Goal: Task Accomplishment & Management: Manage account settings

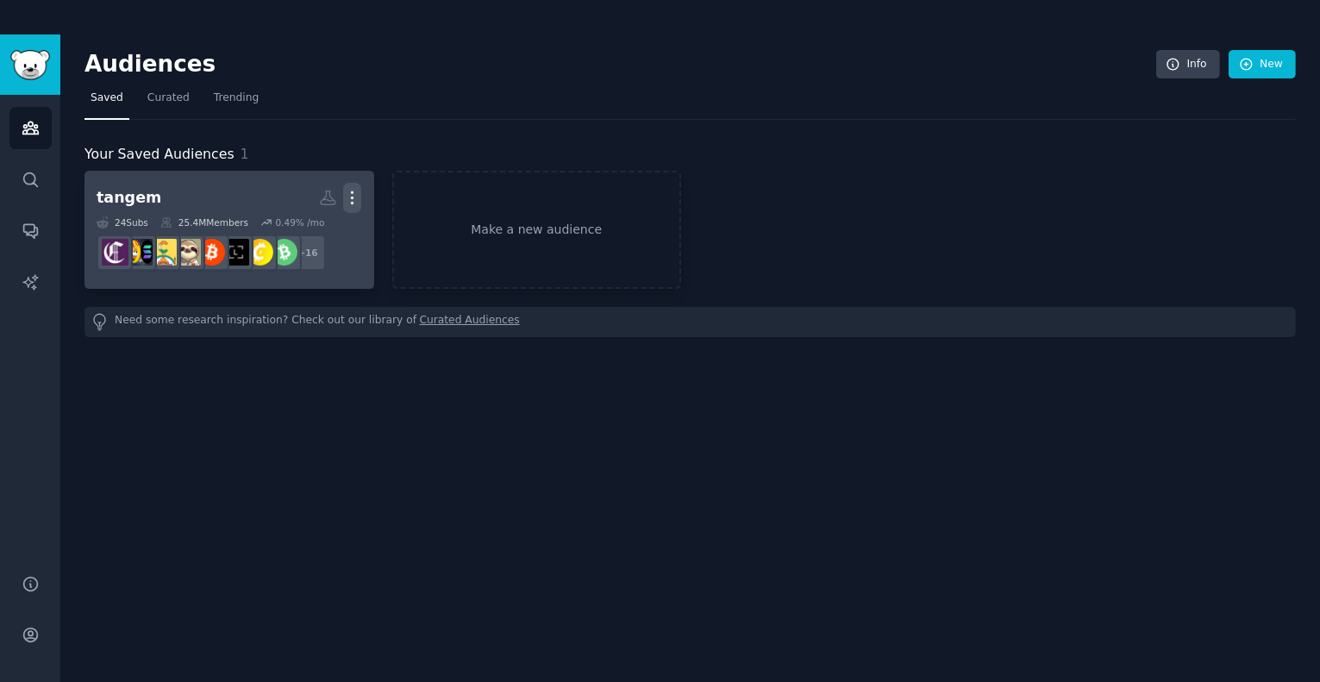
click at [352, 192] on icon "button" at bounding box center [353, 198] width 2 height 12
click at [304, 189] on link "View" at bounding box center [294, 204] width 82 height 36
click at [329, 199] on icon at bounding box center [328, 198] width 15 height 14
click at [173, 243] on img at bounding box center [163, 252] width 27 height 27
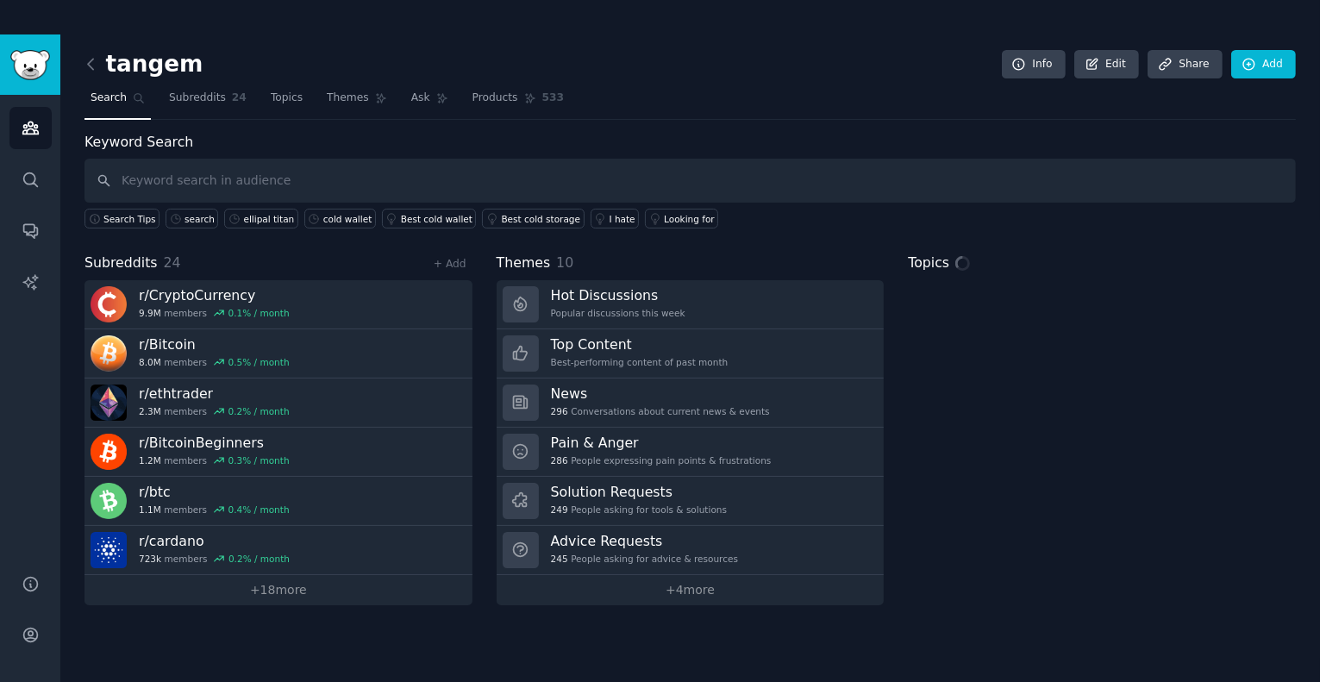
drag, startPoint x: 286, startPoint y: 539, endPoint x: 486, endPoint y: 254, distance: 348.5
click at [486, 254] on div "Subreddits 24 + Add r/ CryptoCurrency 9.9M members 0.1 % / month r/ Bitcoin 8.0…" at bounding box center [690, 429] width 1211 height 353
click at [452, 261] on link "+ Add" at bounding box center [450, 264] width 33 height 12
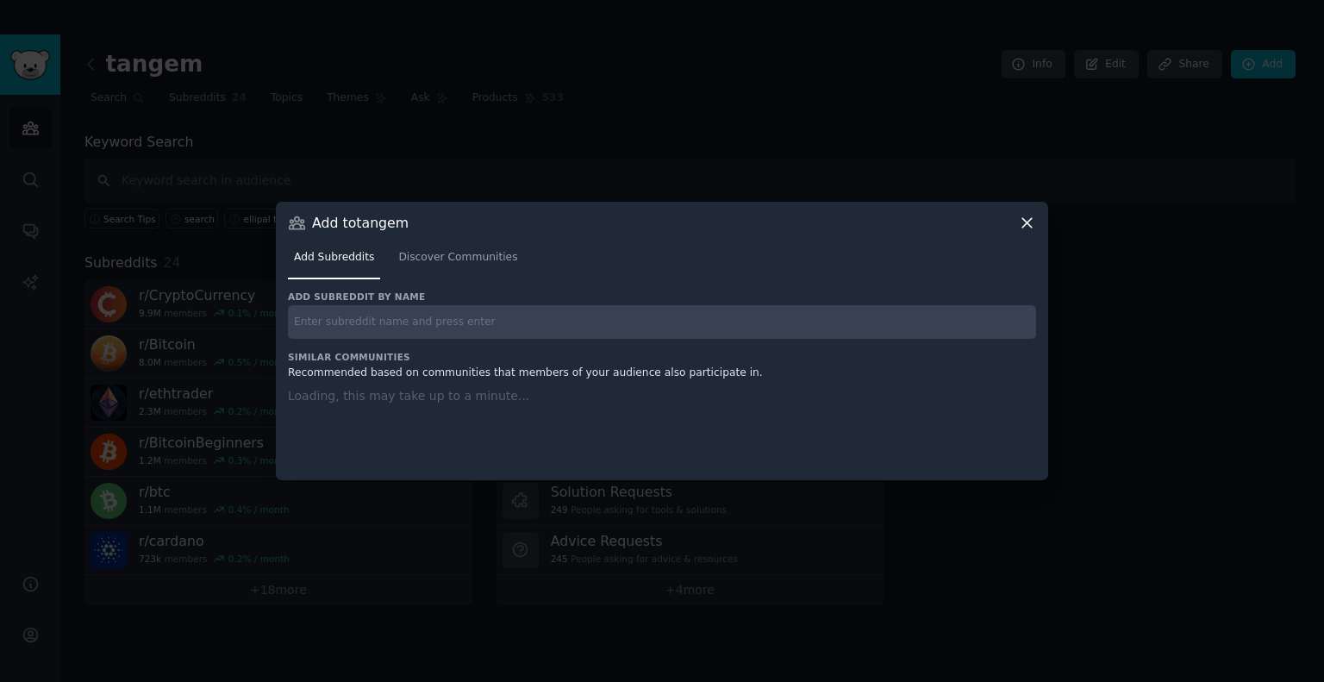
click at [1020, 222] on icon at bounding box center [1027, 223] width 18 height 18
click at [1029, 217] on icon at bounding box center [1027, 223] width 18 height 18
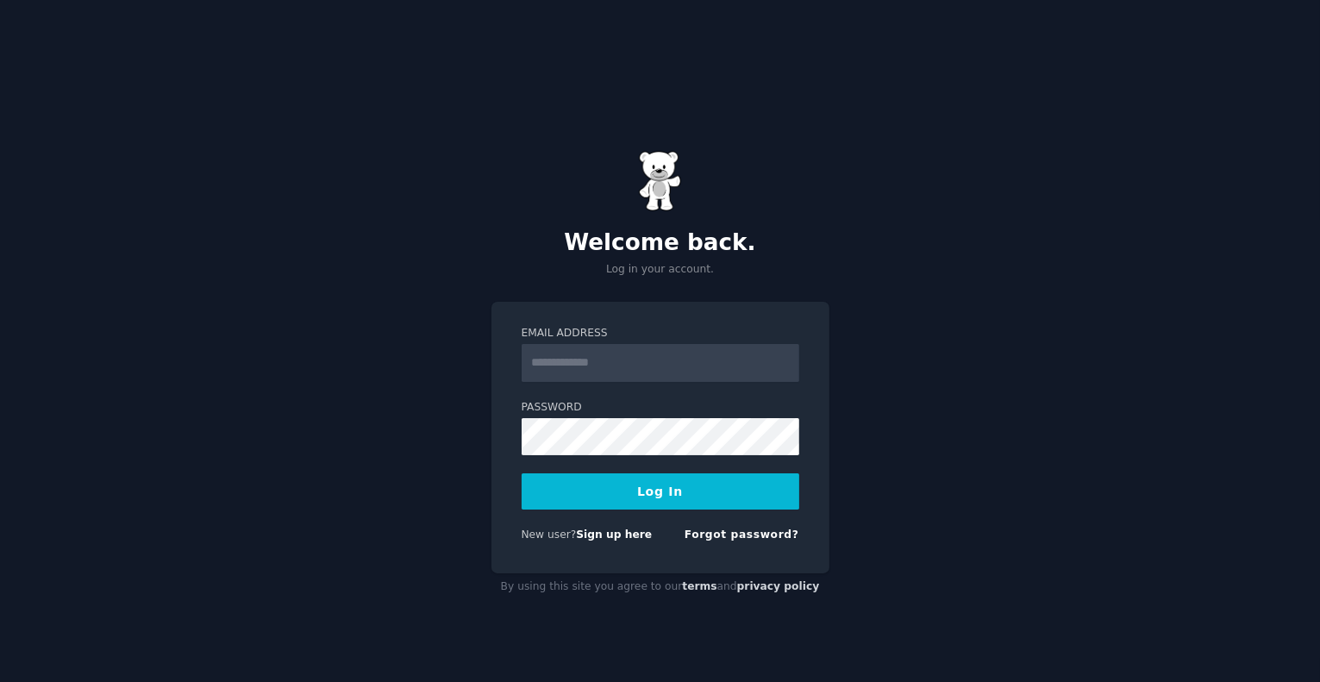
type input "**********"
click at [646, 496] on button "Log In" at bounding box center [661, 491] width 278 height 36
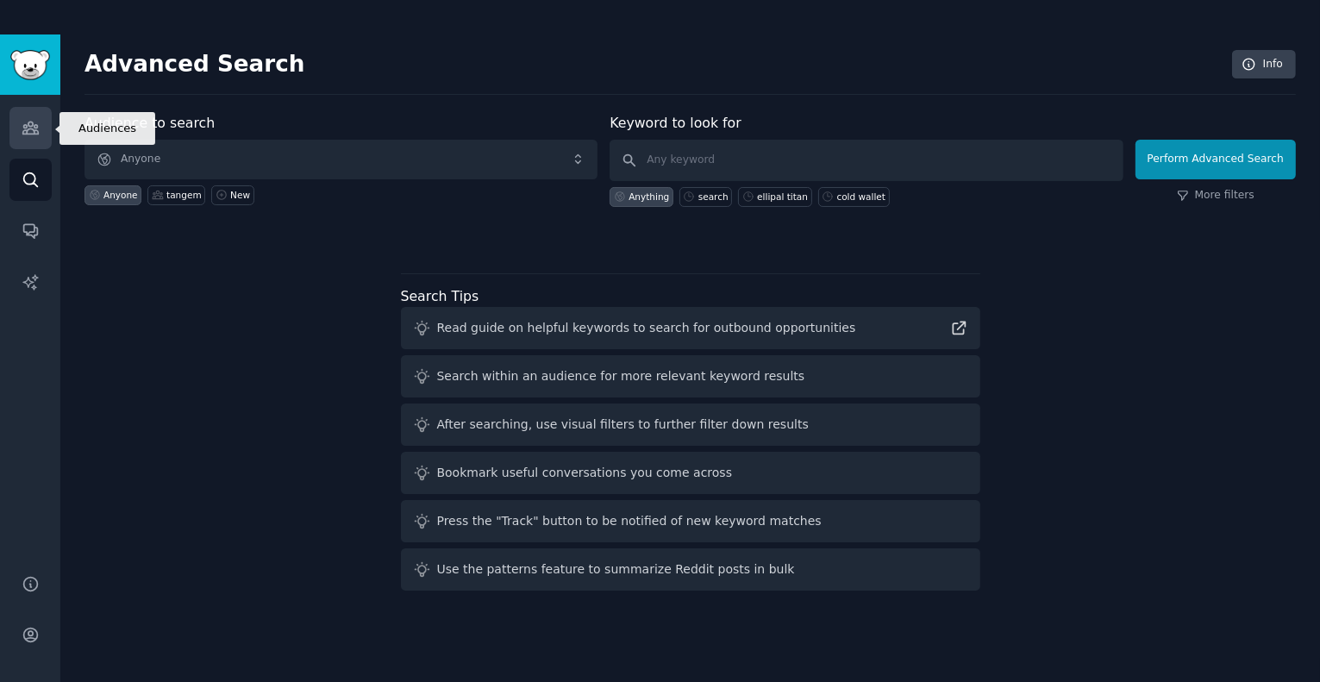
click at [26, 128] on icon "Sidebar" at bounding box center [30, 128] width 16 height 12
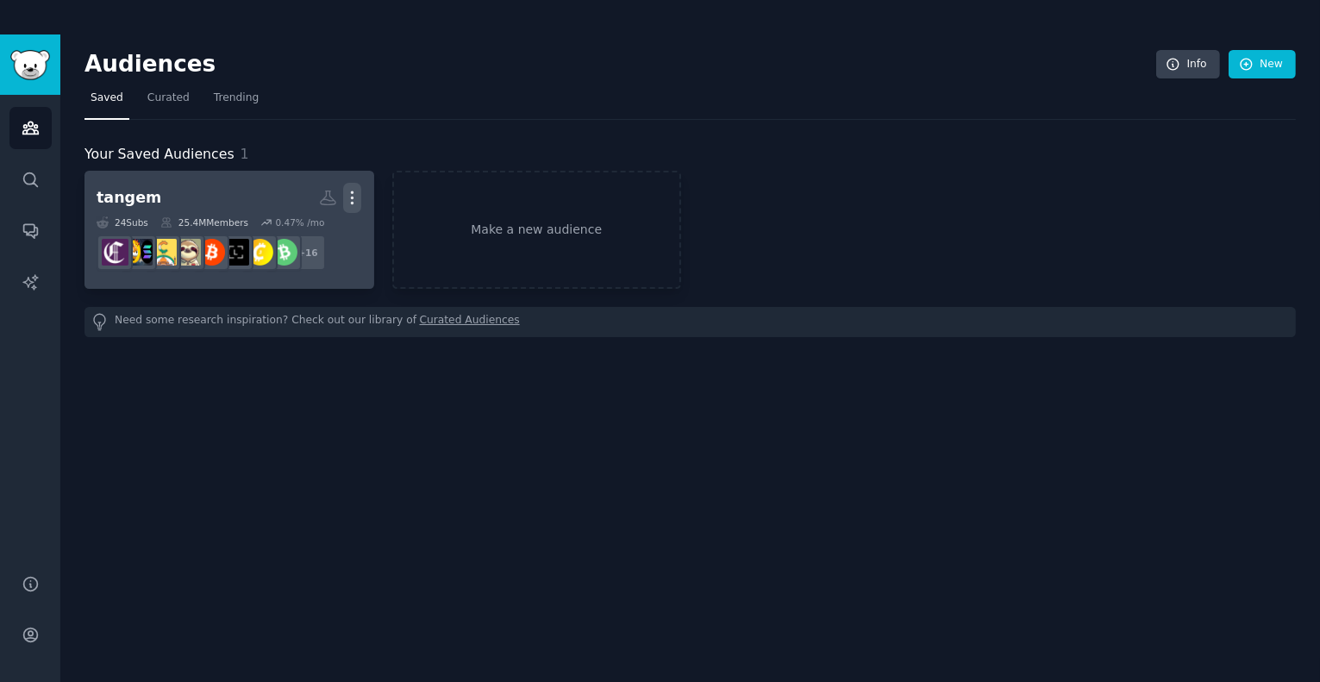
click at [354, 192] on icon "button" at bounding box center [352, 198] width 18 height 18
click at [297, 199] on p "View" at bounding box center [299, 204] width 28 height 18
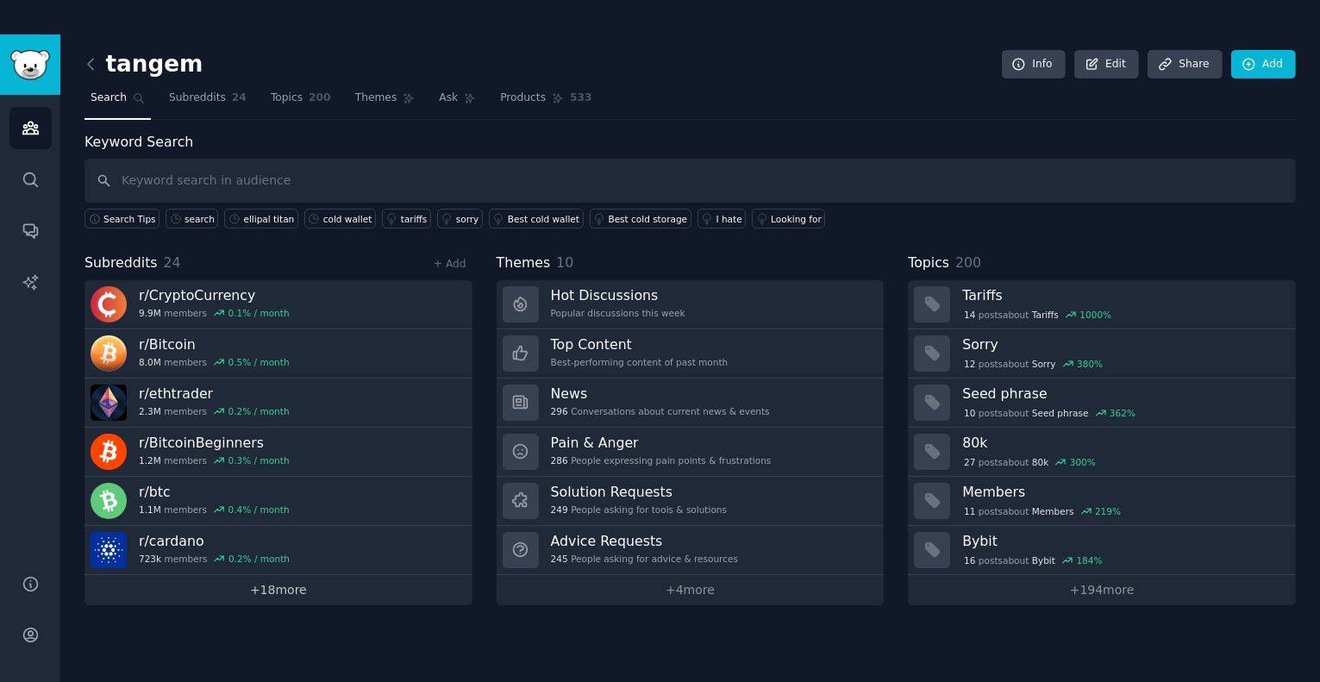
click at [292, 585] on link "+ 18 more" at bounding box center [279, 590] width 388 height 30
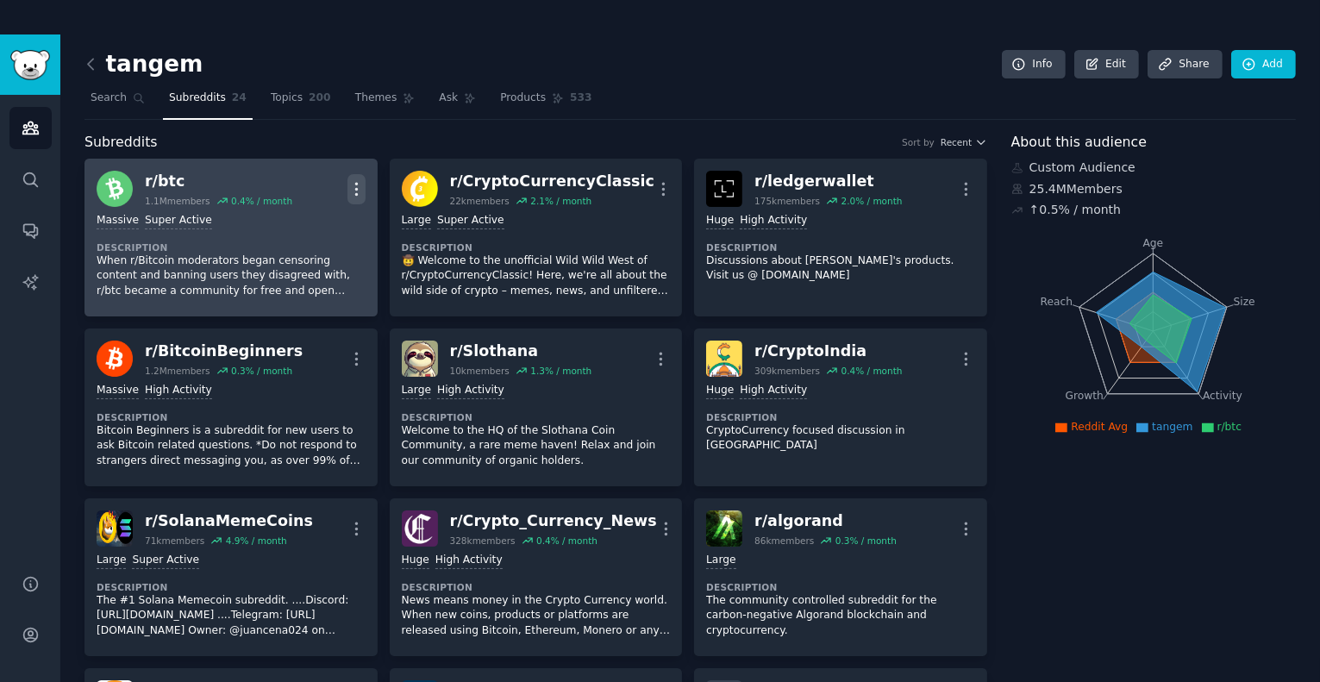
click at [356, 185] on icon "button" at bounding box center [356, 189] width 18 height 18
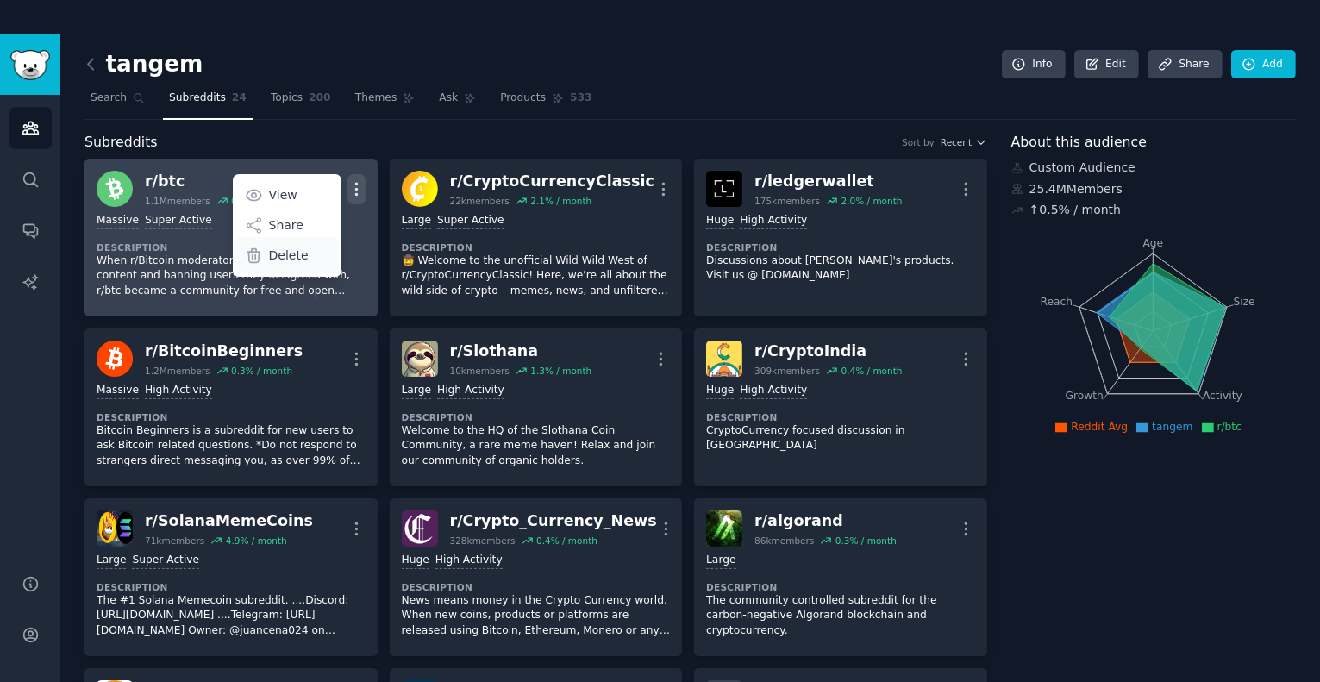
click at [293, 265] on div "Delete" at bounding box center [286, 255] width 103 height 36
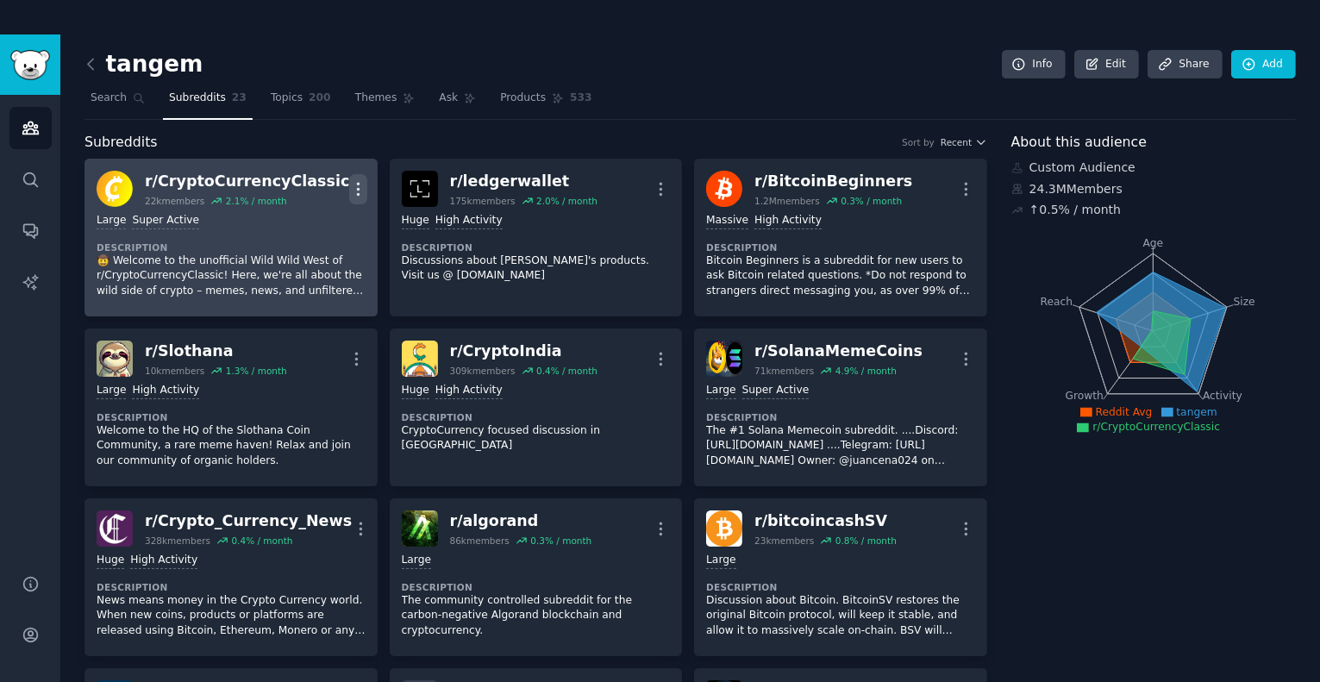
click at [355, 176] on button "More" at bounding box center [358, 189] width 18 height 30
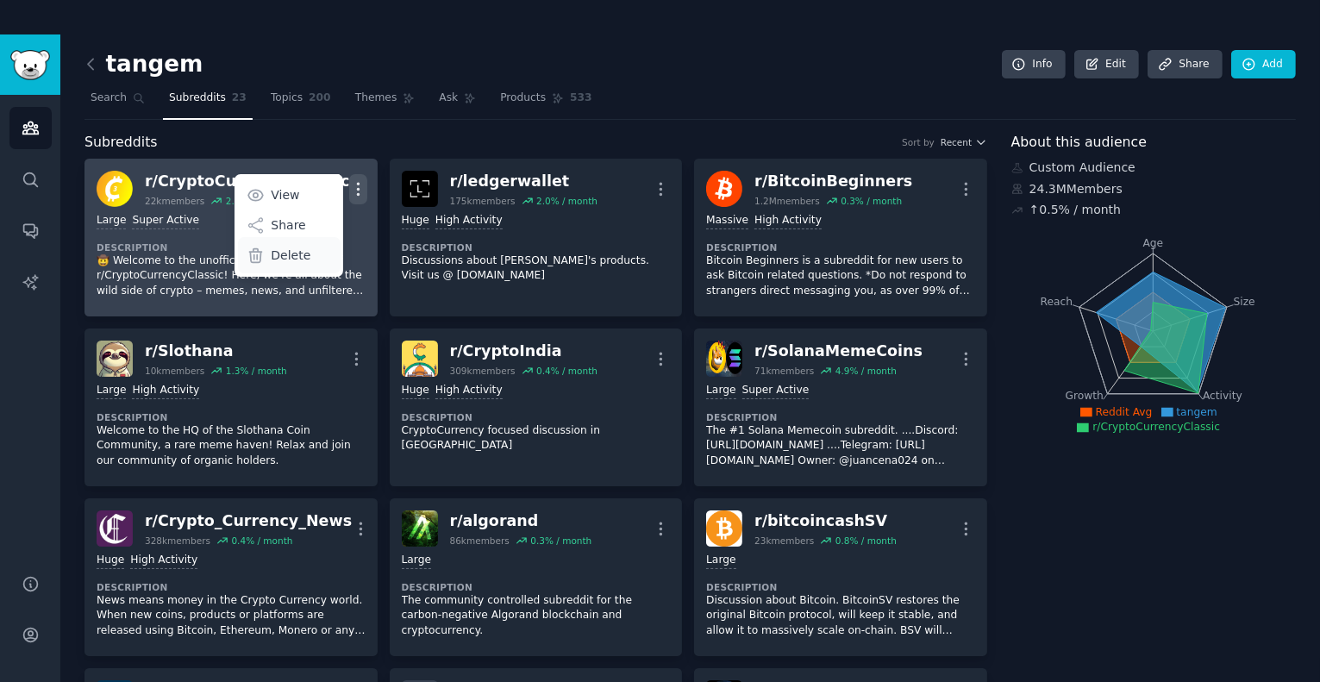
click at [305, 252] on div "Delete" at bounding box center [289, 255] width 103 height 36
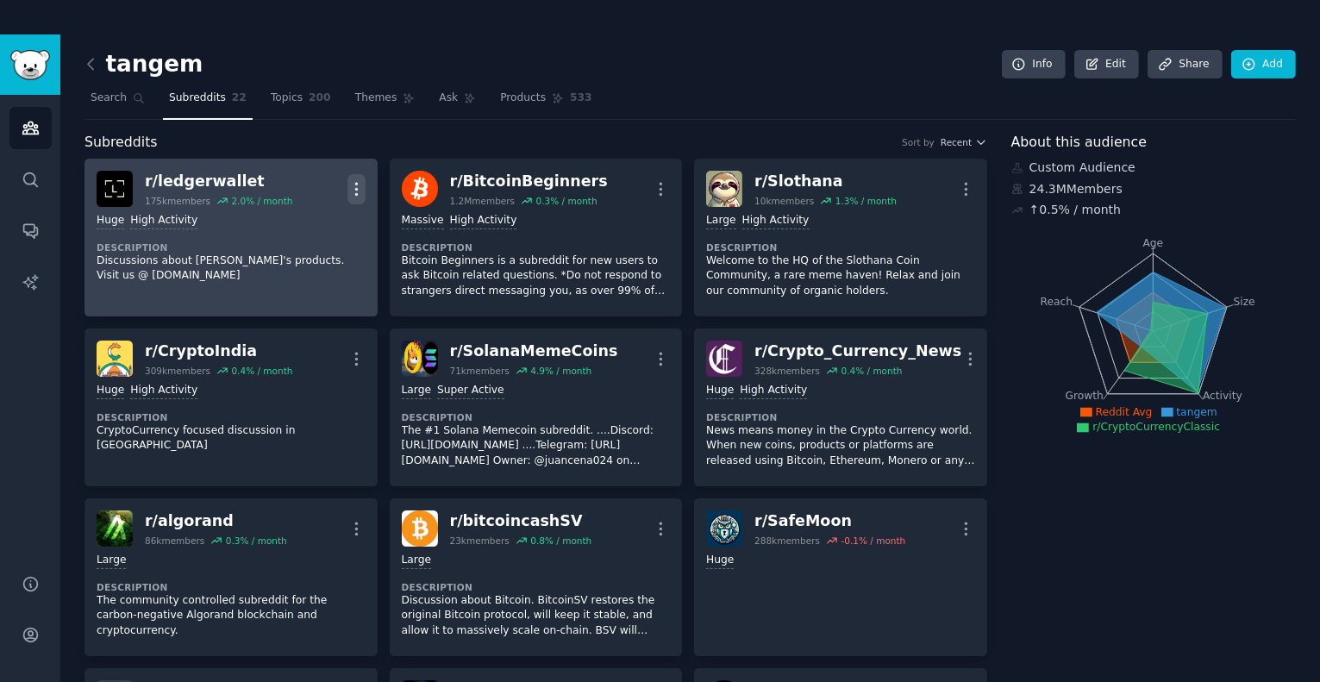
click at [351, 185] on icon "button" at bounding box center [356, 189] width 18 height 18
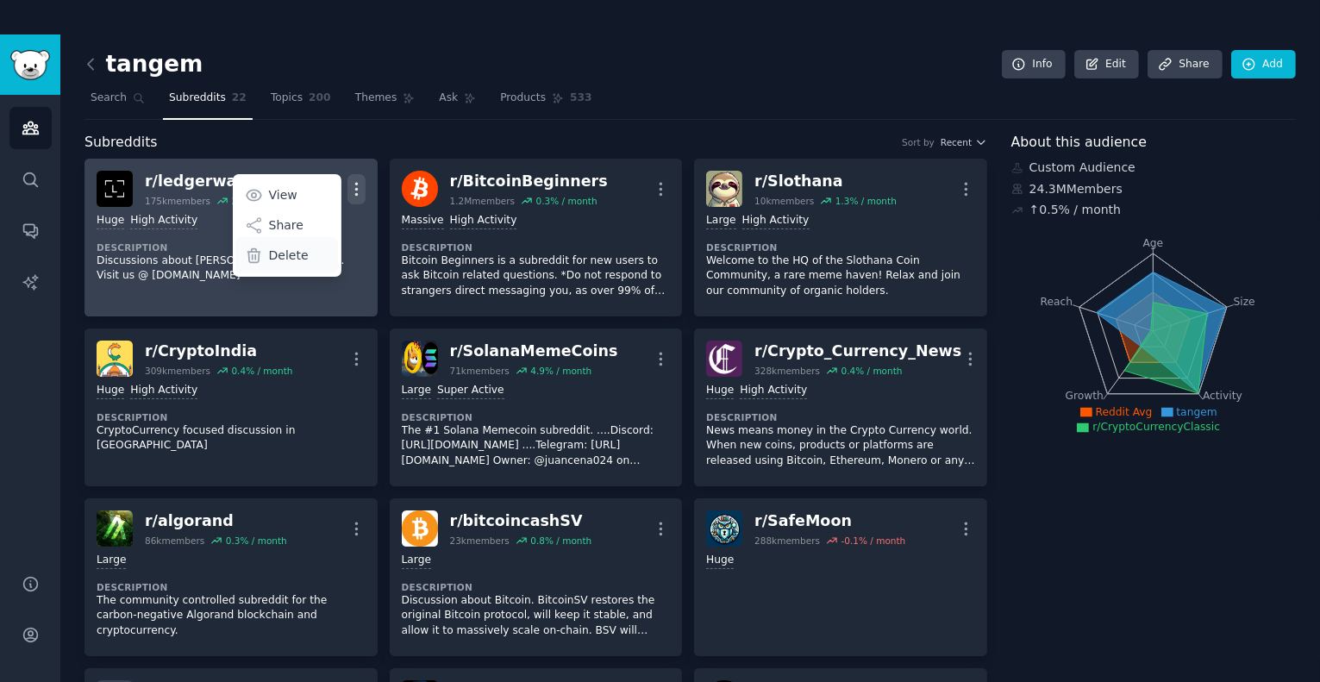
click at [288, 260] on p "Delete" at bounding box center [289, 256] width 40 height 18
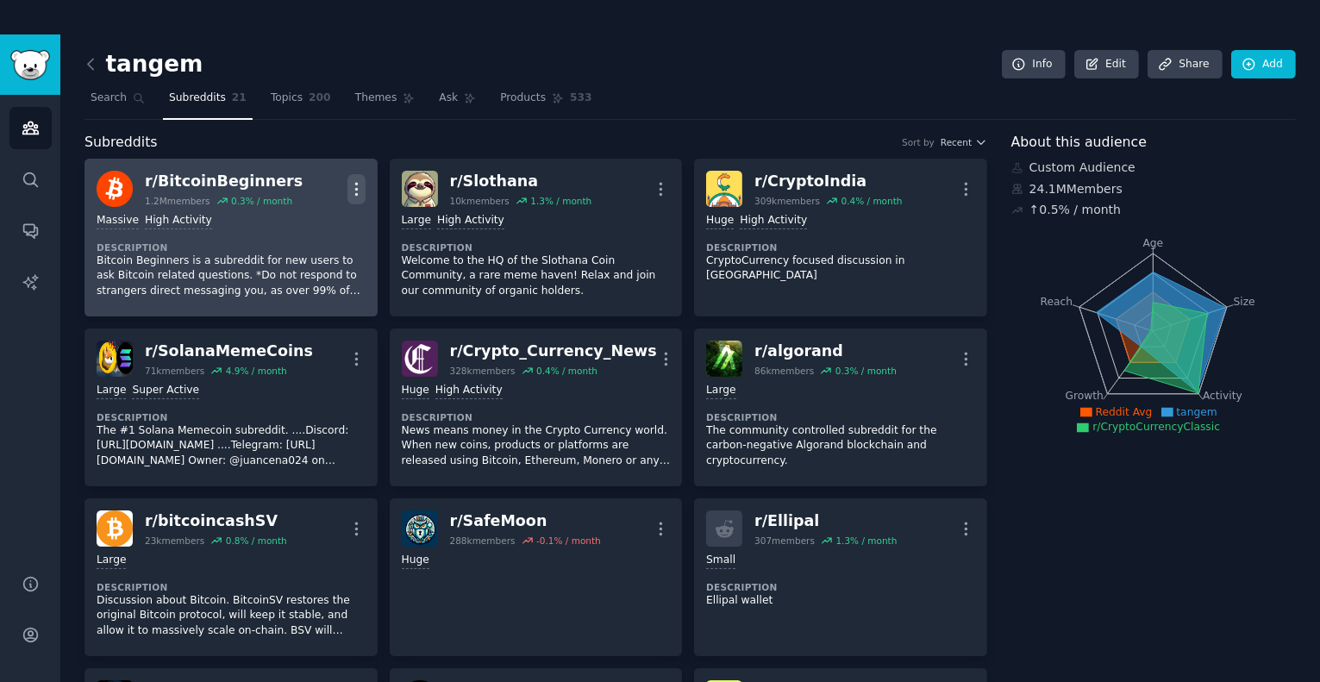
click at [358, 180] on icon "button" at bounding box center [356, 189] width 18 height 18
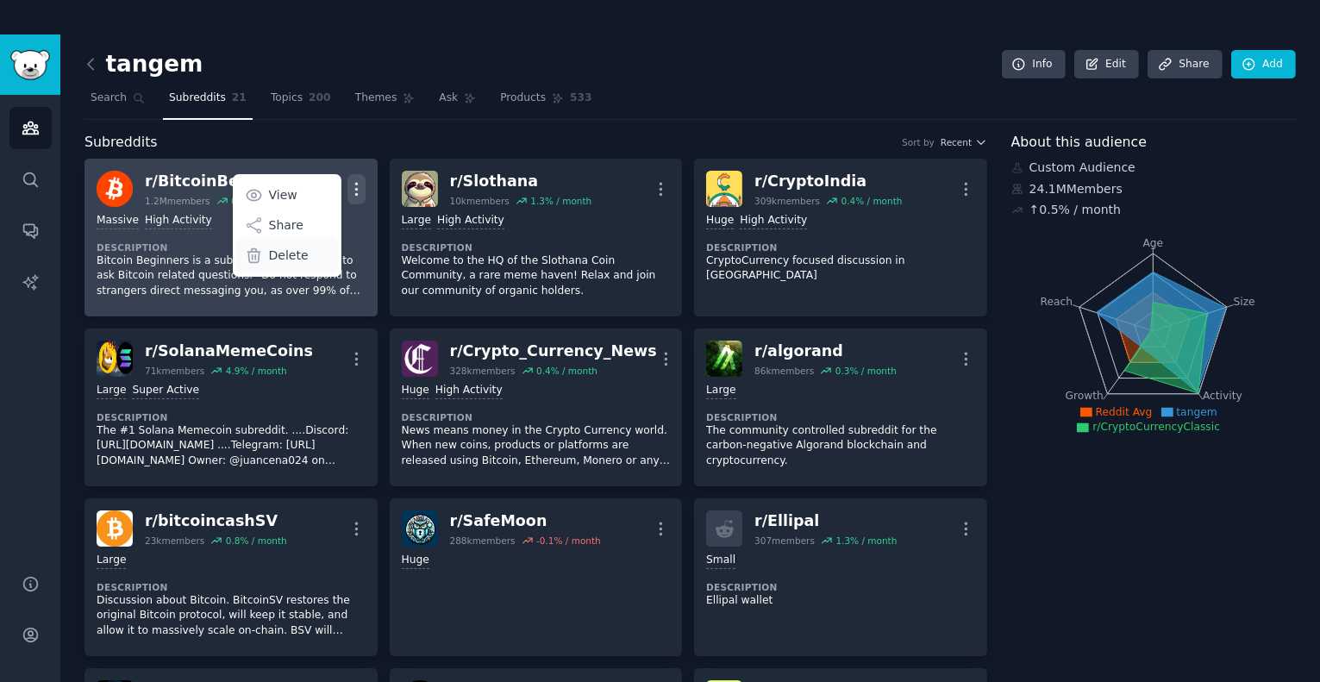
click at [291, 247] on p "Delete" at bounding box center [289, 256] width 40 height 18
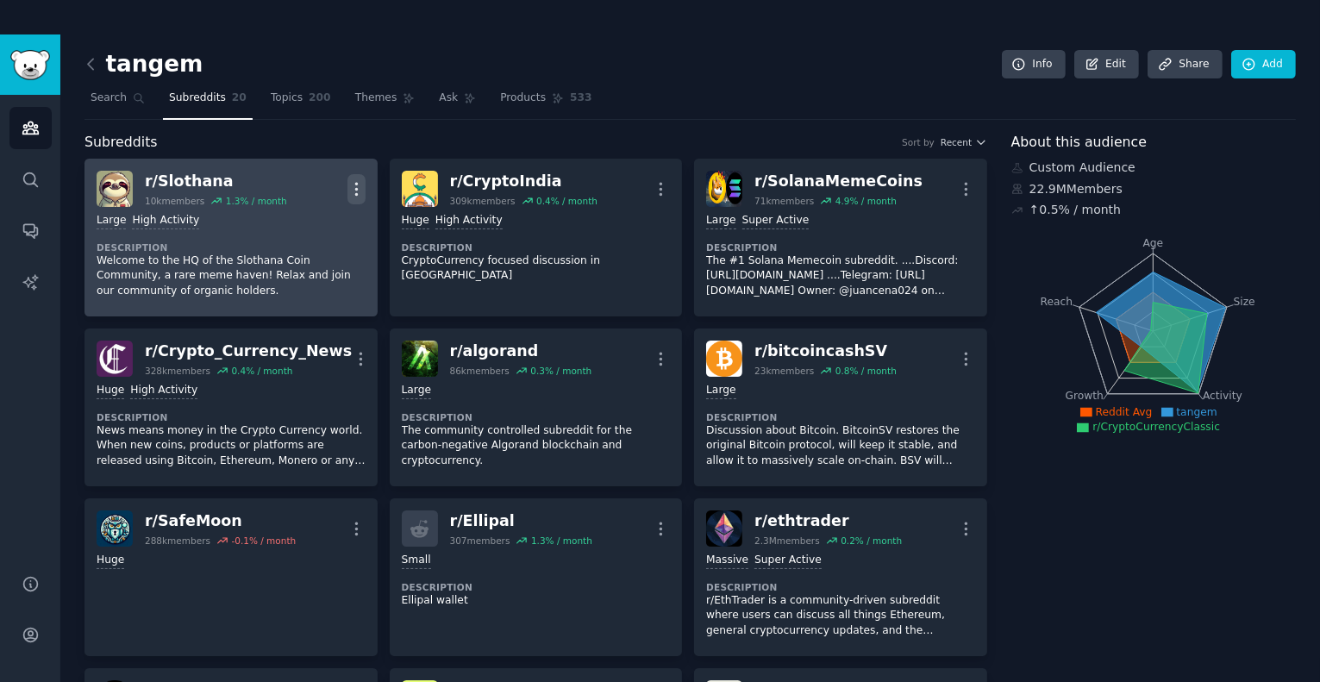
click at [359, 182] on icon "button" at bounding box center [356, 189] width 18 height 18
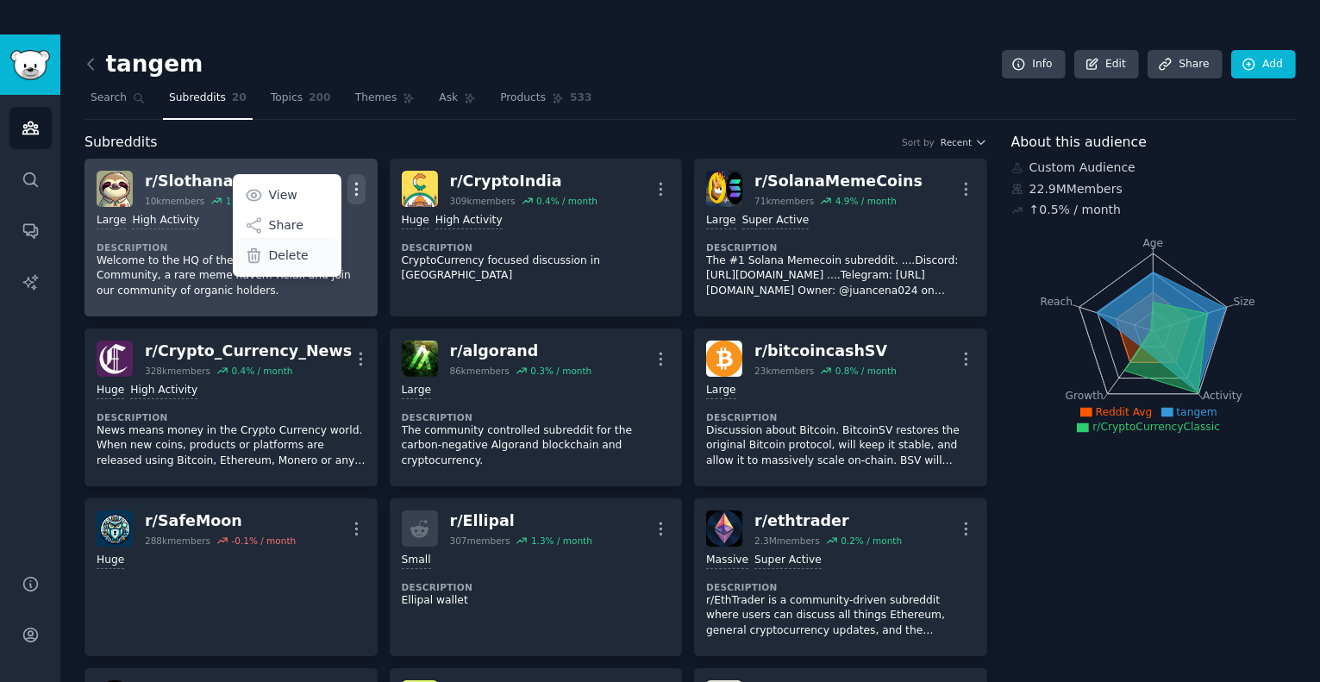
click at [288, 254] on p "Delete" at bounding box center [289, 256] width 40 height 18
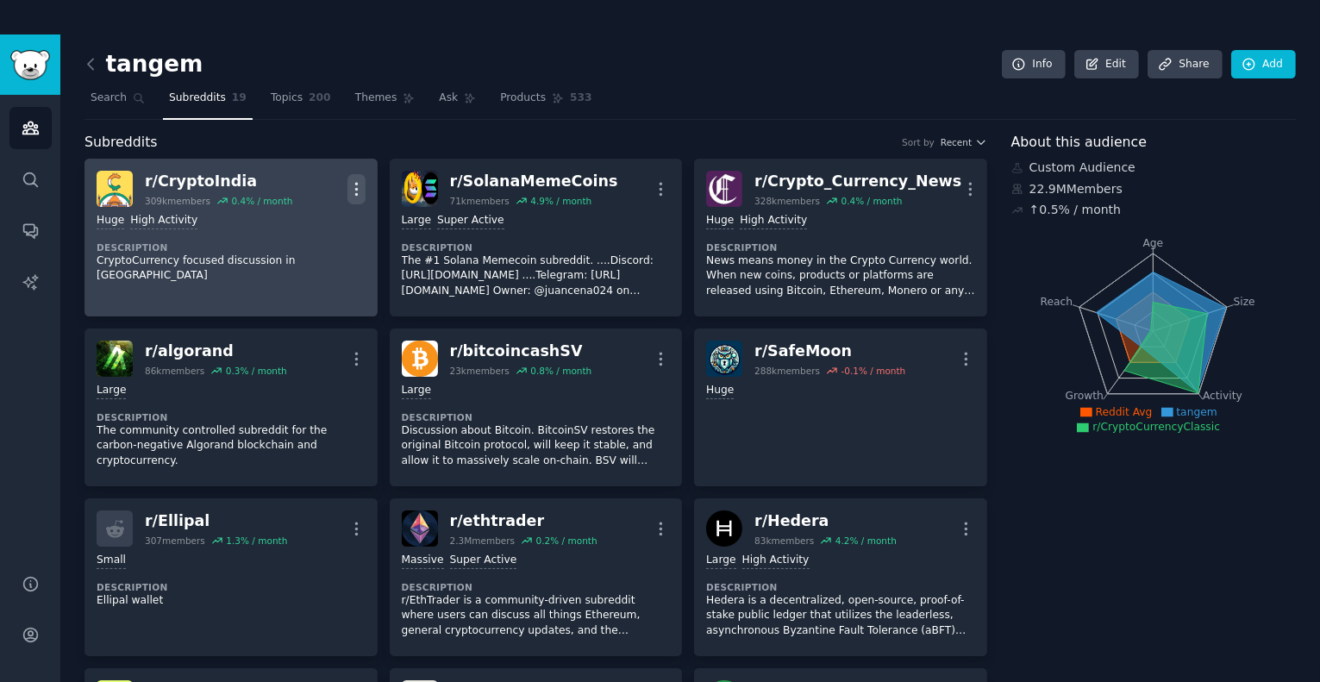
click at [353, 189] on icon "button" at bounding box center [356, 189] width 18 height 18
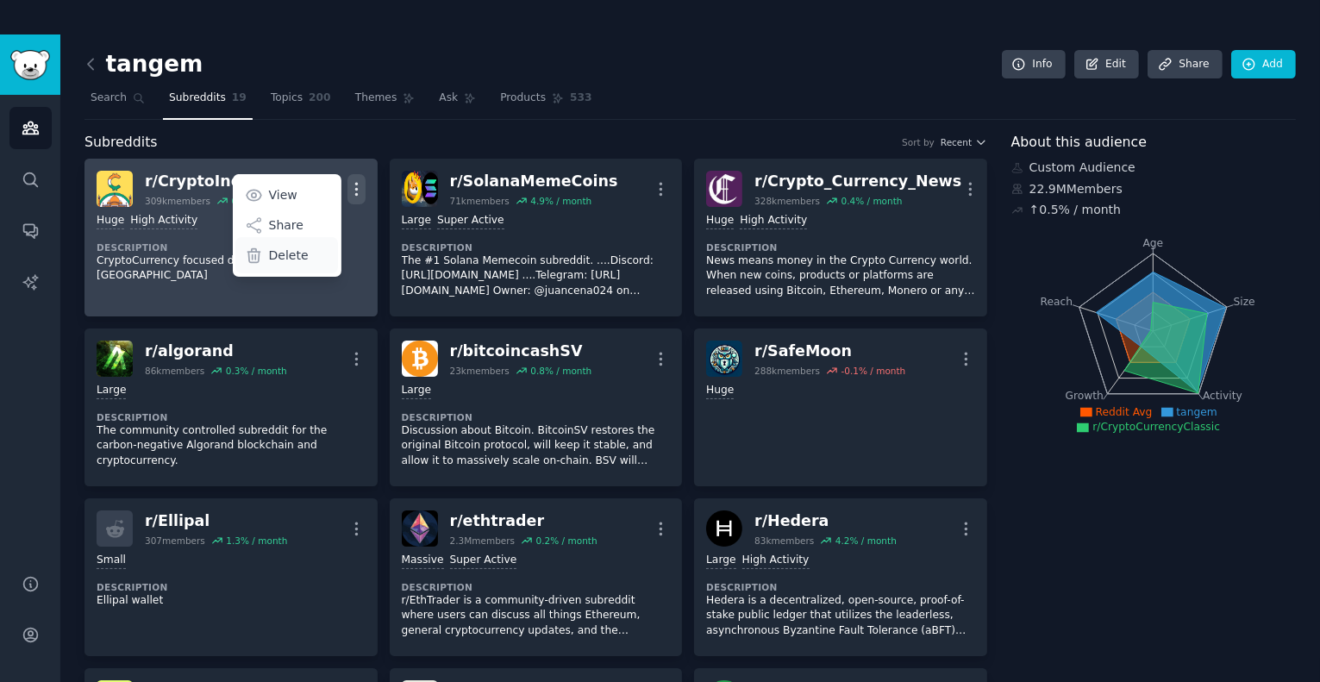
click at [279, 266] on div "Delete" at bounding box center [286, 255] width 103 height 36
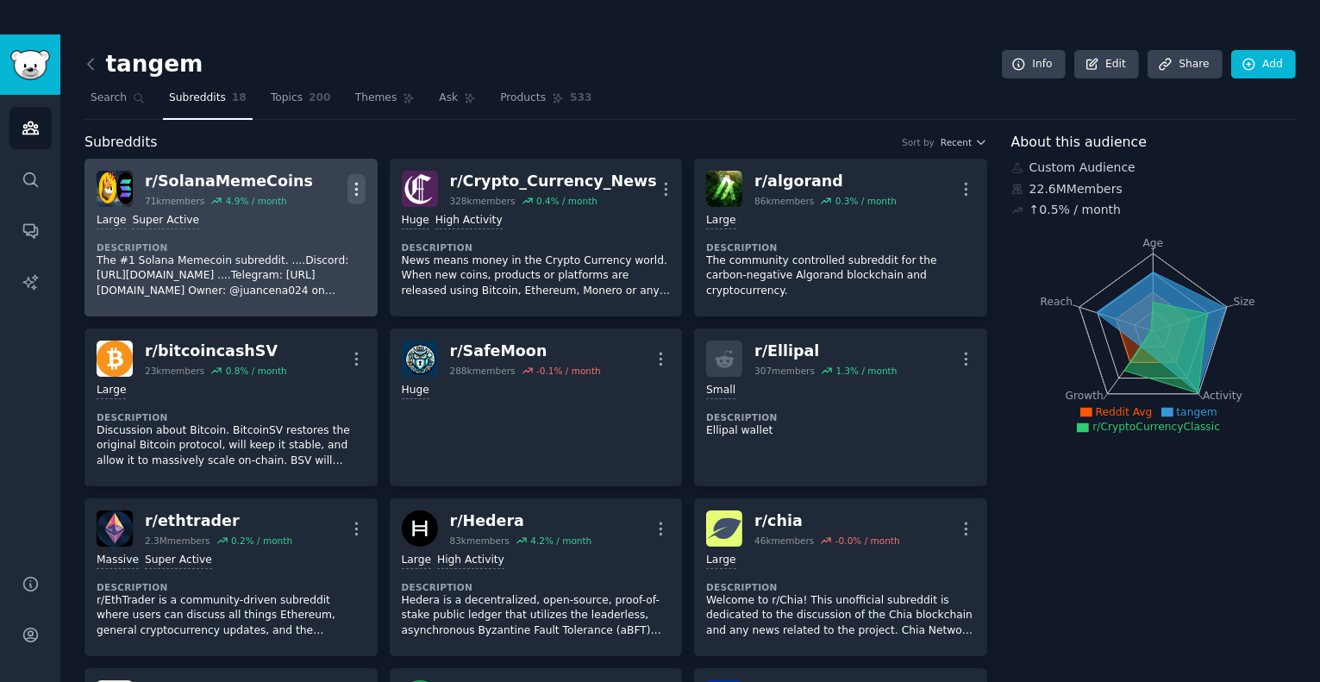
click at [355, 189] on icon "button" at bounding box center [356, 189] width 2 height 12
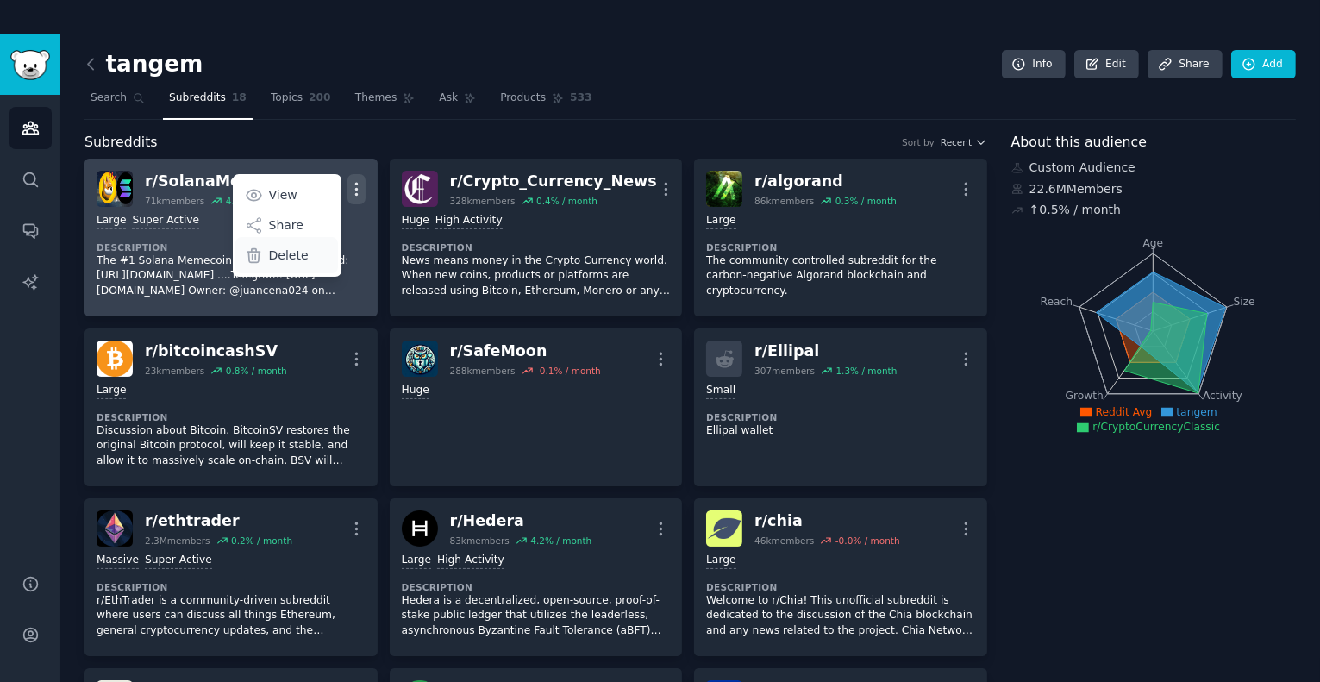
click at [284, 251] on p "Delete" at bounding box center [289, 256] width 40 height 18
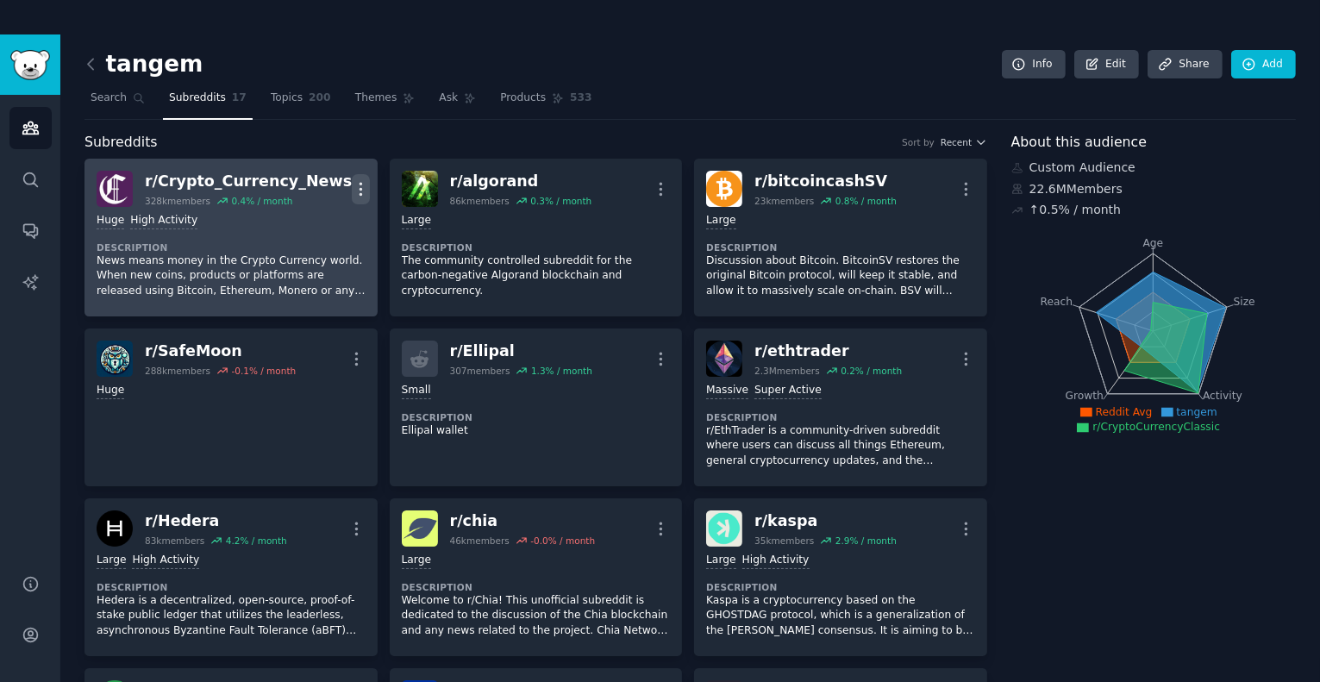
click at [355, 190] on icon "button" at bounding box center [361, 189] width 18 height 18
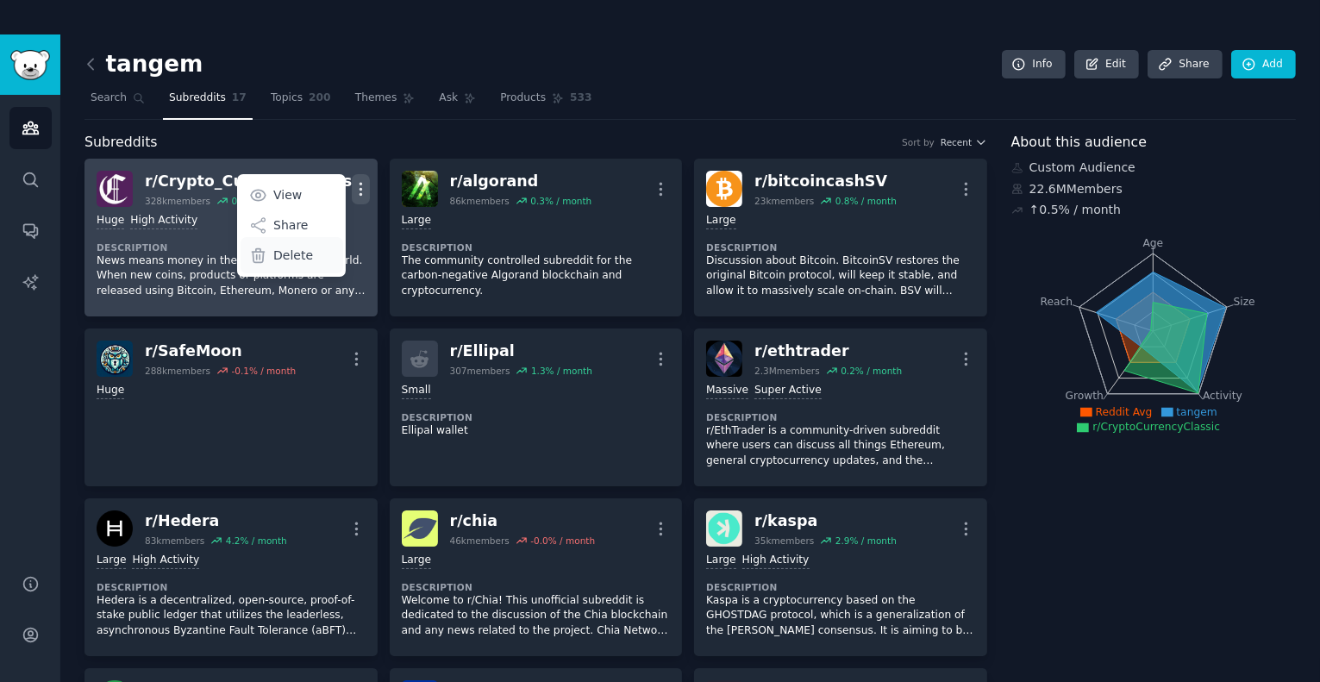
click at [305, 258] on div "Delete" at bounding box center [292, 255] width 103 height 36
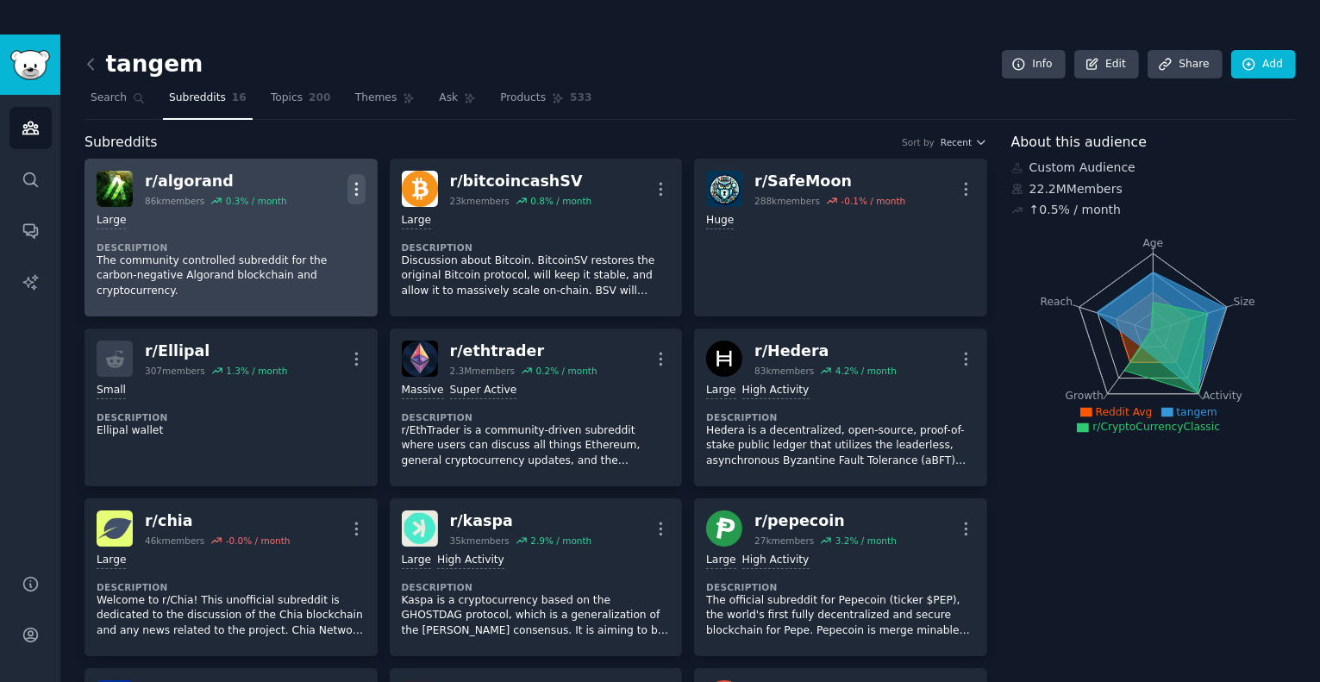
click at [359, 185] on icon "button" at bounding box center [356, 189] width 18 height 18
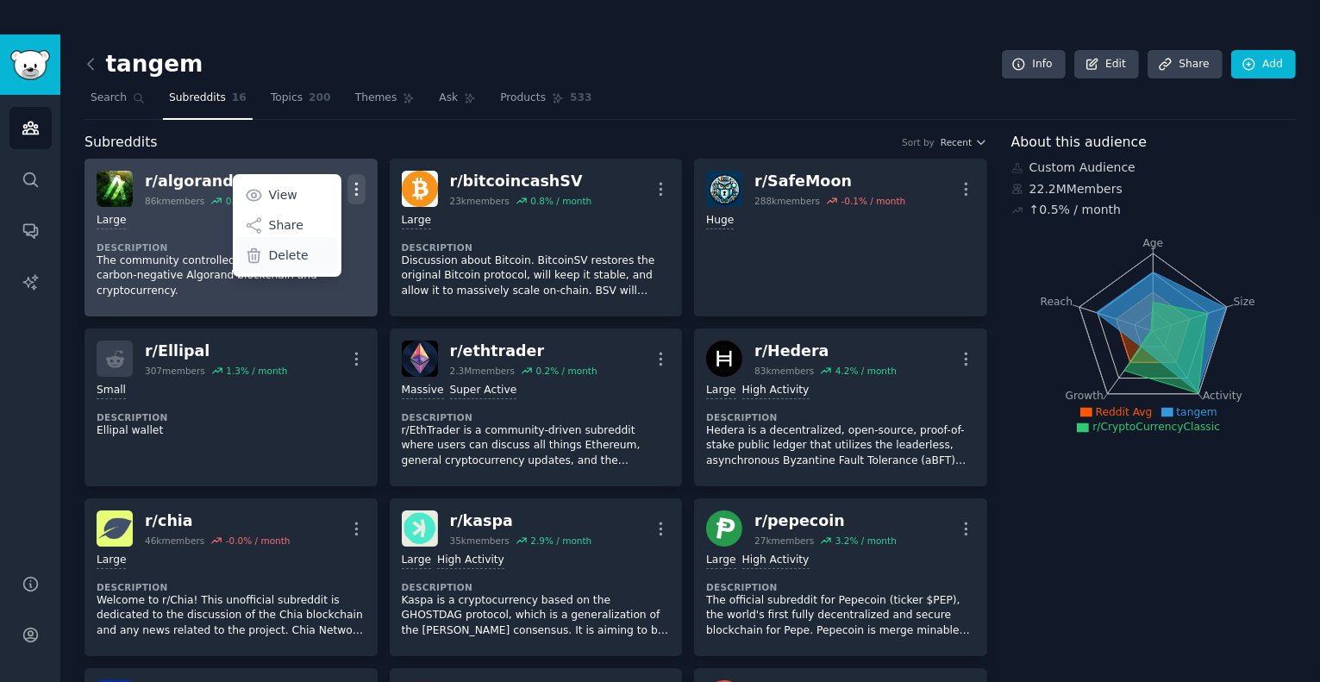
click at [286, 254] on p "Delete" at bounding box center [289, 256] width 40 height 18
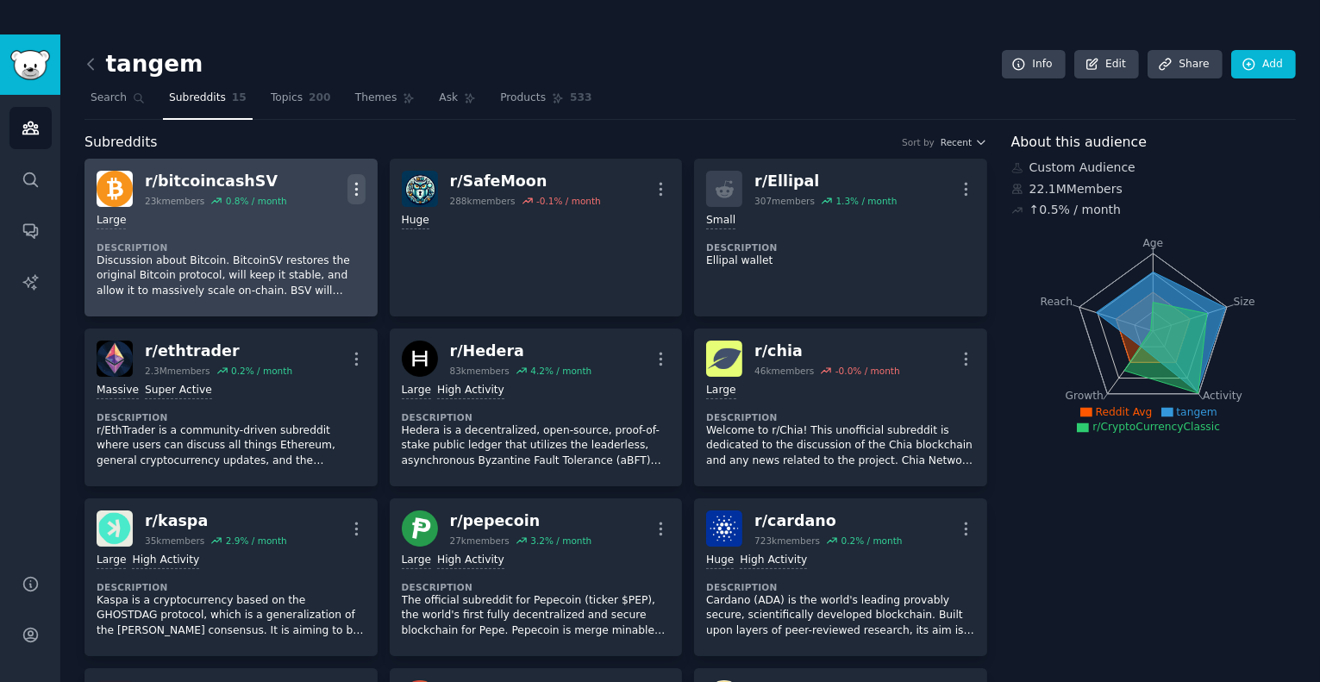
click at [351, 188] on icon "button" at bounding box center [356, 189] width 18 height 18
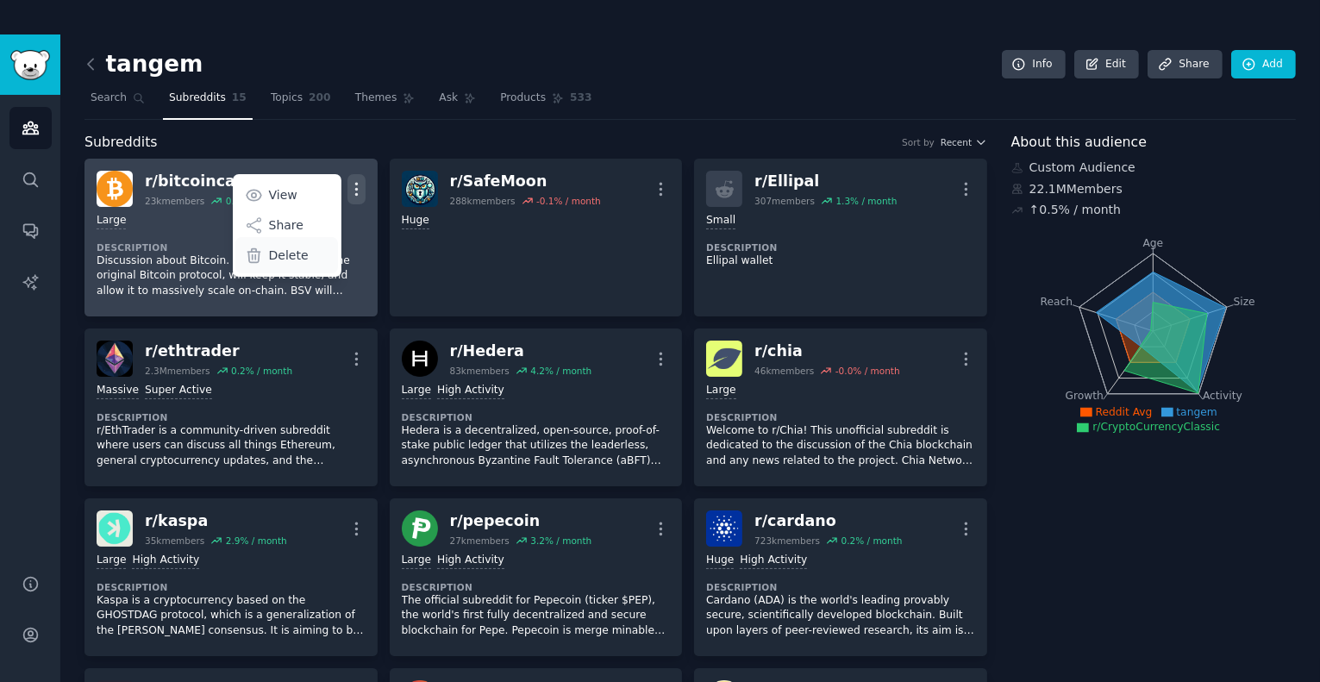
click at [296, 252] on p "Delete" at bounding box center [289, 256] width 40 height 18
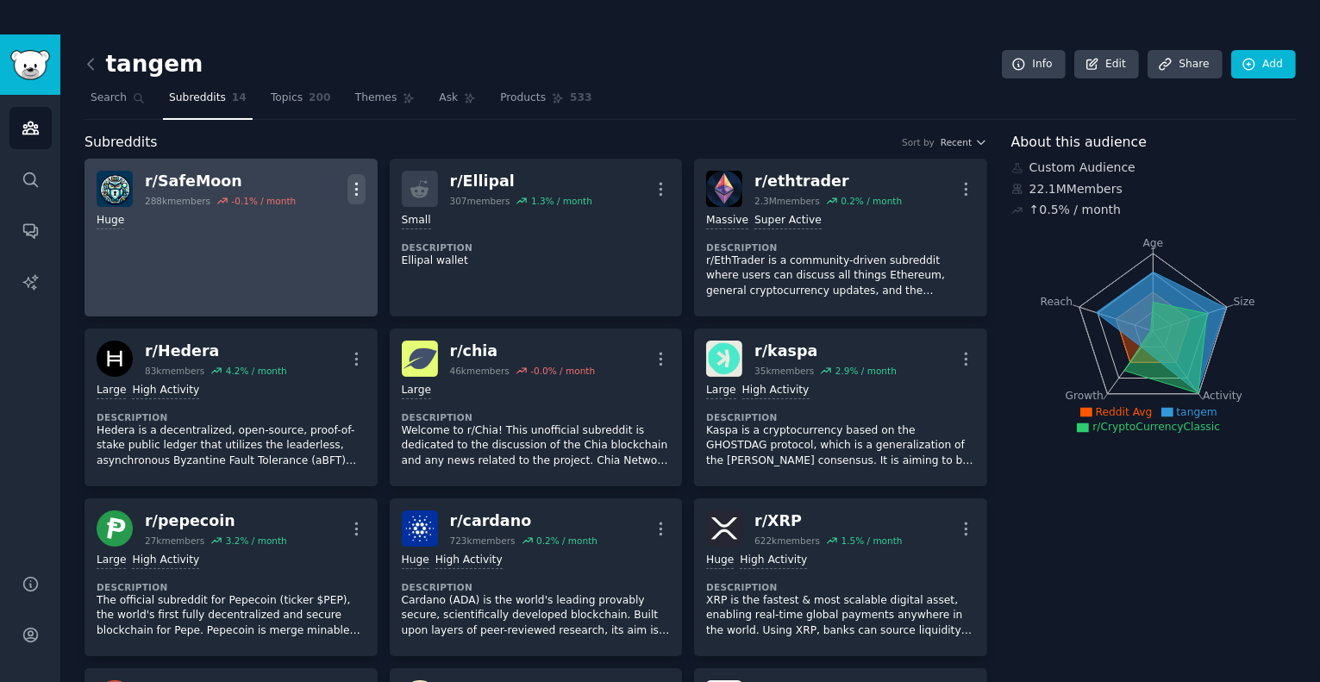
click at [355, 185] on icon "button" at bounding box center [356, 189] width 18 height 18
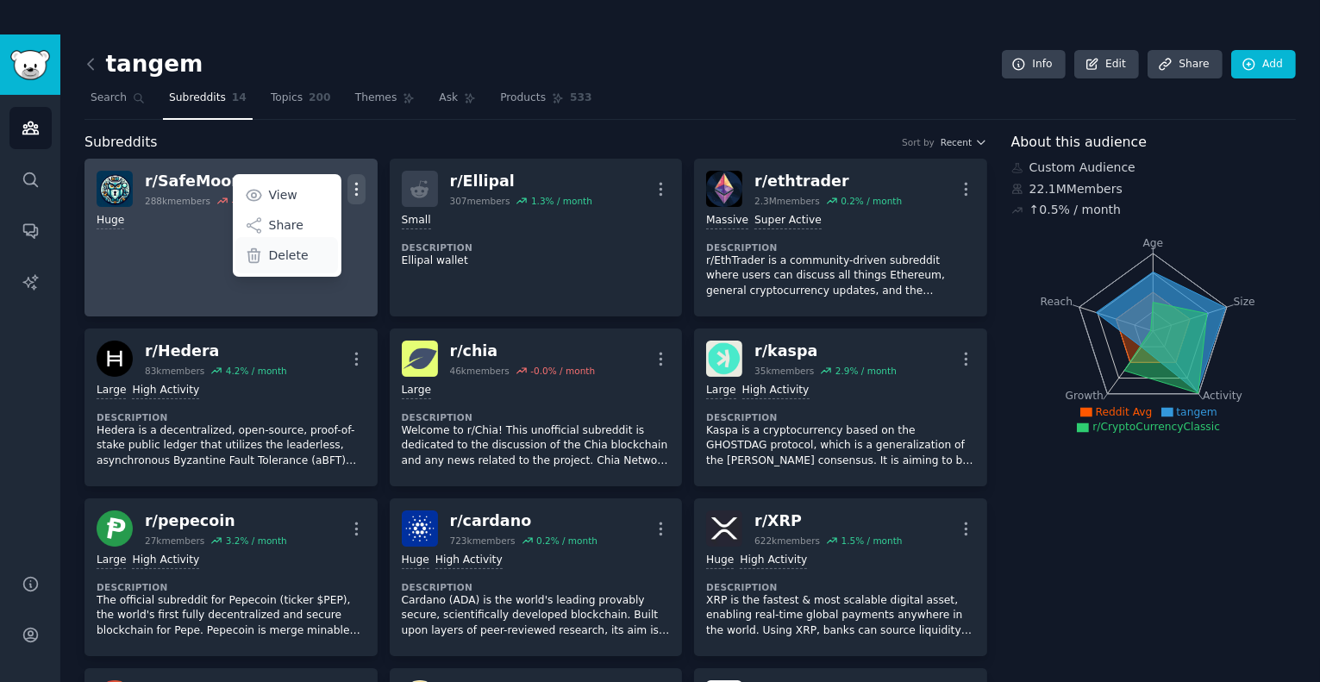
click at [304, 255] on p "Delete" at bounding box center [289, 256] width 40 height 18
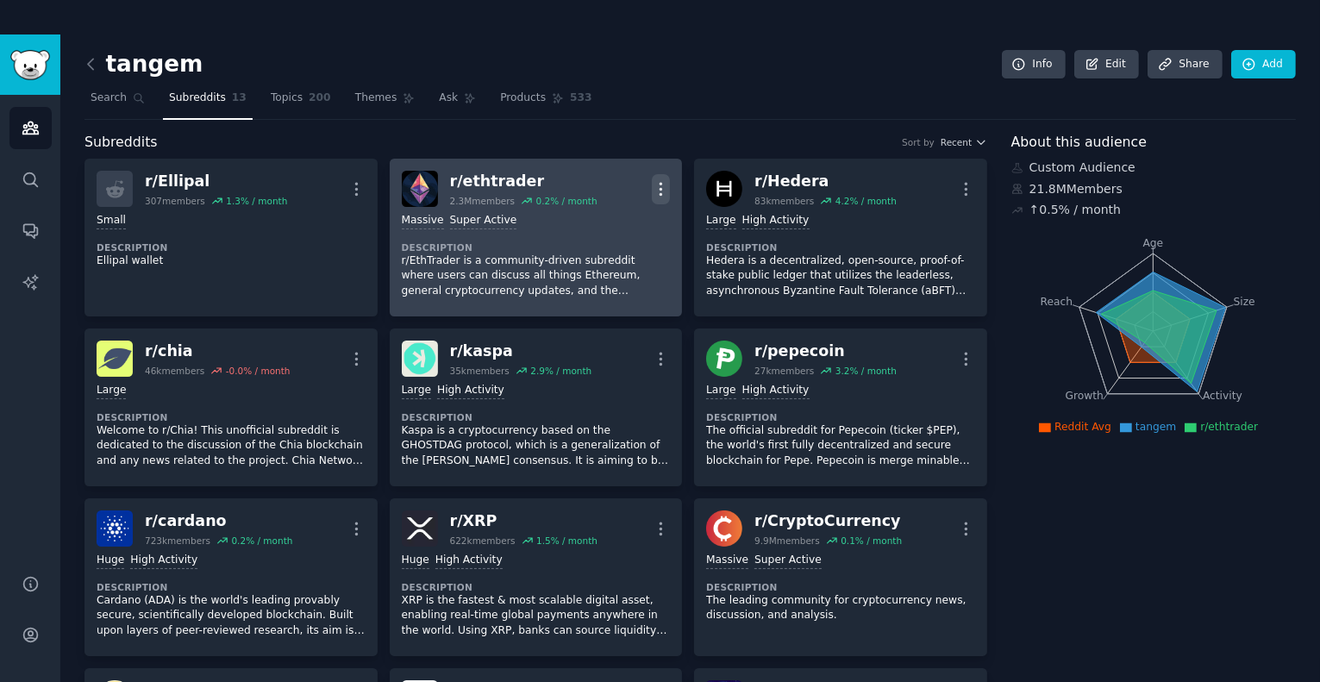
click at [661, 189] on icon "button" at bounding box center [661, 189] width 18 height 18
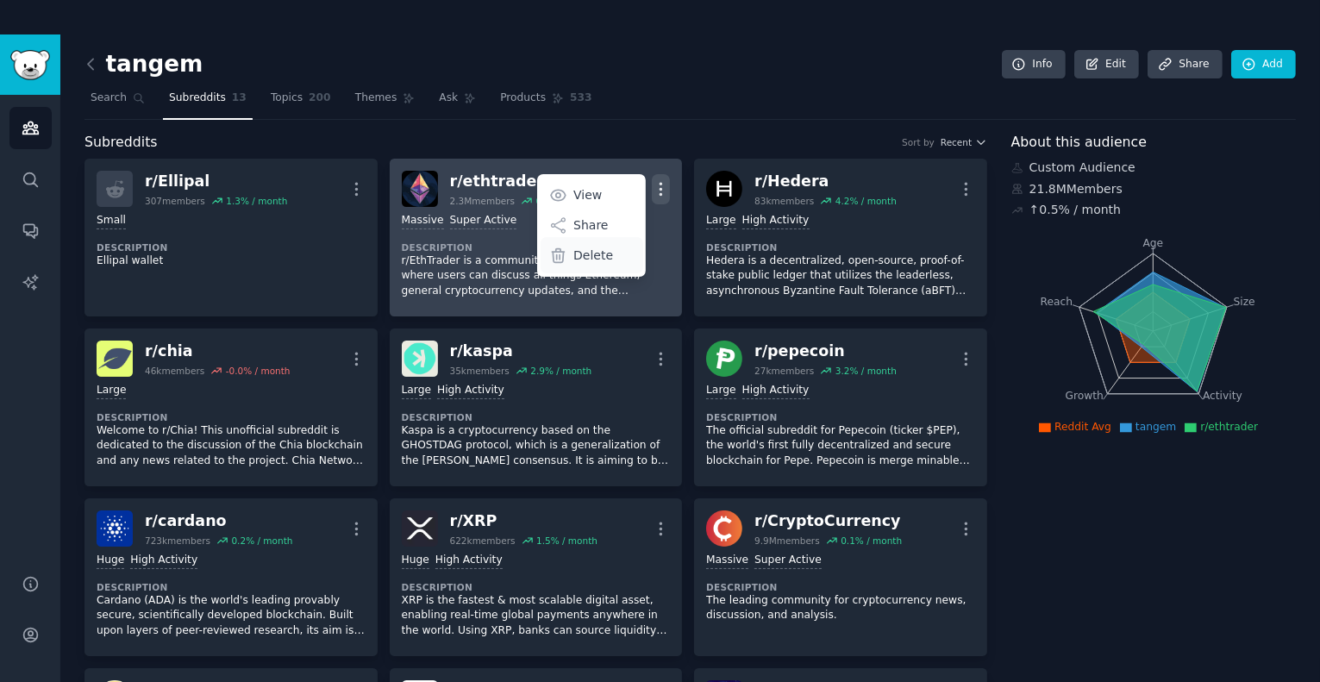
click at [600, 251] on p "Delete" at bounding box center [593, 256] width 40 height 18
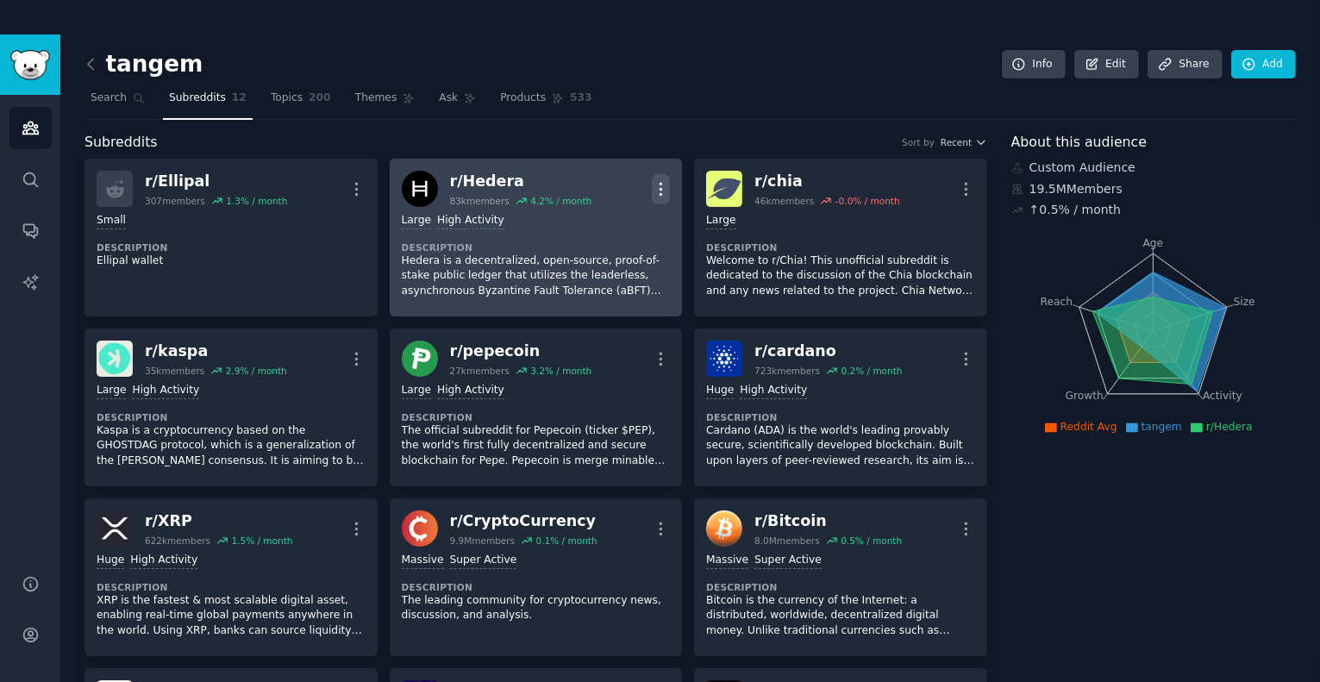
click at [660, 183] on icon "button" at bounding box center [661, 189] width 2 height 12
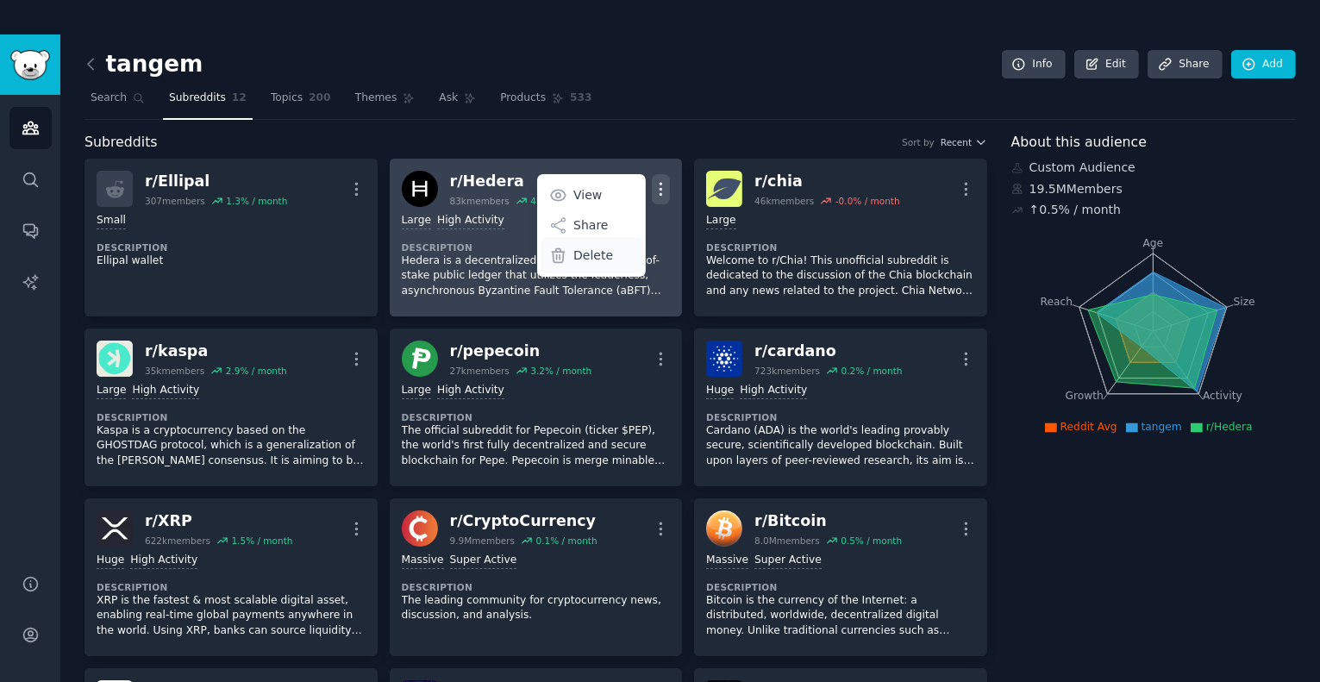
click at [590, 250] on p "Delete" at bounding box center [593, 256] width 40 height 18
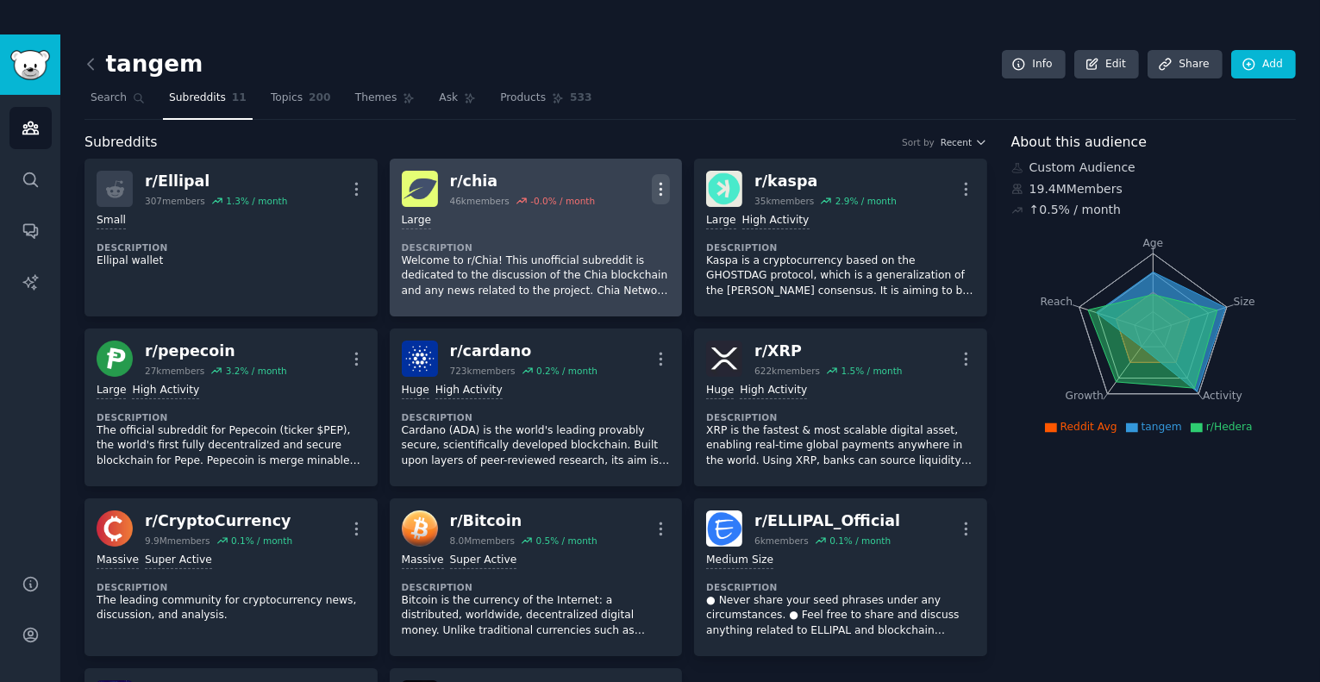
click at [659, 174] on button "More" at bounding box center [661, 189] width 18 height 30
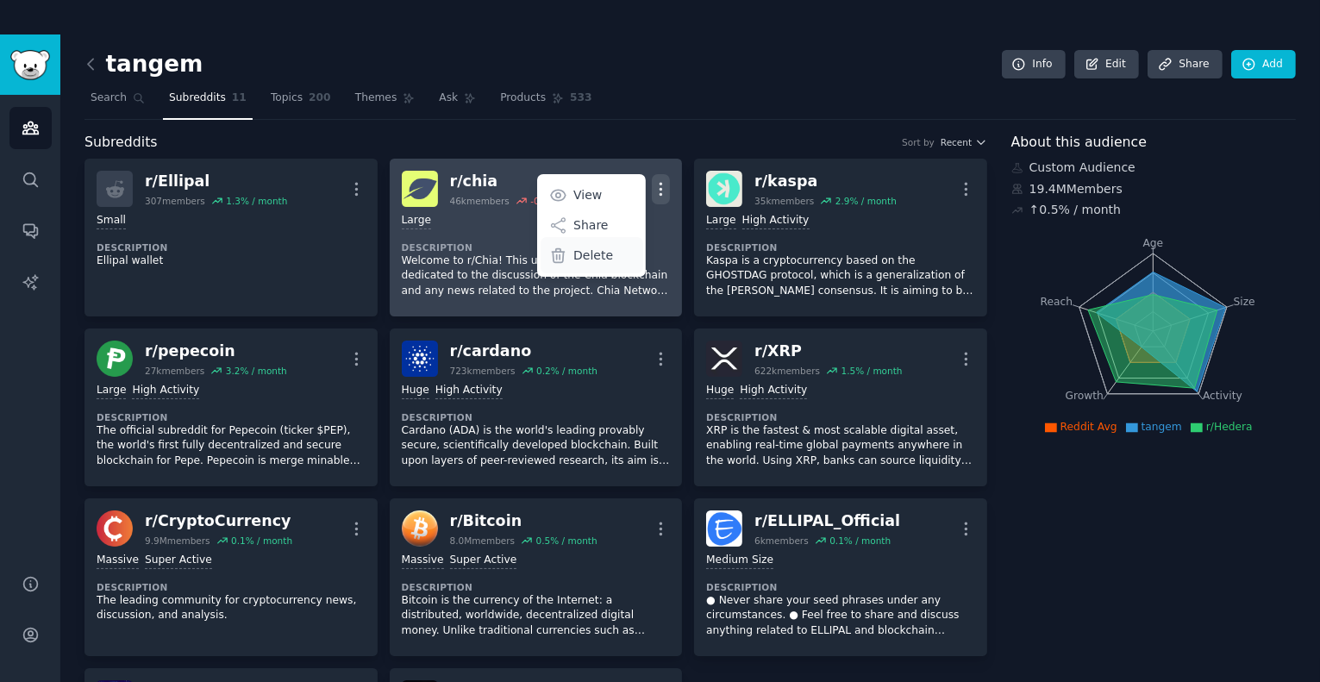
click at [586, 252] on p "Delete" at bounding box center [593, 256] width 40 height 18
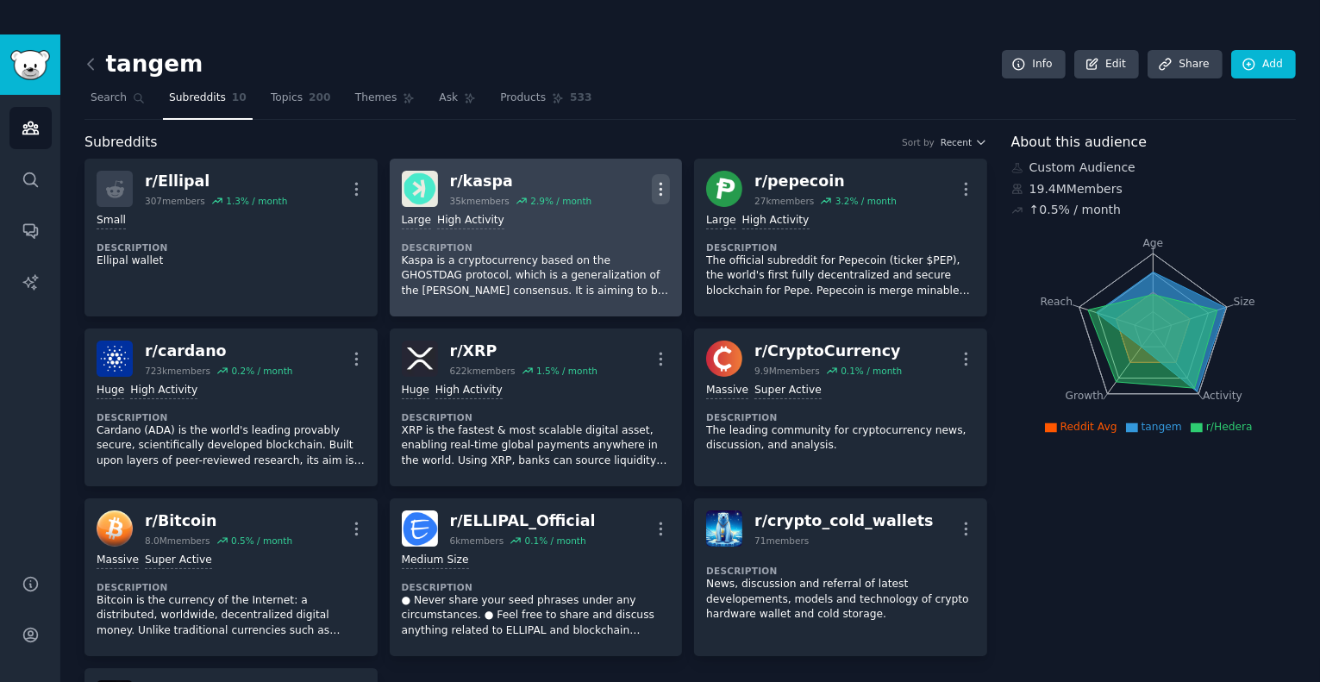
click at [660, 188] on icon "button" at bounding box center [661, 189] width 2 height 12
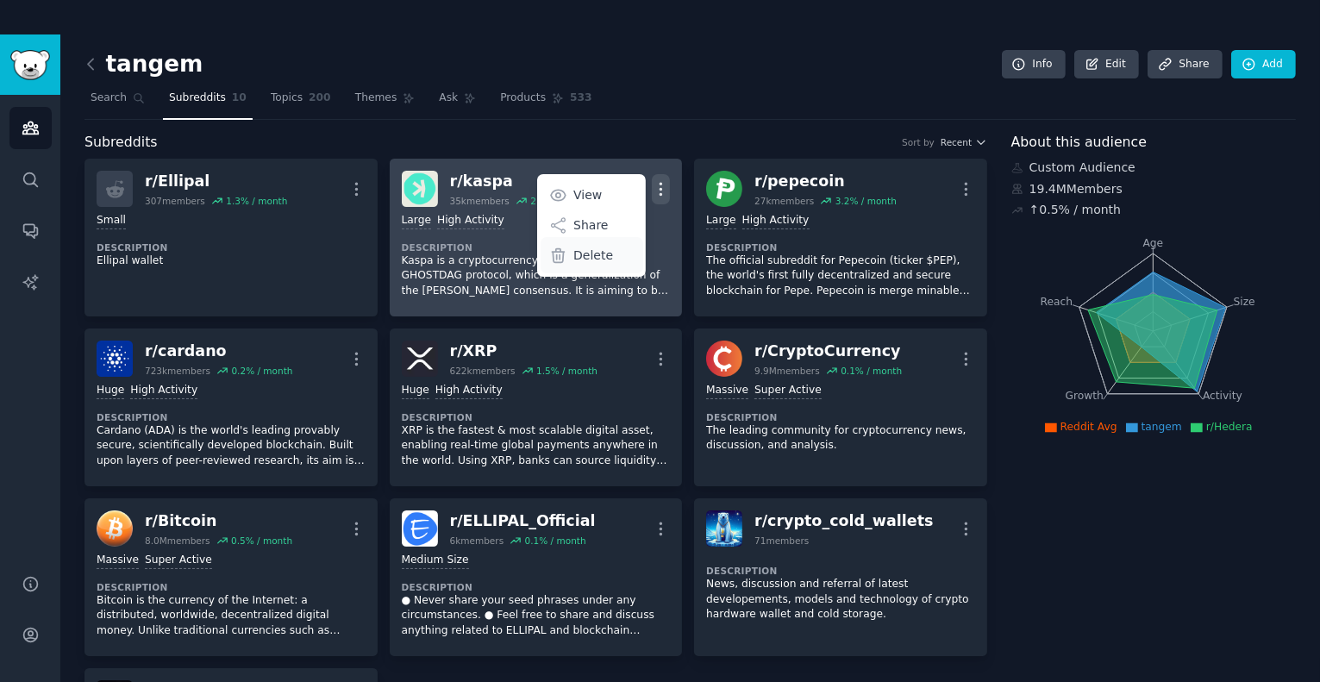
click at [603, 251] on p "Delete" at bounding box center [593, 256] width 40 height 18
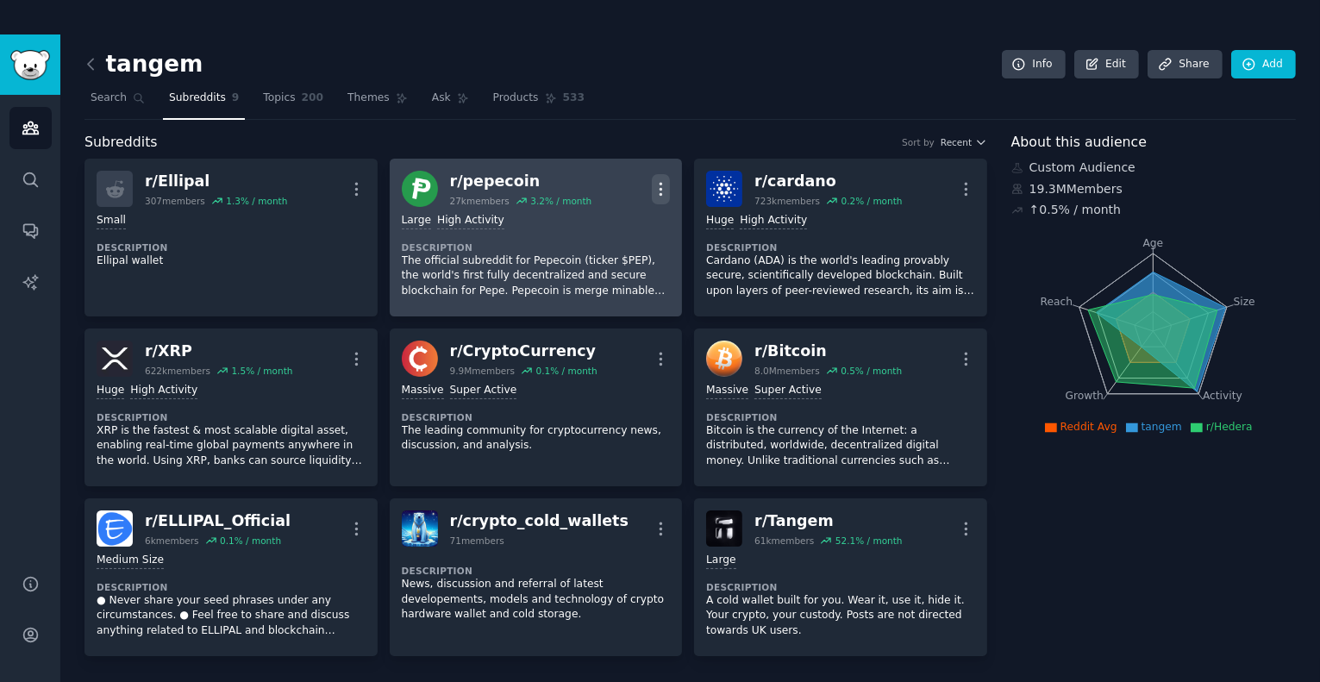
click at [662, 192] on icon "button" at bounding box center [661, 189] width 18 height 18
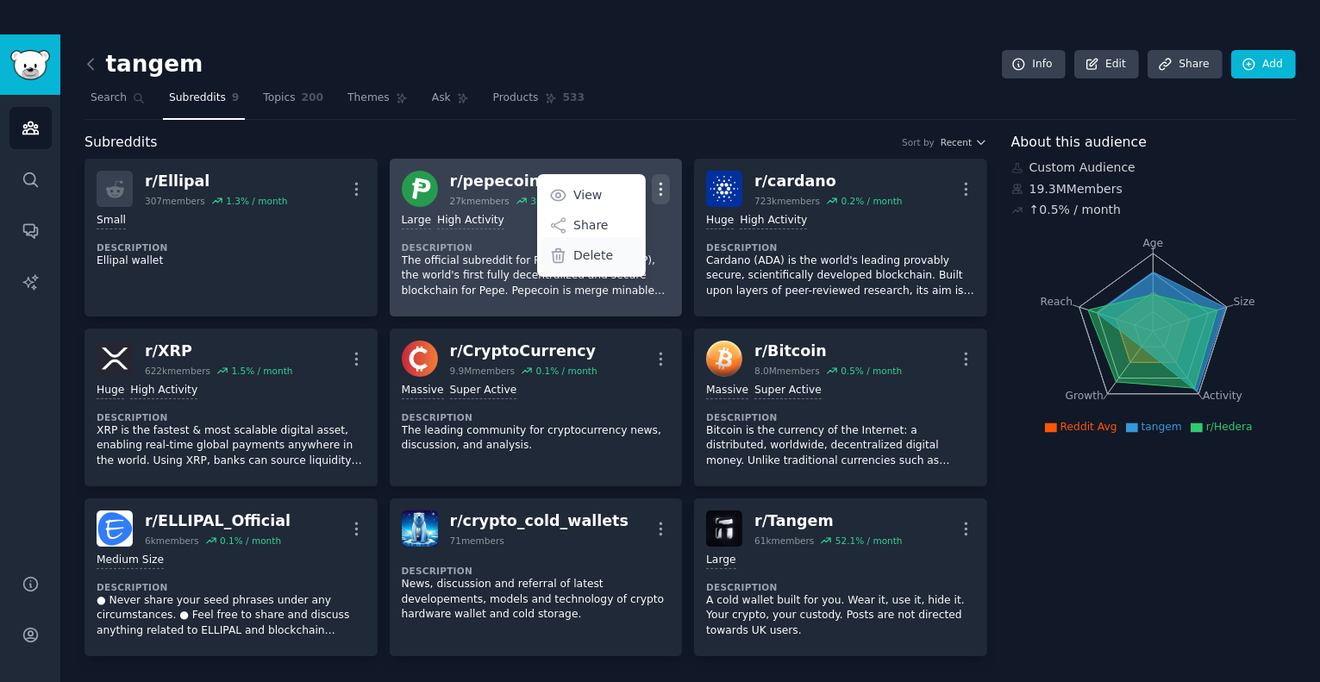
click at [608, 247] on p "Delete" at bounding box center [593, 256] width 40 height 18
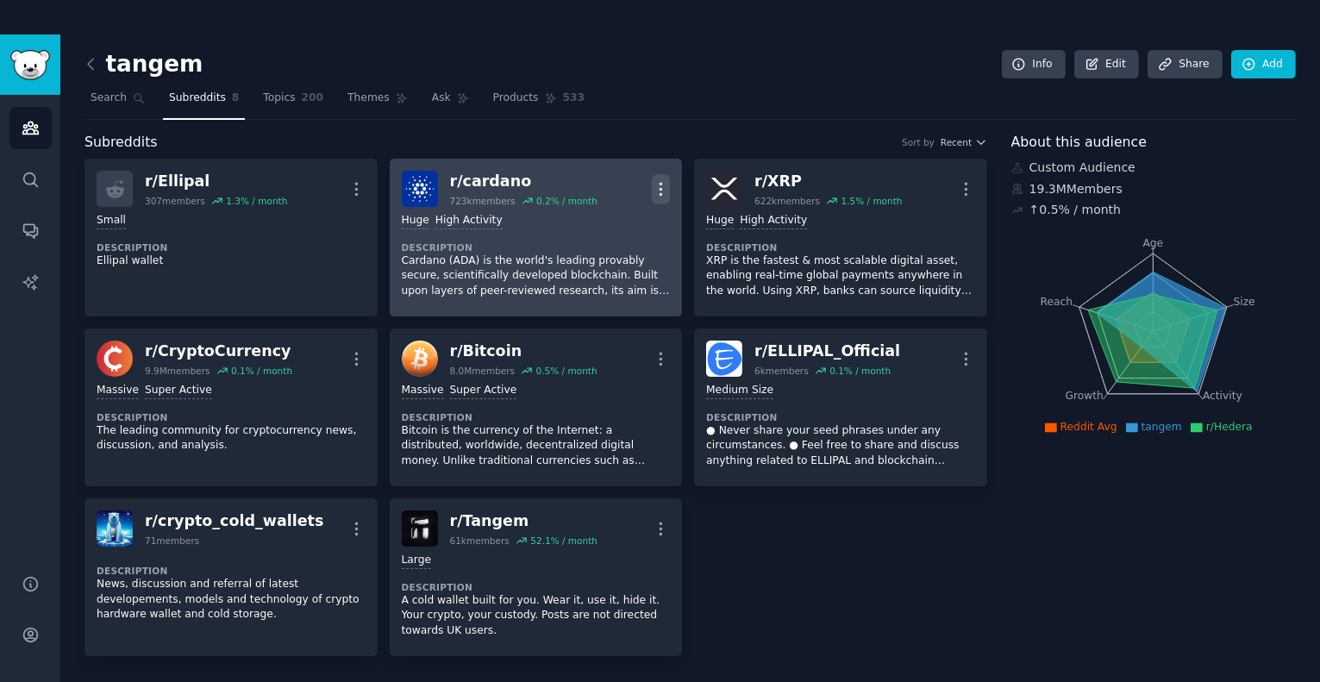
click at [659, 185] on icon "button" at bounding box center [661, 189] width 18 height 18
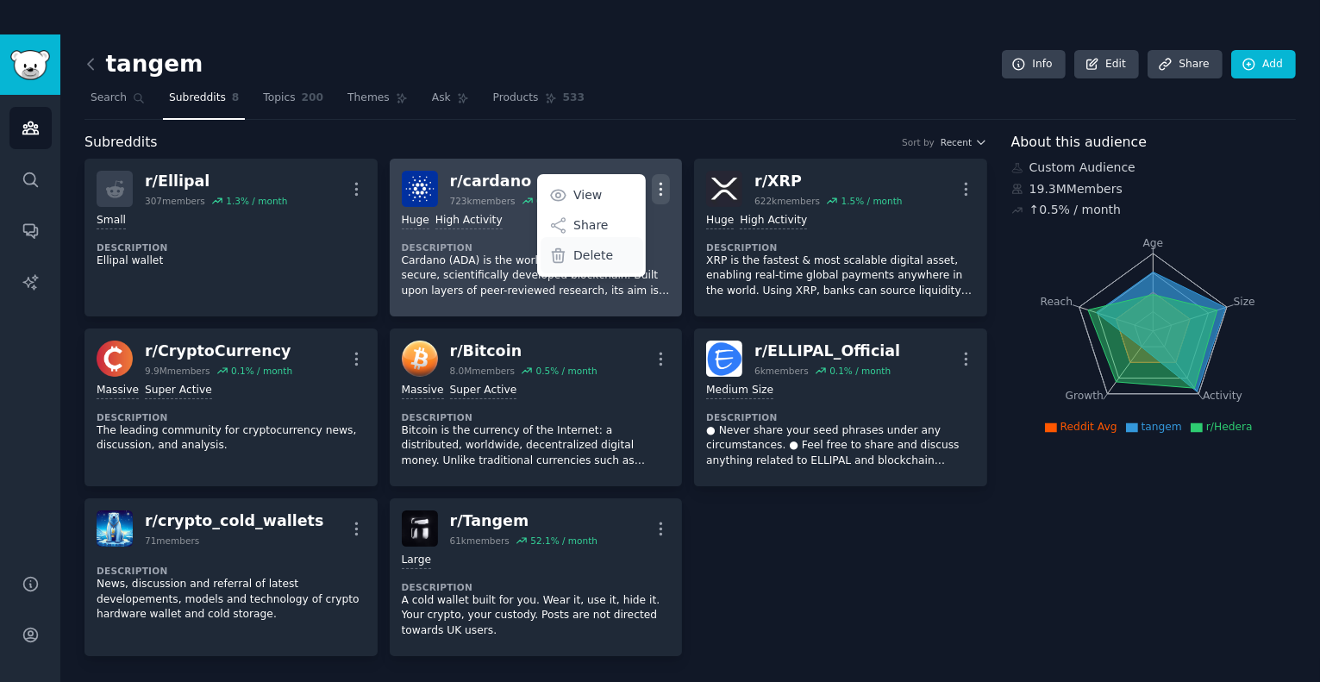
click at [595, 252] on p "Delete" at bounding box center [593, 256] width 40 height 18
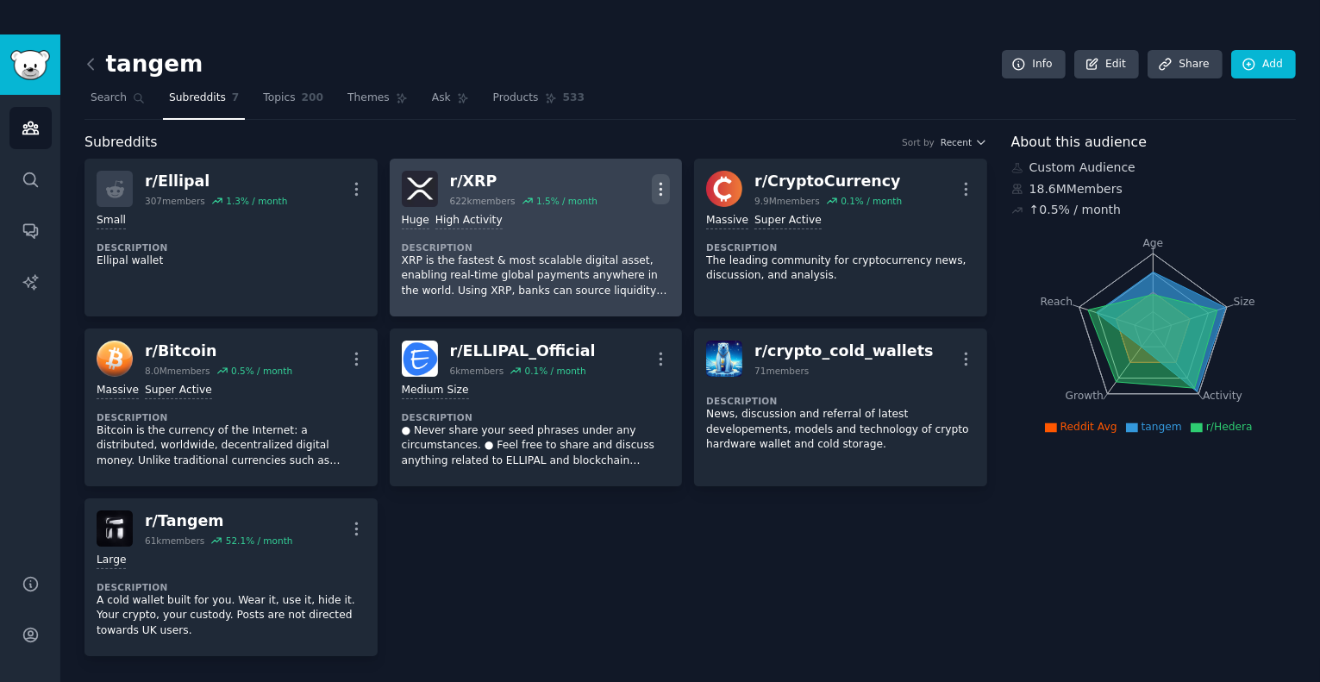
click at [660, 191] on icon "button" at bounding box center [661, 189] width 18 height 18
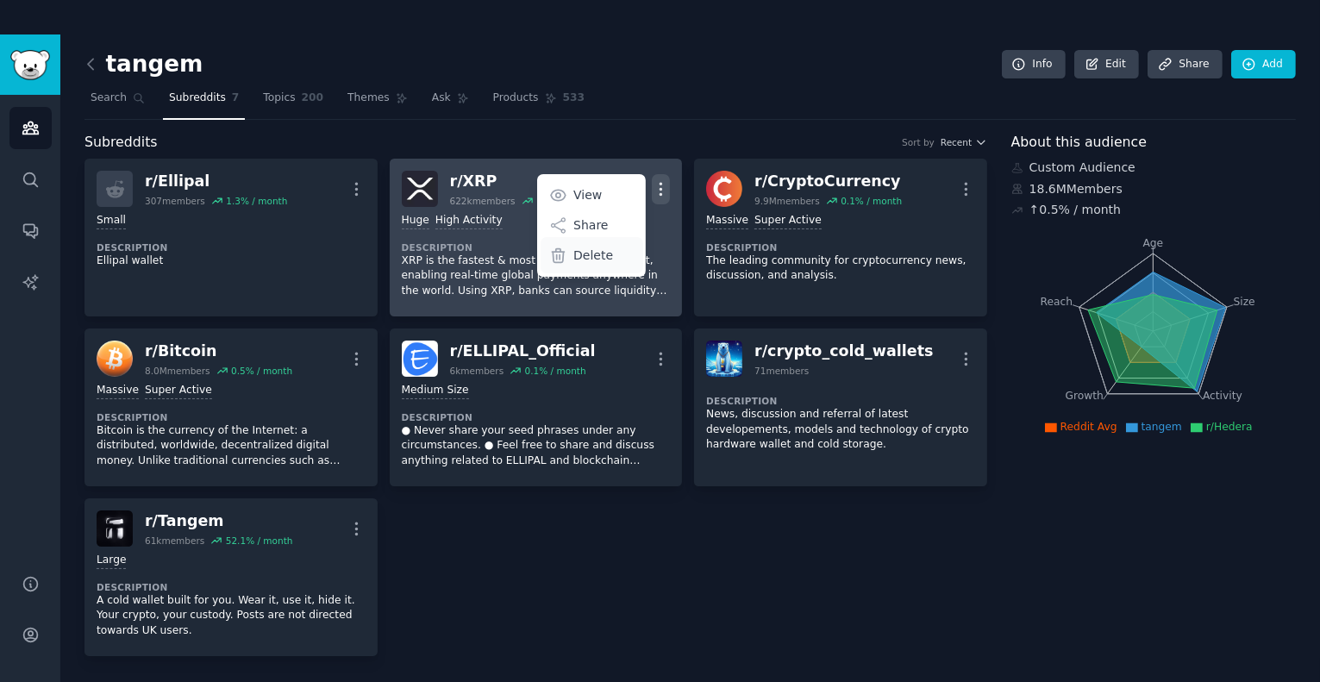
click at [576, 254] on p "Delete" at bounding box center [593, 256] width 40 height 18
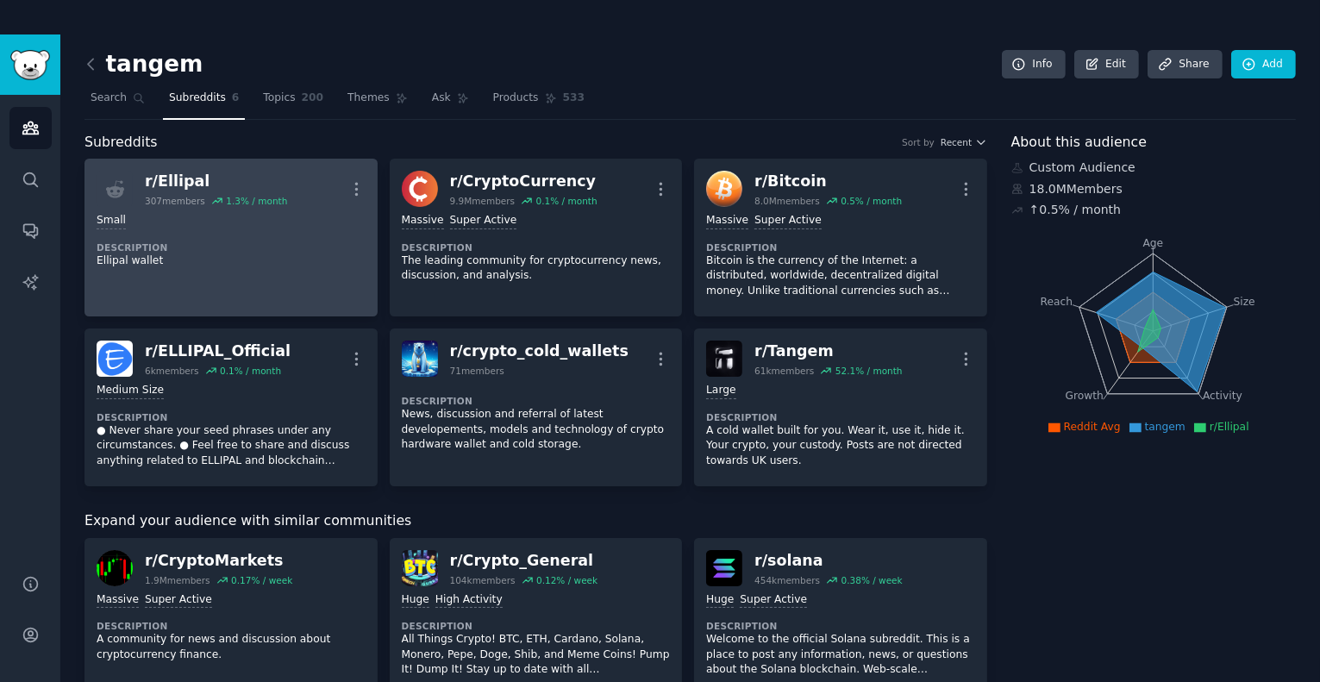
click at [347, 189] on icon "button" at bounding box center [356, 189] width 18 height 18
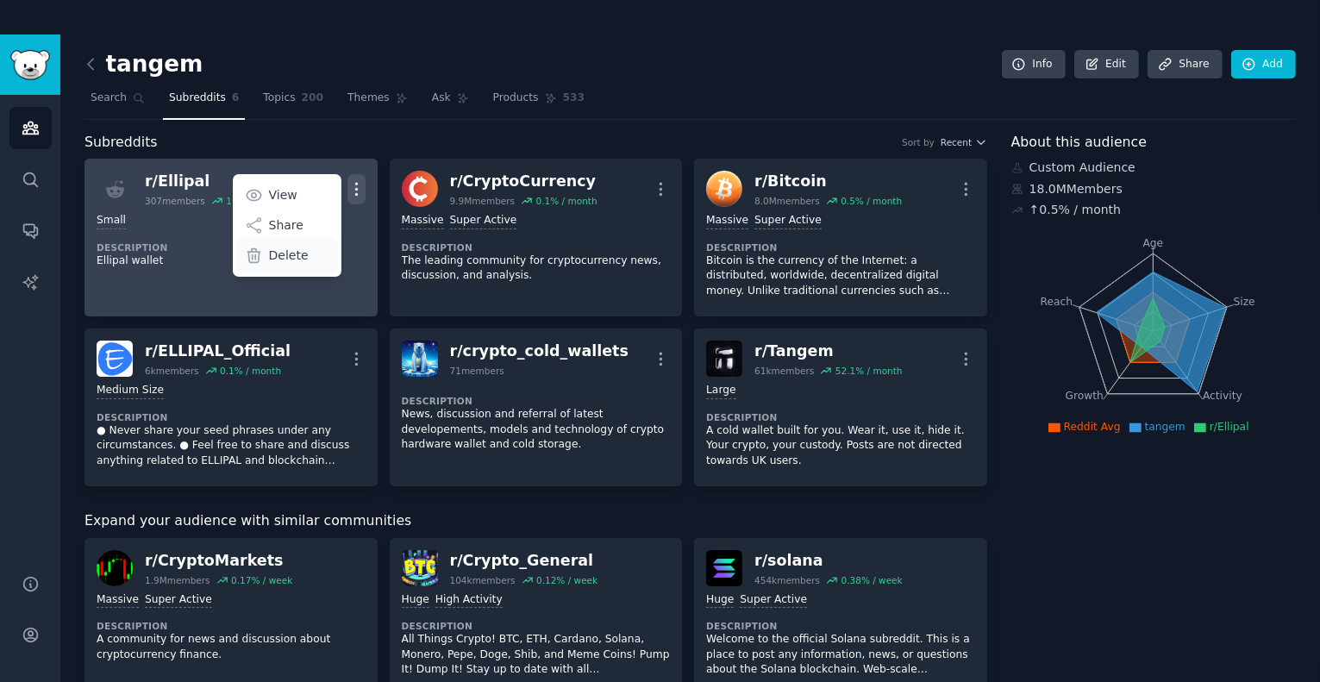
click at [298, 258] on p "Delete" at bounding box center [289, 256] width 40 height 18
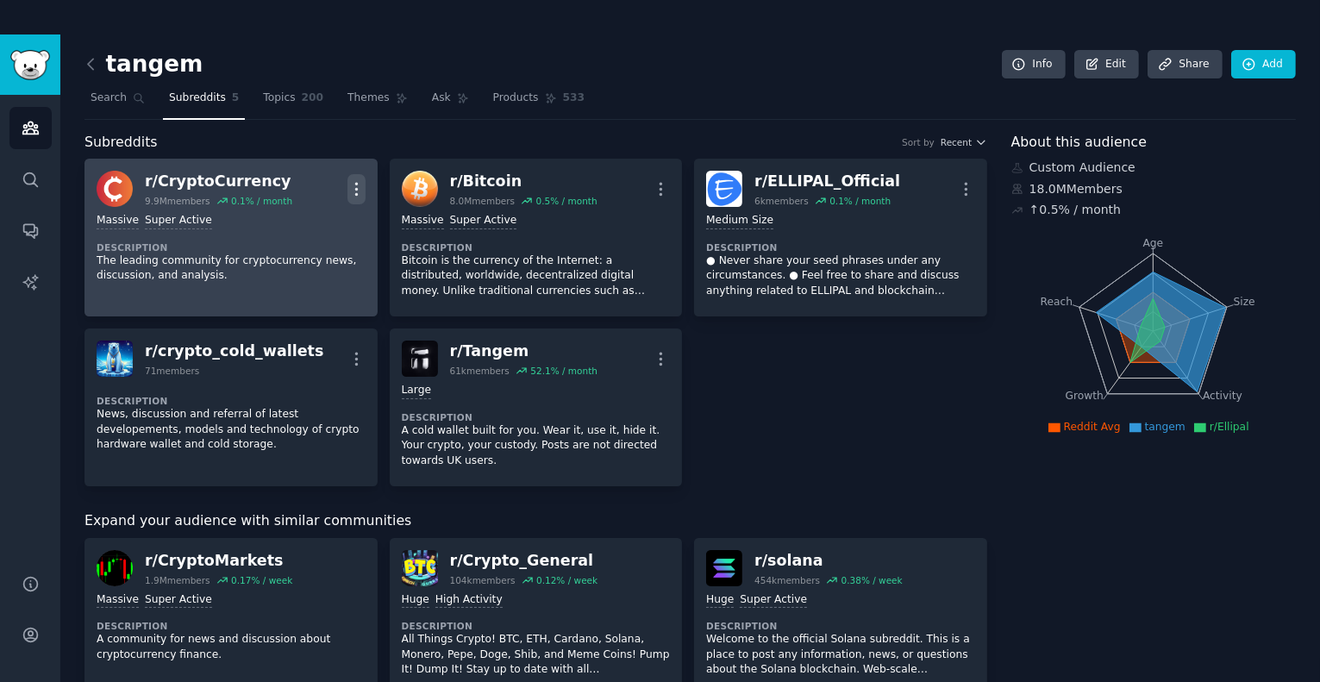
click at [352, 185] on icon "button" at bounding box center [356, 189] width 18 height 18
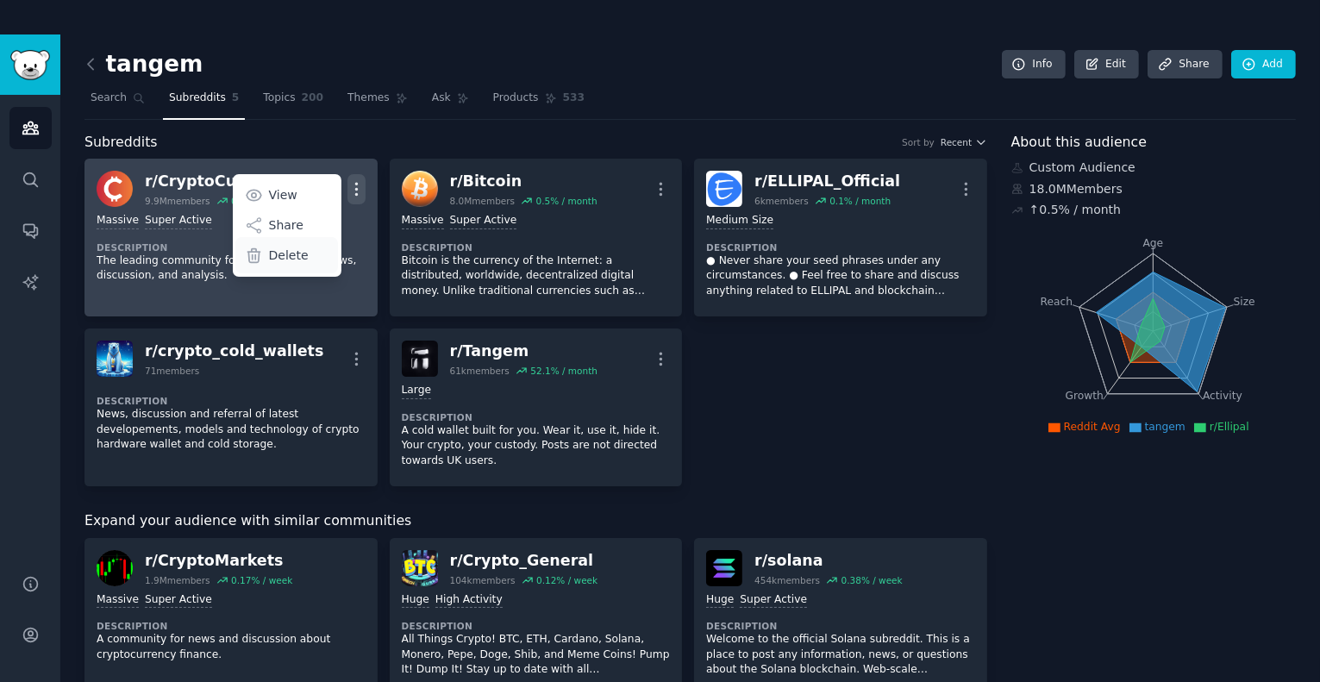
click at [307, 254] on div "Delete" at bounding box center [286, 255] width 103 height 36
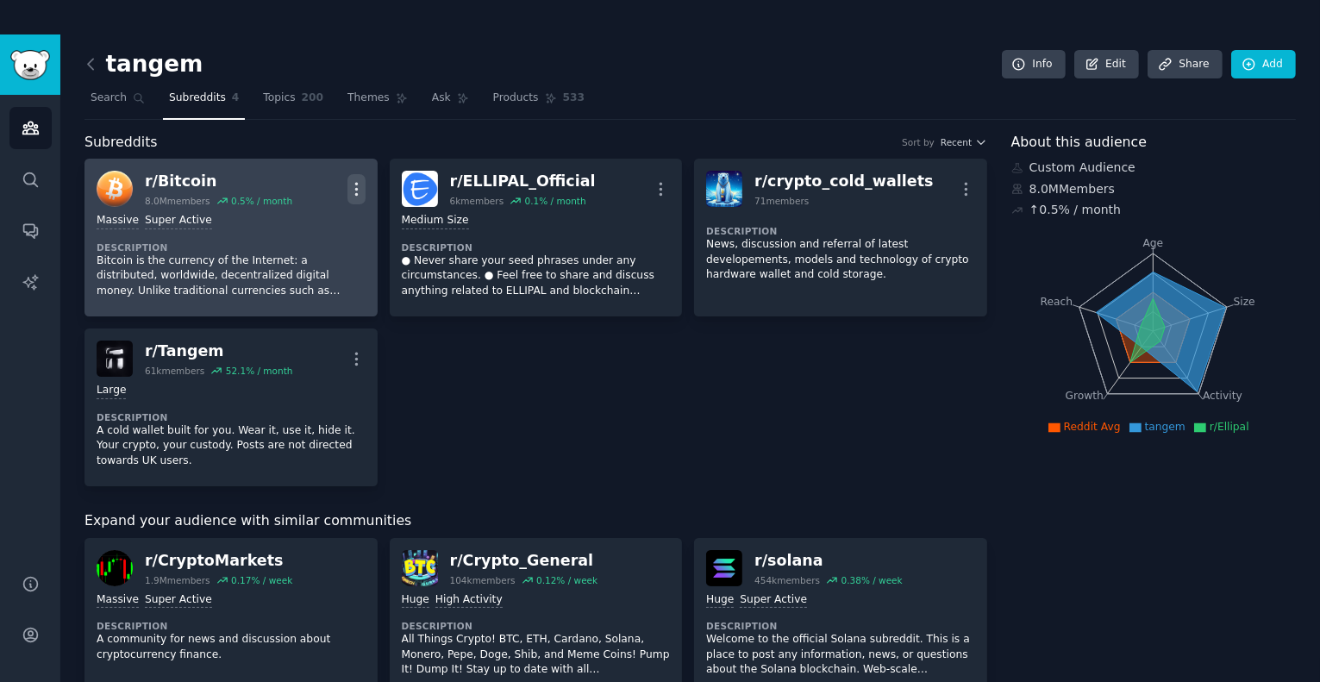
click at [356, 188] on icon "button" at bounding box center [356, 189] width 2 height 12
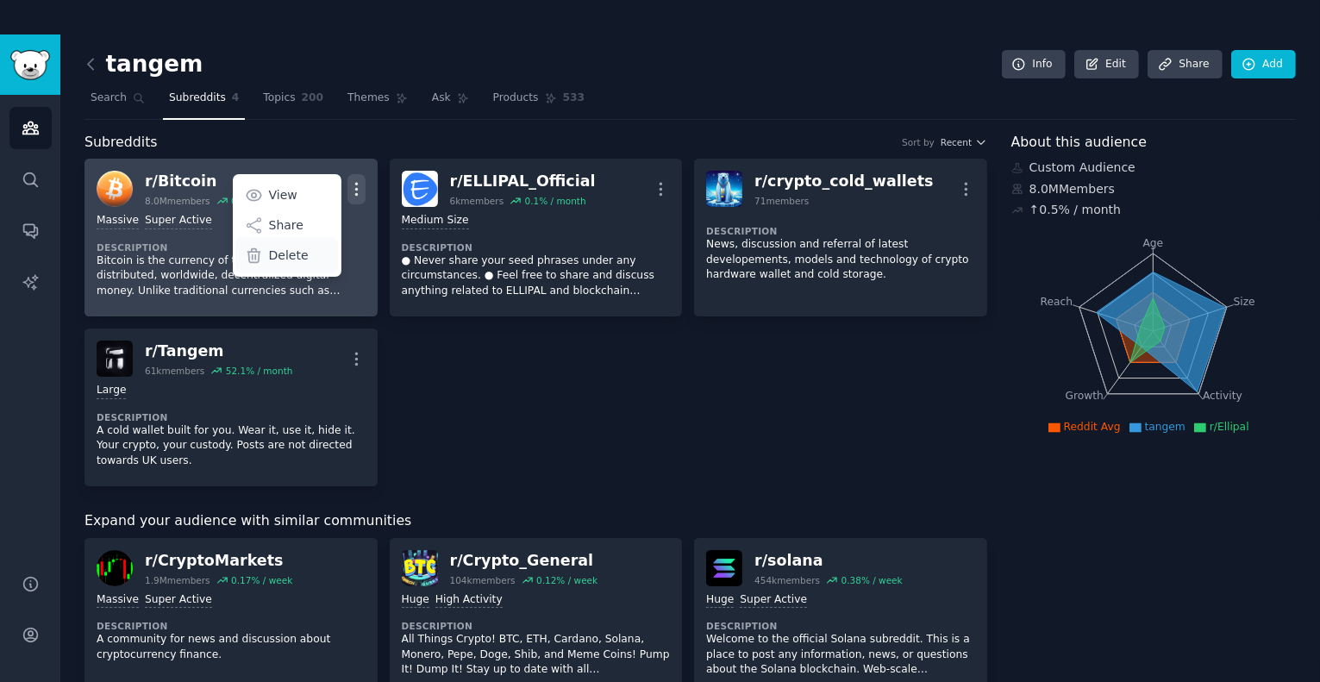
click at [298, 258] on p "Delete" at bounding box center [289, 256] width 40 height 18
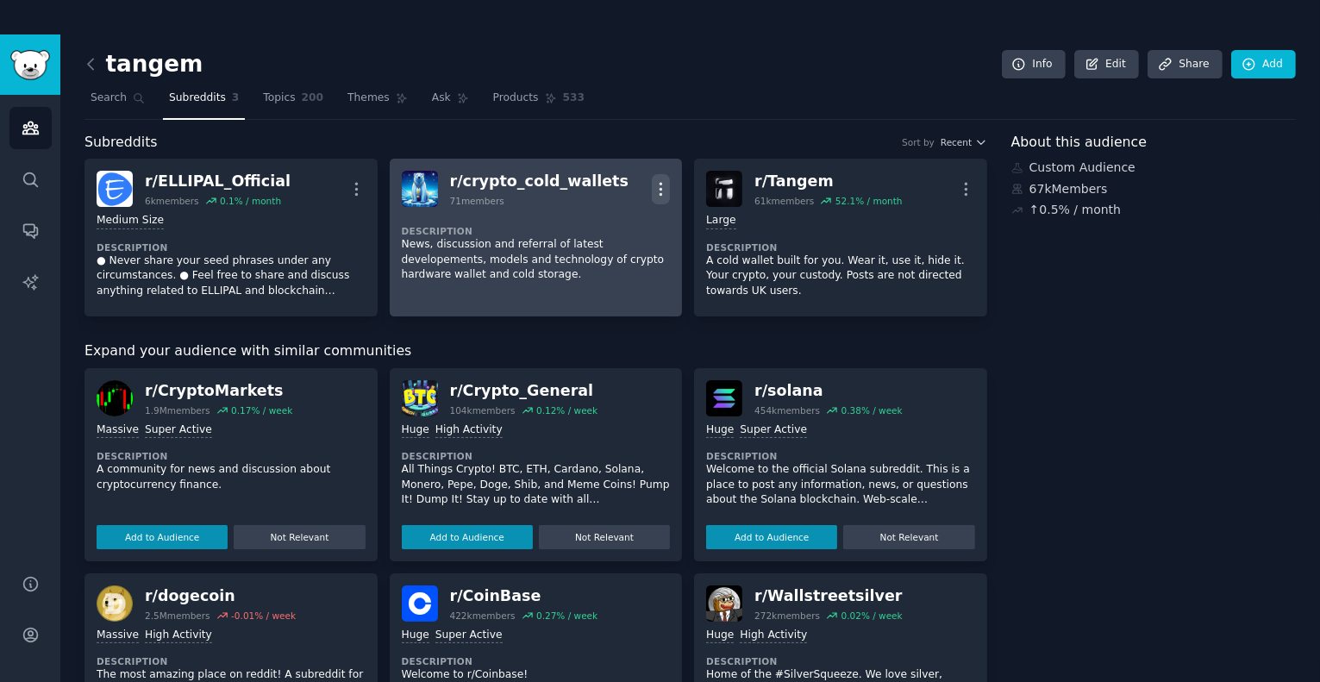
click at [660, 180] on icon "button" at bounding box center [661, 189] width 18 height 18
click at [594, 220] on p "Delete" at bounding box center [593, 225] width 40 height 18
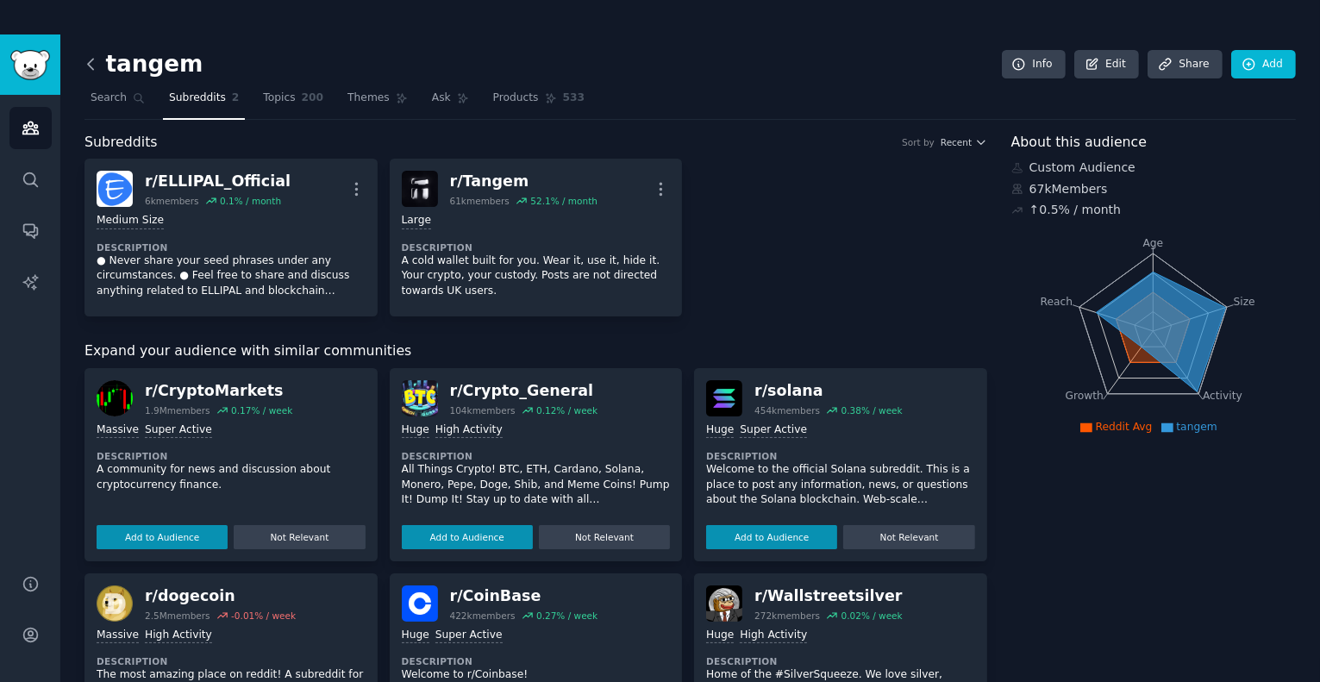
click at [93, 69] on icon at bounding box center [91, 64] width 18 height 18
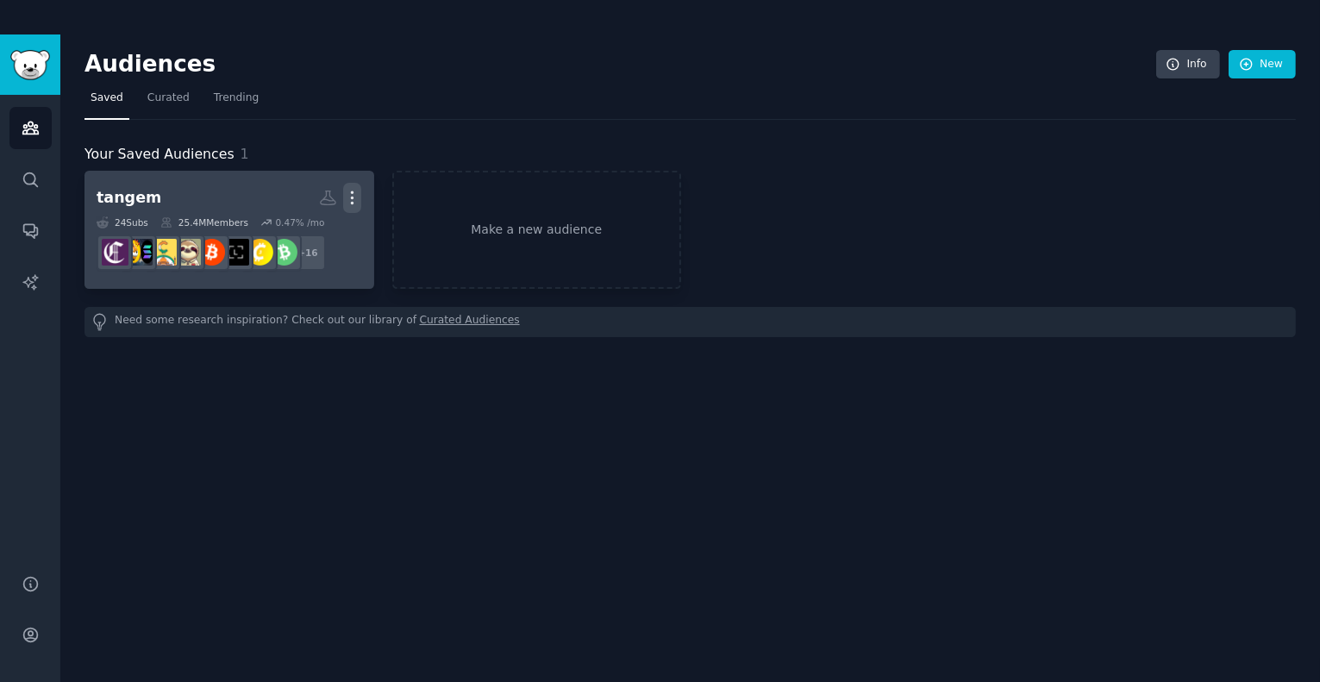
click at [356, 197] on icon "button" at bounding box center [352, 198] width 18 height 18
click at [184, 218] on div "25.4M Members" at bounding box center [204, 222] width 88 height 12
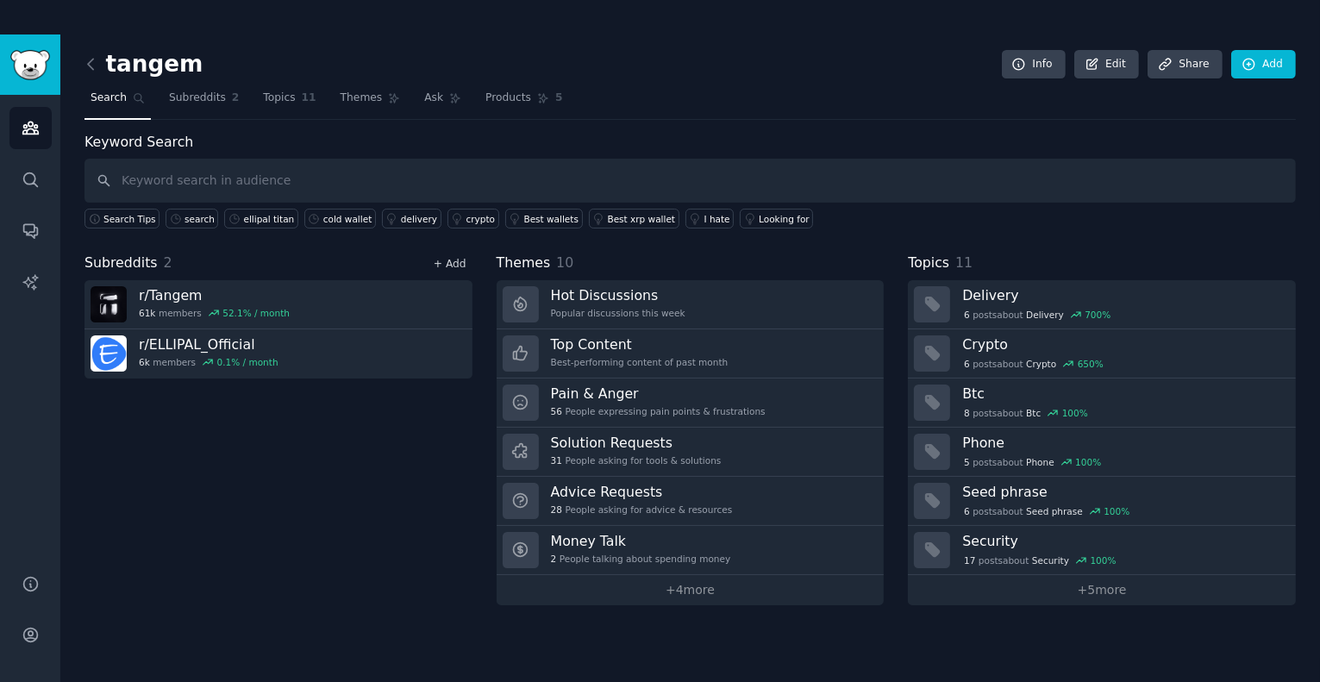
click at [443, 262] on link "+ Add" at bounding box center [450, 264] width 33 height 12
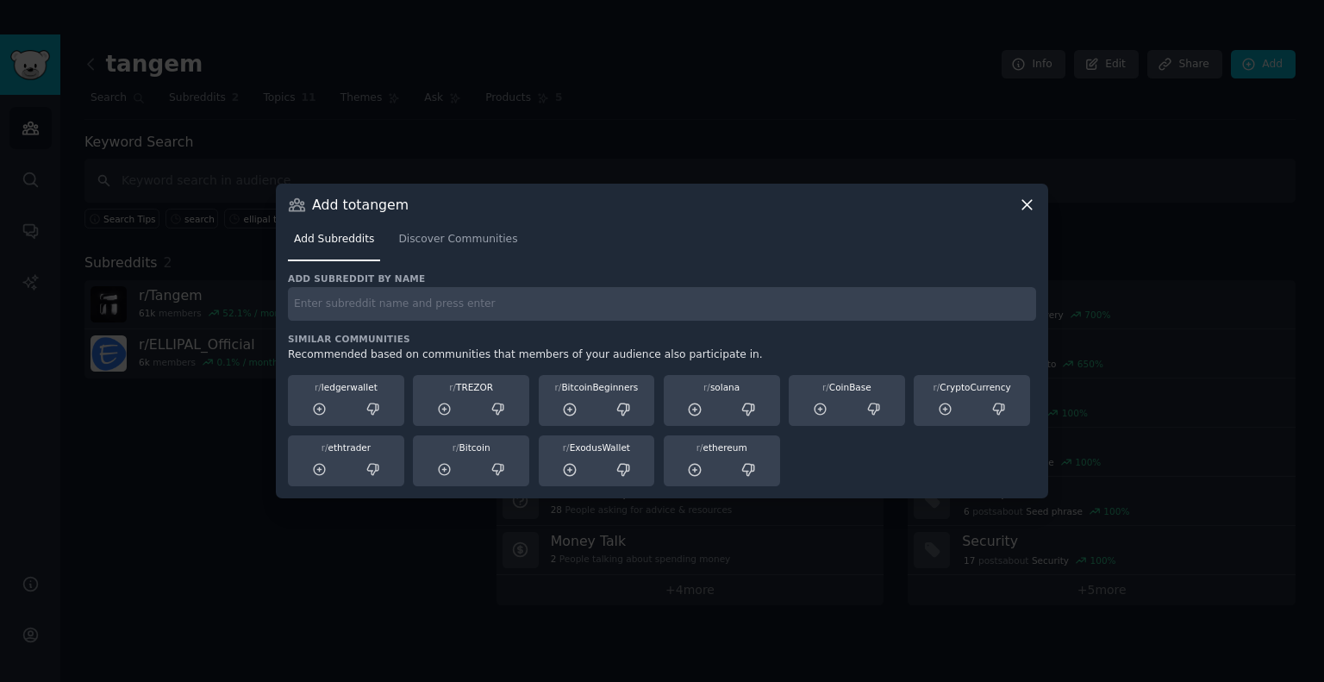
click at [490, 323] on div "Add subreddit by name Similar Communities Recommended based on communities that…" at bounding box center [662, 379] width 748 height 215
click at [466, 297] on input "text" at bounding box center [662, 304] width 748 height 34
type input "arculus"
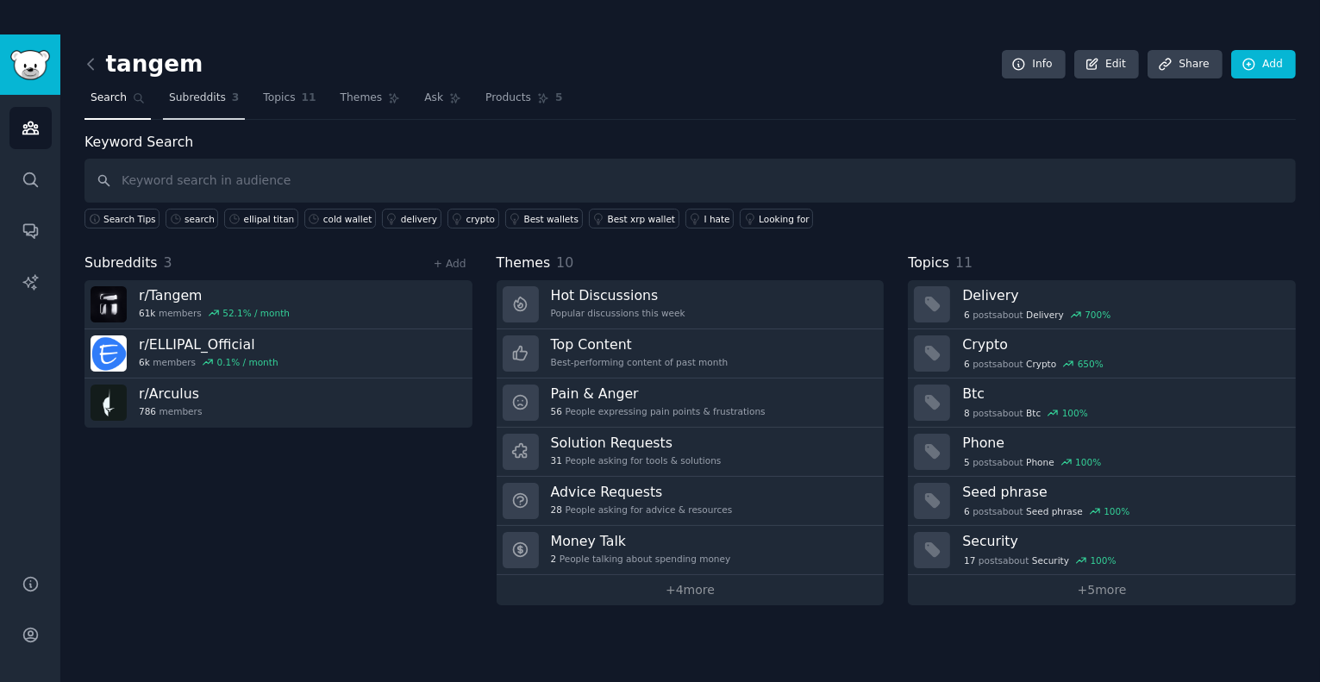
click at [202, 97] on span "Subreddits" at bounding box center [197, 99] width 57 height 16
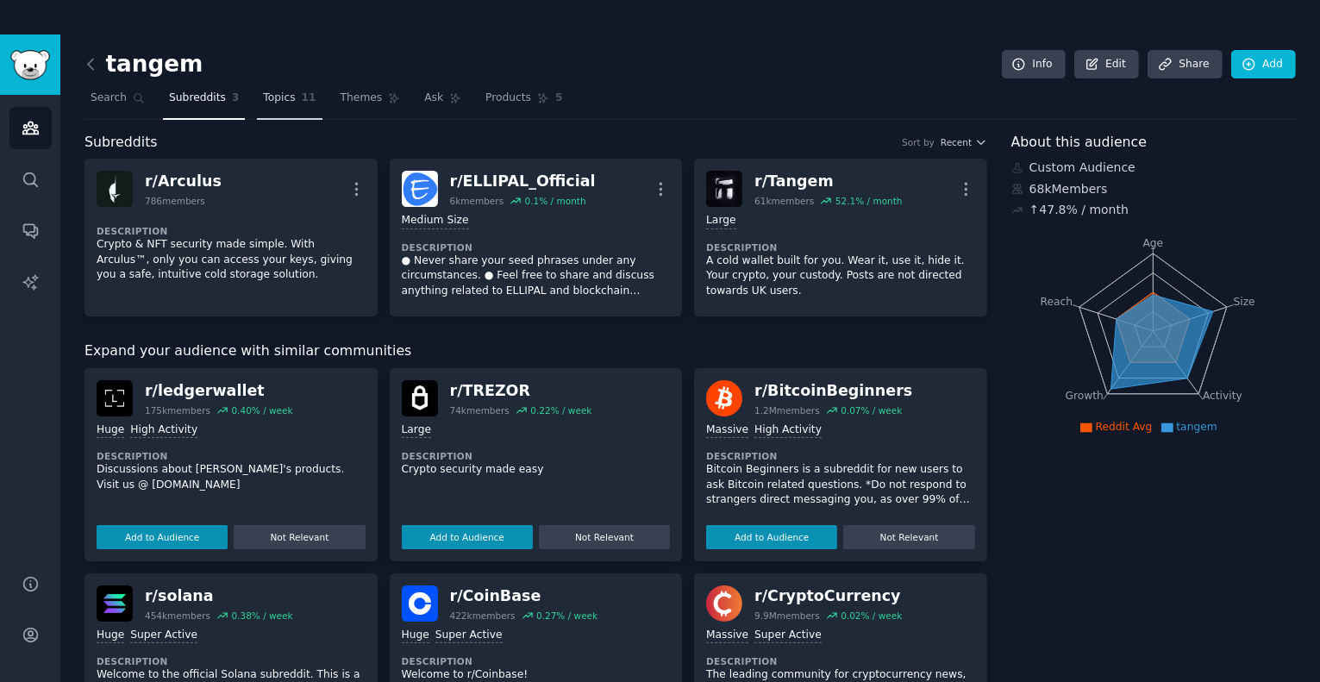
click at [272, 97] on span "Topics" at bounding box center [279, 99] width 32 height 16
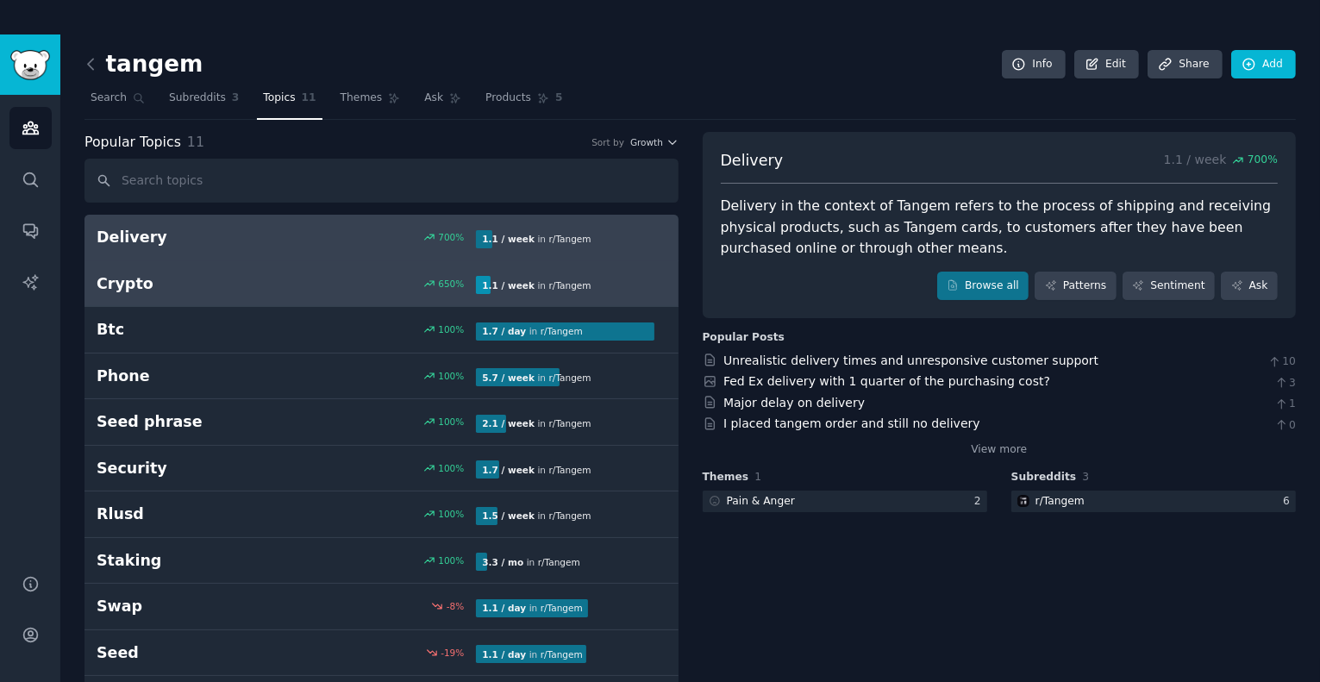
click at [383, 279] on div "650 %" at bounding box center [381, 284] width 190 height 12
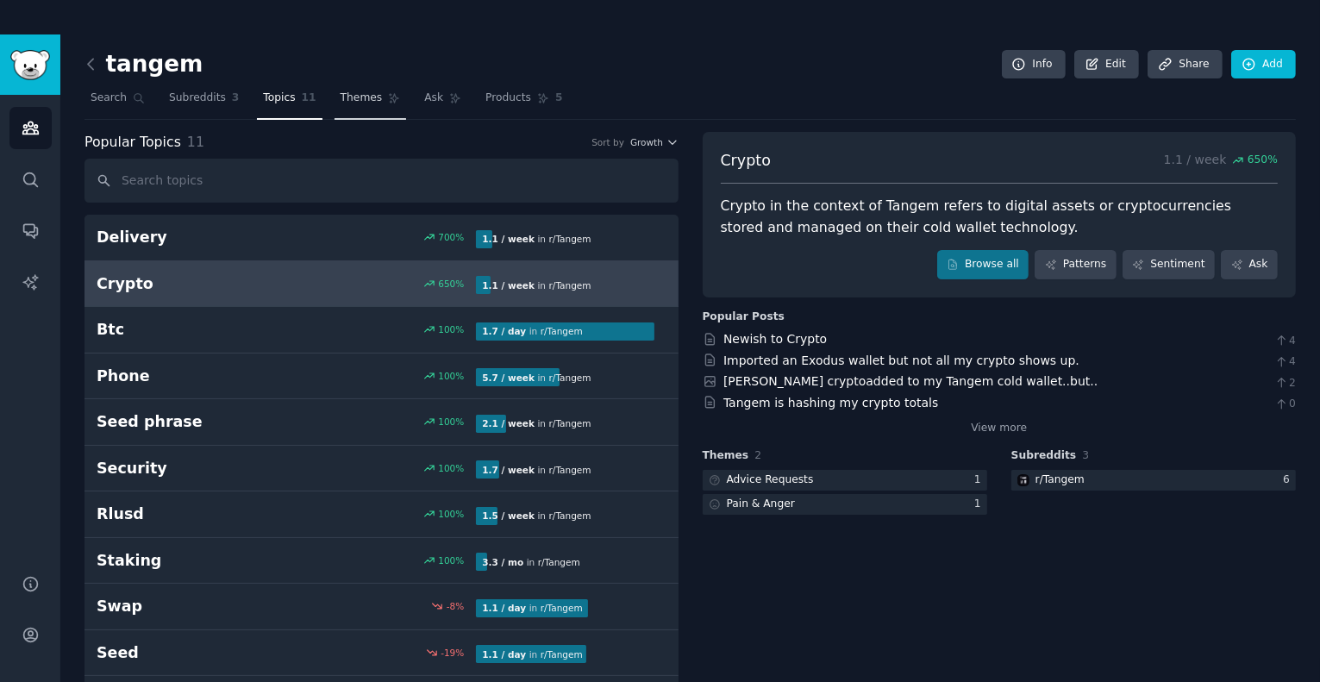
click at [359, 100] on span "Themes" at bounding box center [362, 99] width 42 height 16
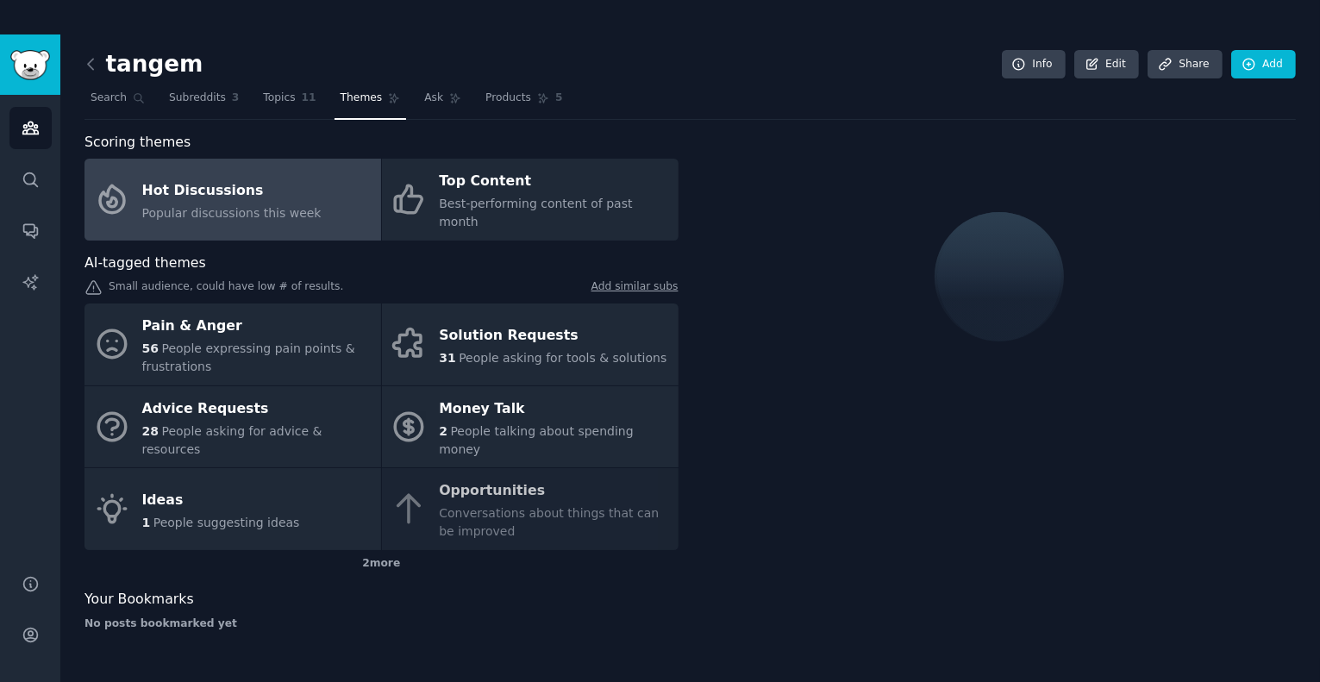
click at [279, 206] on span "Popular discussions this week" at bounding box center [231, 213] width 179 height 14
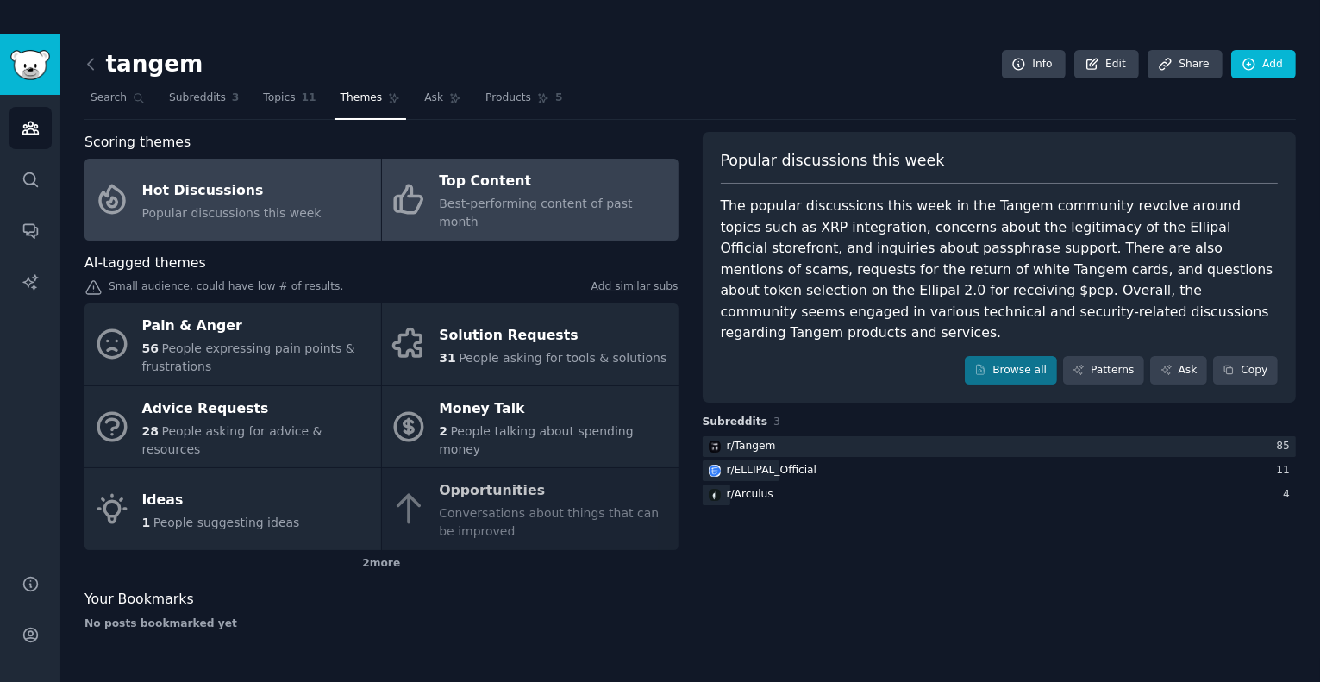
click at [523, 200] on span "Best-performing content of past month" at bounding box center [535, 213] width 193 height 32
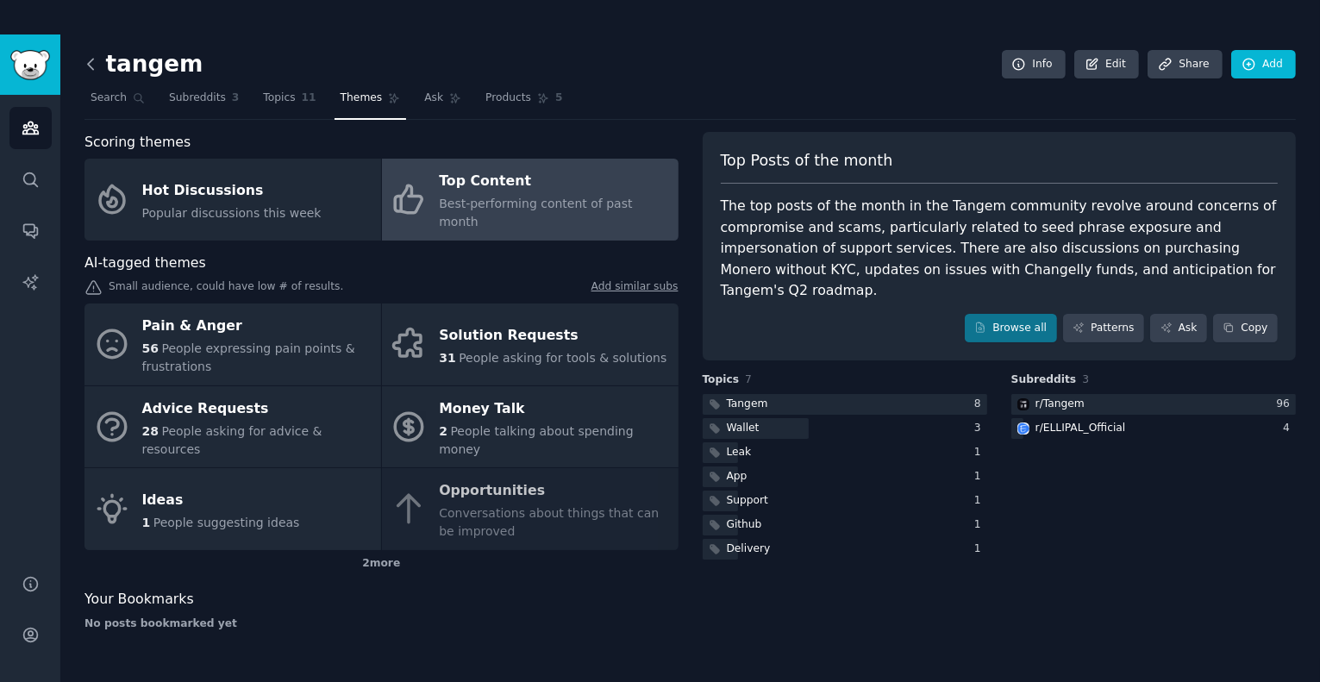
click at [92, 69] on icon at bounding box center [90, 64] width 5 height 10
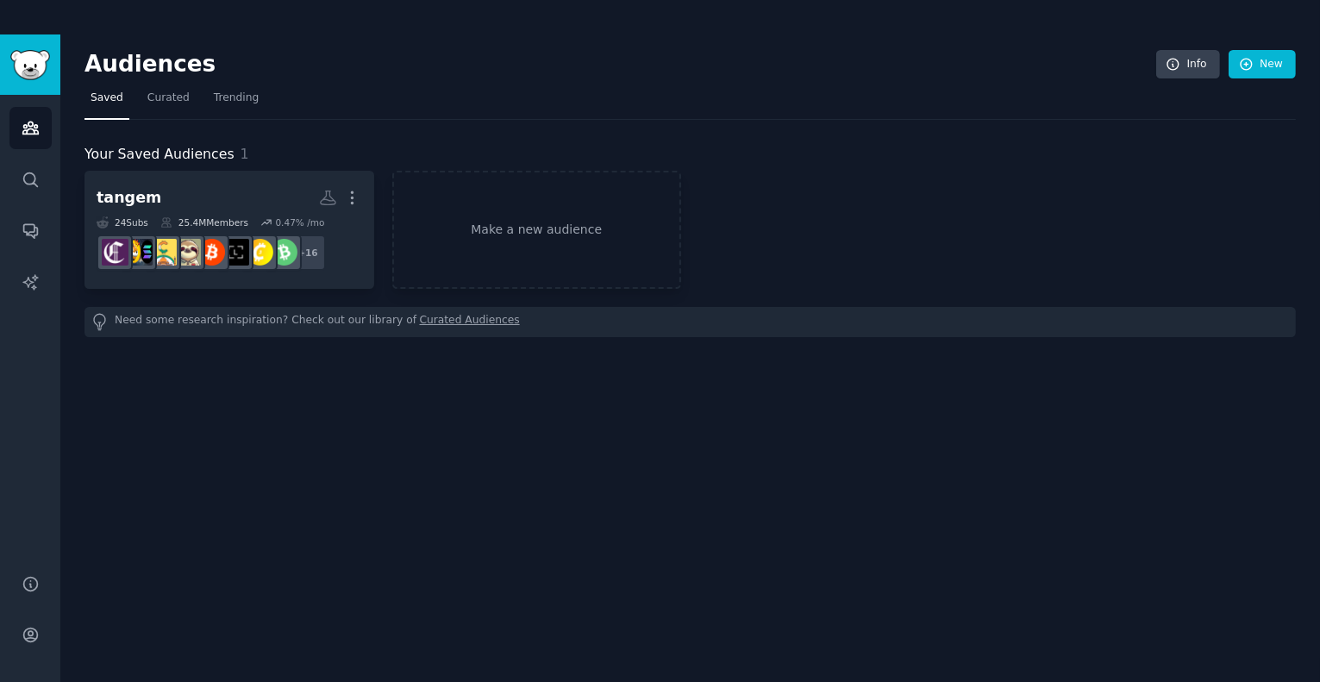
drag, startPoint x: 159, startPoint y: 196, endPoint x: 258, endPoint y: 125, distance: 121.8
click at [258, 125] on div "Your Saved Audiences 1 tangem Custom Audience More 24 Sub s 25.4M Members 0.47 …" at bounding box center [690, 228] width 1211 height 217
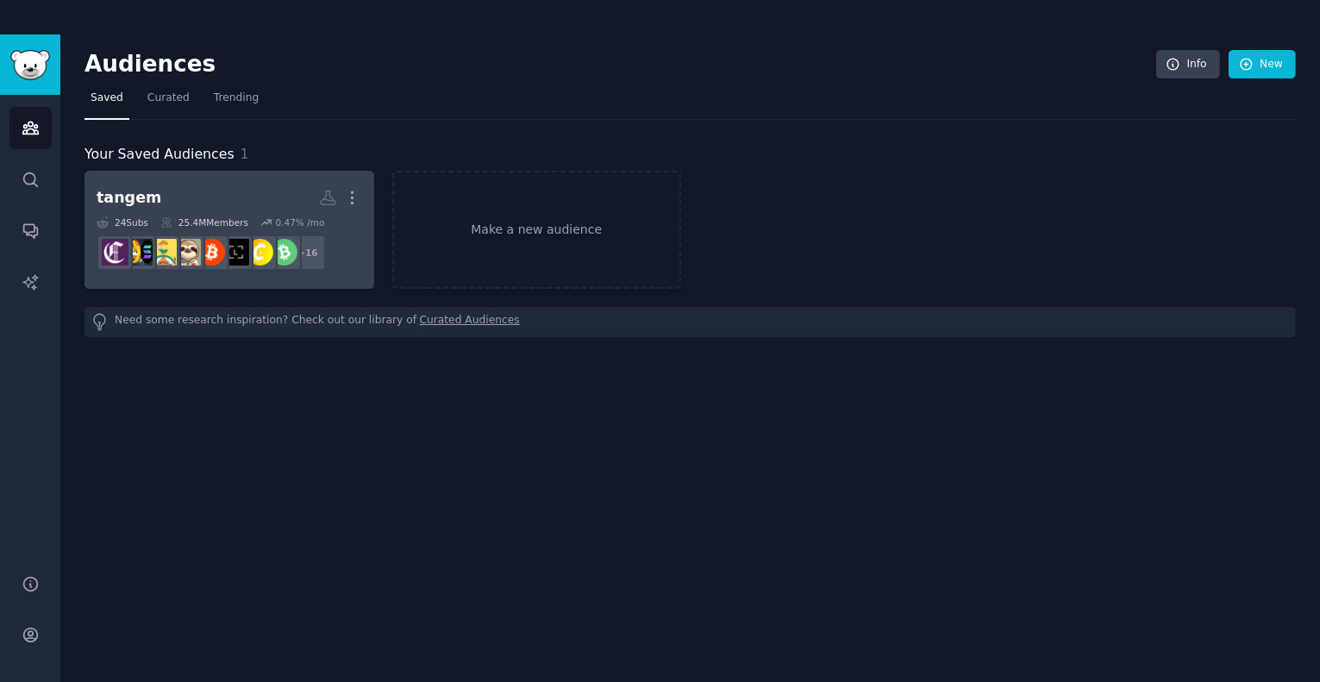
click at [327, 236] on dd "r/algorand, r/bitcoincashSV, r/SafeMoon, r/Ellipal, r/ethtrader, r/Hedera, r/ch…" at bounding box center [230, 252] width 266 height 48
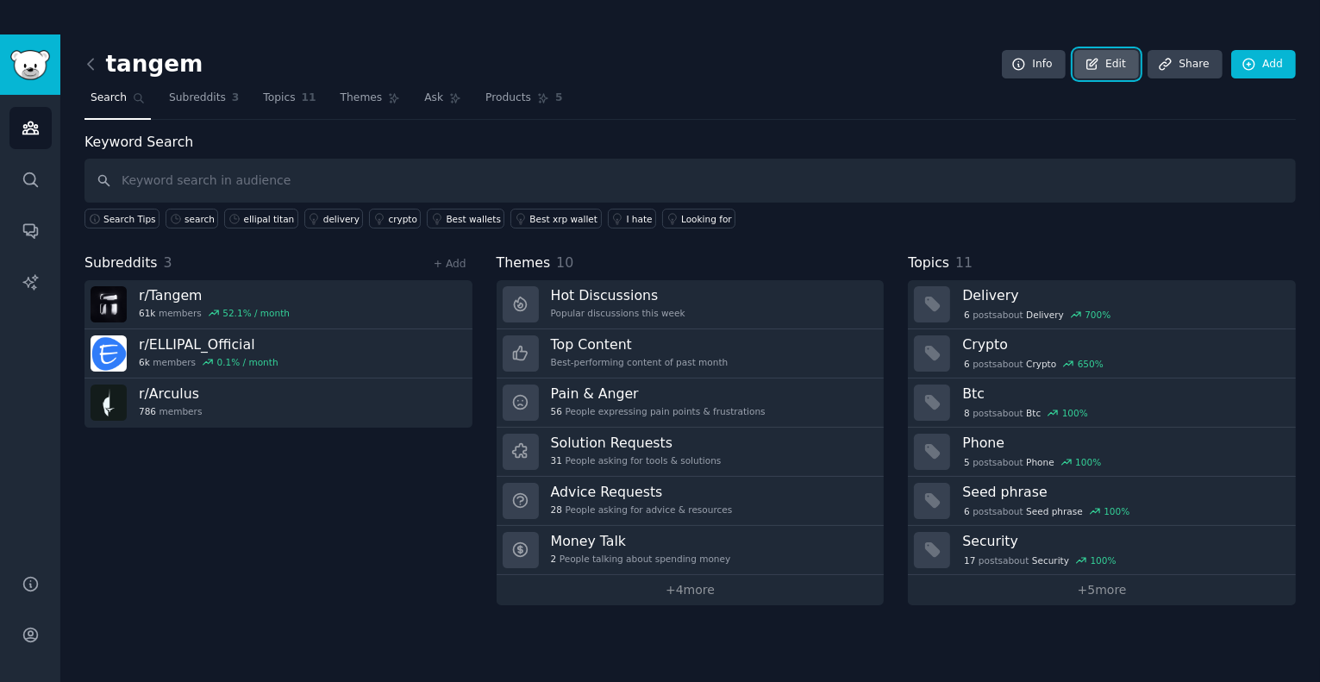
click at [1098, 62] on icon at bounding box center [1092, 64] width 10 height 10
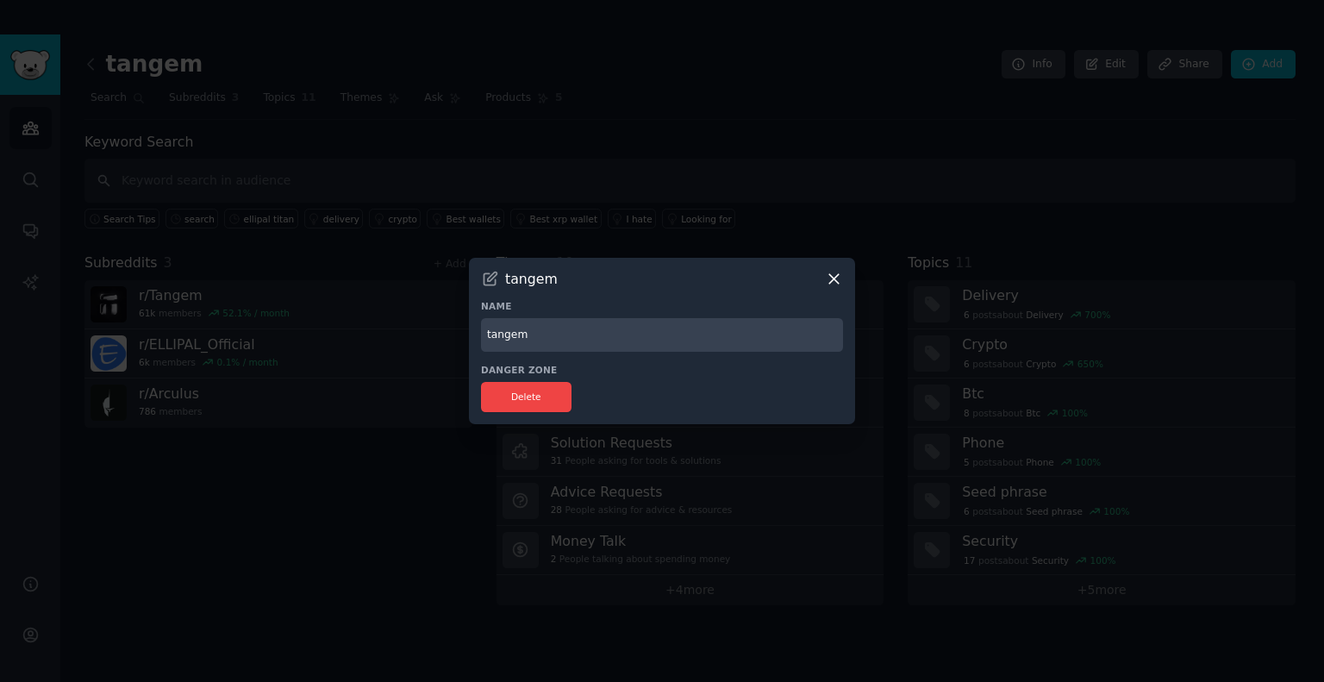
drag, startPoint x: 545, startPoint y: 334, endPoint x: 372, endPoint y: 340, distance: 172.6
click at [372, 340] on div "​ tangem Name tangem Danger Zone Delete" at bounding box center [662, 341] width 1312 height 682
type input "card wallet"
click at [836, 279] on icon at bounding box center [834, 279] width 18 height 18
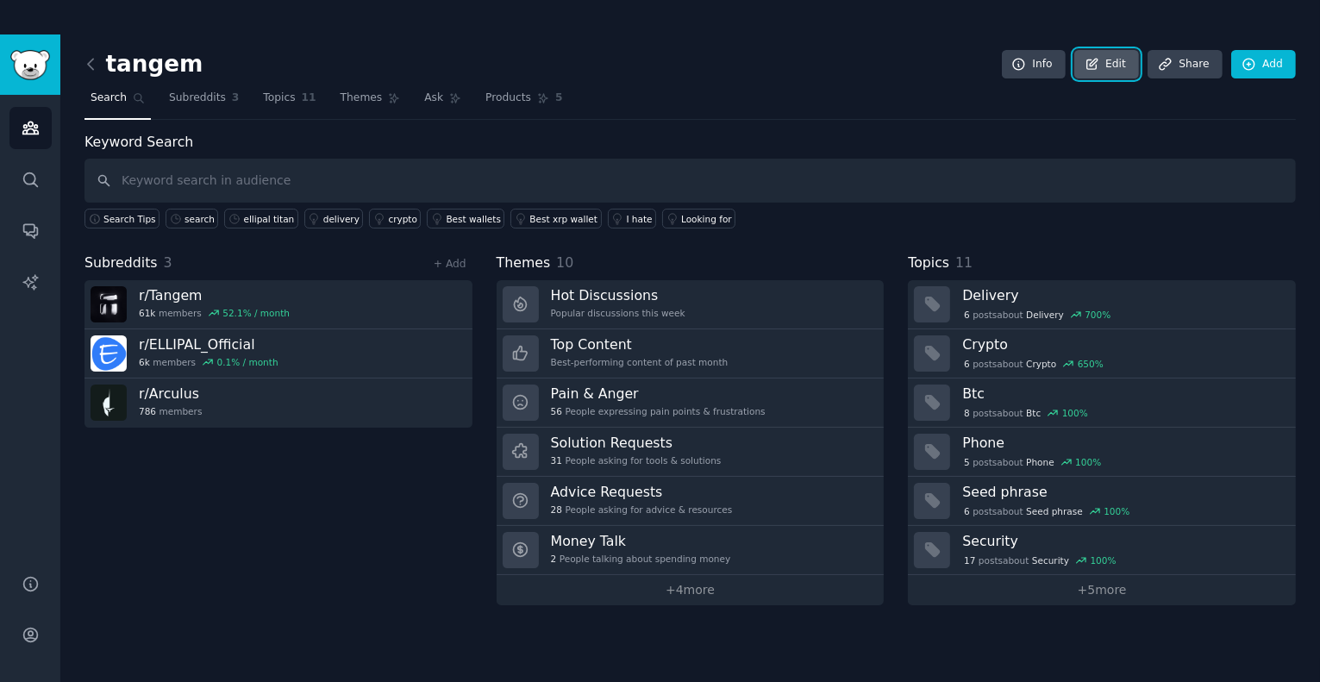
click at [1117, 72] on link "Edit" at bounding box center [1106, 64] width 65 height 29
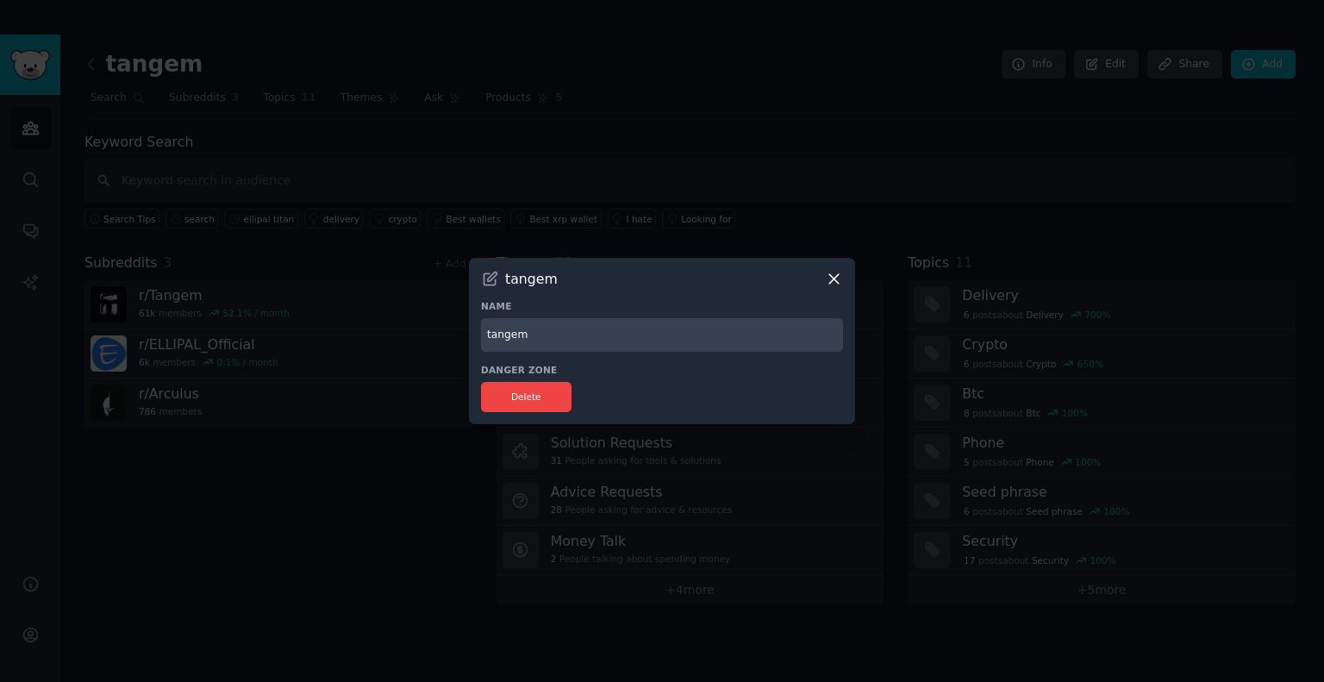
drag, startPoint x: 569, startPoint y: 341, endPoint x: 424, endPoint y: 351, distance: 145.2
click at [424, 351] on div "​ tangem Name tangem Danger Zone Delete" at bounding box center [662, 341] width 1312 height 682
type input "cold wallet"
click at [516, 399] on button "Delete" at bounding box center [526, 397] width 91 height 30
click at [507, 393] on button "Delete" at bounding box center [526, 397] width 91 height 30
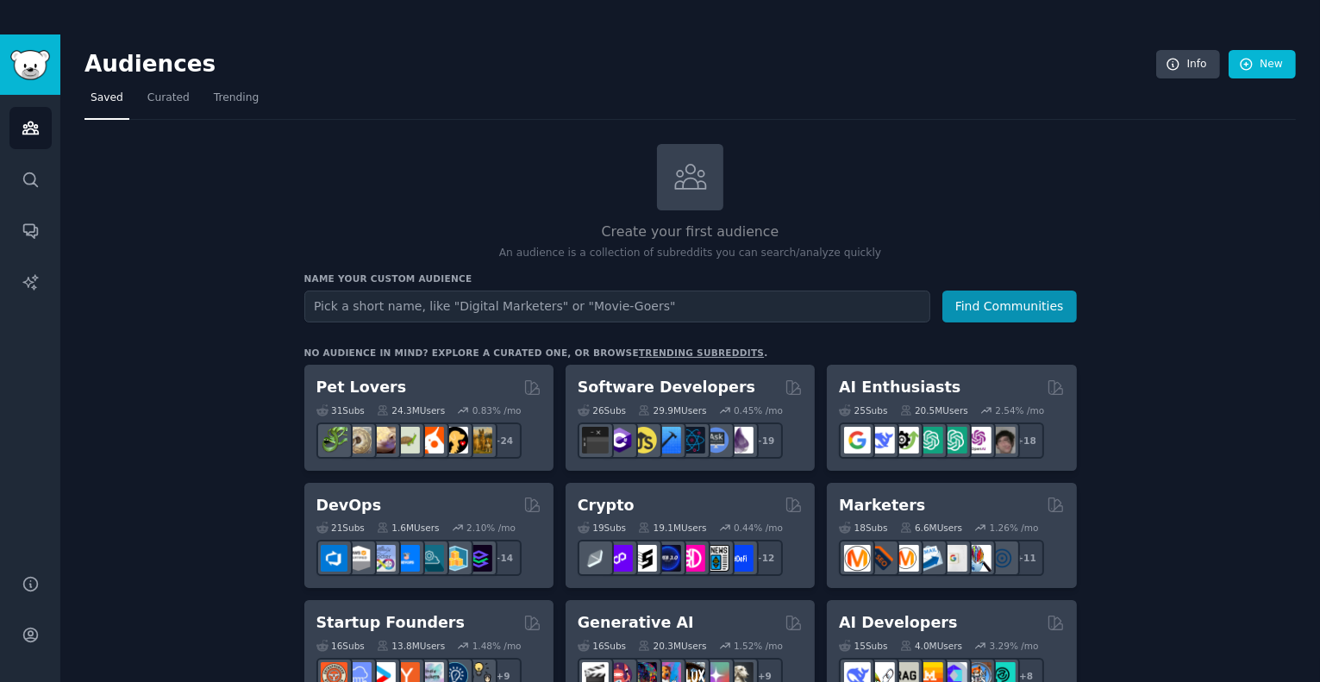
click at [376, 316] on input "text" at bounding box center [617, 307] width 626 height 32
click at [973, 298] on button "Find Communities" at bounding box center [1009, 307] width 135 height 32
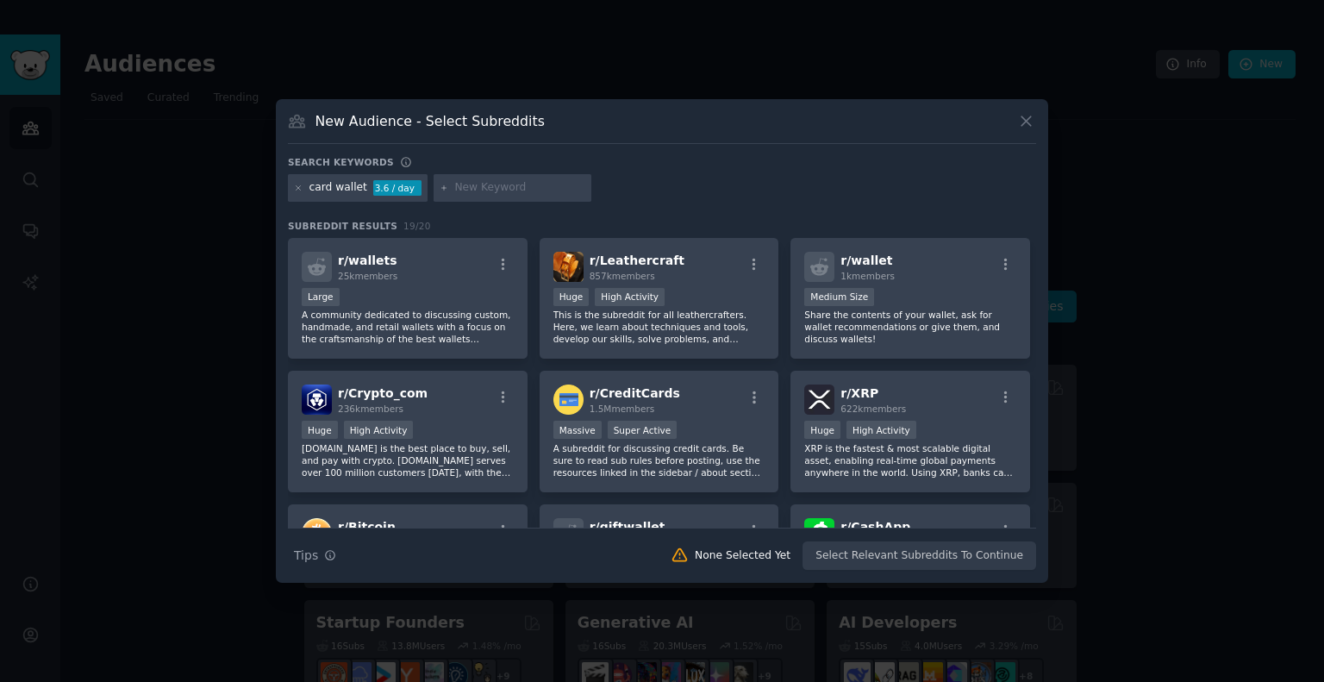
click at [442, 186] on icon at bounding box center [444, 187] width 4 height 4
click at [1019, 122] on icon at bounding box center [1026, 121] width 18 height 18
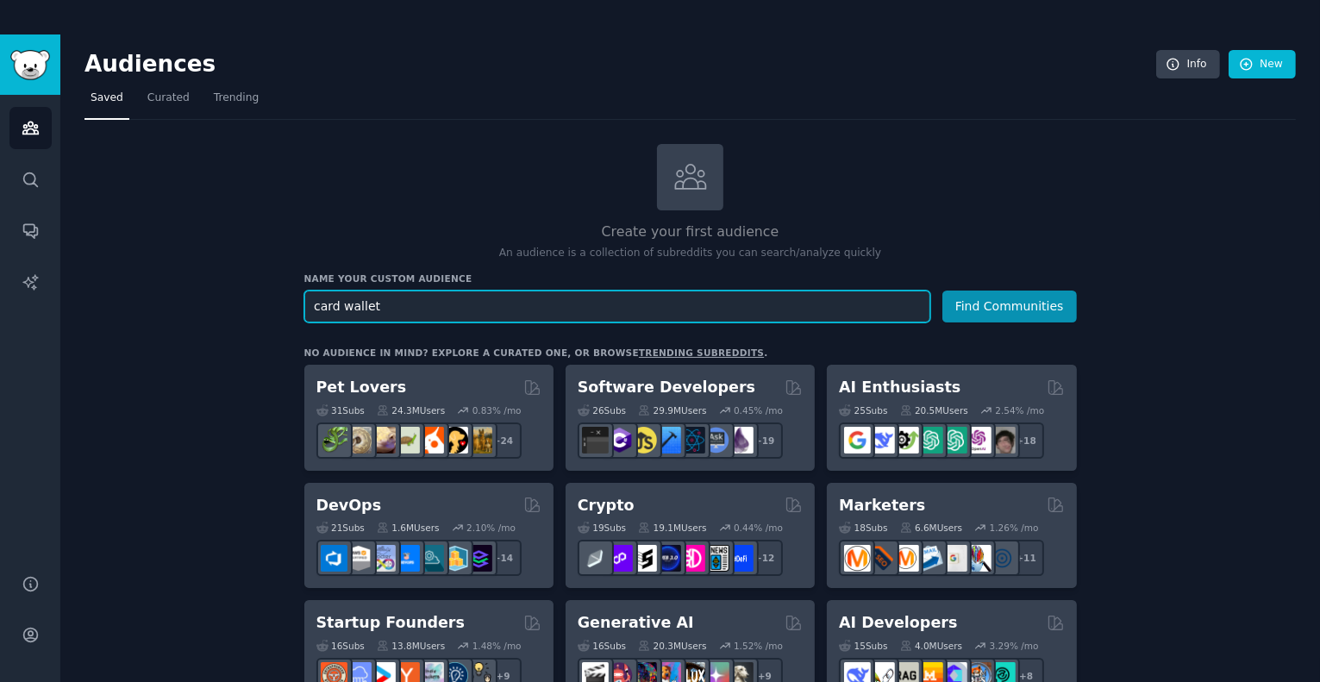
drag, startPoint x: 335, startPoint y: 310, endPoint x: 264, endPoint y: 305, distance: 70.8
click at [448, 299] on input "card wallet" at bounding box center [617, 307] width 626 height 32
drag, startPoint x: 448, startPoint y: 299, endPoint x: 224, endPoint y: 326, distance: 224.9
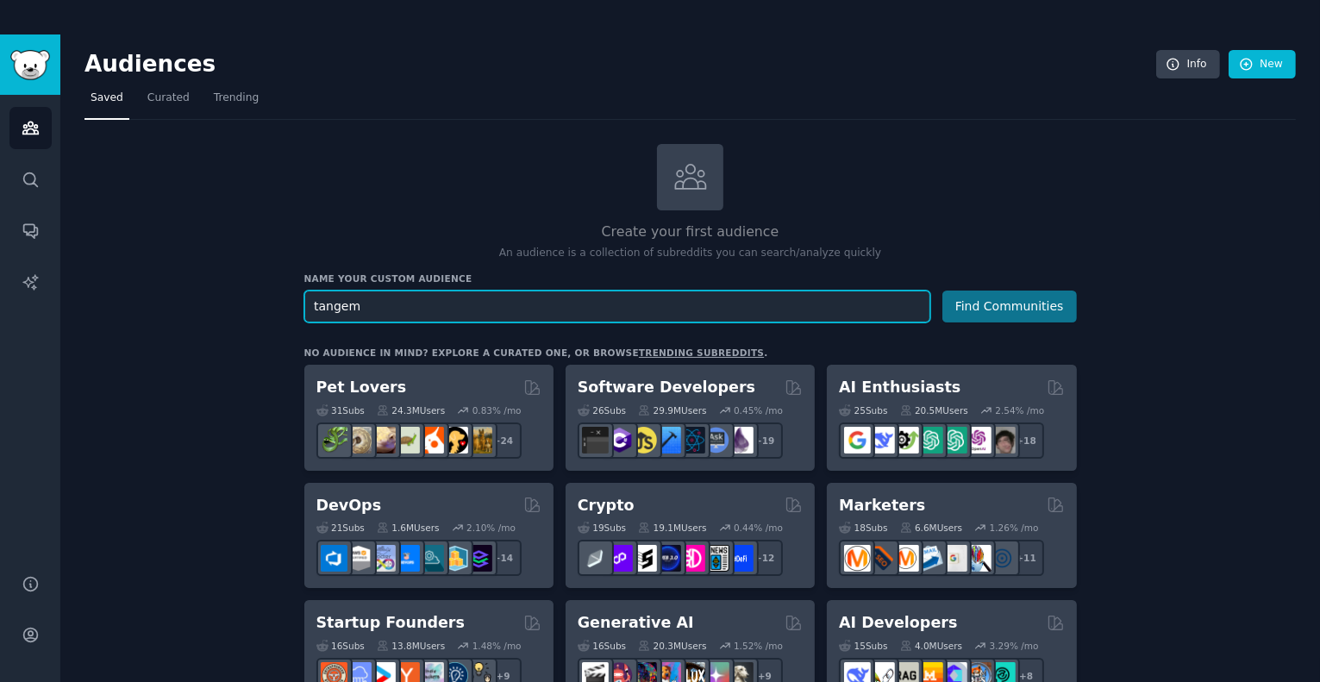
type input "tangem"
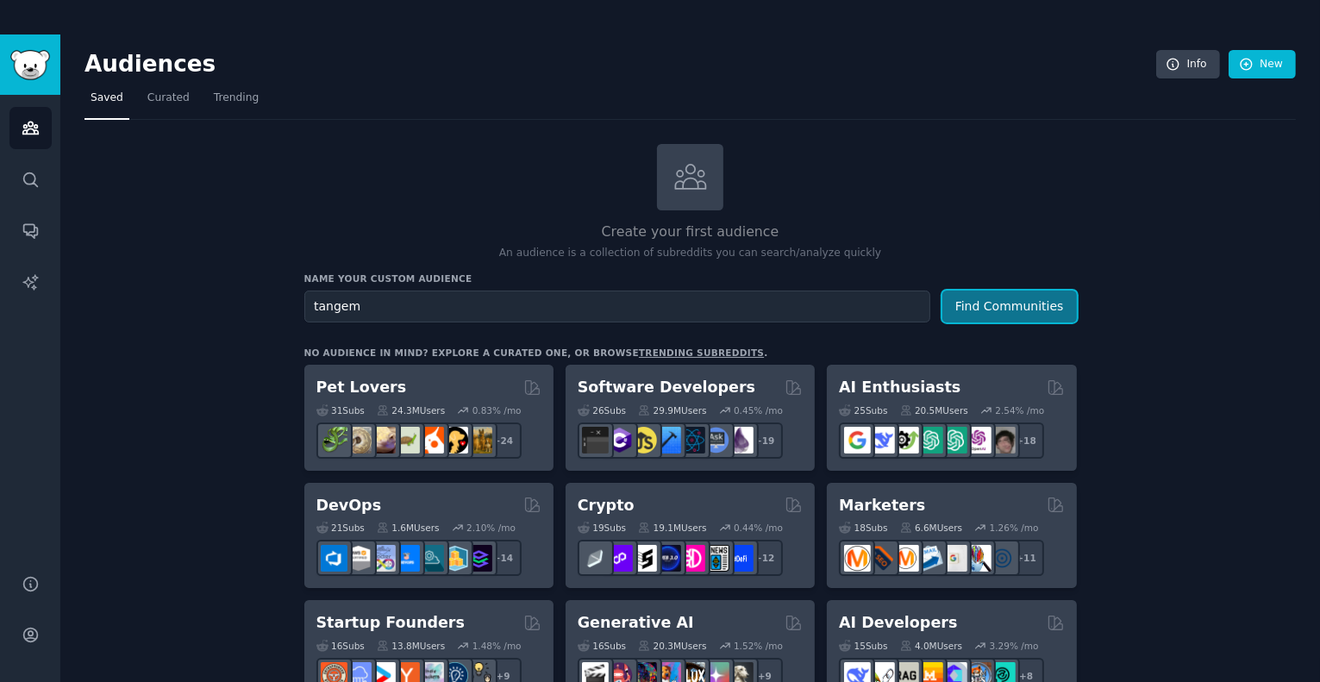
click at [1005, 297] on button "Find Communities" at bounding box center [1009, 307] width 135 height 32
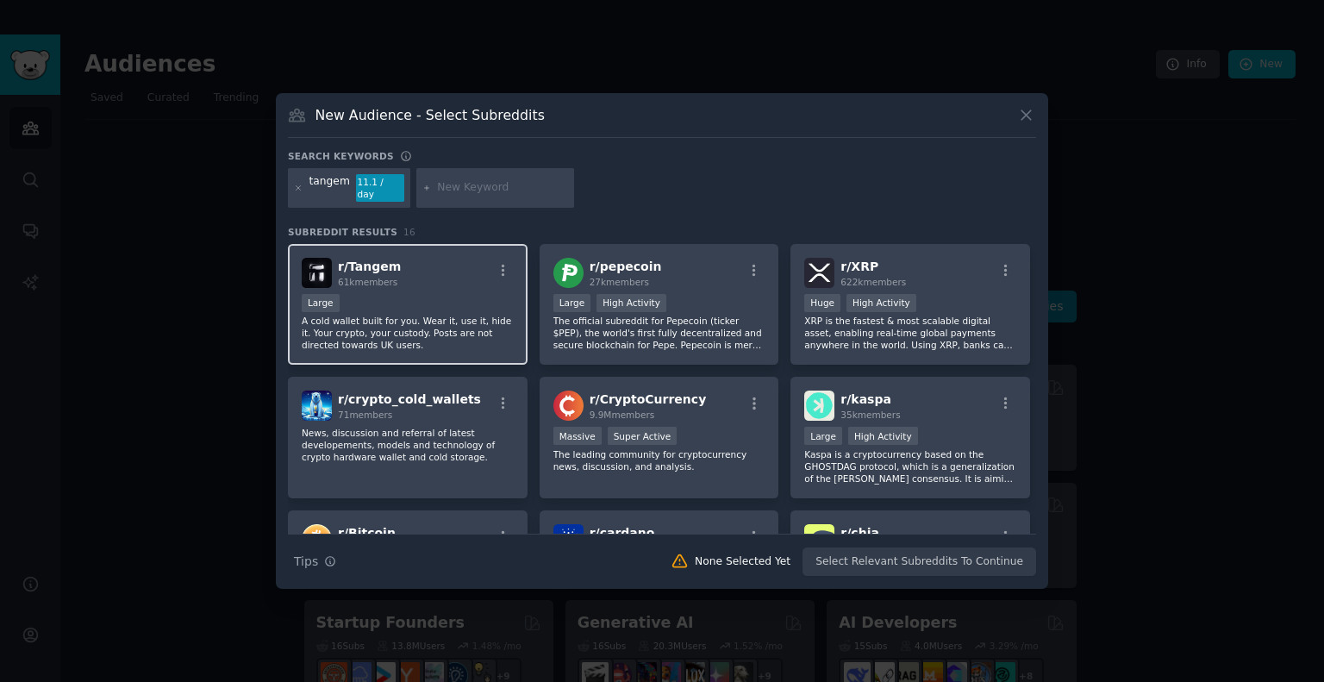
click at [459, 279] on div "r/ Tangem 61k members" at bounding box center [408, 273] width 212 height 30
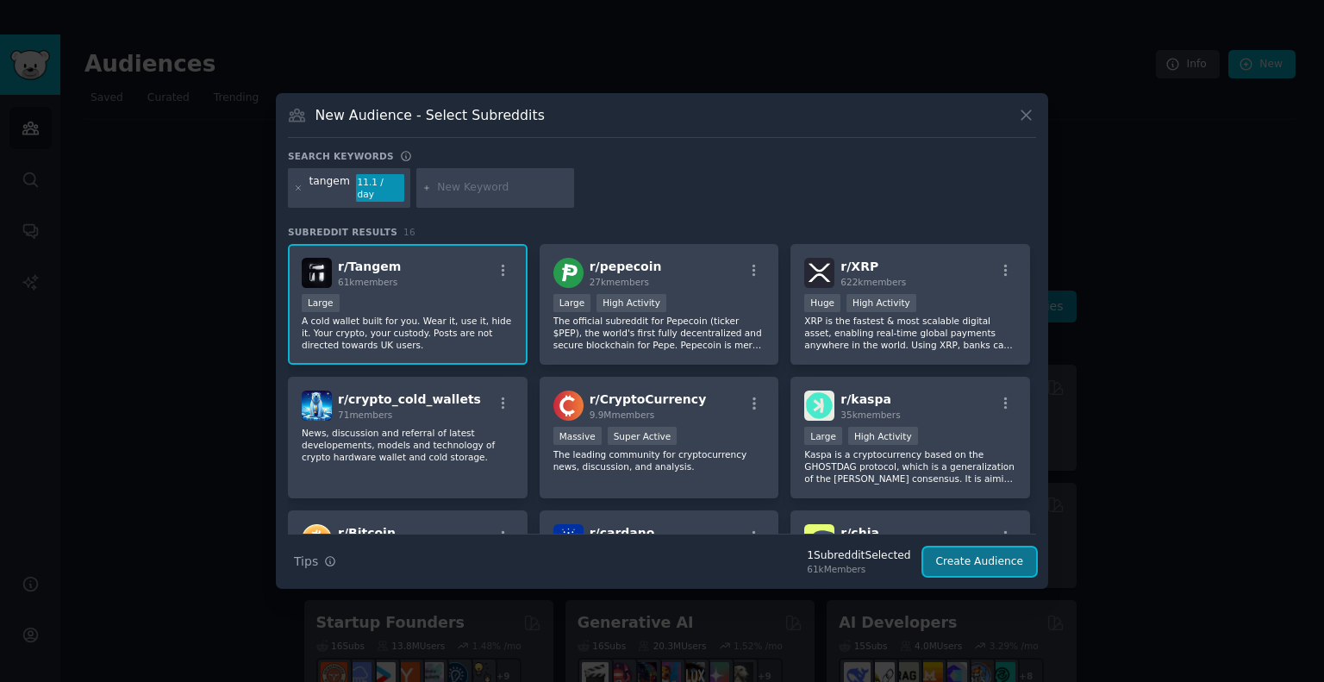
click at [974, 554] on button "Create Audience" at bounding box center [980, 562] width 114 height 29
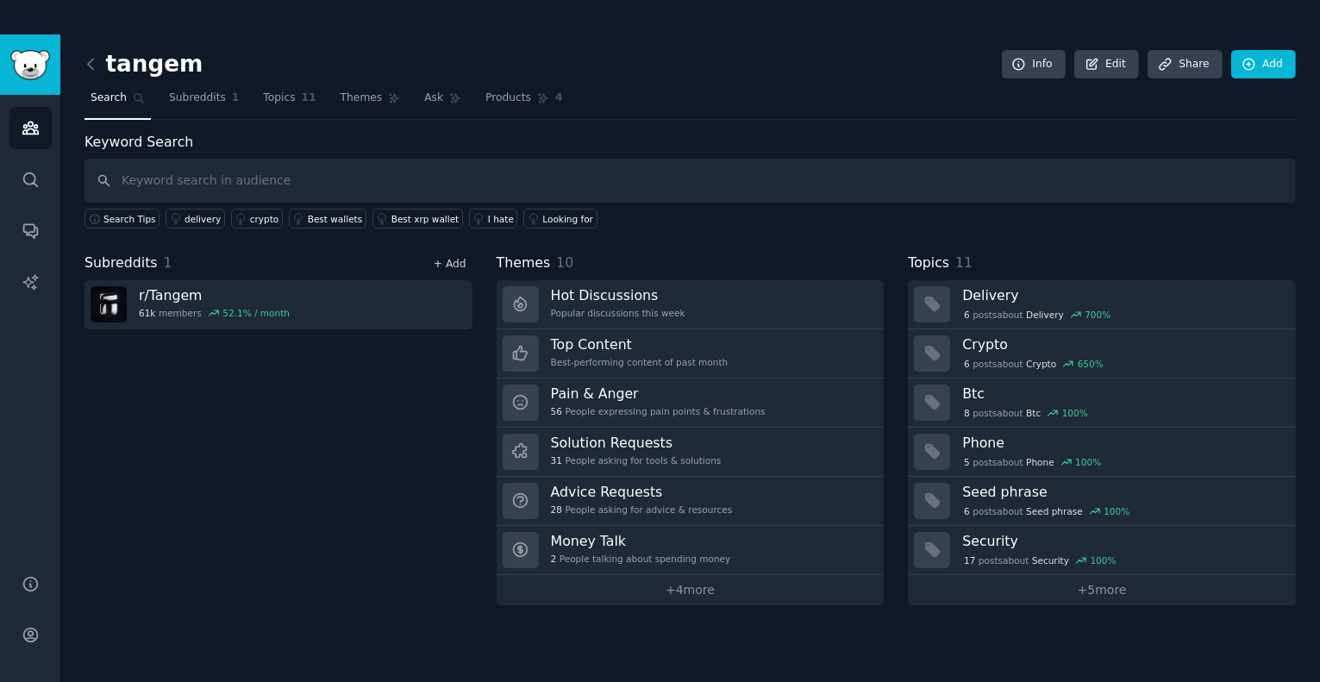
click at [452, 260] on link "+ Add" at bounding box center [450, 264] width 33 height 12
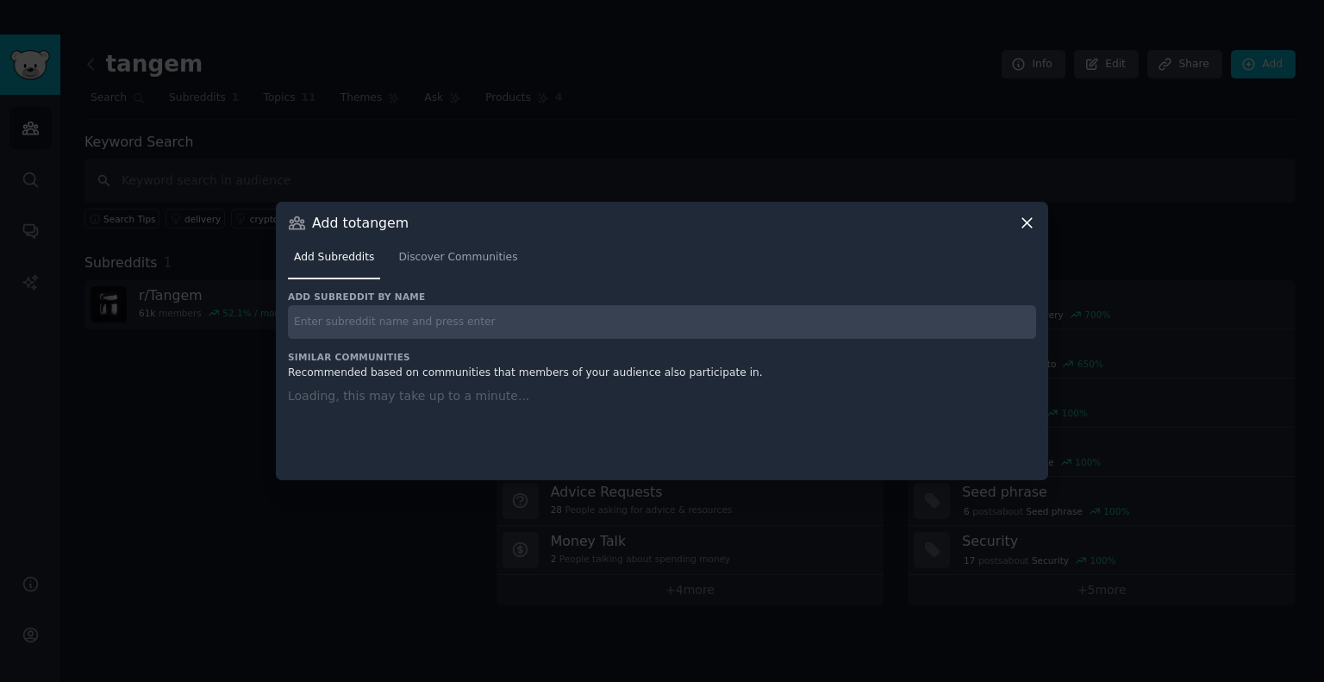
click at [381, 318] on input "text" at bounding box center [662, 322] width 748 height 34
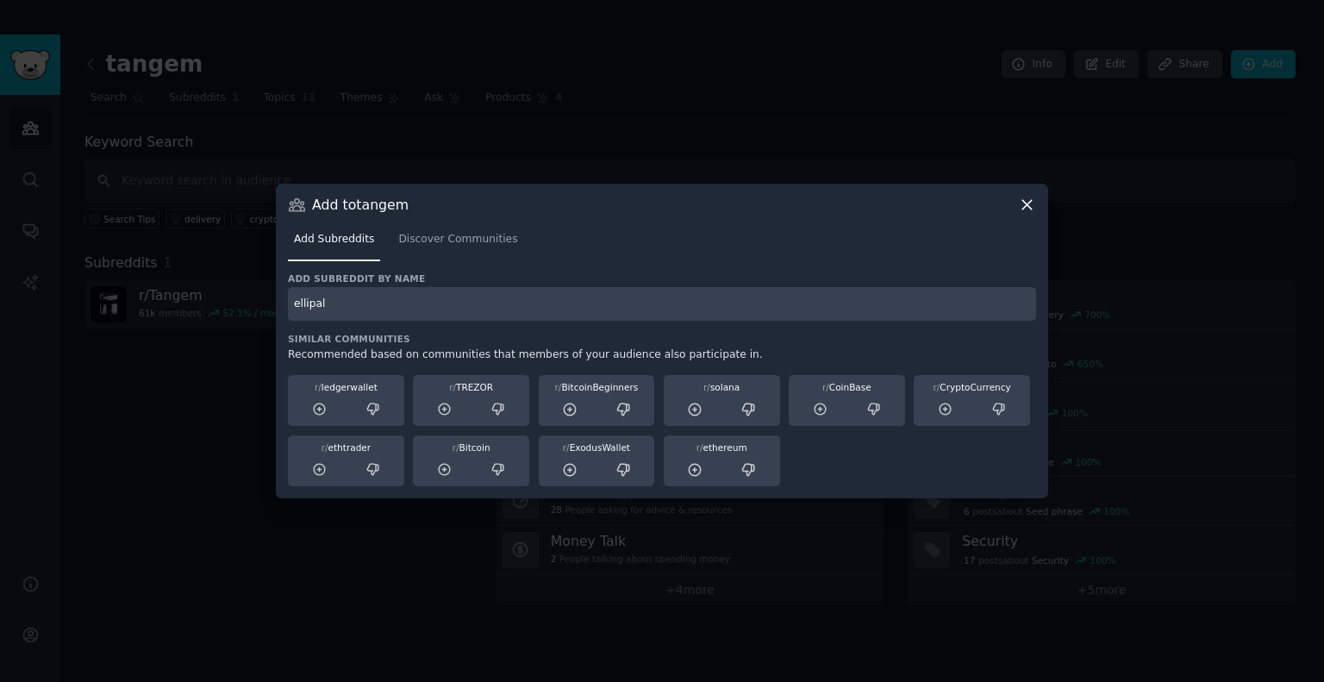
type input "ellipal"
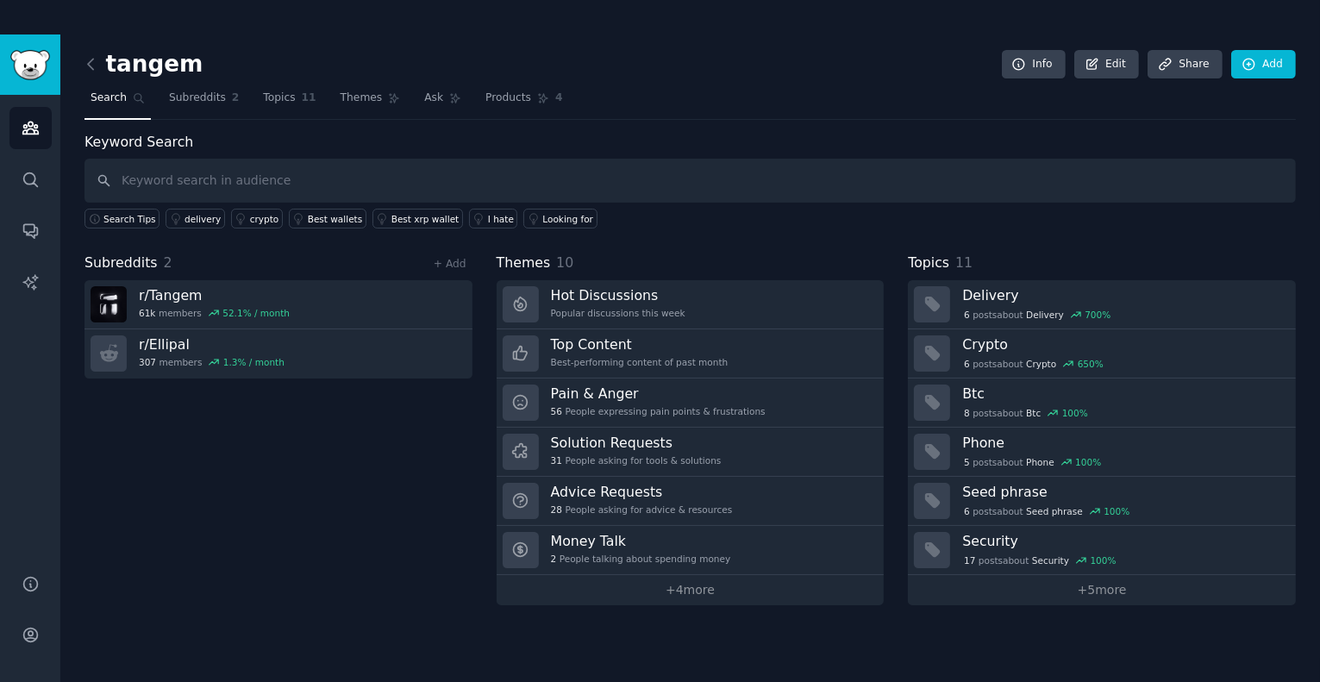
drag, startPoint x: 347, startPoint y: 343, endPoint x: 269, endPoint y: 443, distance: 127.1
click at [269, 443] on div "Subreddits 2 + Add r/ Tangem 61k members 52.1 % / month r/ Ellipal 307 members …" at bounding box center [279, 429] width 388 height 353
click at [453, 260] on link "+ Add" at bounding box center [450, 264] width 33 height 12
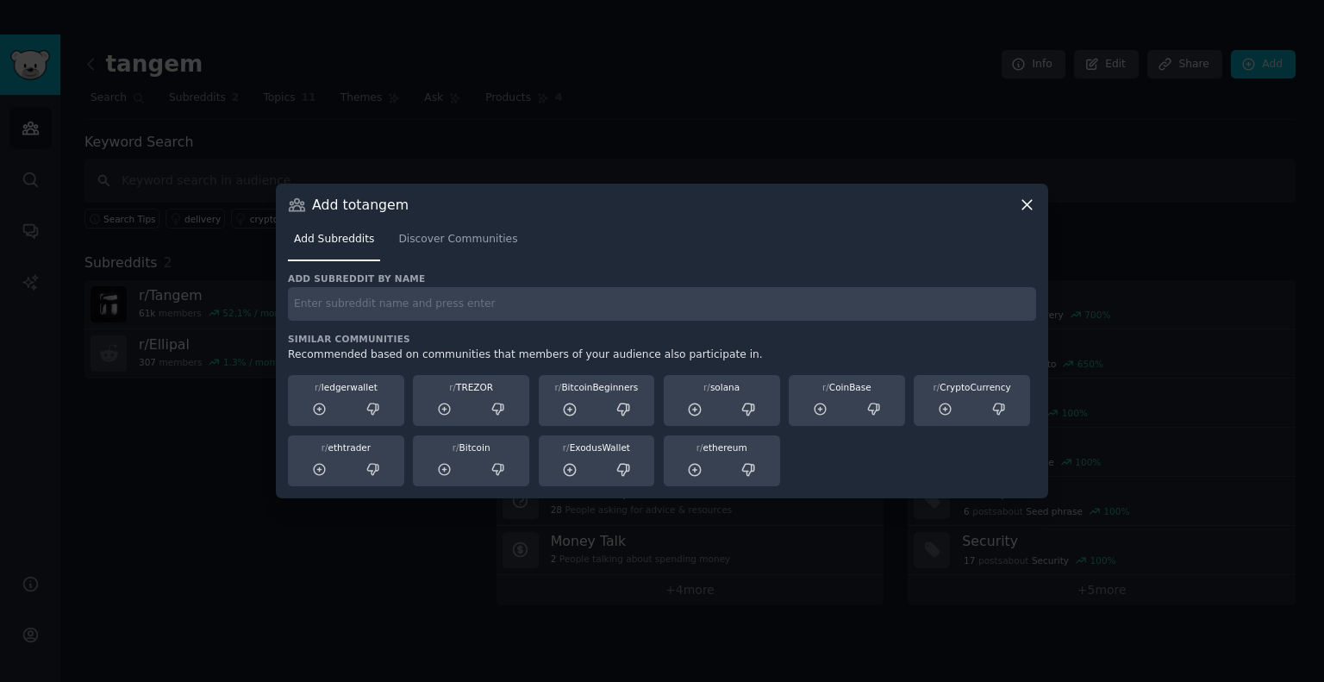
click at [414, 318] on input "text" at bounding box center [662, 304] width 748 height 34
type input "ELLIPAL OFFICIAL"
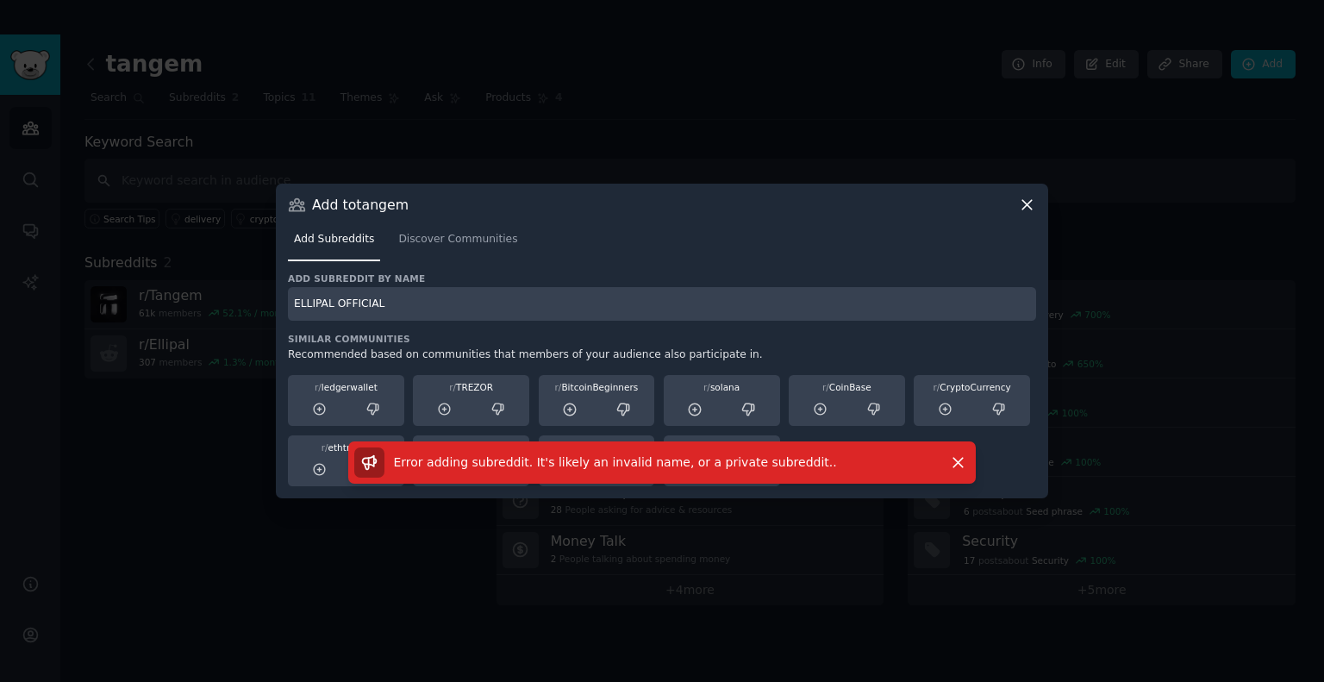
click at [1028, 199] on icon at bounding box center [1027, 205] width 18 height 18
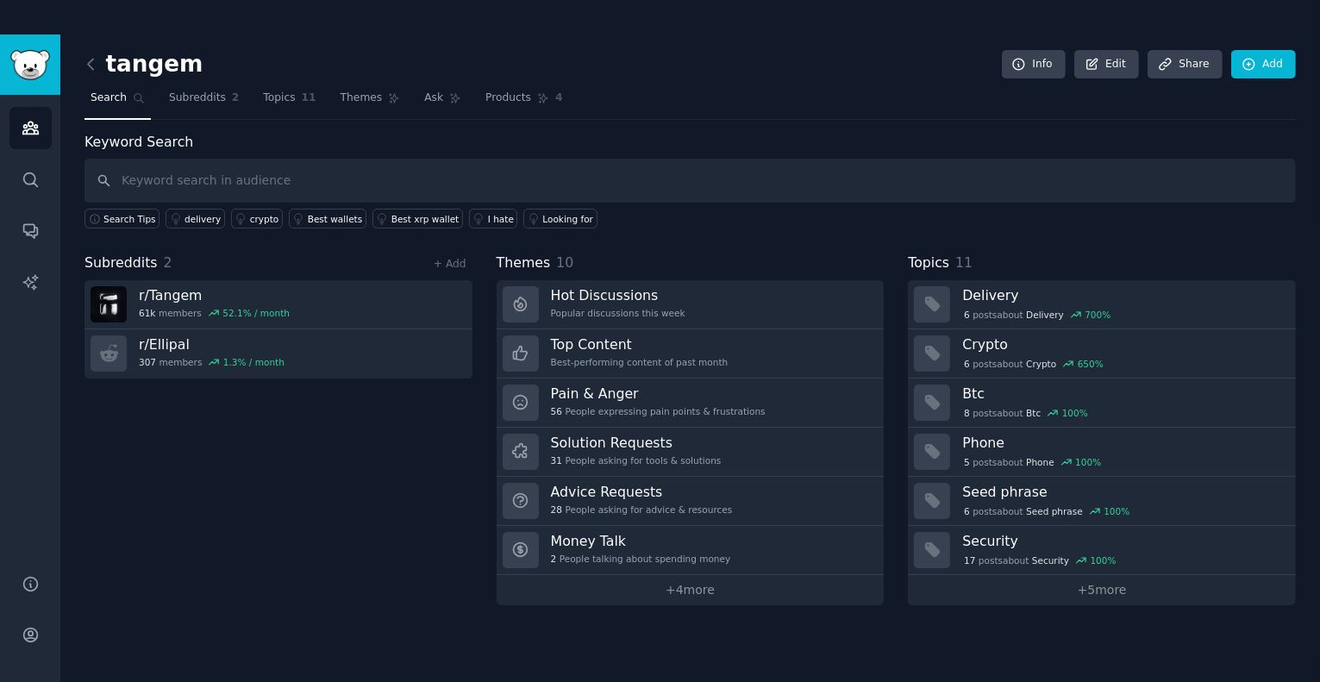
drag, startPoint x: 247, startPoint y: 347, endPoint x: 139, endPoint y: 448, distance: 147.6
click at [139, 448] on div "Subreddits 2 + Add r/ Tangem 61k members 52.1 % / month r/ Ellipal 307 members …" at bounding box center [279, 429] width 388 height 353
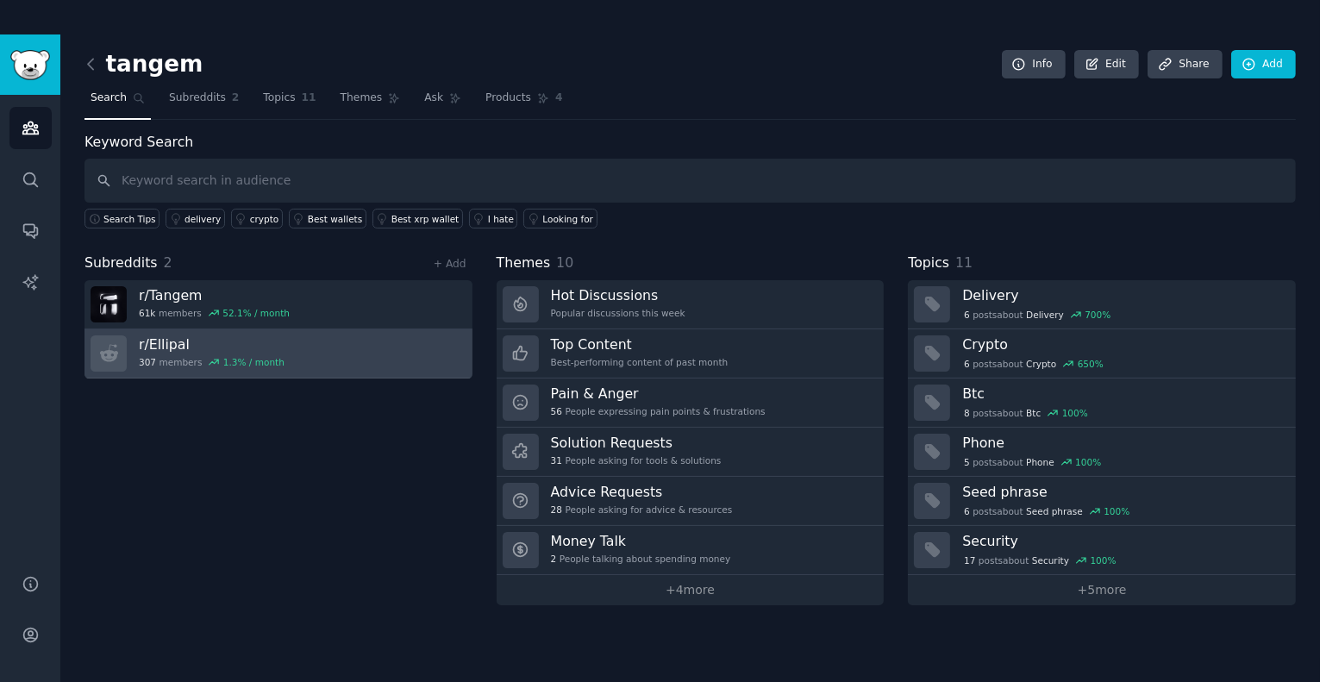
click at [241, 351] on h3 "r/ Ellipal" at bounding box center [212, 344] width 146 height 18
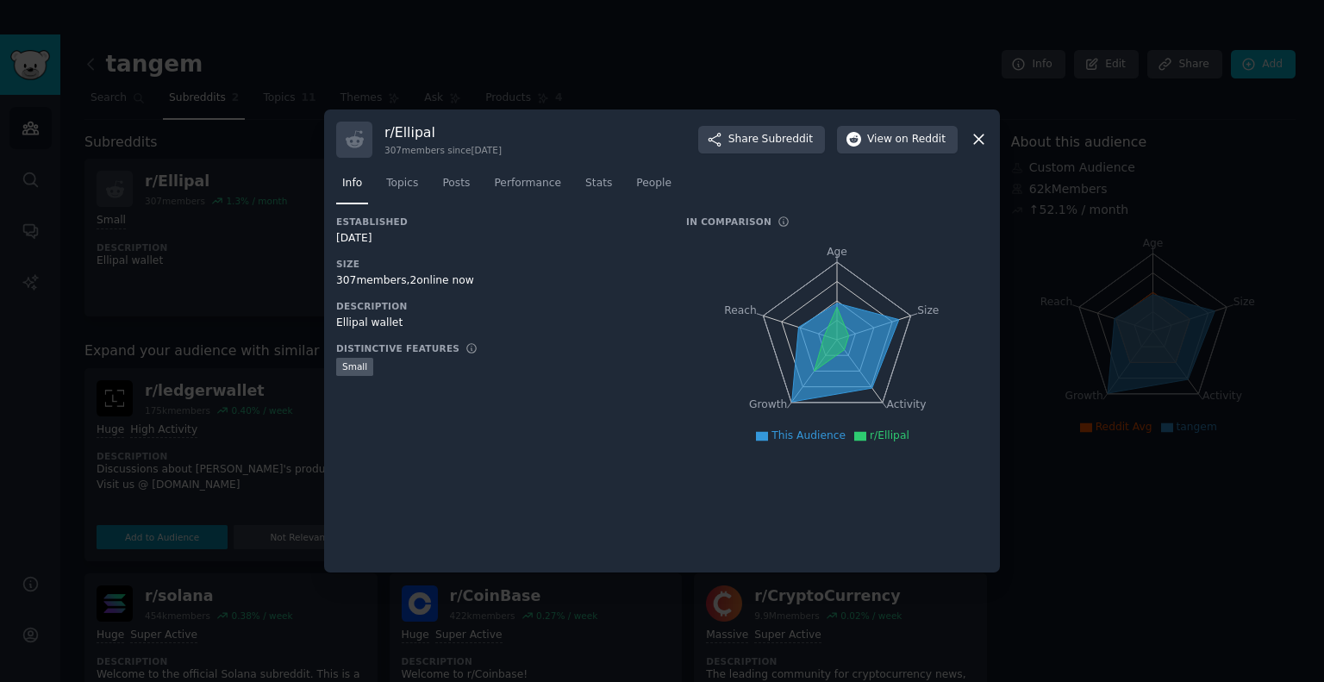
click at [982, 139] on icon at bounding box center [979, 139] width 18 height 18
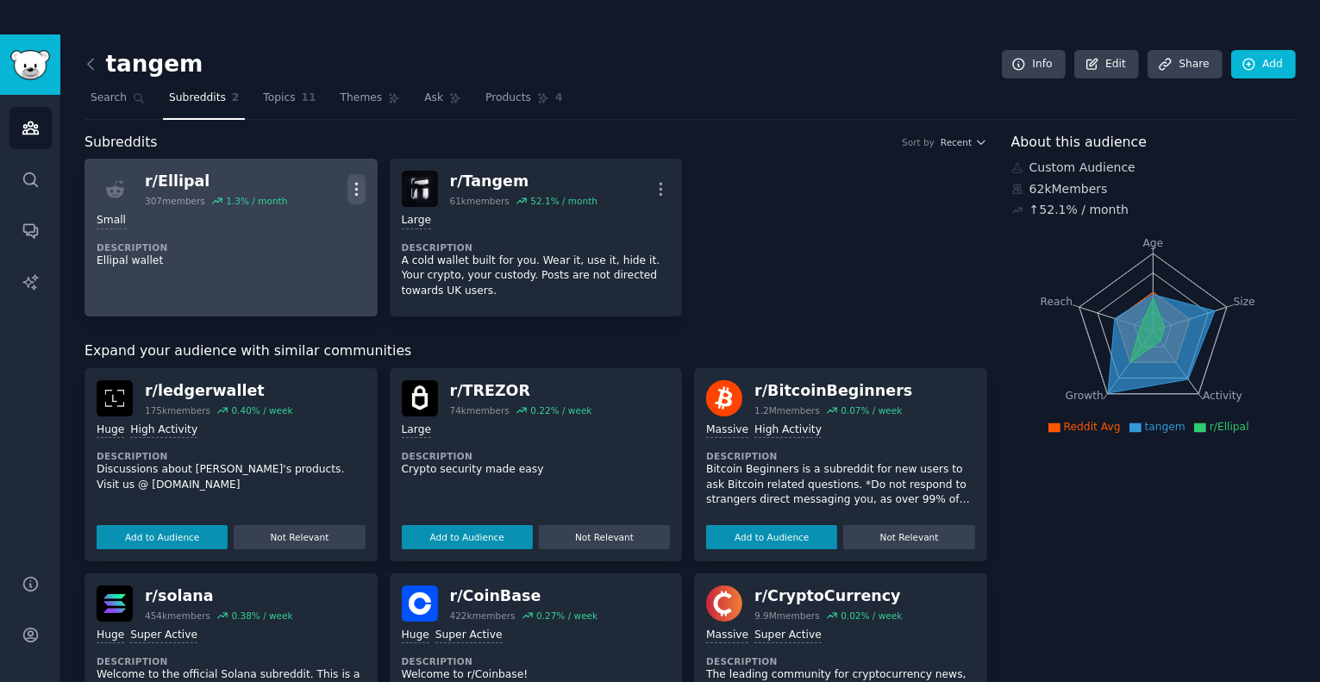
click at [352, 184] on icon "button" at bounding box center [356, 189] width 18 height 18
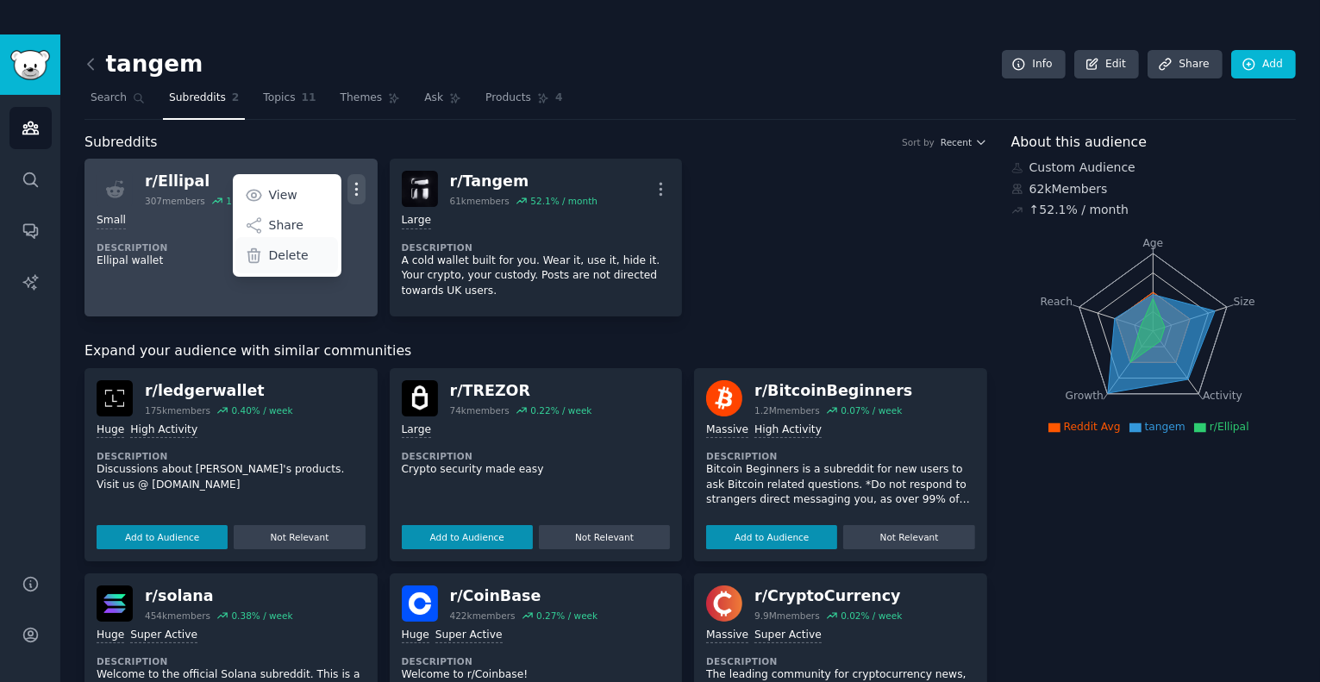
click at [290, 247] on p "Delete" at bounding box center [289, 256] width 40 height 18
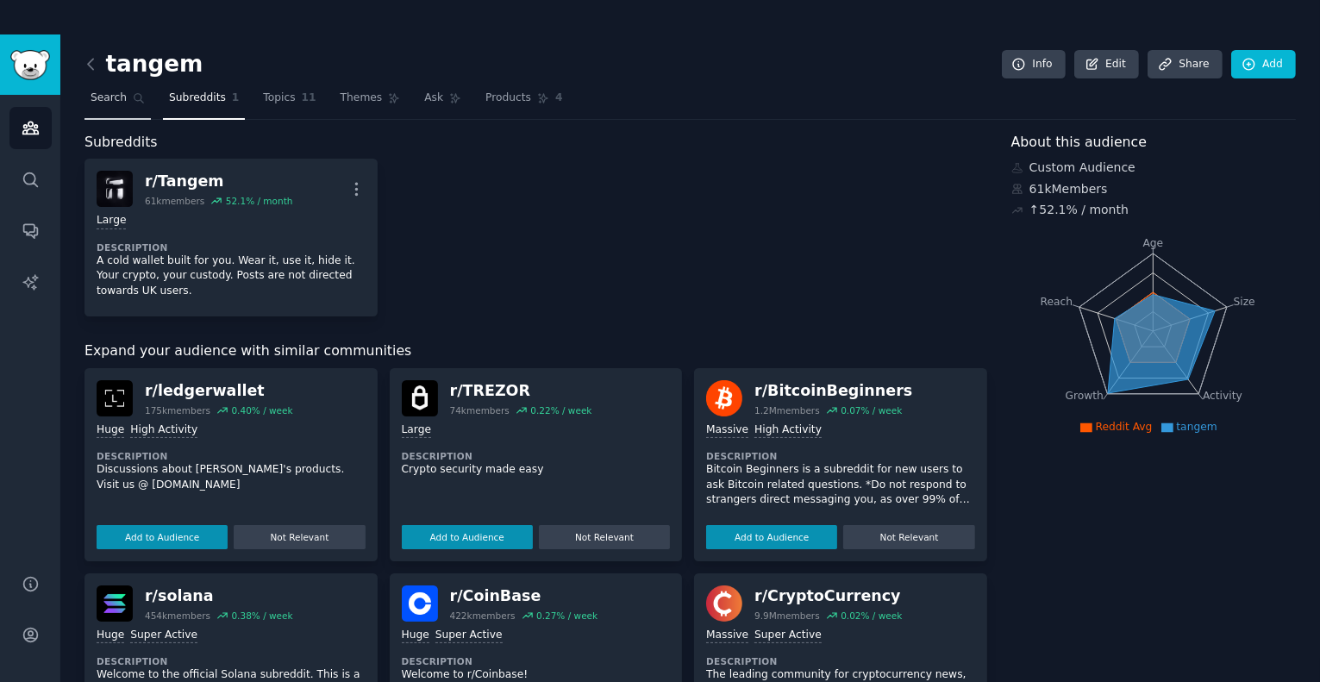
click at [110, 99] on span "Search" at bounding box center [109, 99] width 36 height 16
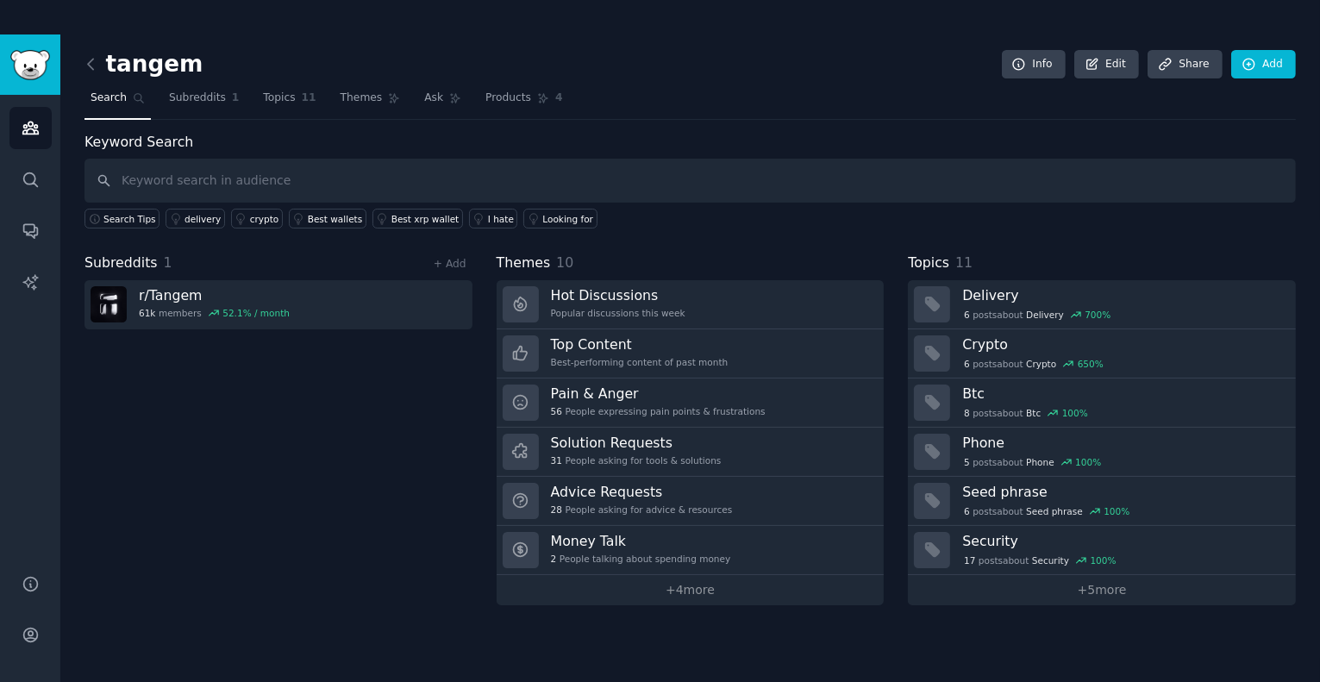
click at [197, 172] on input "text" at bounding box center [690, 181] width 1211 height 44
type input "ELLIPAL"
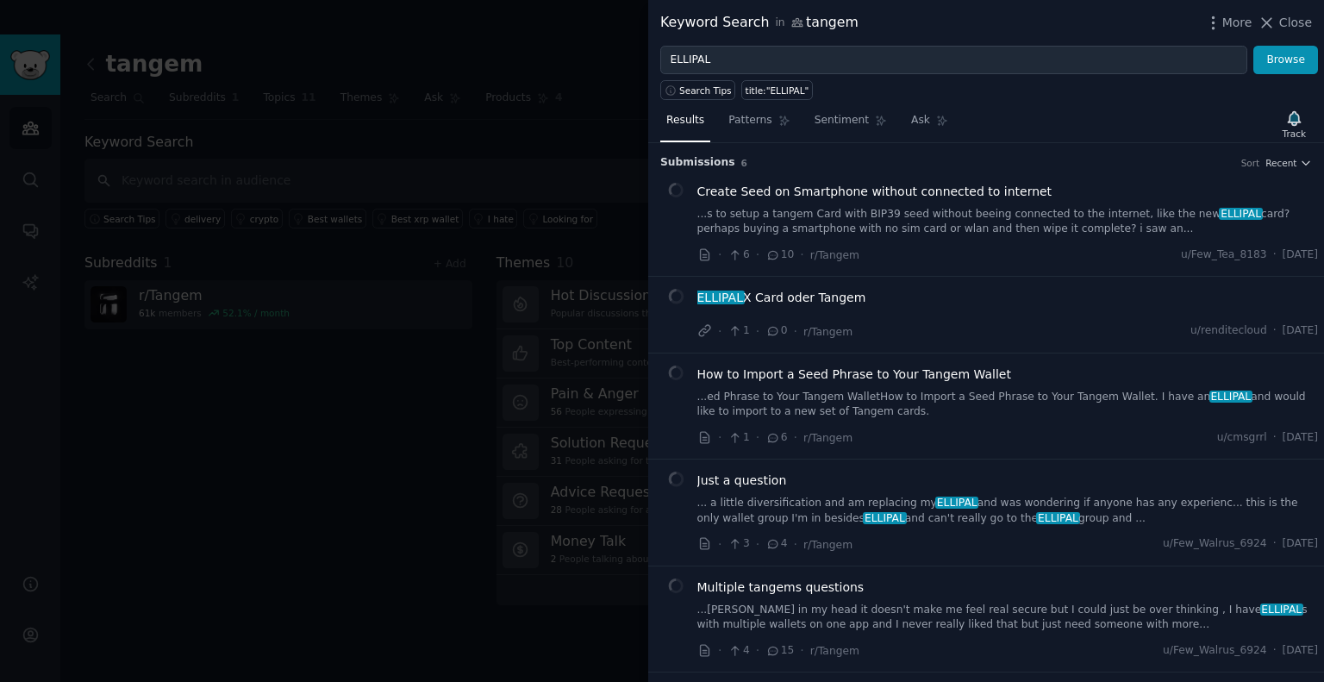
click at [588, 117] on div at bounding box center [662, 341] width 1324 height 682
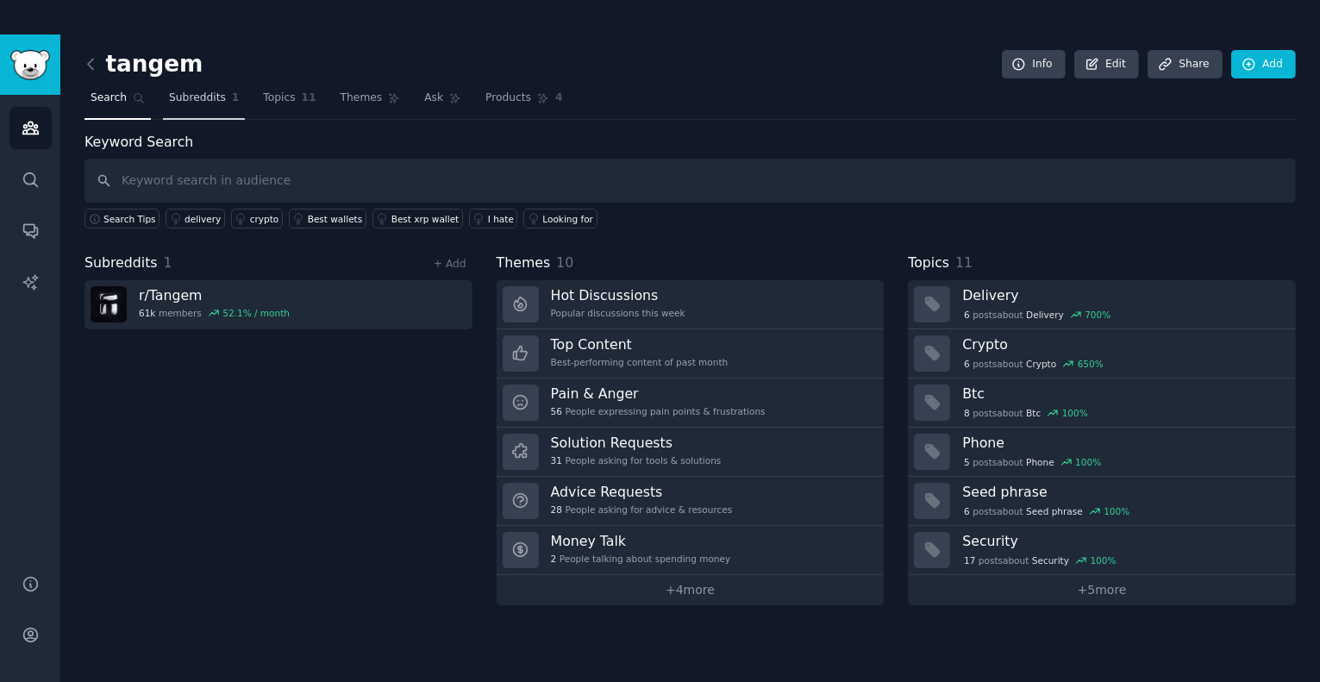
click at [203, 91] on span "Subreddits" at bounding box center [197, 99] width 57 height 16
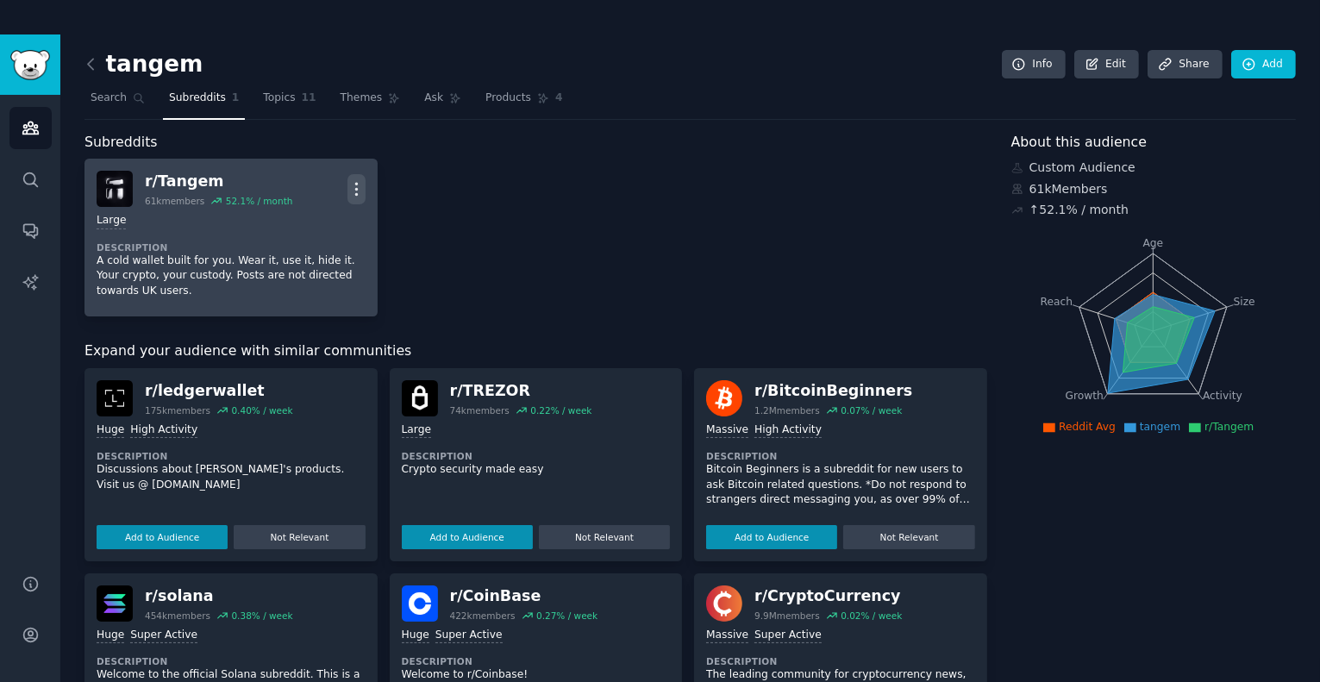
click at [354, 189] on icon "button" at bounding box center [356, 189] width 18 height 18
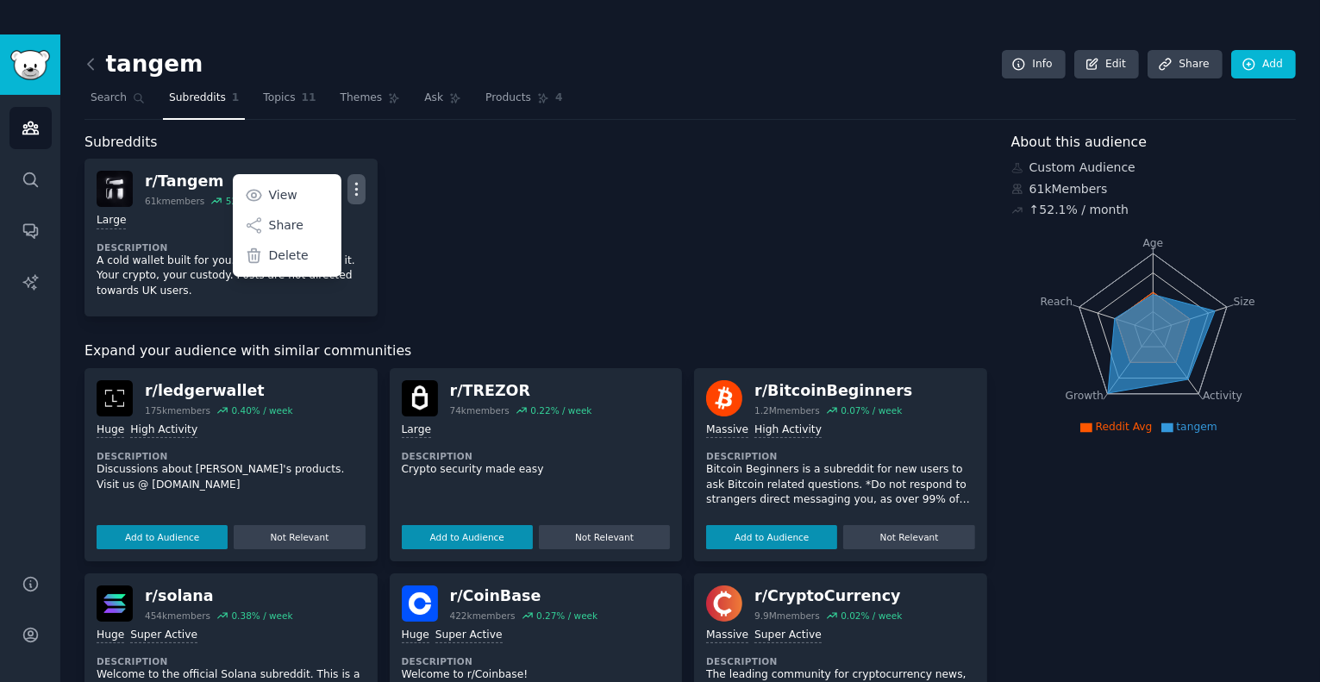
click at [516, 239] on div "r/ Tangem 61k members 52.1 % / month More View Share Delete Large Description A…" at bounding box center [536, 238] width 903 height 158
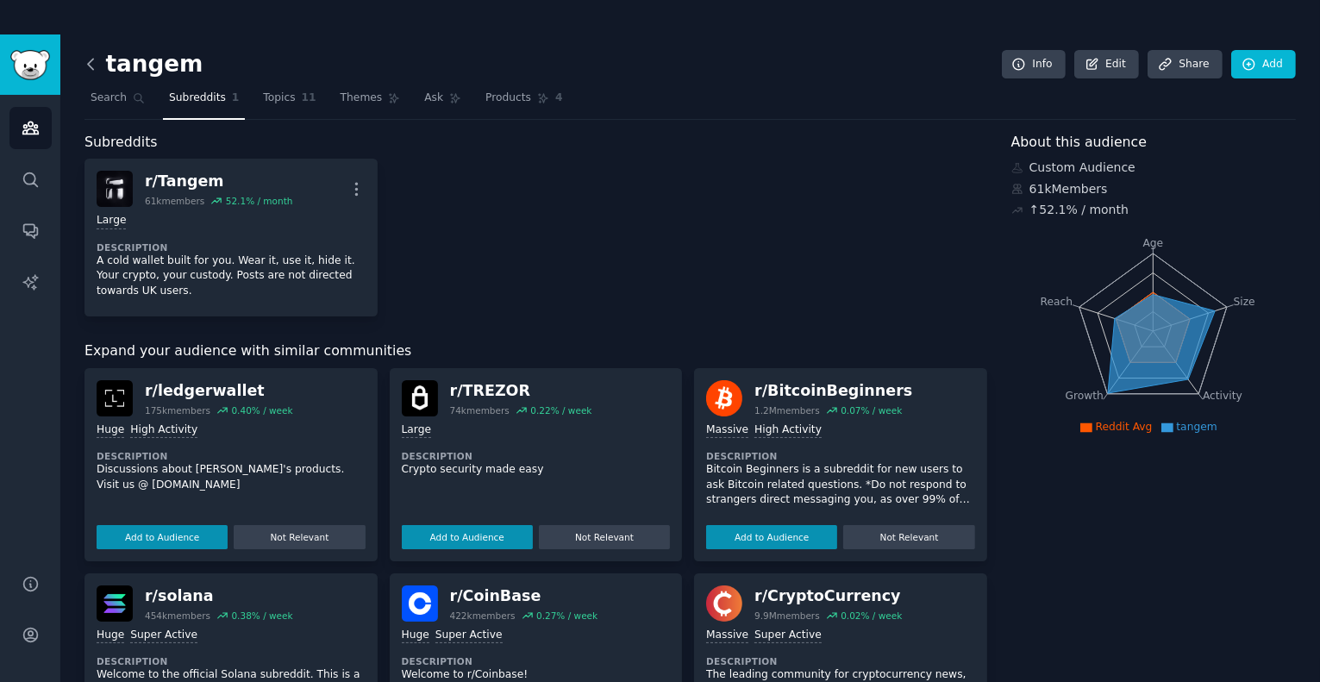
click at [93, 65] on icon at bounding box center [91, 64] width 18 height 18
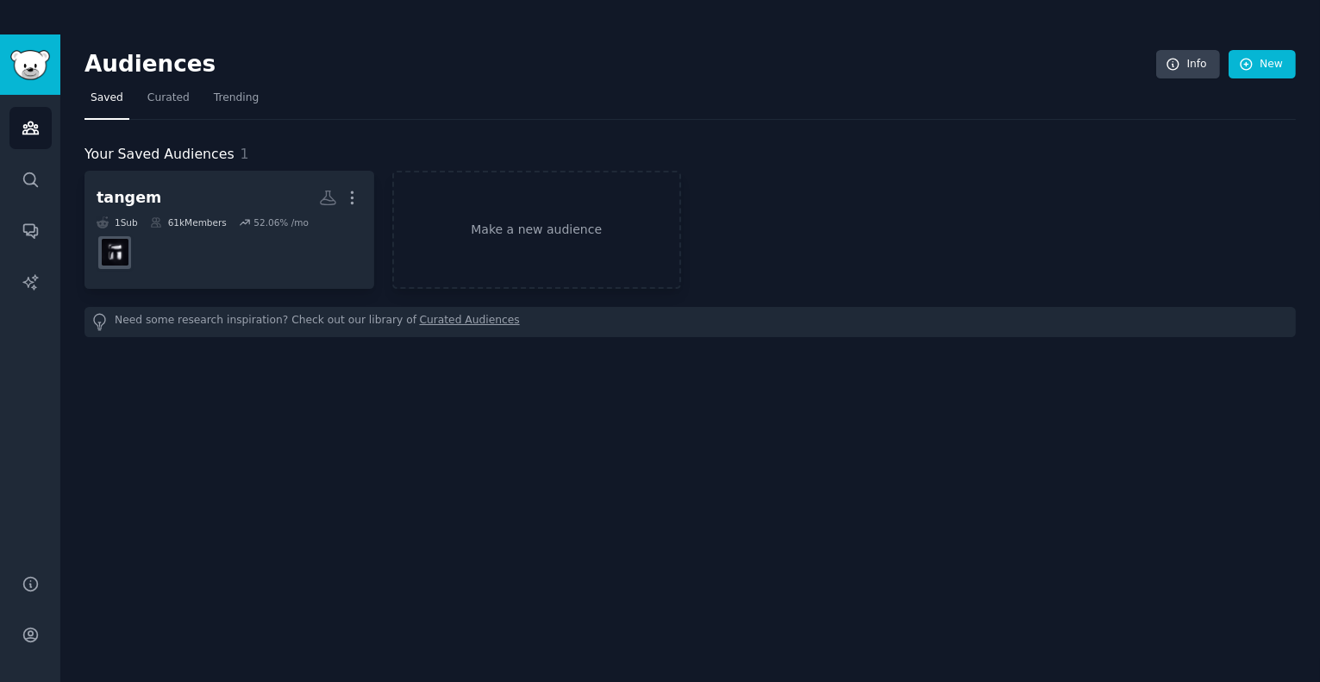
click at [93, 65] on h2 "Audiences" at bounding box center [621, 65] width 1072 height 28
click at [520, 233] on link "Make a new audience" at bounding box center [537, 230] width 290 height 118
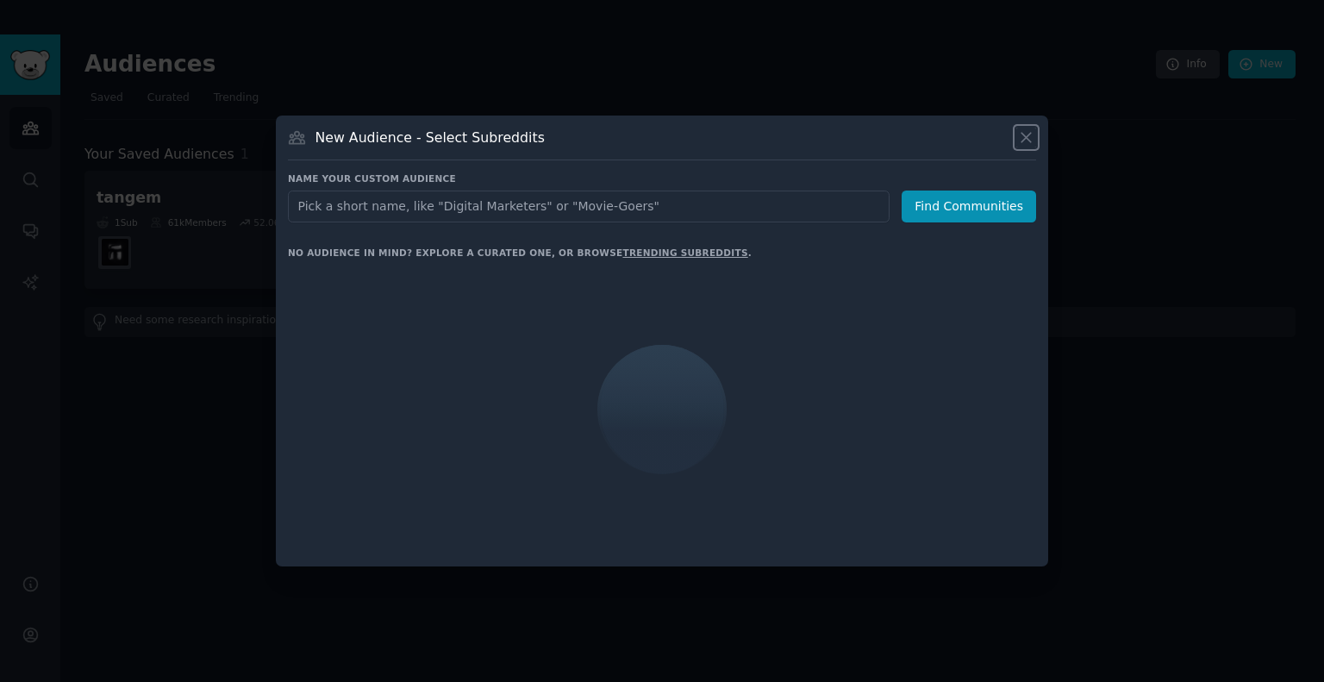
click at [1027, 143] on icon at bounding box center [1026, 137] width 18 height 18
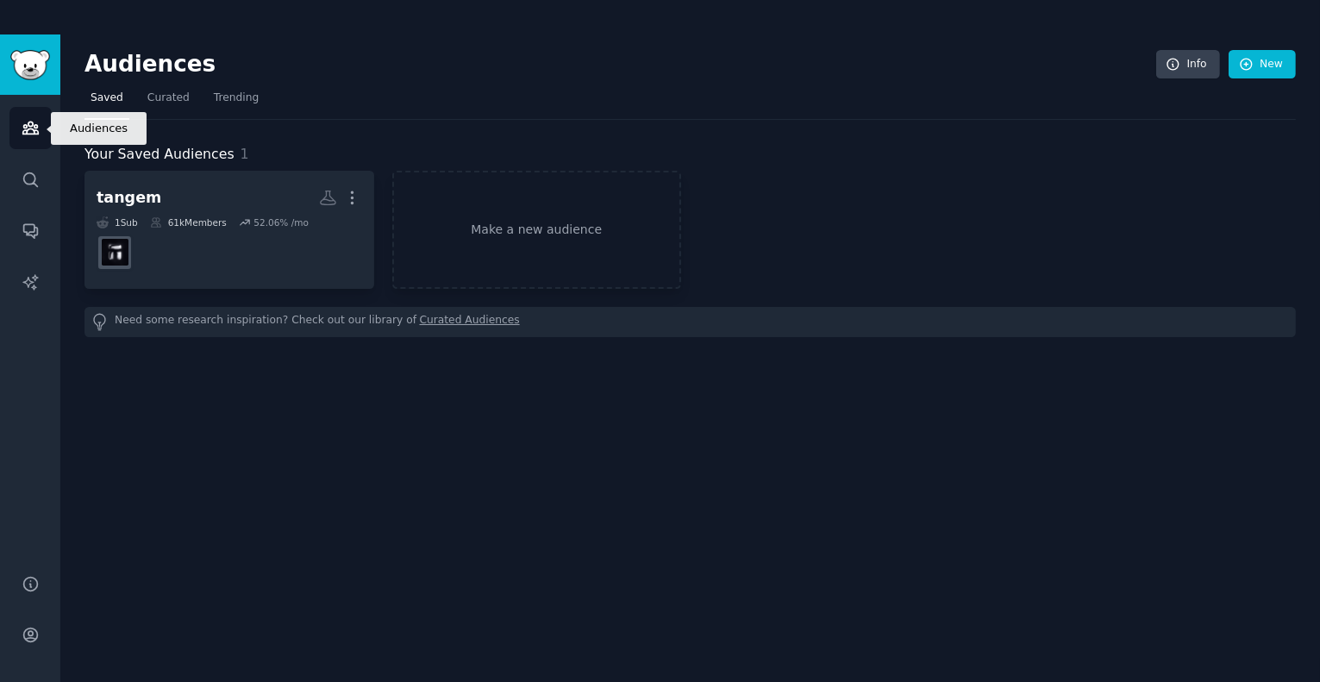
click at [25, 119] on icon "Sidebar" at bounding box center [31, 128] width 18 height 18
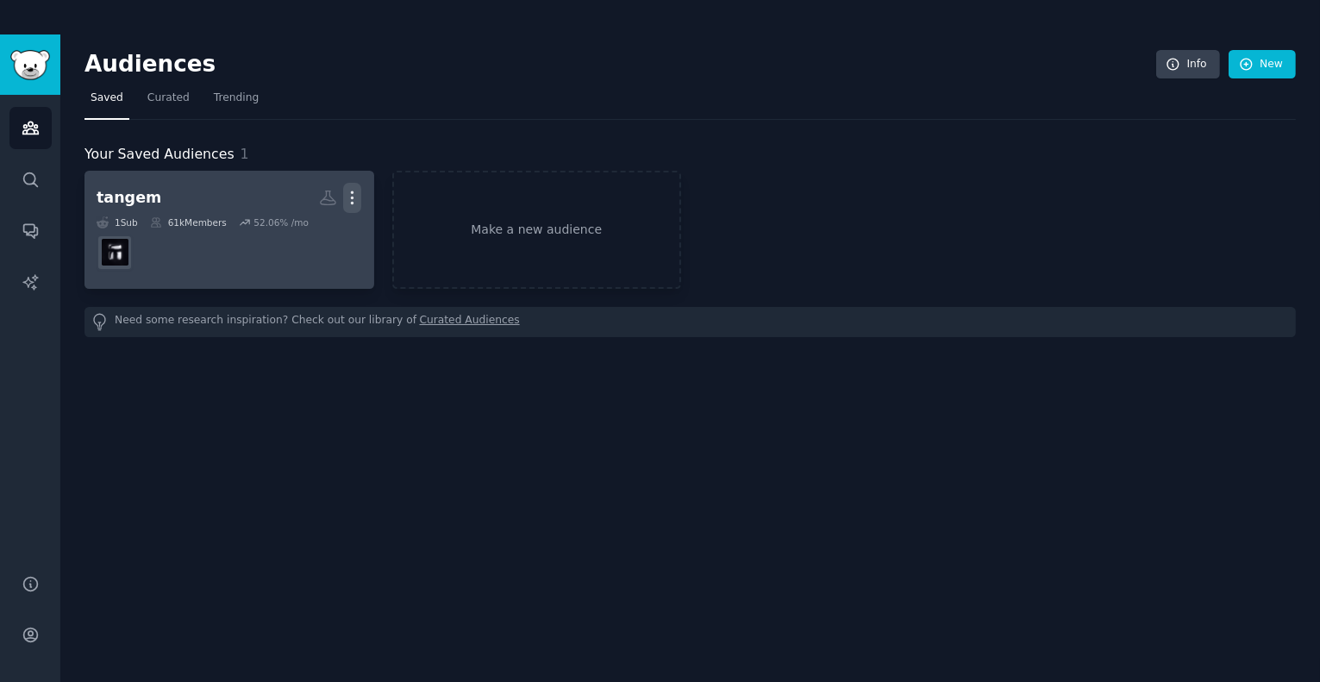
click at [352, 197] on icon "button" at bounding box center [353, 198] width 2 height 12
click at [223, 266] on dd at bounding box center [230, 252] width 266 height 48
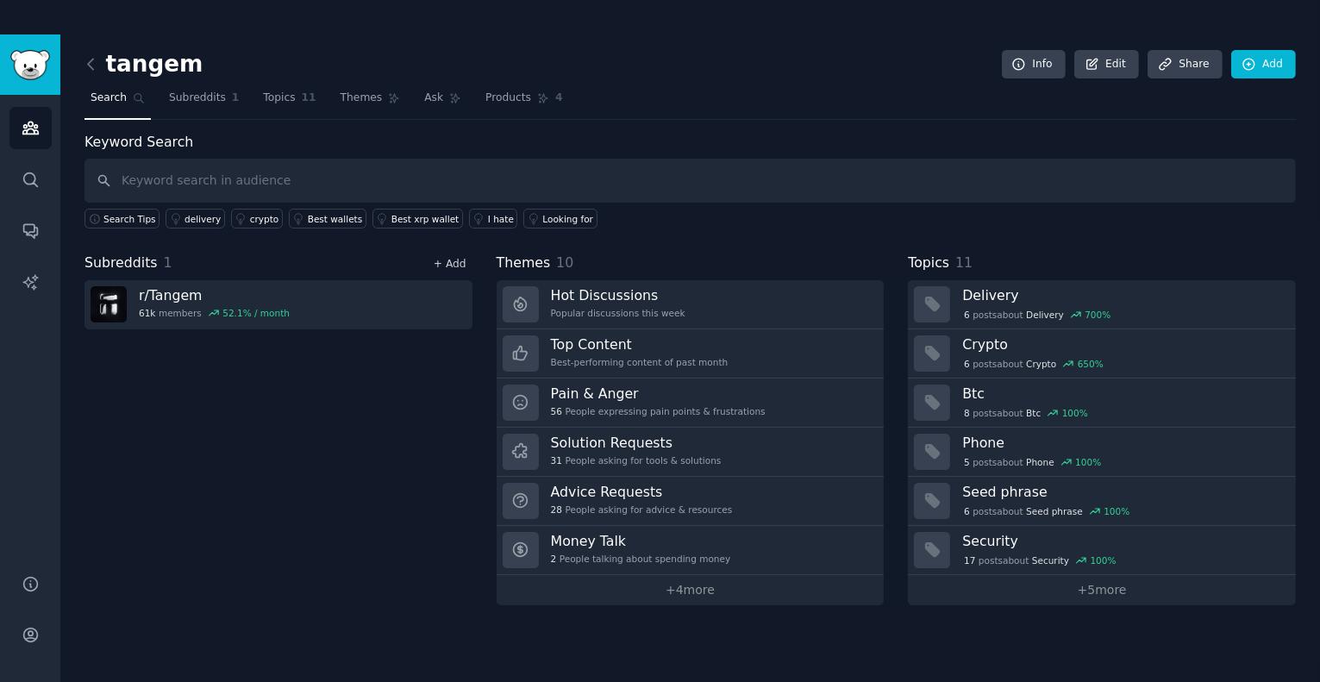
click at [448, 261] on link "+ Add" at bounding box center [450, 264] width 33 height 12
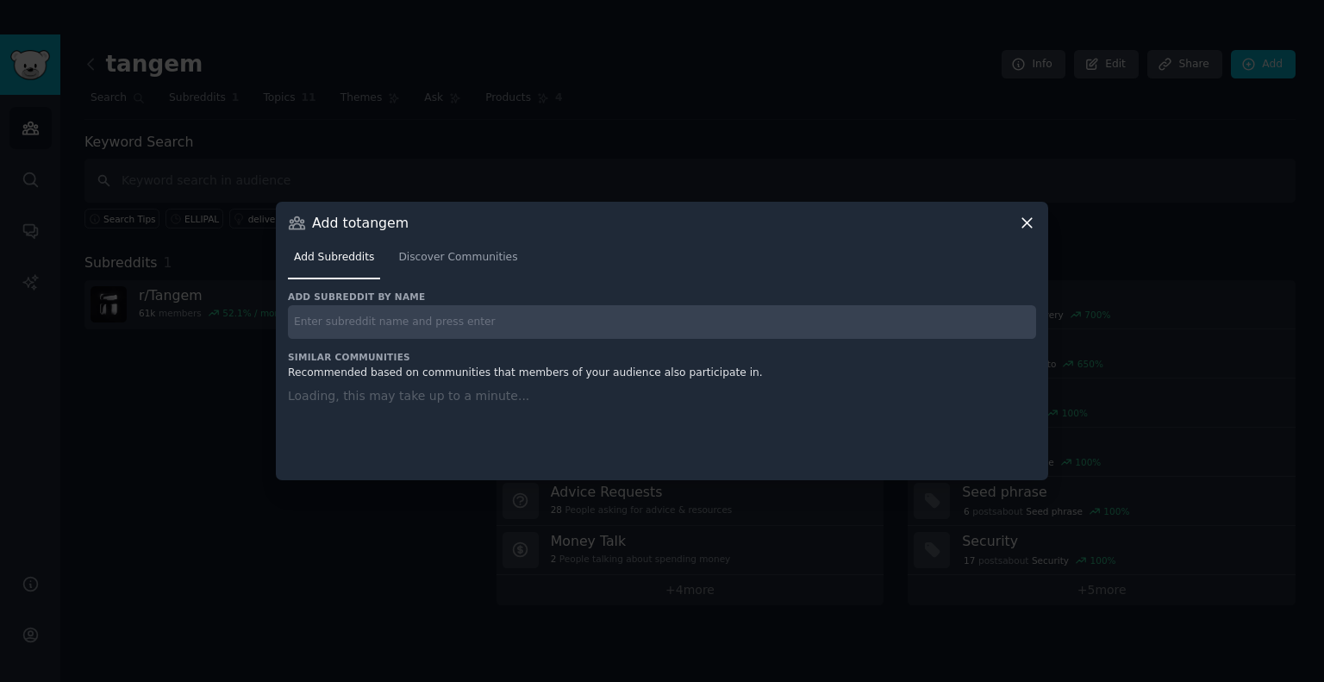
click at [355, 326] on input "text" at bounding box center [662, 322] width 748 height 34
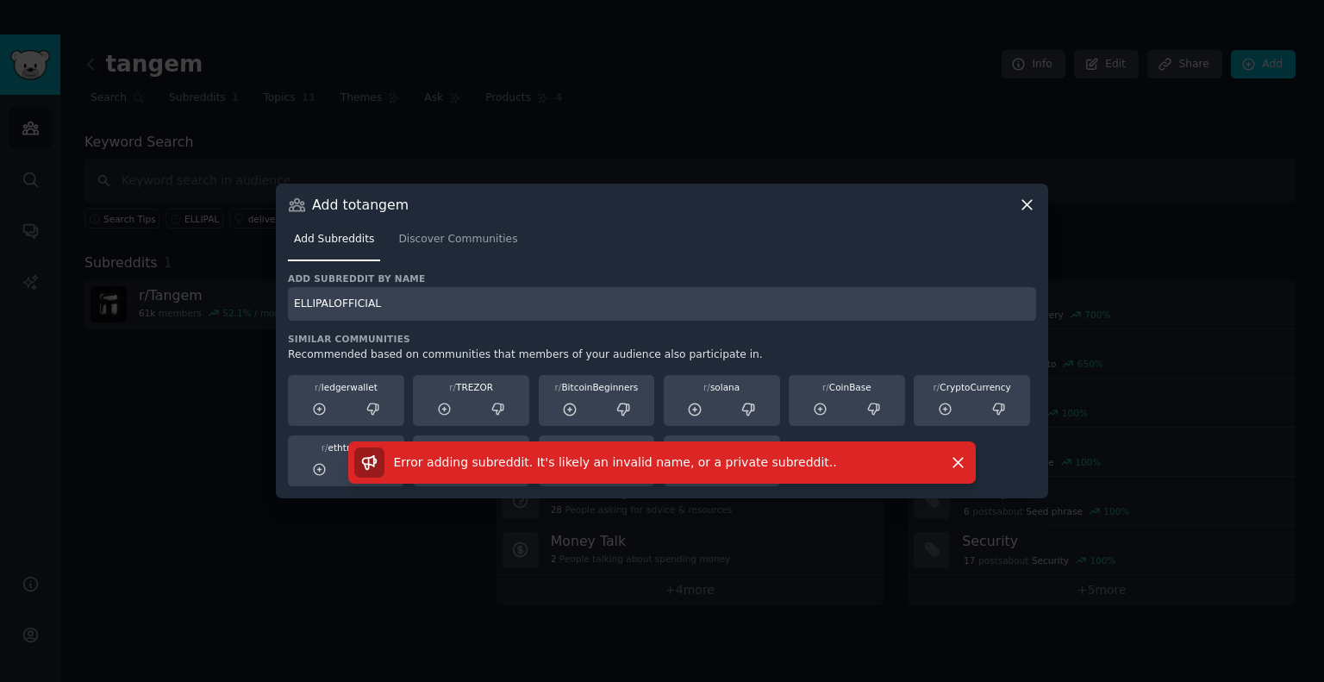
click at [381, 295] on input "ELLIPALOFFICIAL" at bounding box center [662, 304] width 748 height 34
click at [328, 301] on input "ELLIPALOFFICIAL" at bounding box center [662, 304] width 748 height 34
click at [329, 303] on input "ELLIPALOFFICIAL" at bounding box center [662, 304] width 748 height 34
type input "ELLIPAL_OFFICIAL"
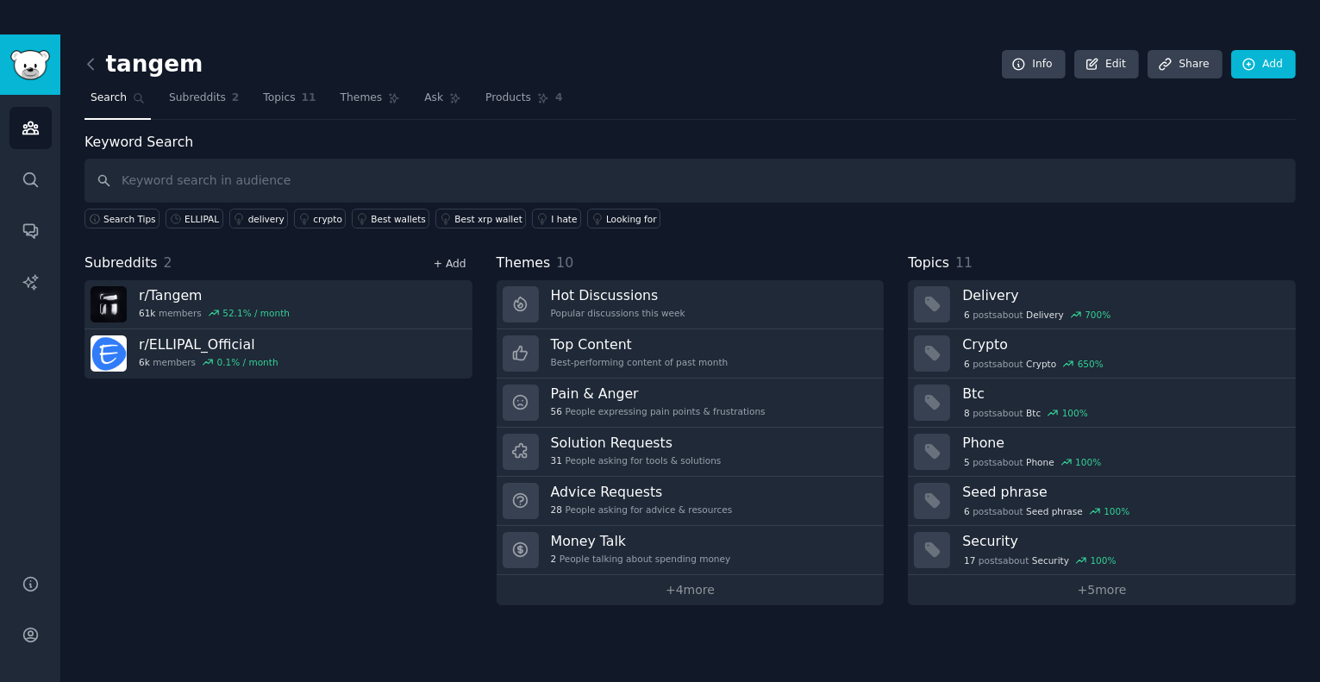
click at [445, 262] on link "+ Add" at bounding box center [450, 264] width 33 height 12
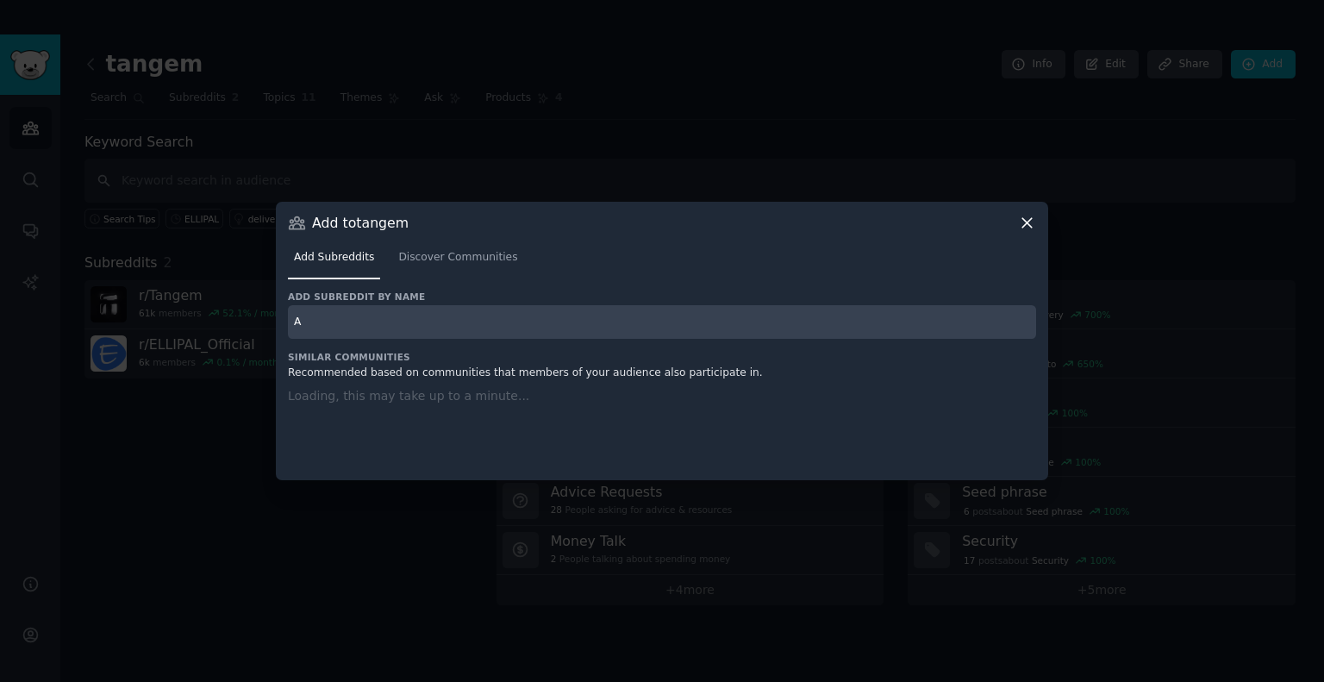
click at [398, 332] on input "A" at bounding box center [662, 322] width 748 height 34
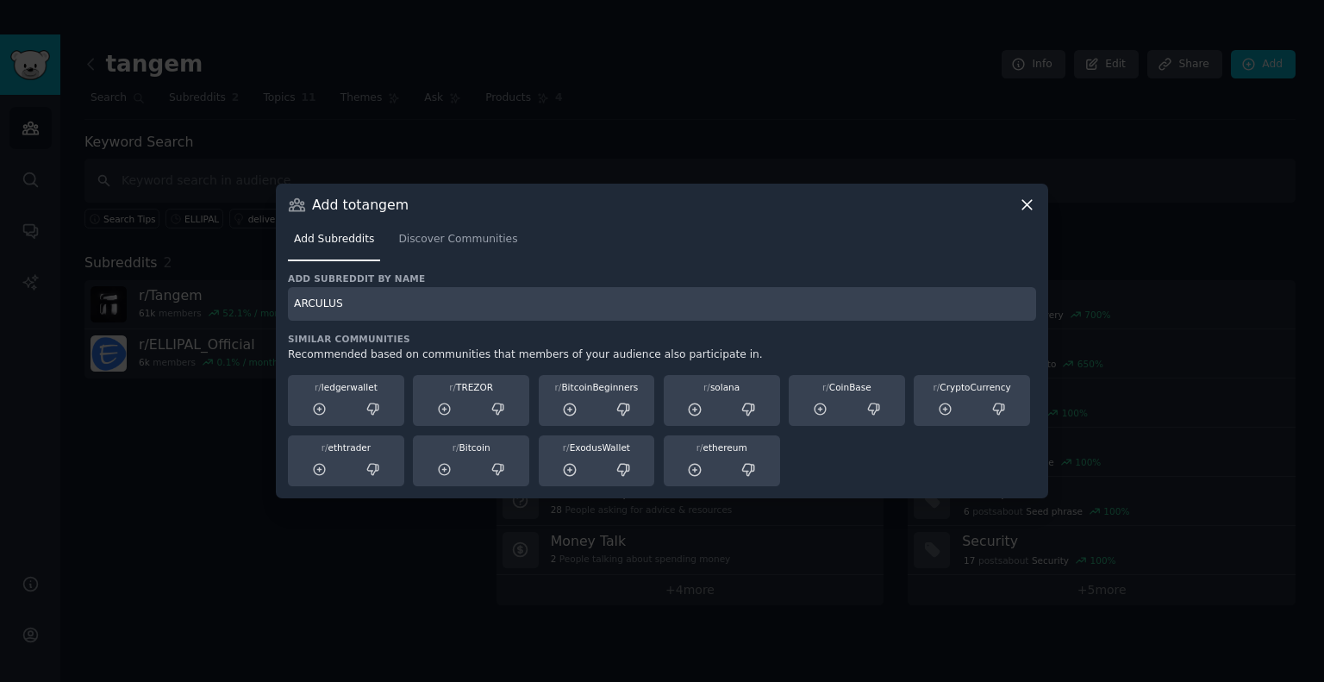
type input "ARCULUS"
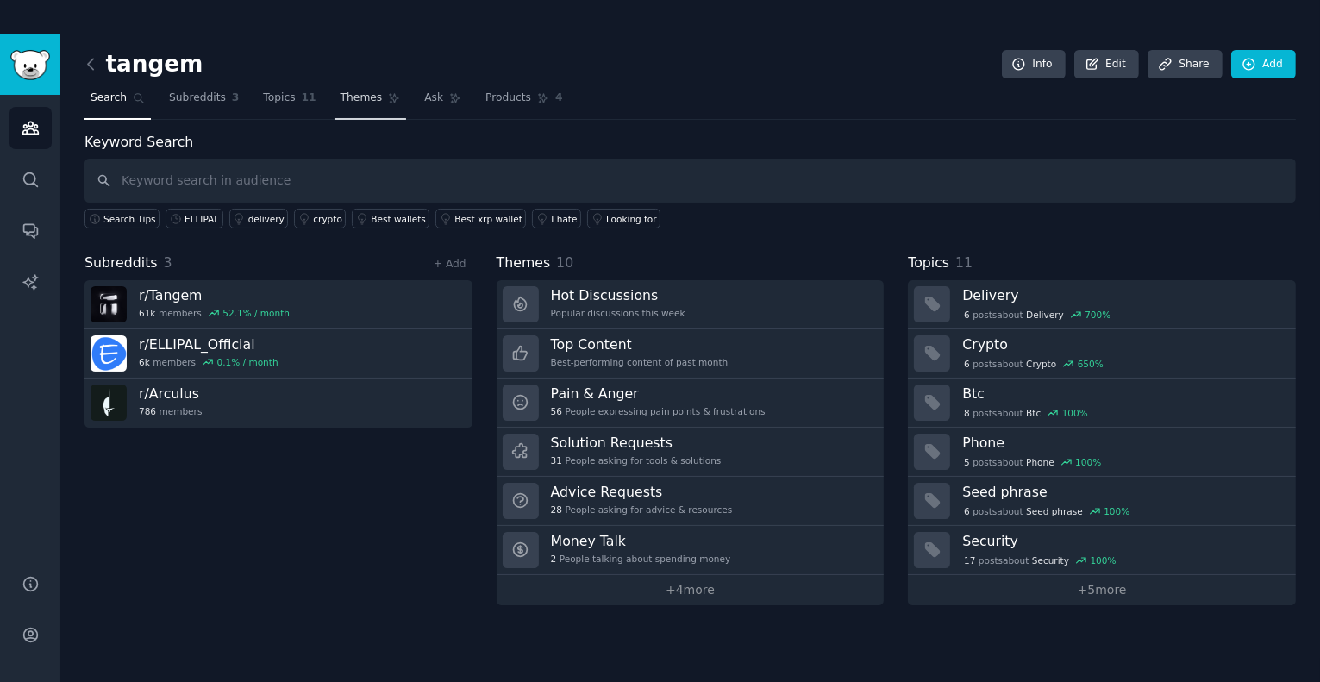
click at [368, 96] on span "Themes" at bounding box center [362, 99] width 42 height 16
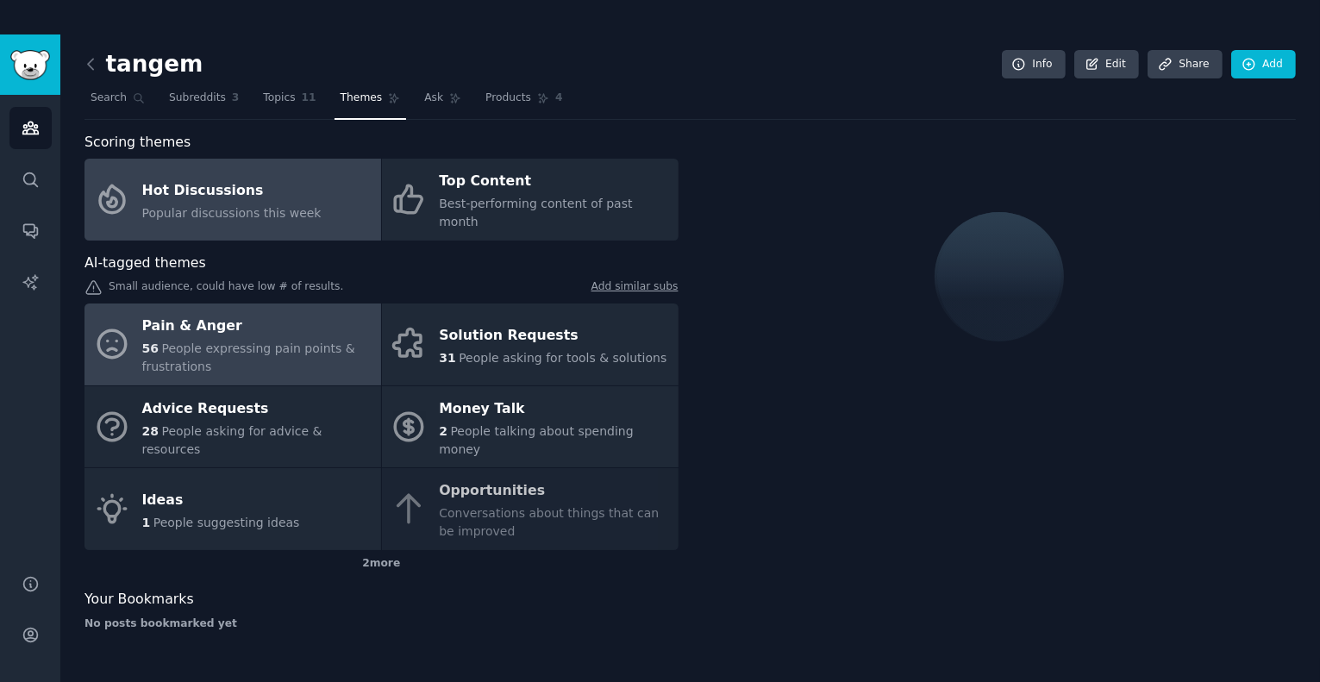
click at [261, 313] on div "Pain & Anger" at bounding box center [257, 327] width 230 height 28
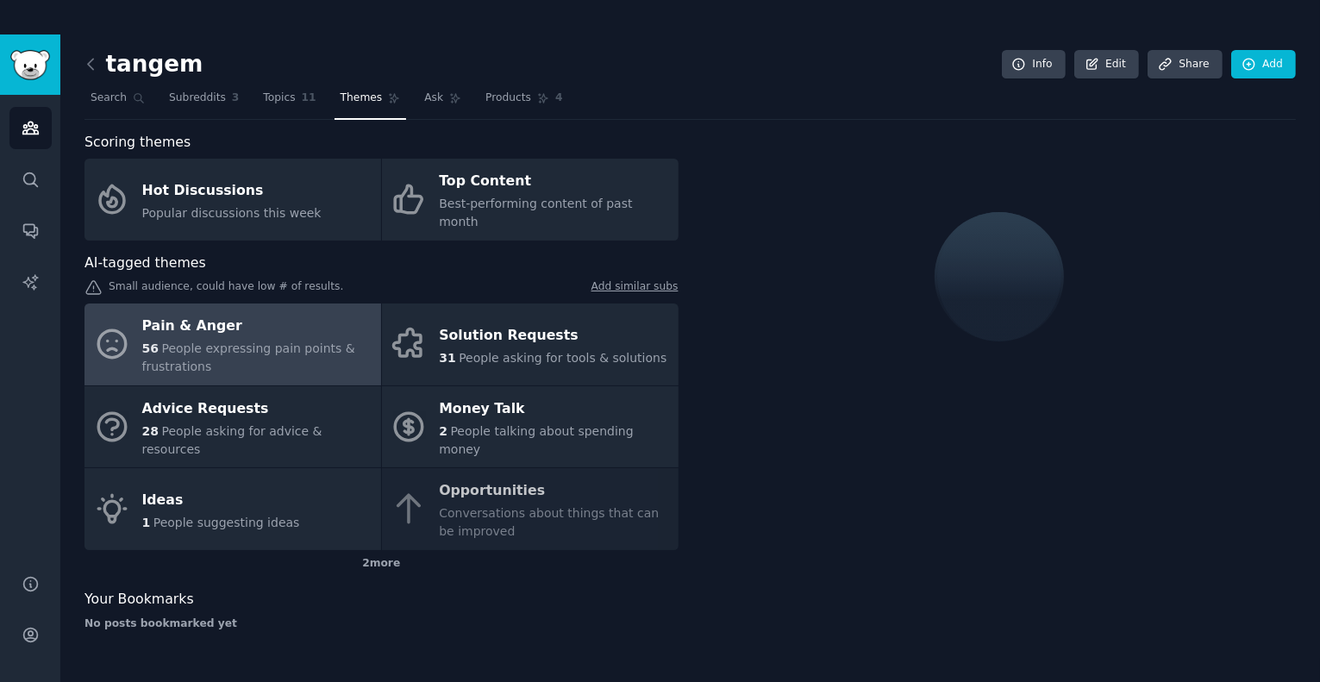
click at [236, 313] on div "Pain & Anger" at bounding box center [257, 327] width 230 height 28
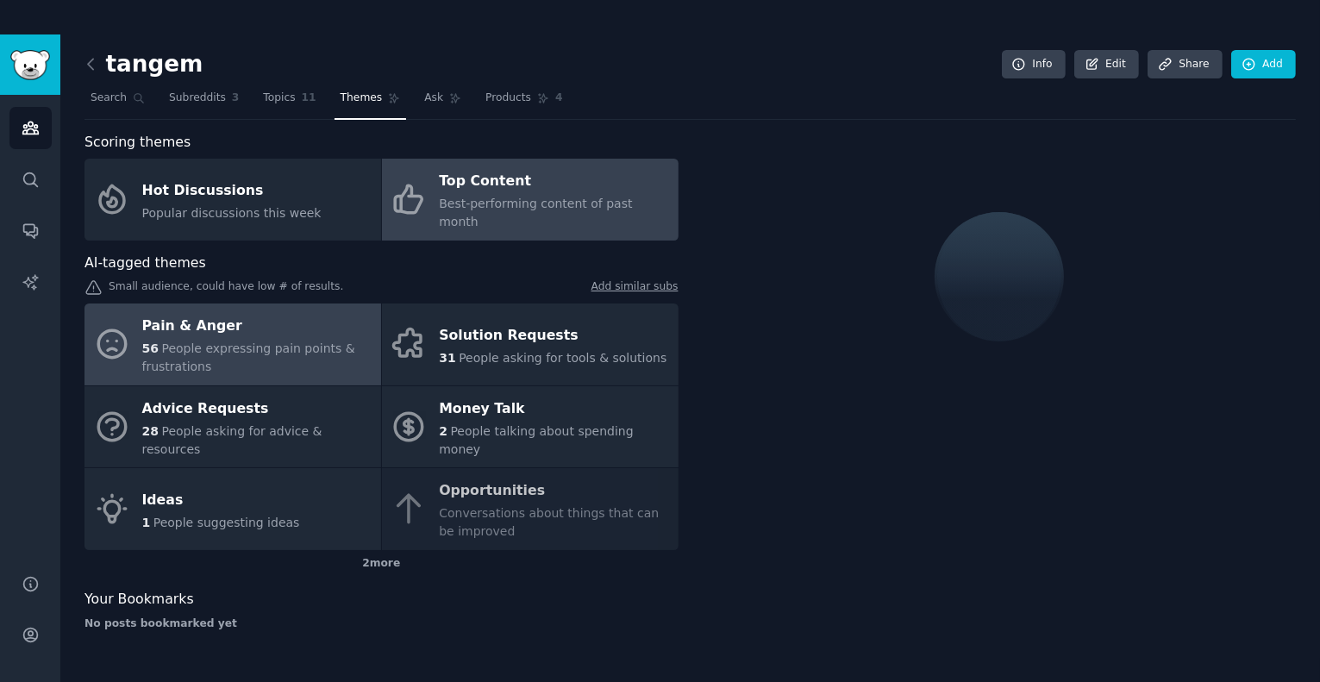
click at [507, 192] on div "Top Content" at bounding box center [554, 182] width 230 height 28
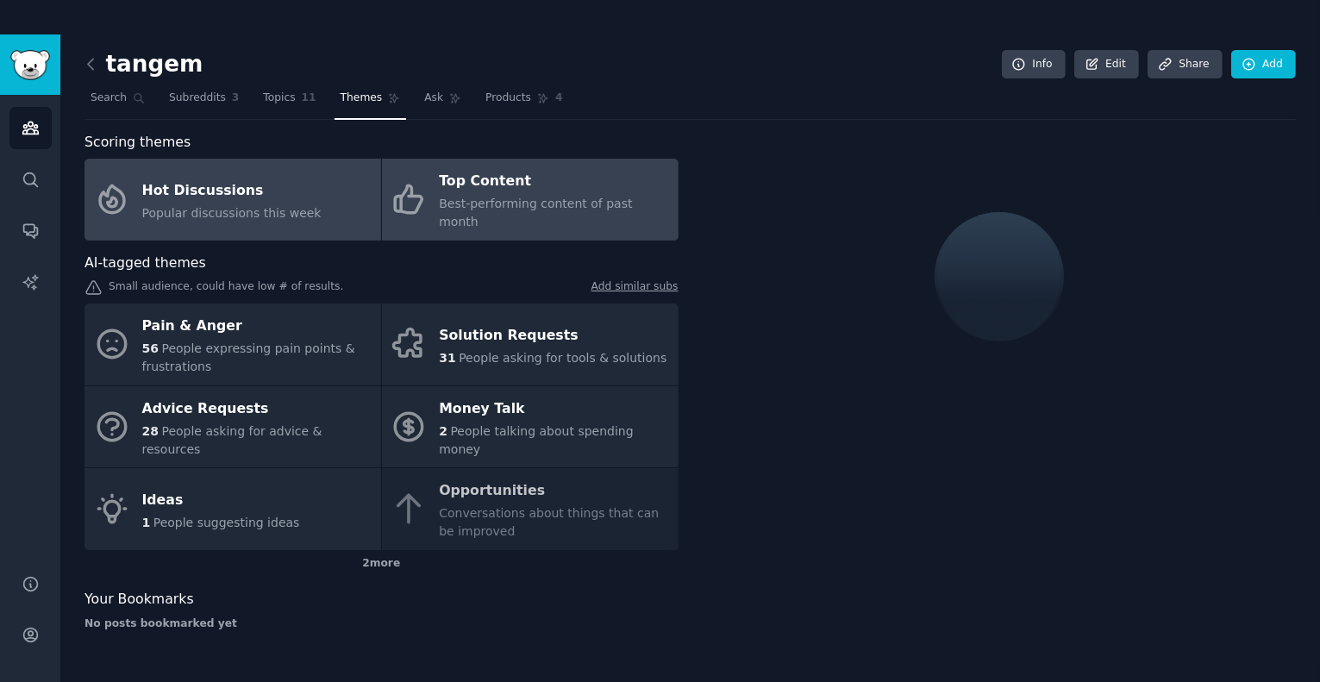
click at [285, 178] on div "Hot Discussions" at bounding box center [231, 191] width 179 height 28
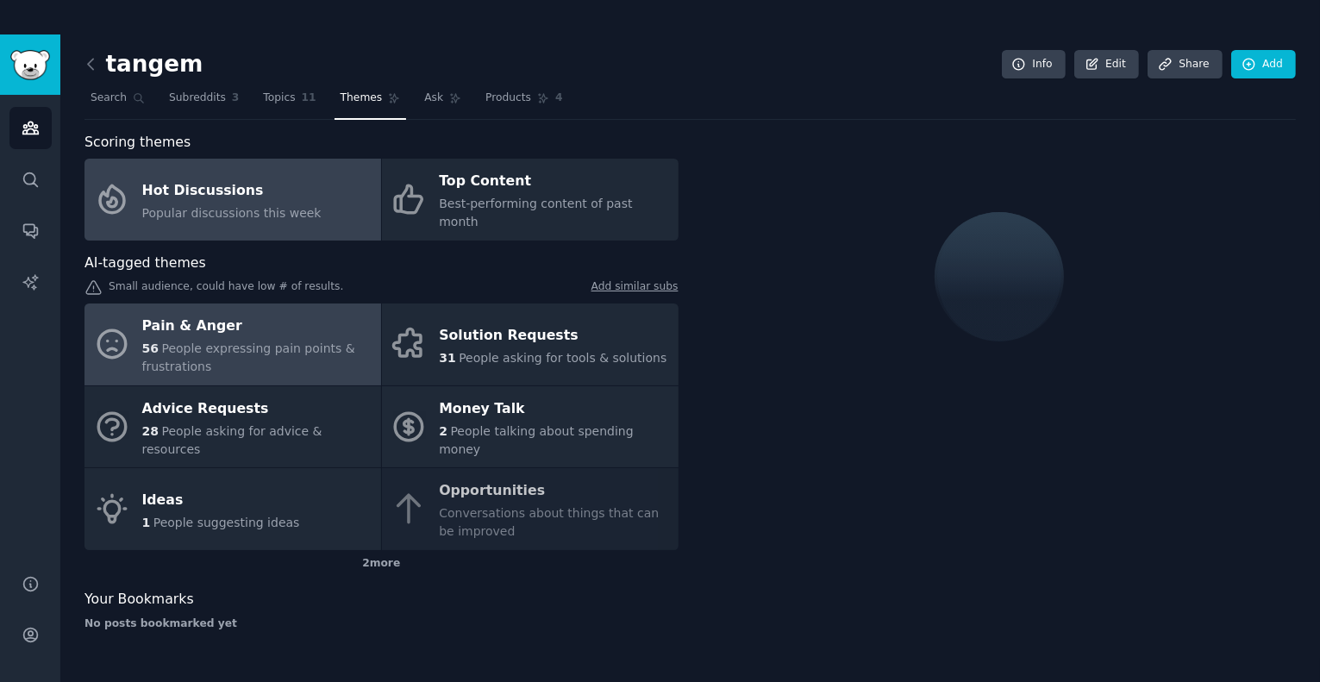
click at [228, 316] on div "Pain & Anger" at bounding box center [257, 327] width 230 height 28
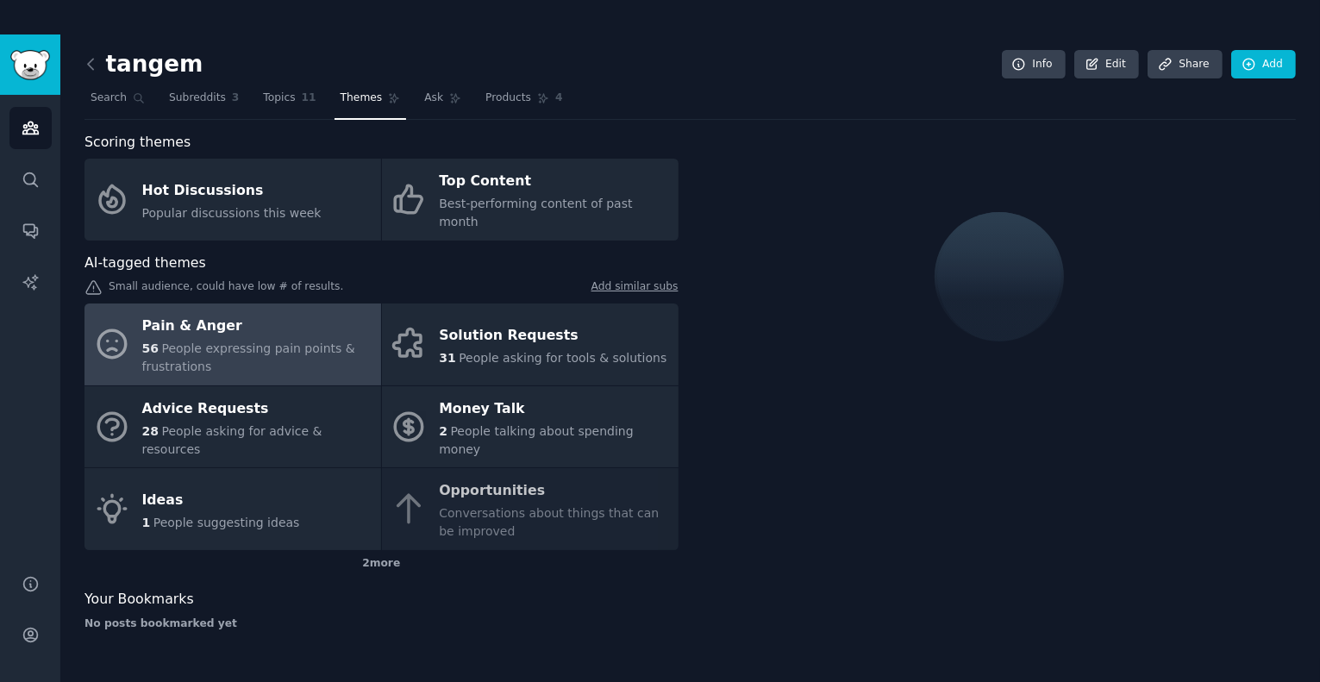
click at [228, 316] on div "Pain & Anger" at bounding box center [257, 327] width 230 height 28
click at [888, 479] on div at bounding box center [1000, 388] width 594 height 512
click at [270, 313] on div "Pain & Anger" at bounding box center [257, 327] width 230 height 28
click at [379, 550] on div "2 more" at bounding box center [382, 564] width 594 height 28
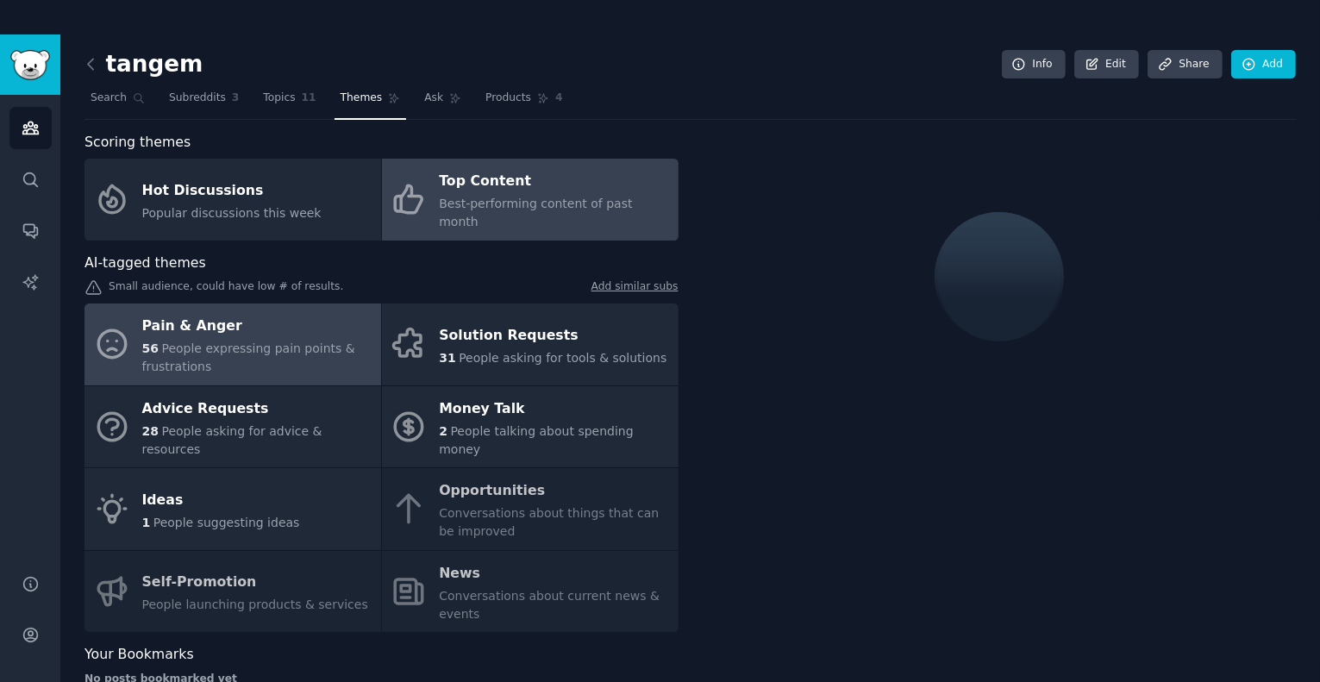
click at [512, 202] on span "Best-performing content of past month" at bounding box center [535, 213] width 193 height 32
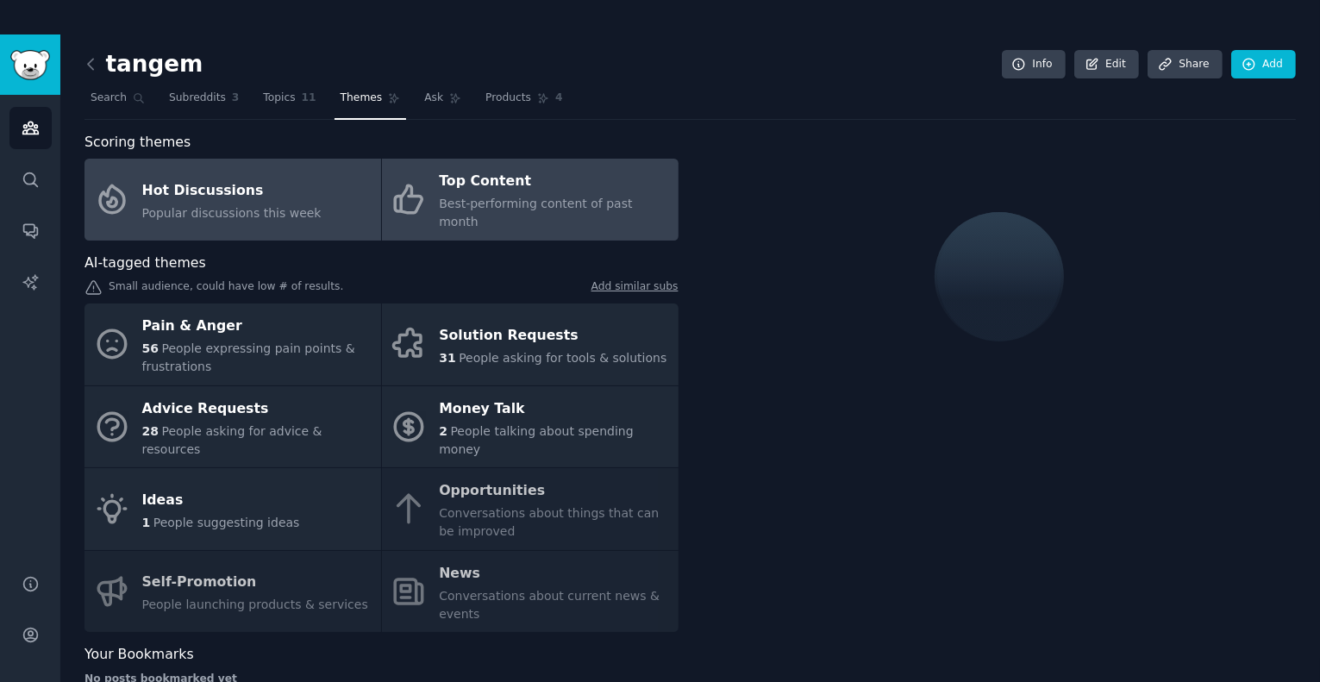
click at [295, 186] on div "Hot Discussions" at bounding box center [231, 191] width 179 height 28
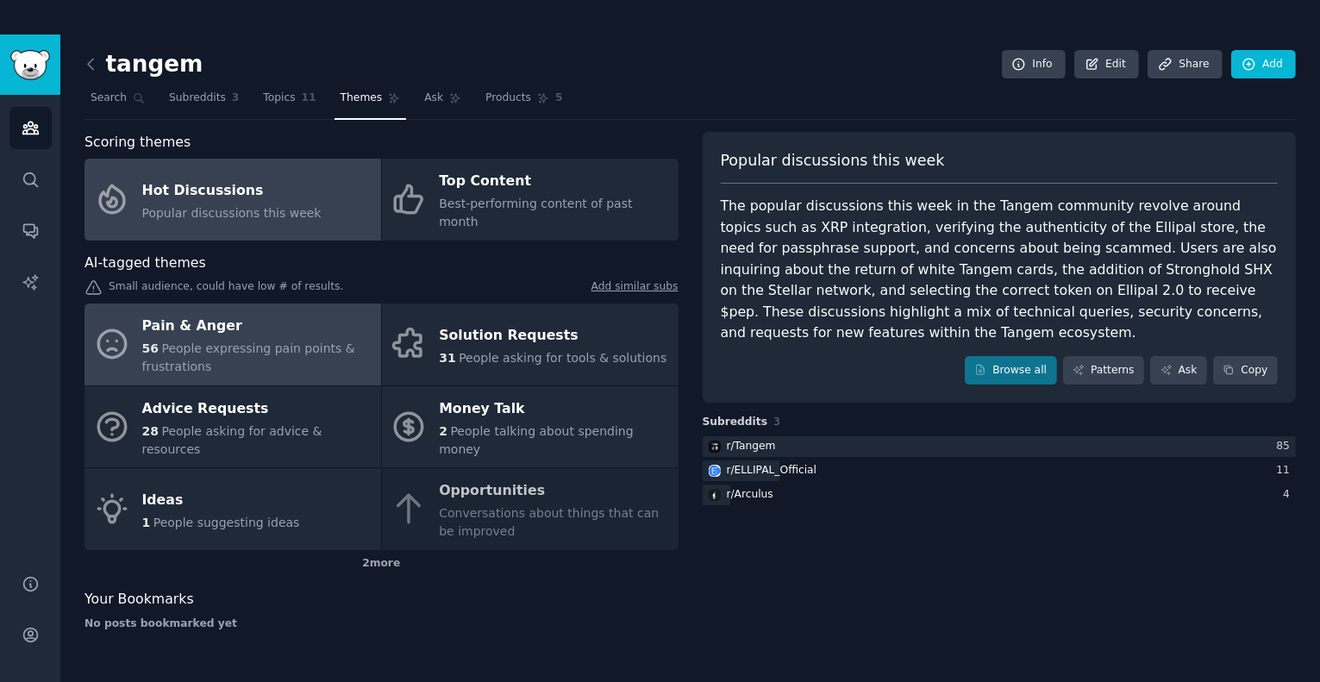
click at [286, 316] on div "Pain & Anger" at bounding box center [257, 327] width 230 height 28
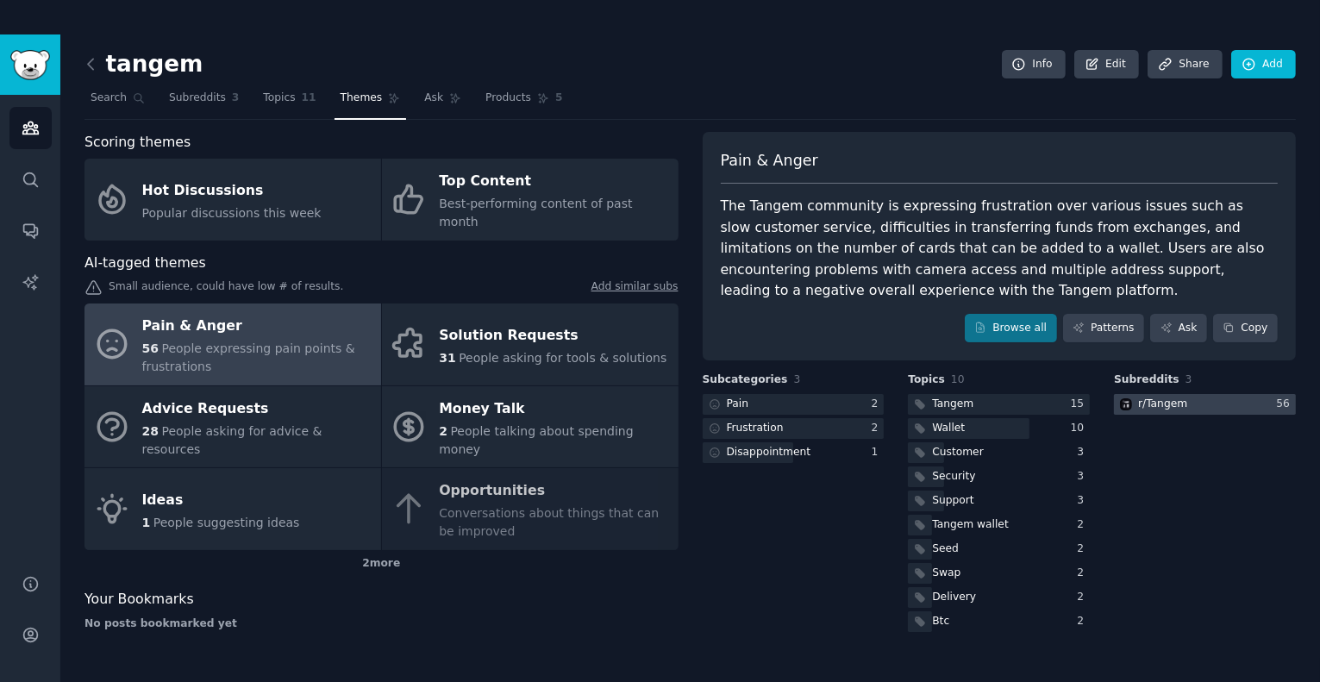
click at [1181, 399] on div "r/ Tangem" at bounding box center [1162, 405] width 49 height 16
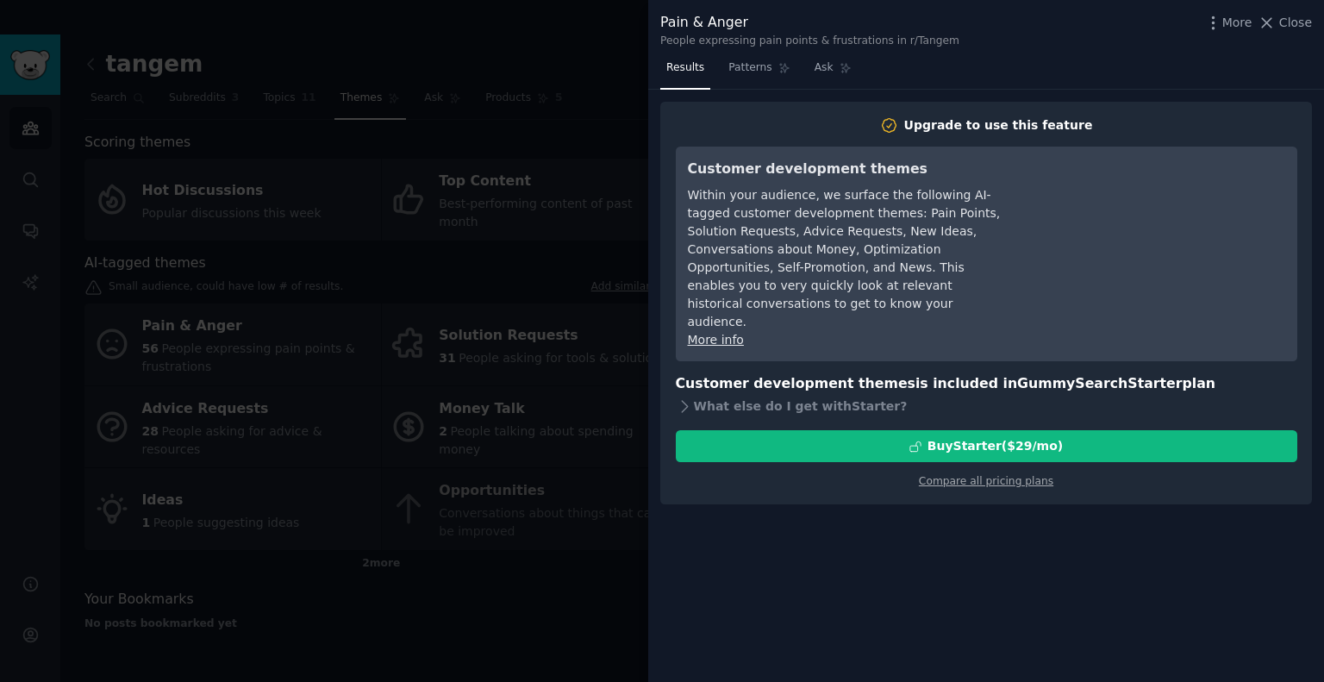
click at [621, 383] on div at bounding box center [662, 341] width 1324 height 682
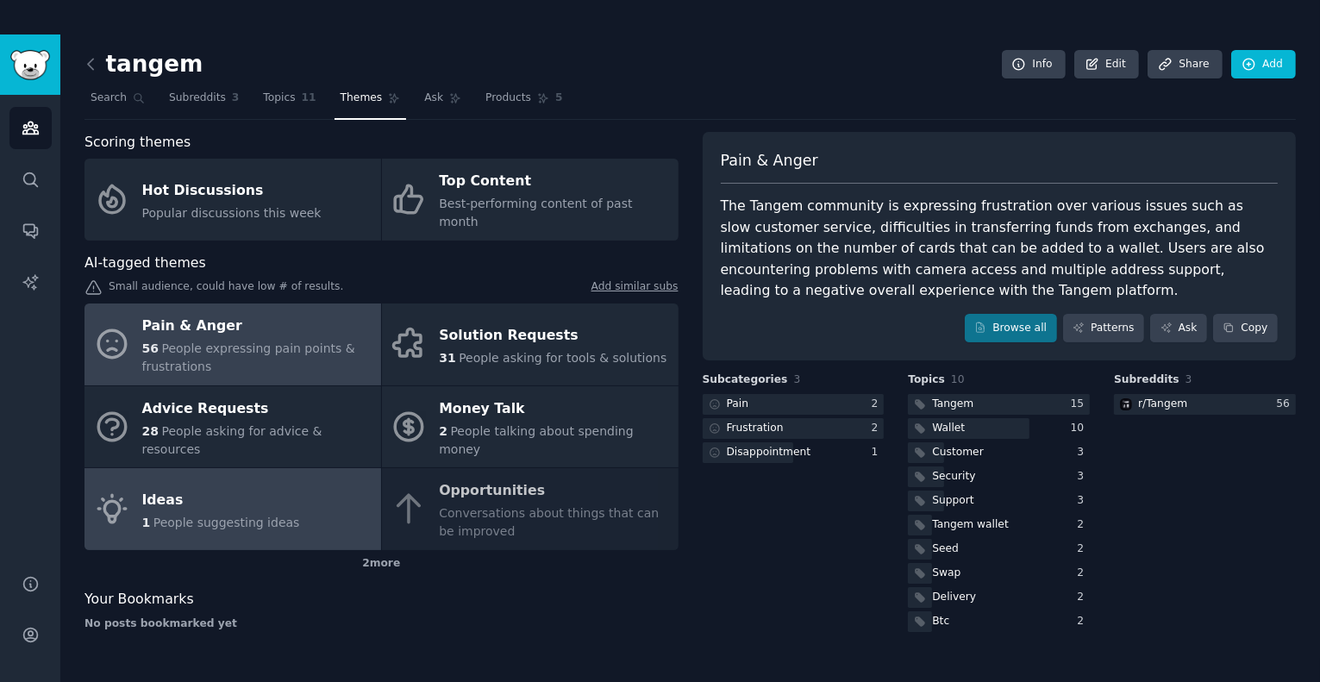
click at [219, 514] on div "1 People suggesting ideas" at bounding box center [221, 523] width 158 height 18
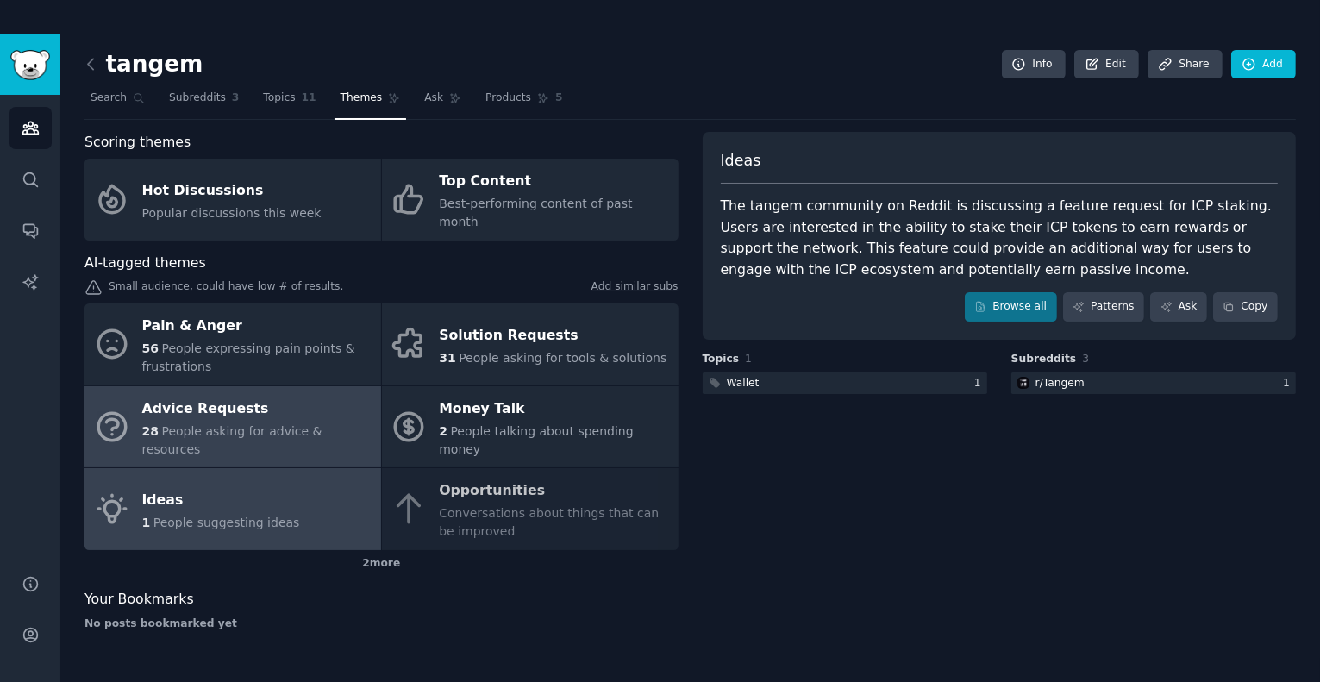
click at [259, 424] on span "People asking for advice & resources" at bounding box center [232, 440] width 180 height 32
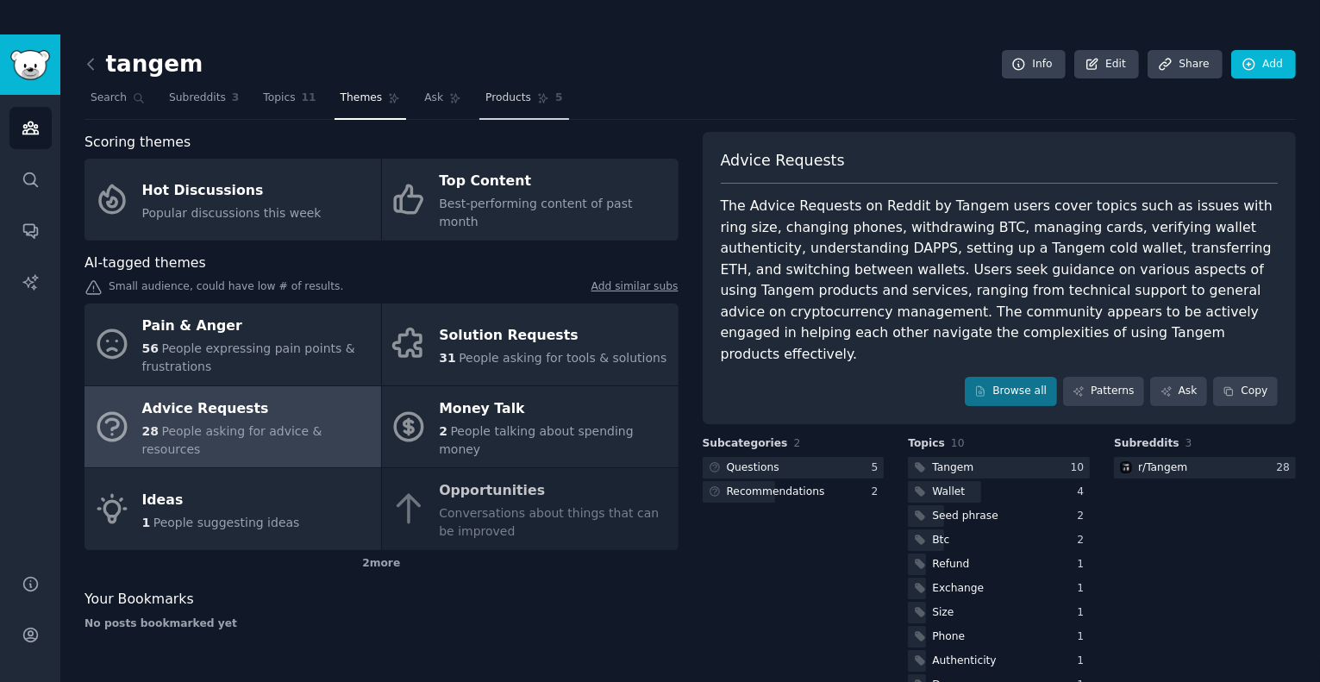
click at [493, 96] on span "Products" at bounding box center [508, 99] width 46 height 16
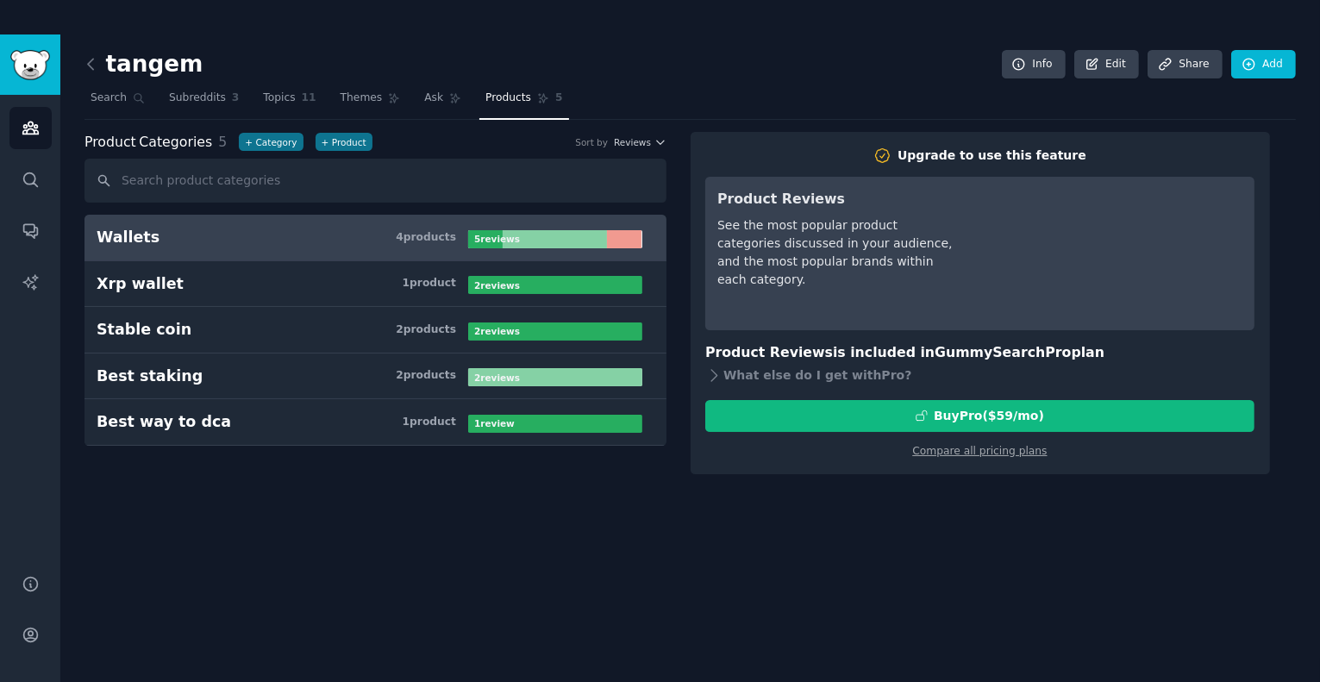
click at [335, 242] on h3 "Wallets 4 product s" at bounding box center [283, 238] width 372 height 22
click at [429, 89] on link "Ask" at bounding box center [442, 102] width 49 height 35
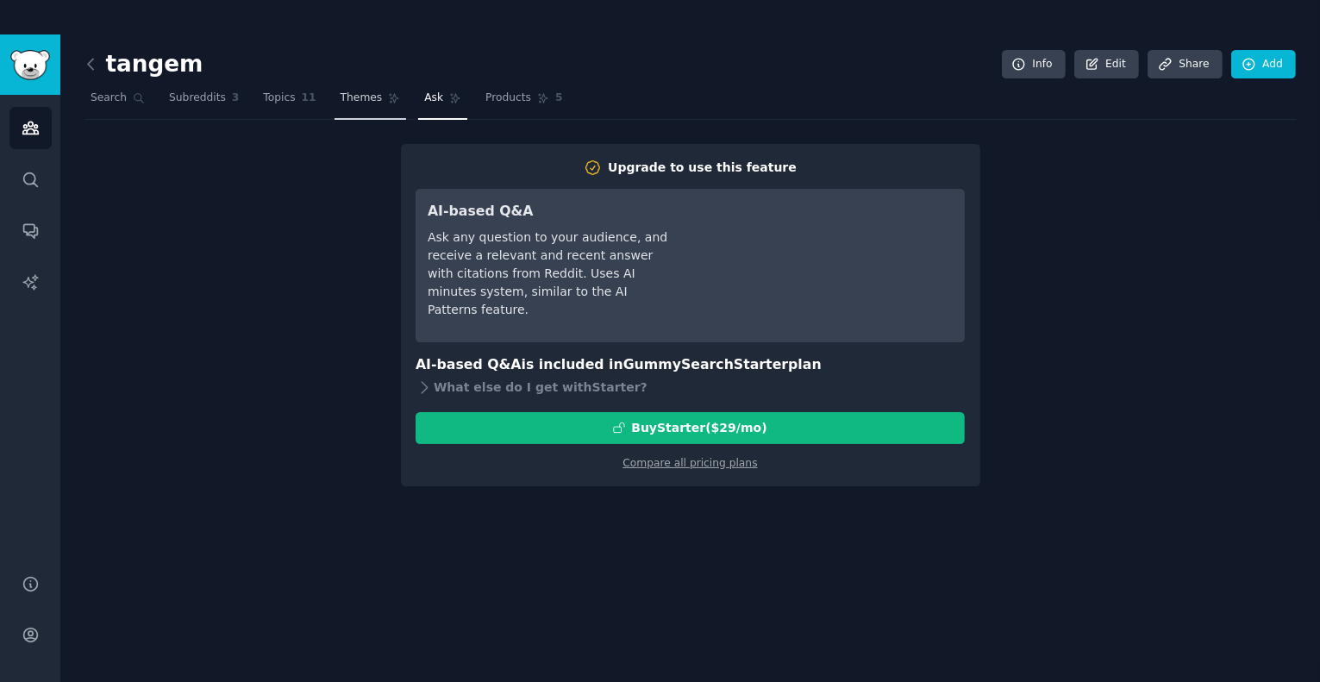
click at [341, 97] on span "Themes" at bounding box center [362, 99] width 42 height 16
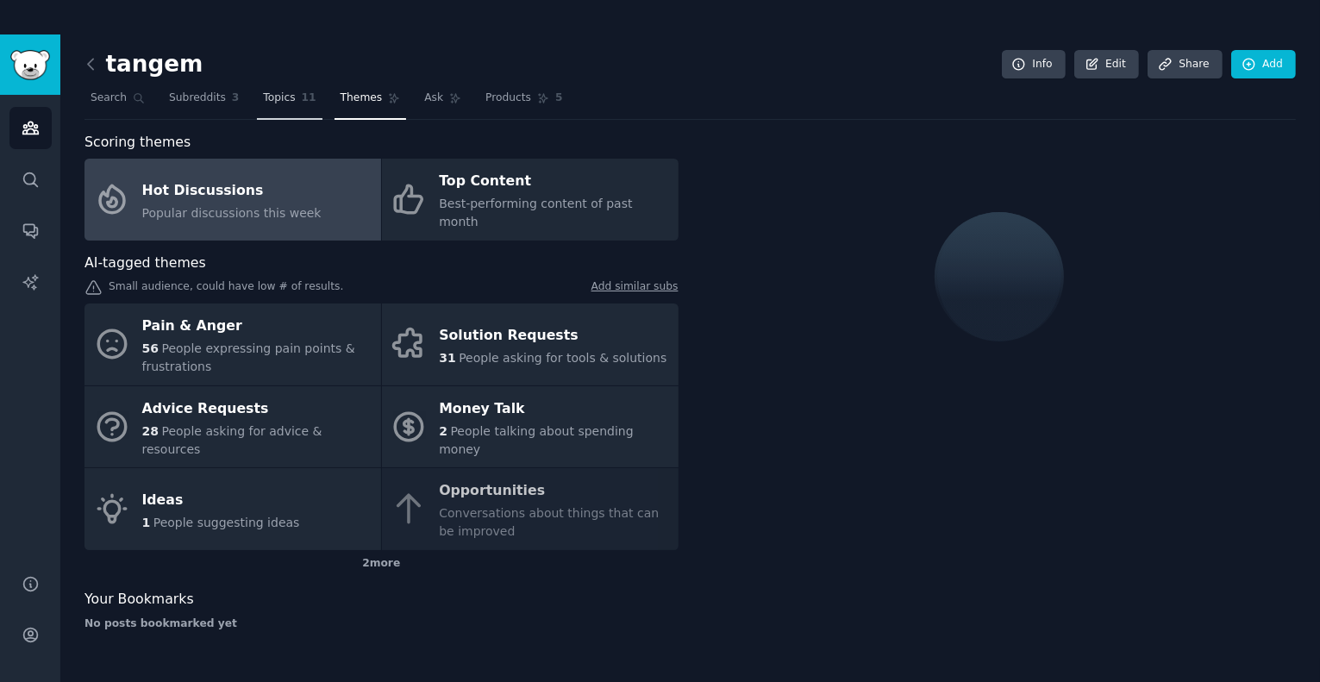
click at [276, 96] on span "Topics" at bounding box center [279, 99] width 32 height 16
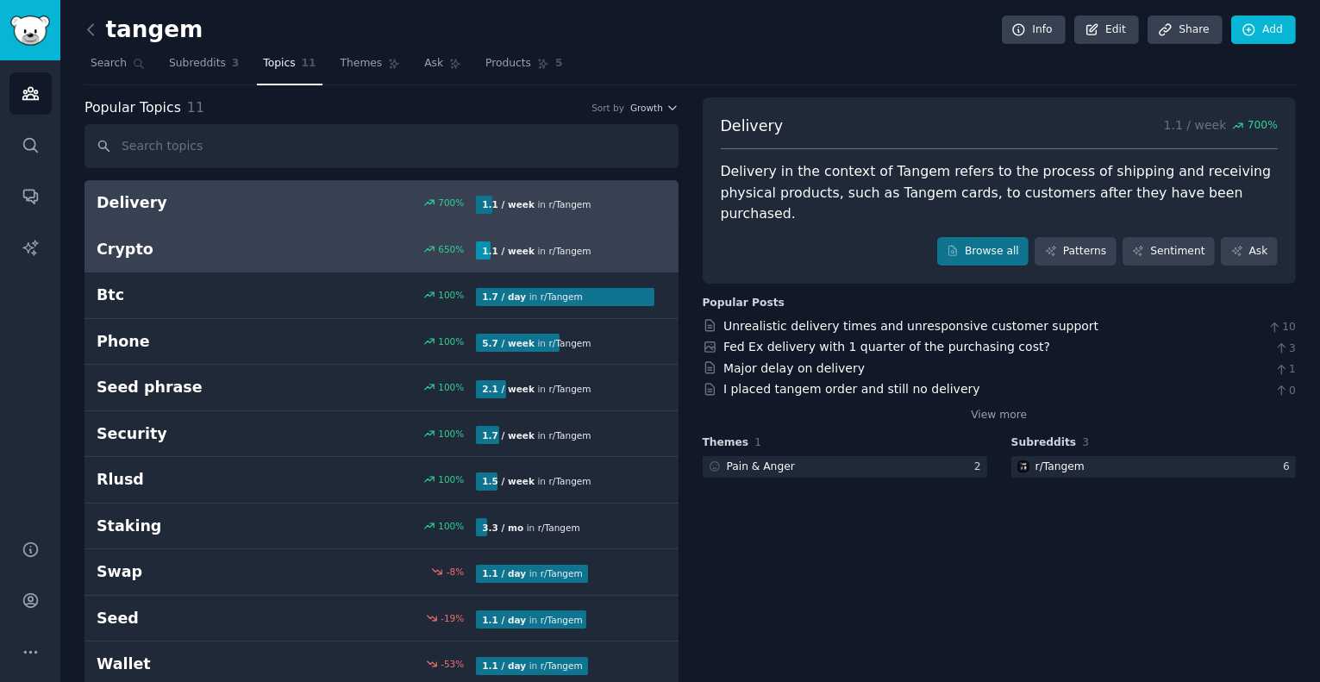
click at [304, 247] on div "650 %" at bounding box center [381, 249] width 190 height 12
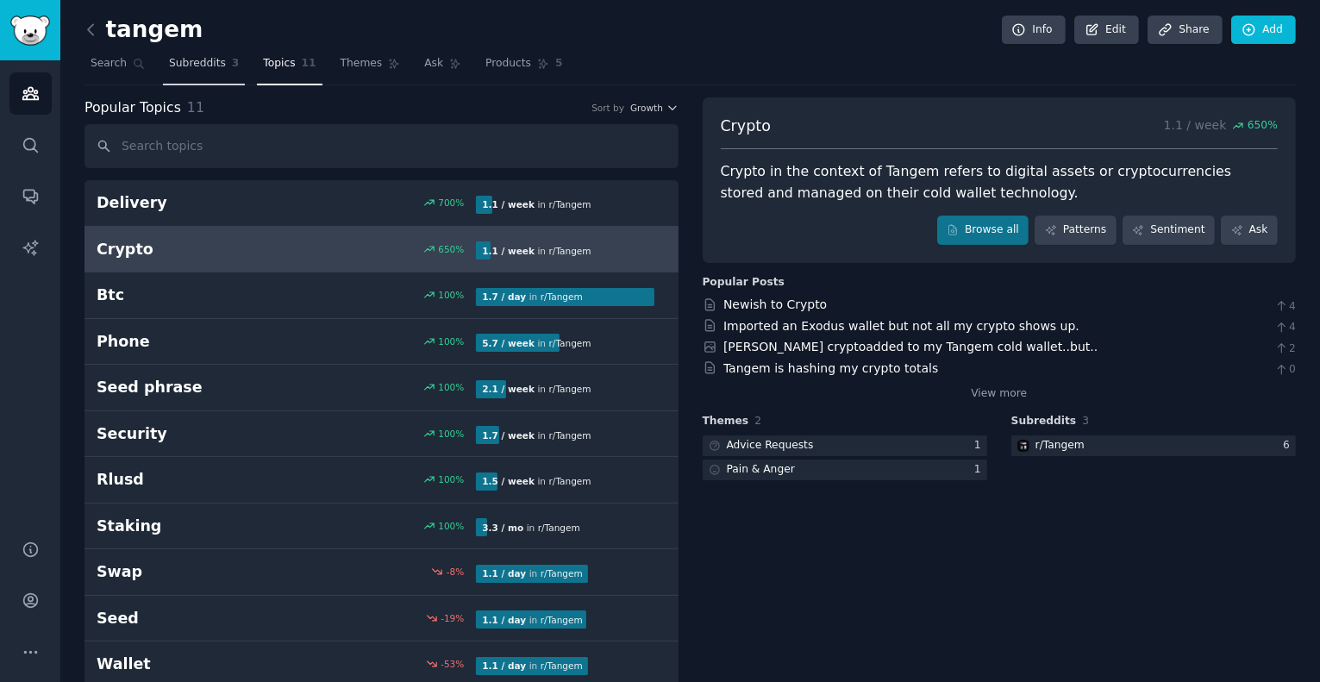
click at [200, 54] on link "Subreddits 3" at bounding box center [204, 67] width 82 height 35
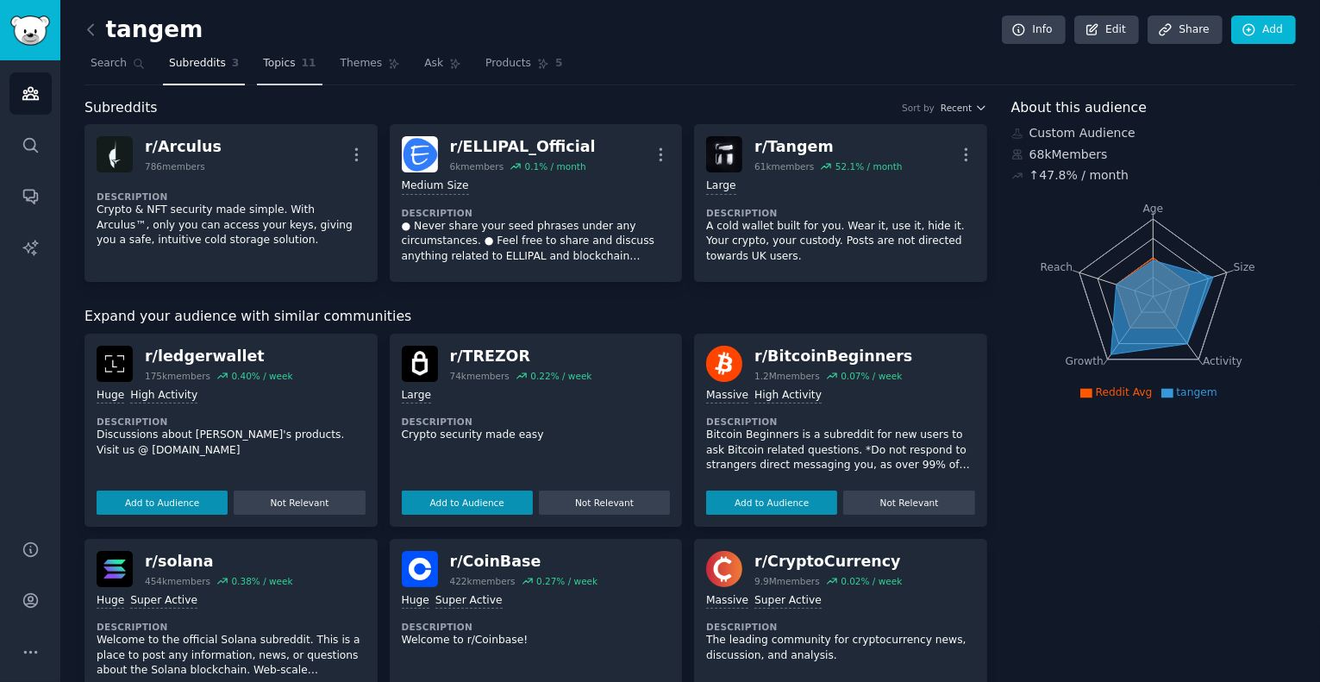
click at [279, 63] on span "Topics" at bounding box center [279, 64] width 32 height 16
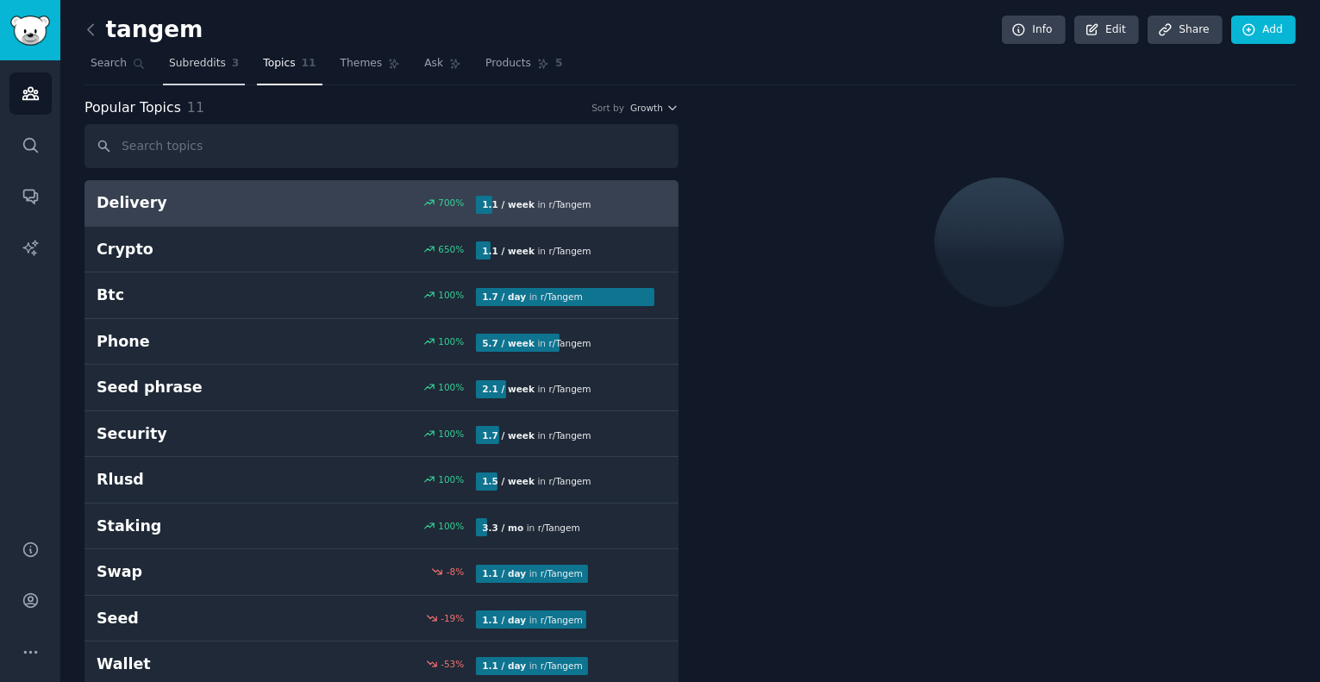
click at [191, 70] on span "Subreddits" at bounding box center [197, 64] width 57 height 16
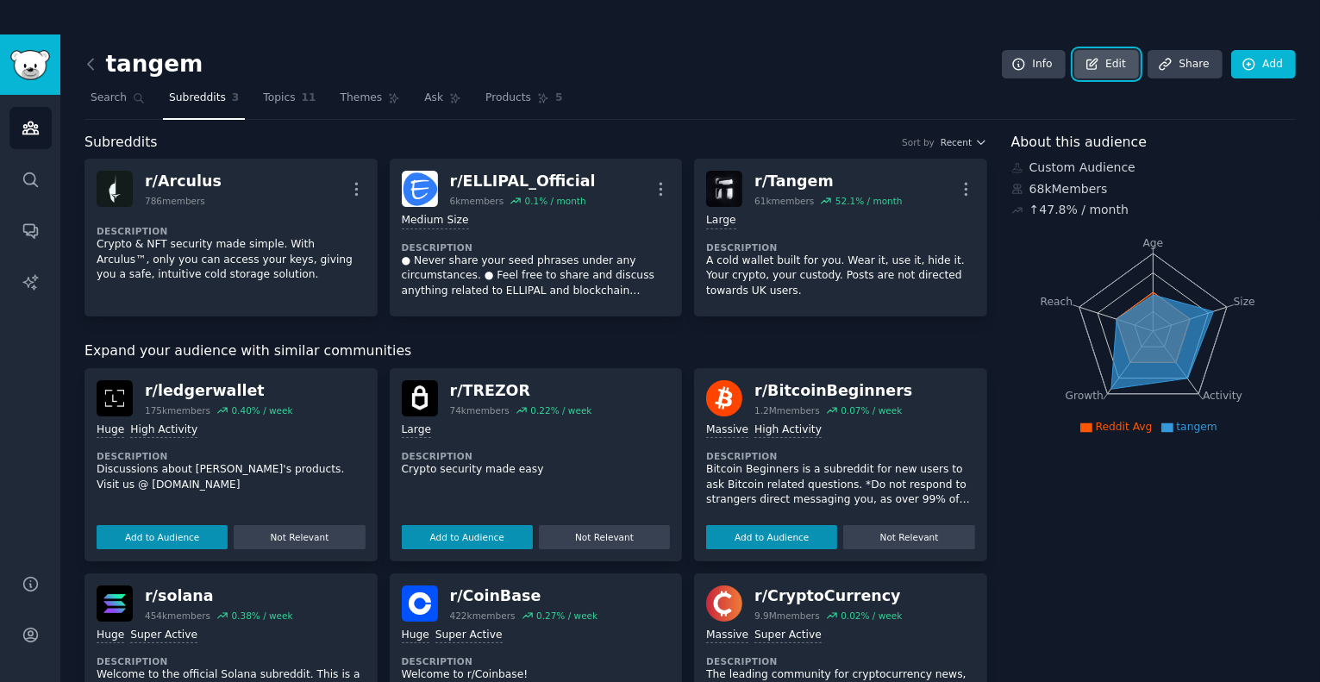
click at [1097, 72] on link "Edit" at bounding box center [1106, 64] width 65 height 29
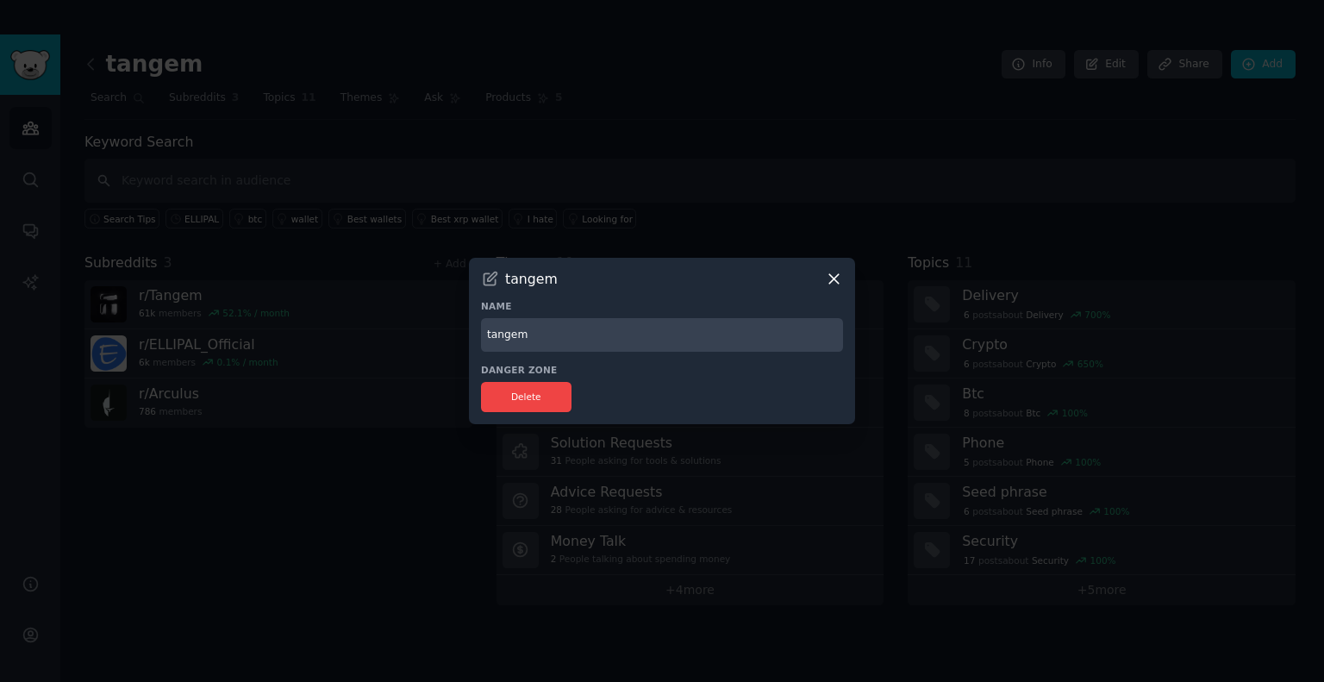
drag, startPoint x: 541, startPoint y: 332, endPoint x: 465, endPoint y: 327, distance: 76.1
click at [465, 327] on div "​ tangem Name tangem Danger Zone Delete" at bounding box center [662, 341] width 1312 height 682
type input "cold wallet"
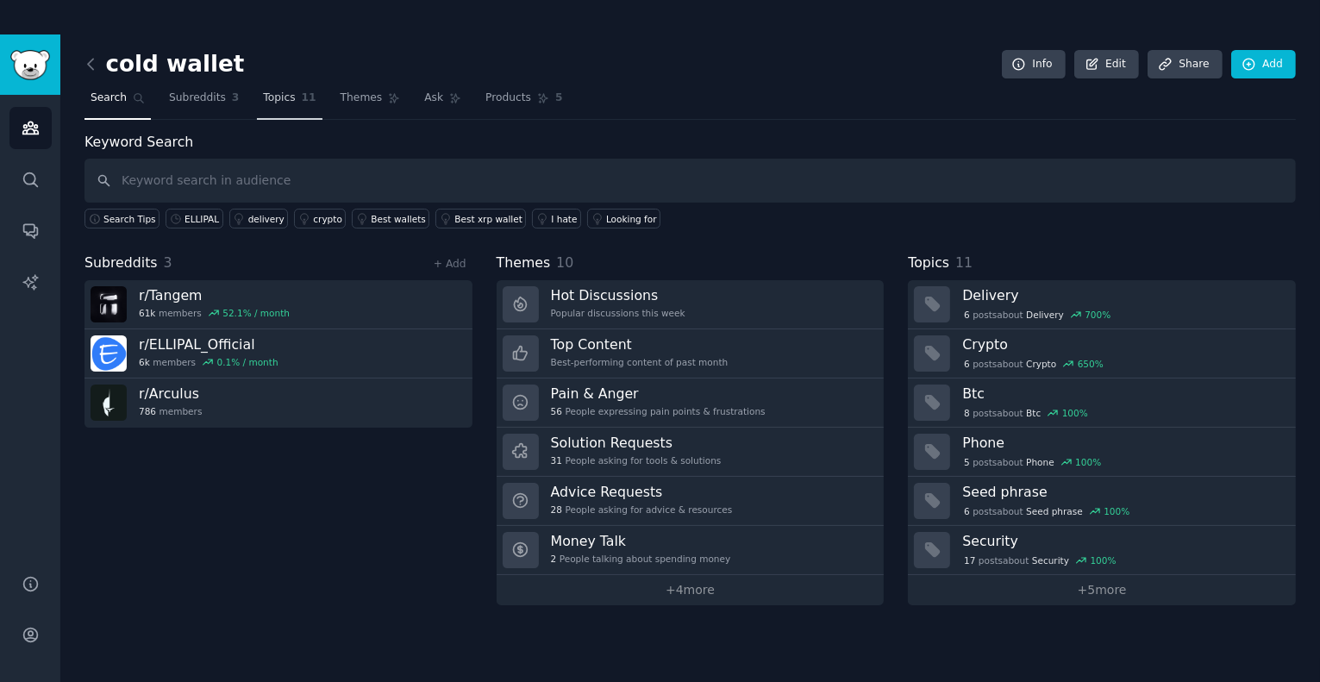
click at [286, 97] on span "Topics" at bounding box center [279, 99] width 32 height 16
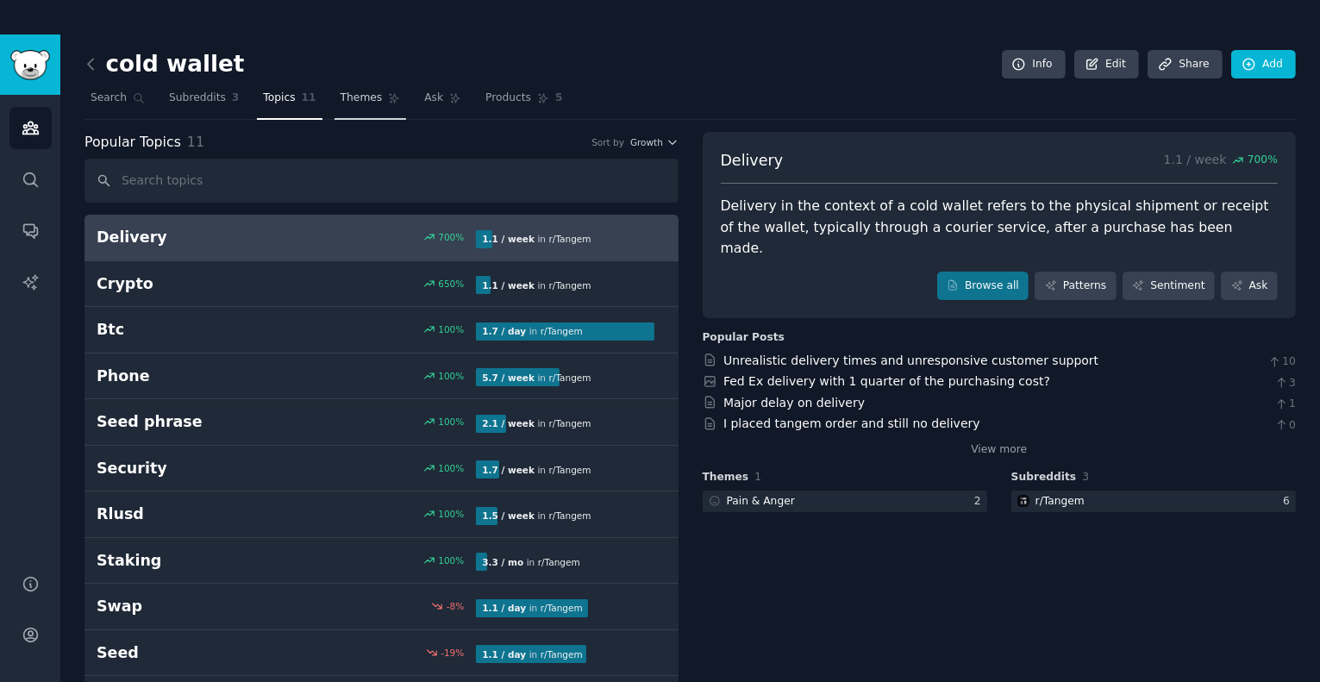
click at [356, 98] on span "Themes" at bounding box center [362, 99] width 42 height 16
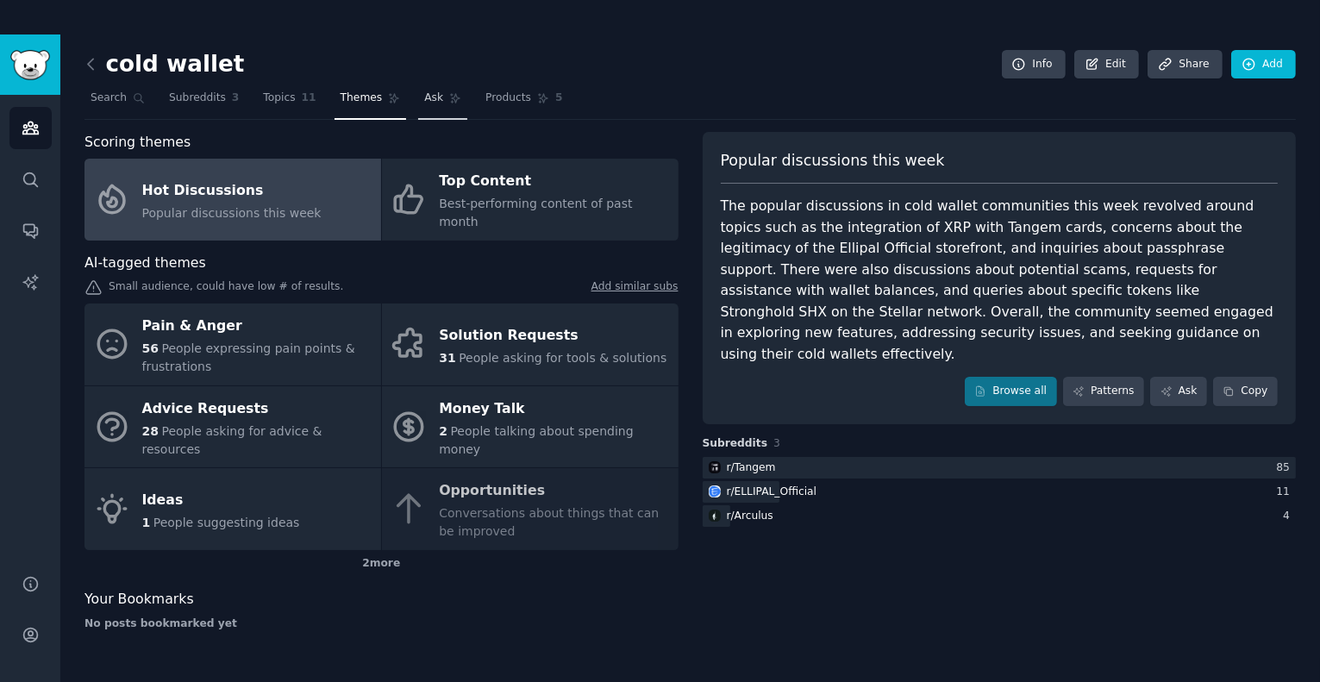
click at [424, 96] on span "Ask" at bounding box center [433, 99] width 19 height 16
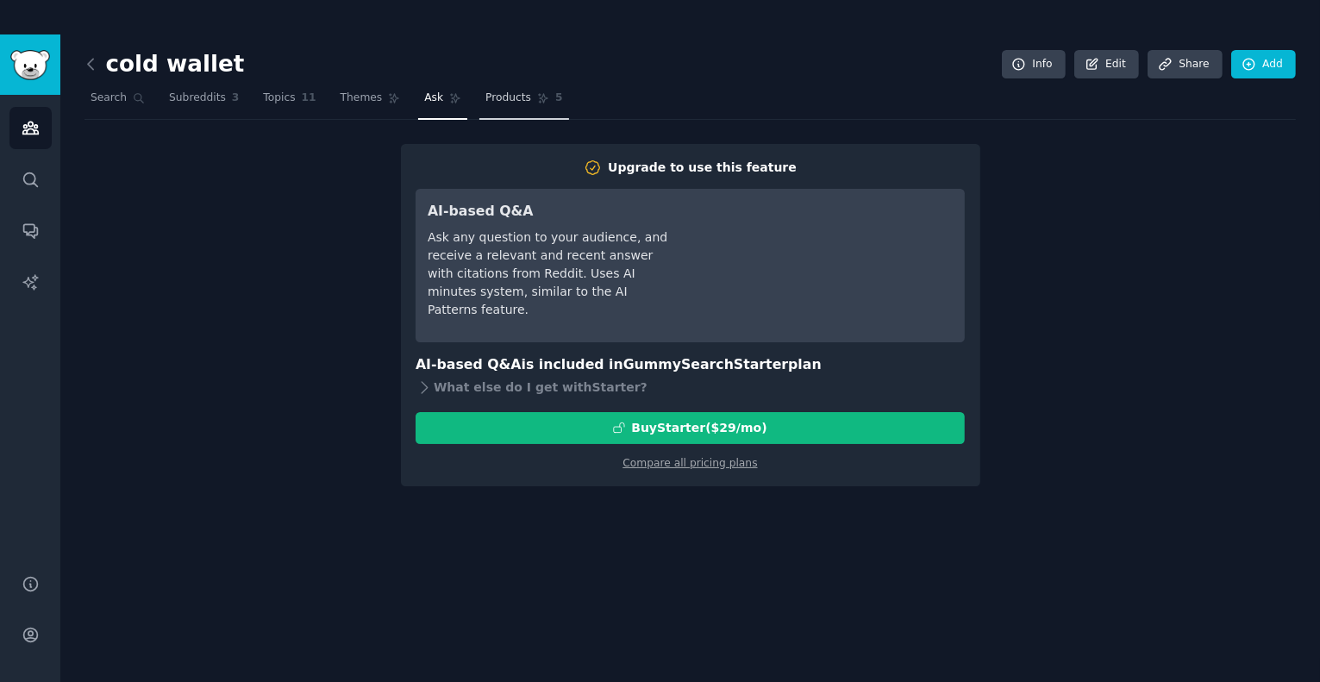
click at [514, 106] on link "Products 5" at bounding box center [523, 102] width 89 height 35
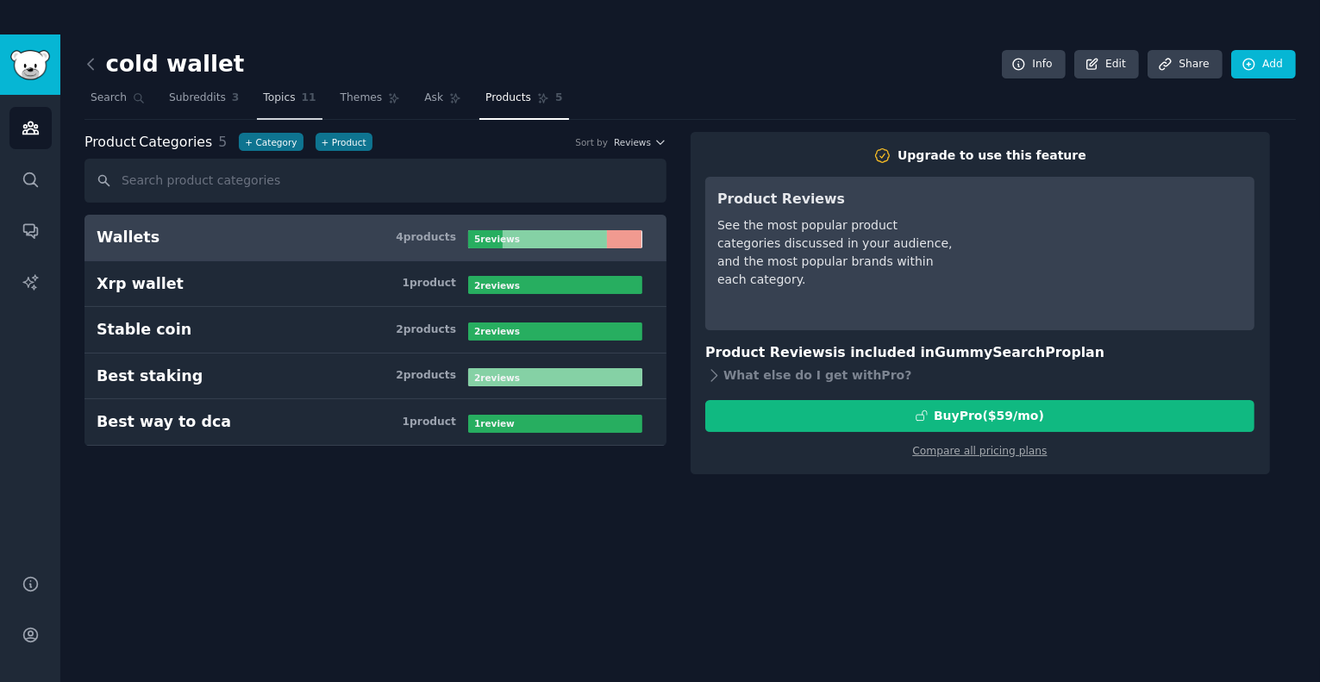
click at [282, 97] on span "Topics" at bounding box center [279, 99] width 32 height 16
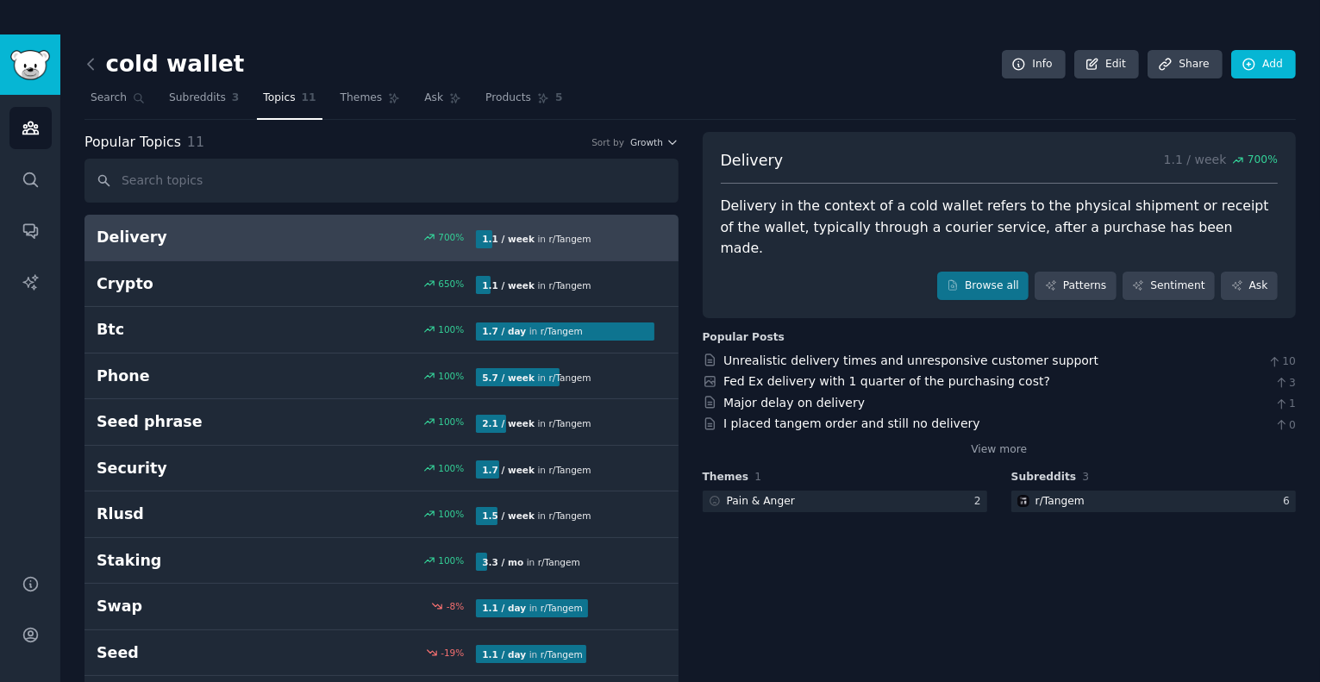
scroll to position [26, 0]
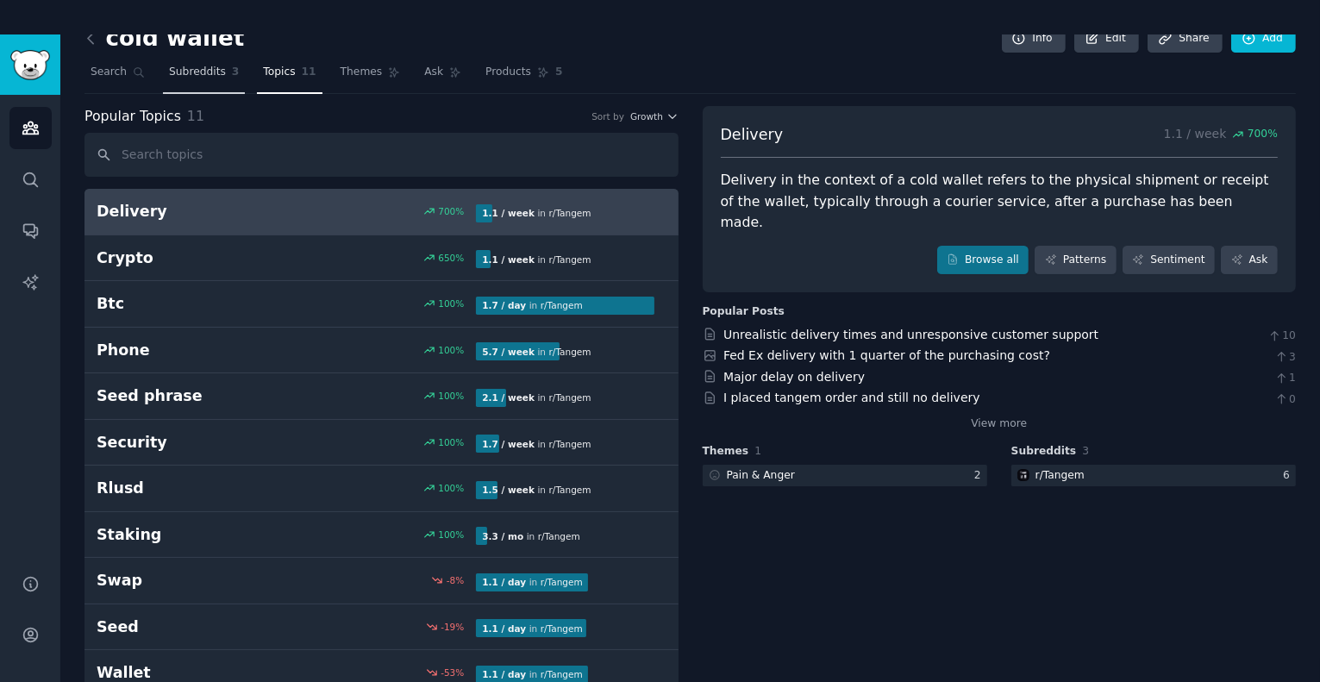
click at [198, 66] on span "Subreddits" at bounding box center [197, 73] width 57 height 16
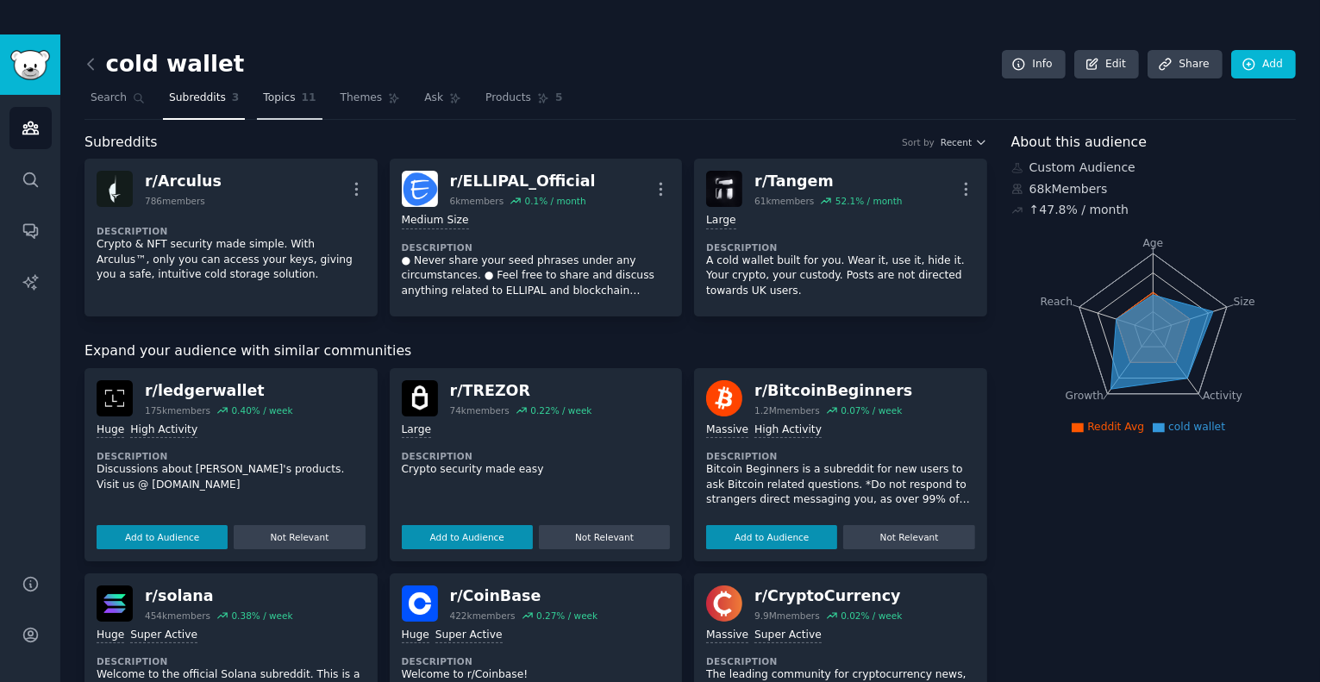
click at [272, 89] on link "Topics 11" at bounding box center [289, 102] width 65 height 35
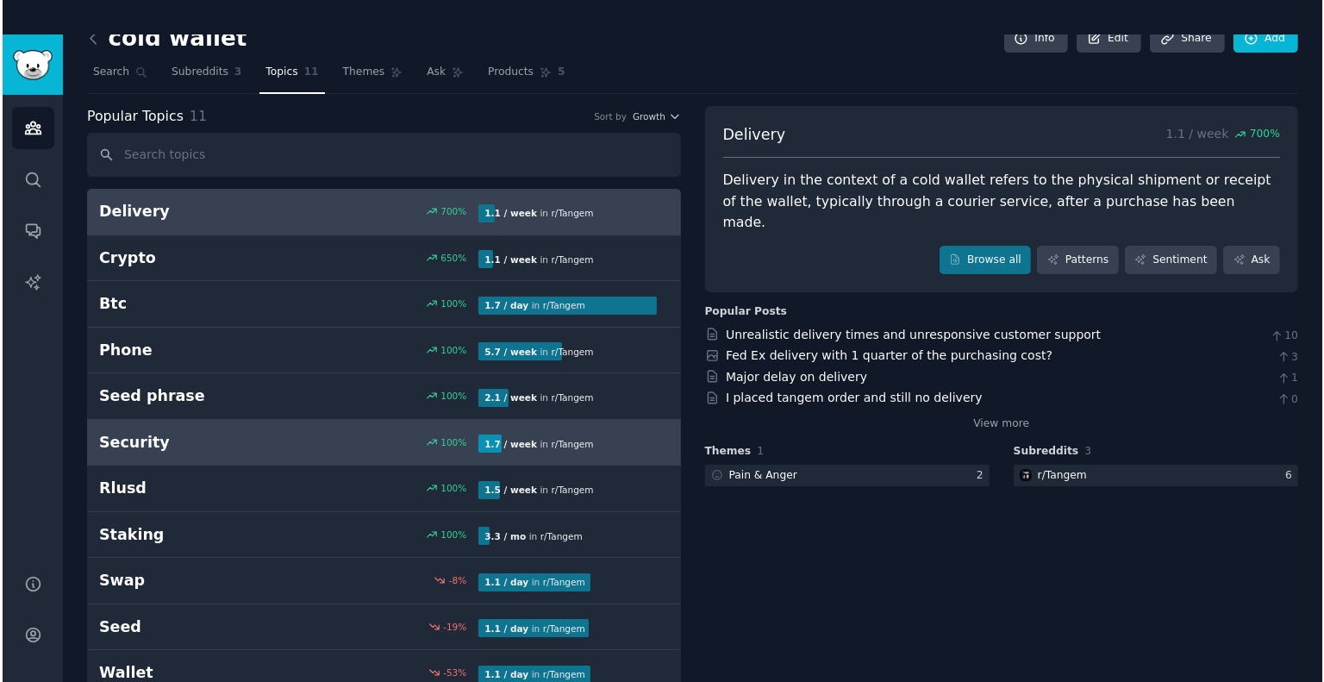
scroll to position [34, 0]
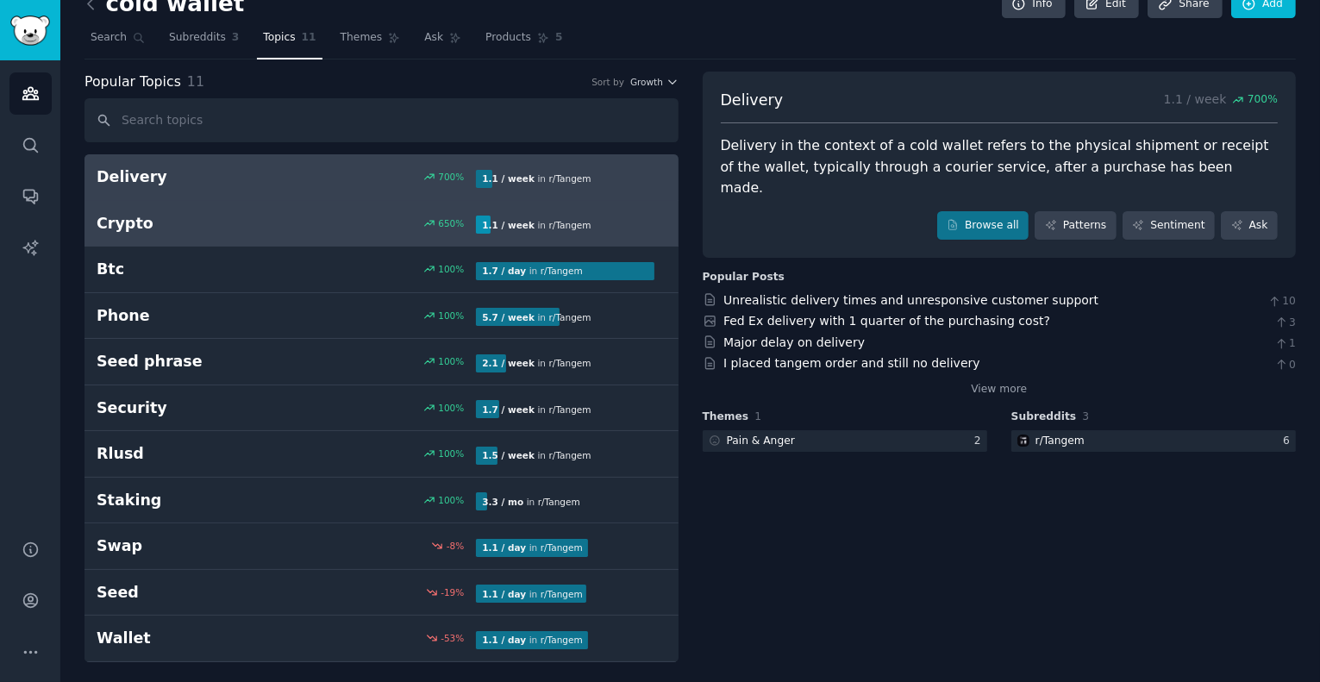
click at [333, 240] on link "Crypto 650 % 1.1 / week in r/ Tangem 650% increase in mentions recently" at bounding box center [382, 224] width 594 height 47
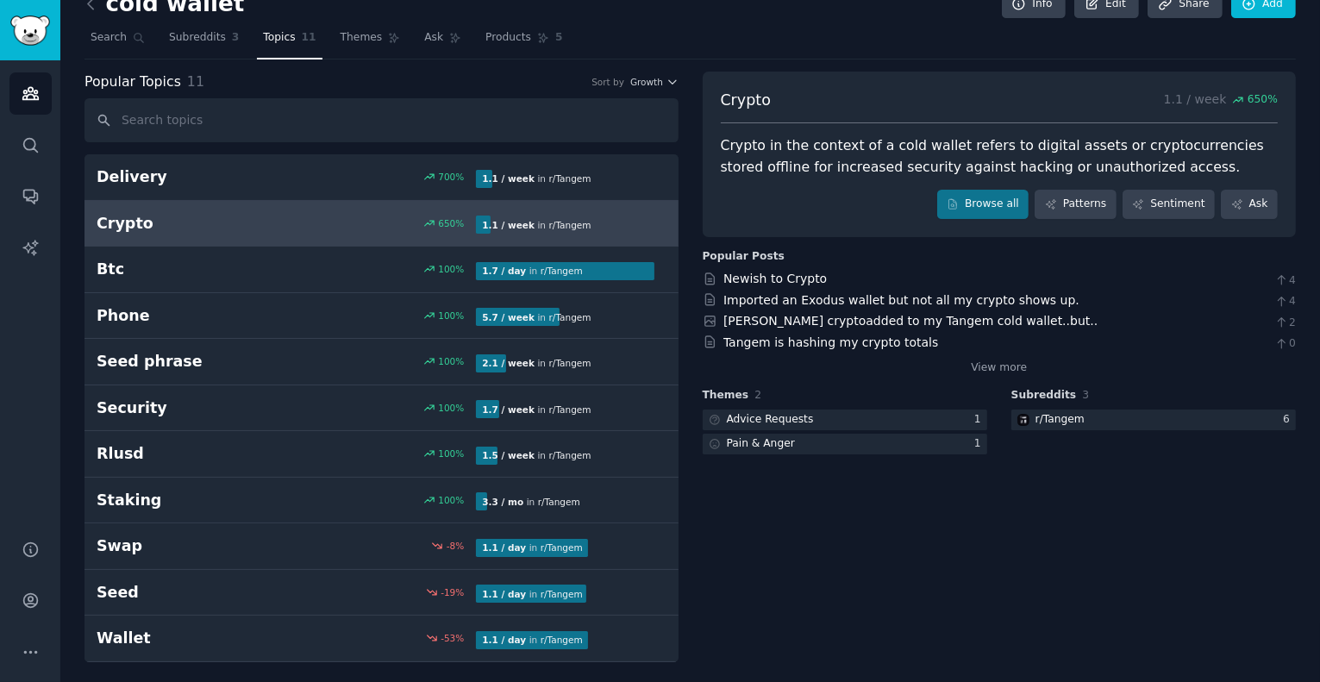
click at [1055, 397] on span "Subreddits" at bounding box center [1044, 396] width 66 height 16
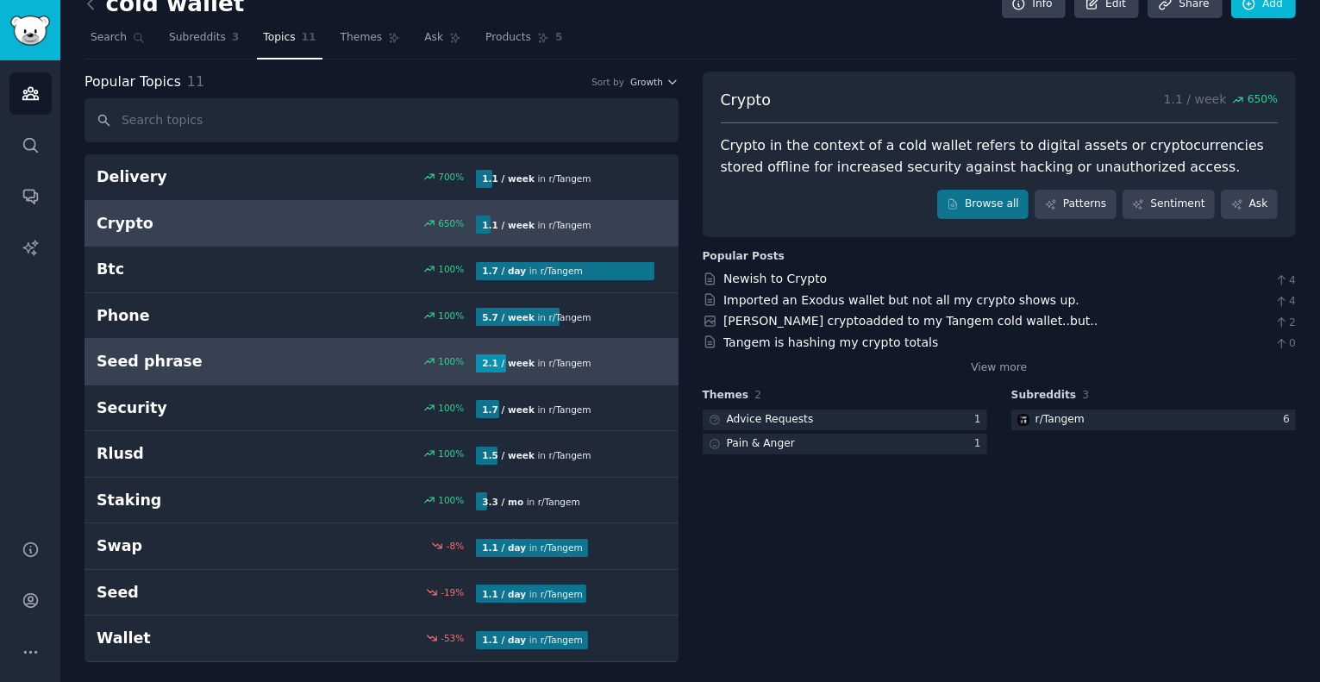
click at [386, 360] on div "100 %" at bounding box center [381, 361] width 190 height 12
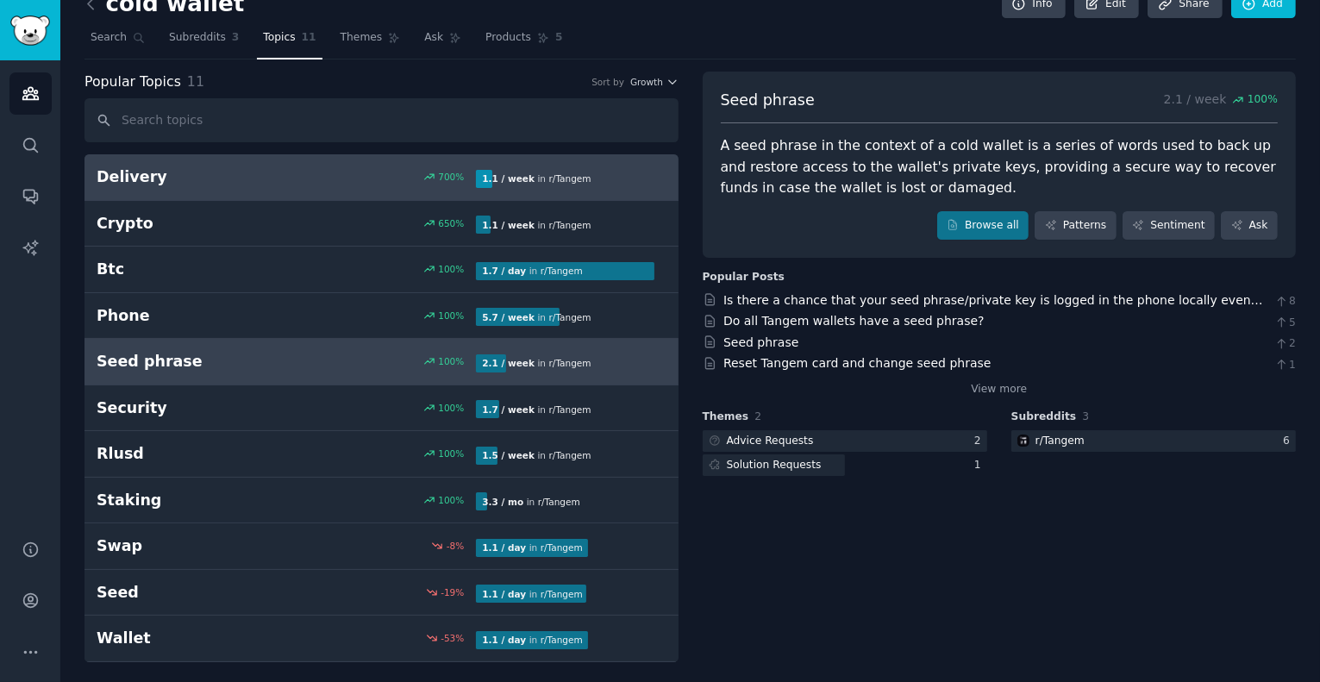
click at [368, 178] on div "700 %" at bounding box center [381, 177] width 190 height 12
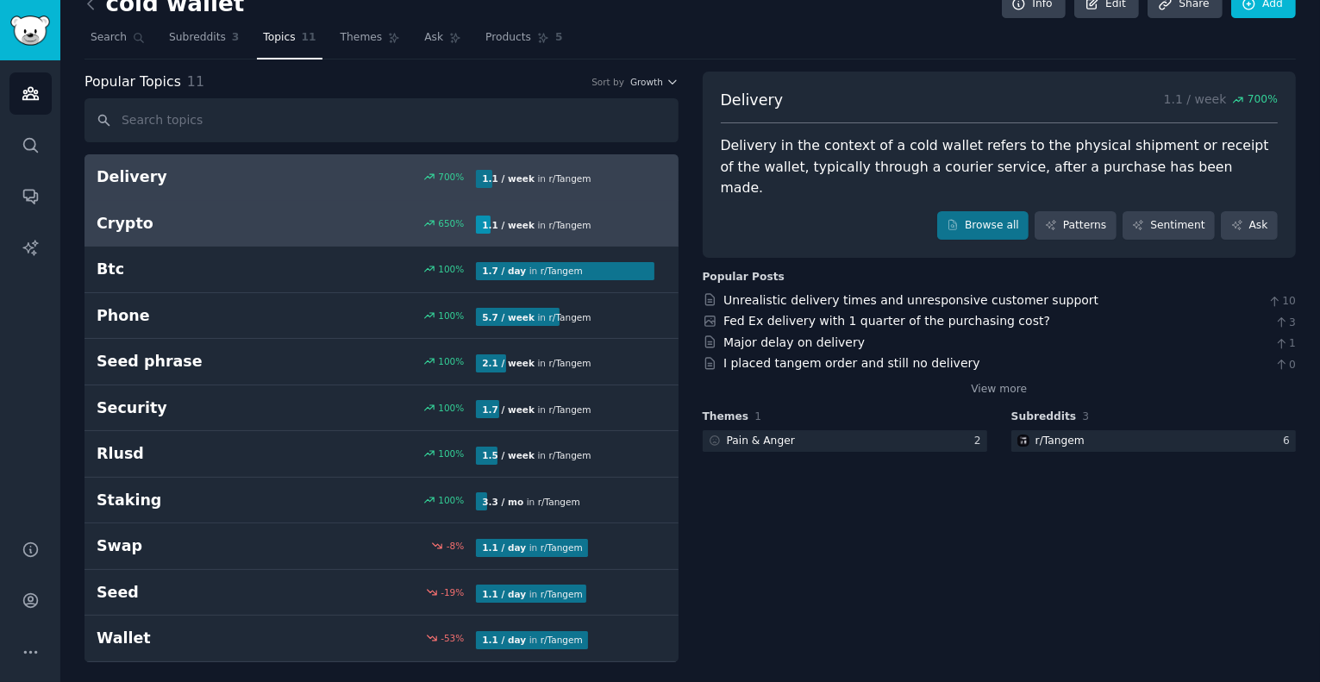
click at [345, 213] on div "Crypto 650 % 1.1 / week in r/ Tangem 650% increase in mentions recently" at bounding box center [382, 224] width 570 height 22
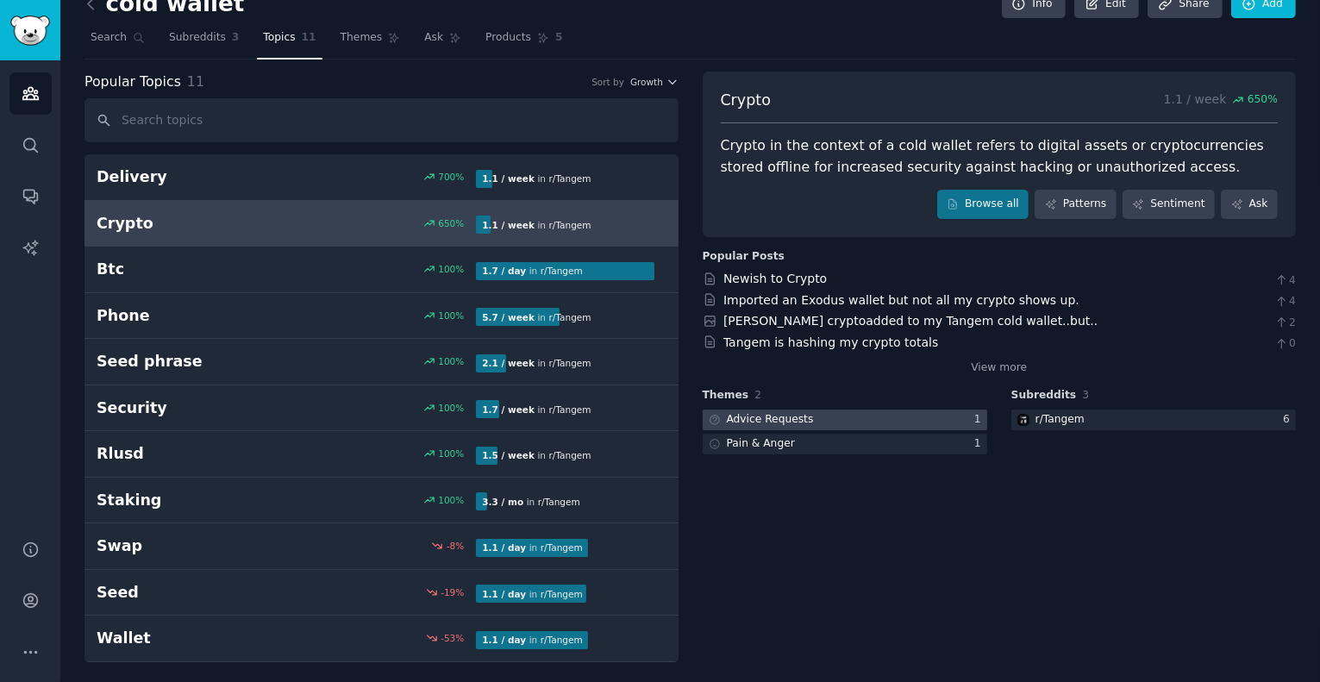
click at [889, 419] on div at bounding box center [845, 421] width 285 height 22
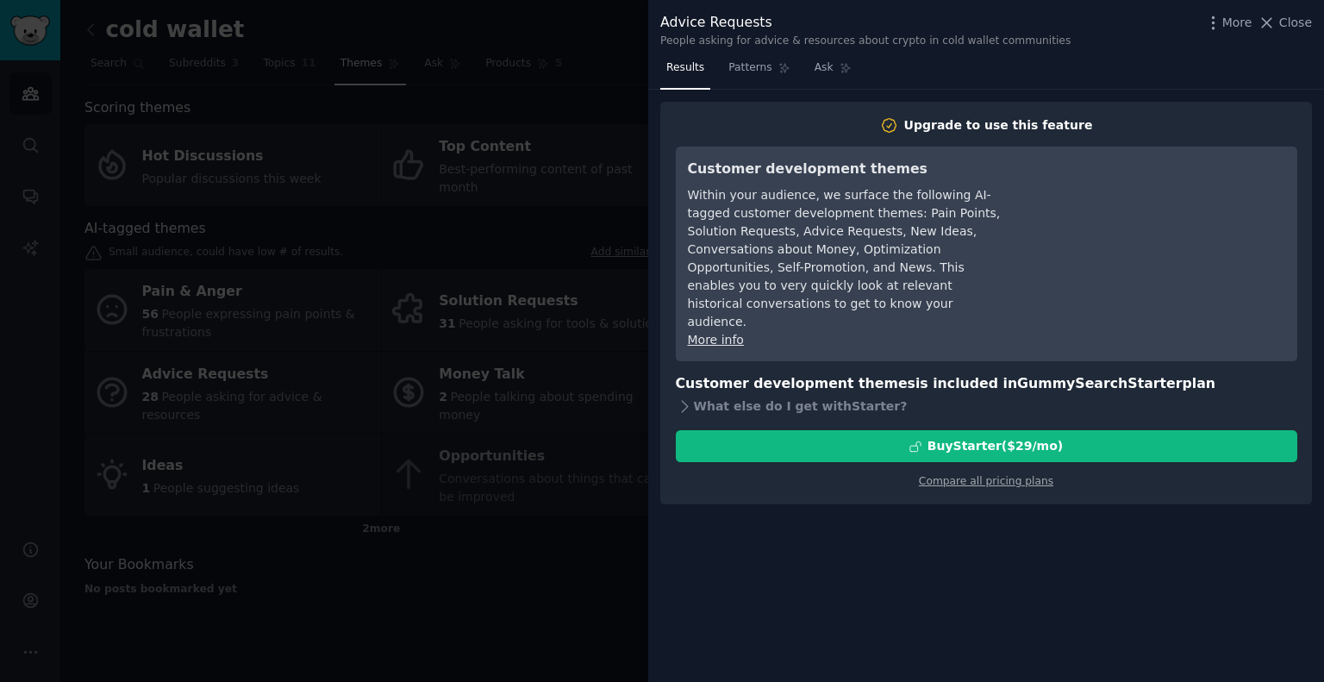
click at [526, 509] on div at bounding box center [662, 341] width 1324 height 682
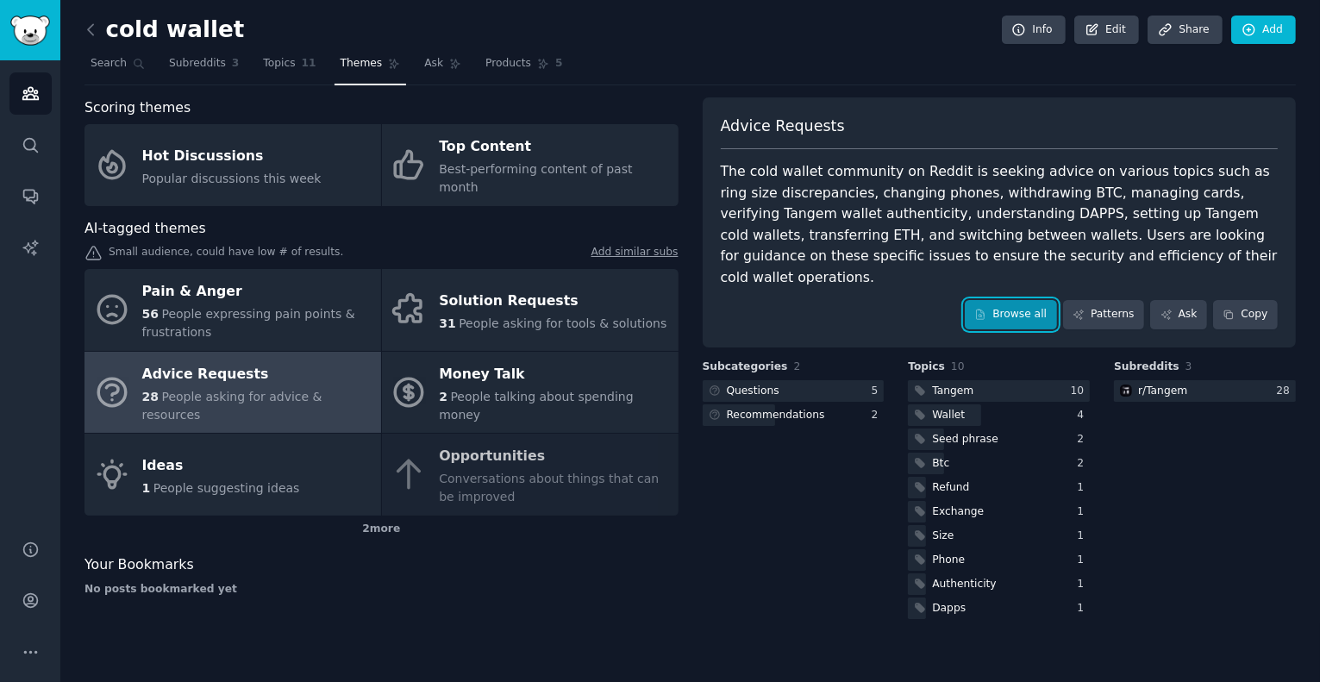
click at [1014, 314] on link "Browse all" at bounding box center [1011, 314] width 92 height 29
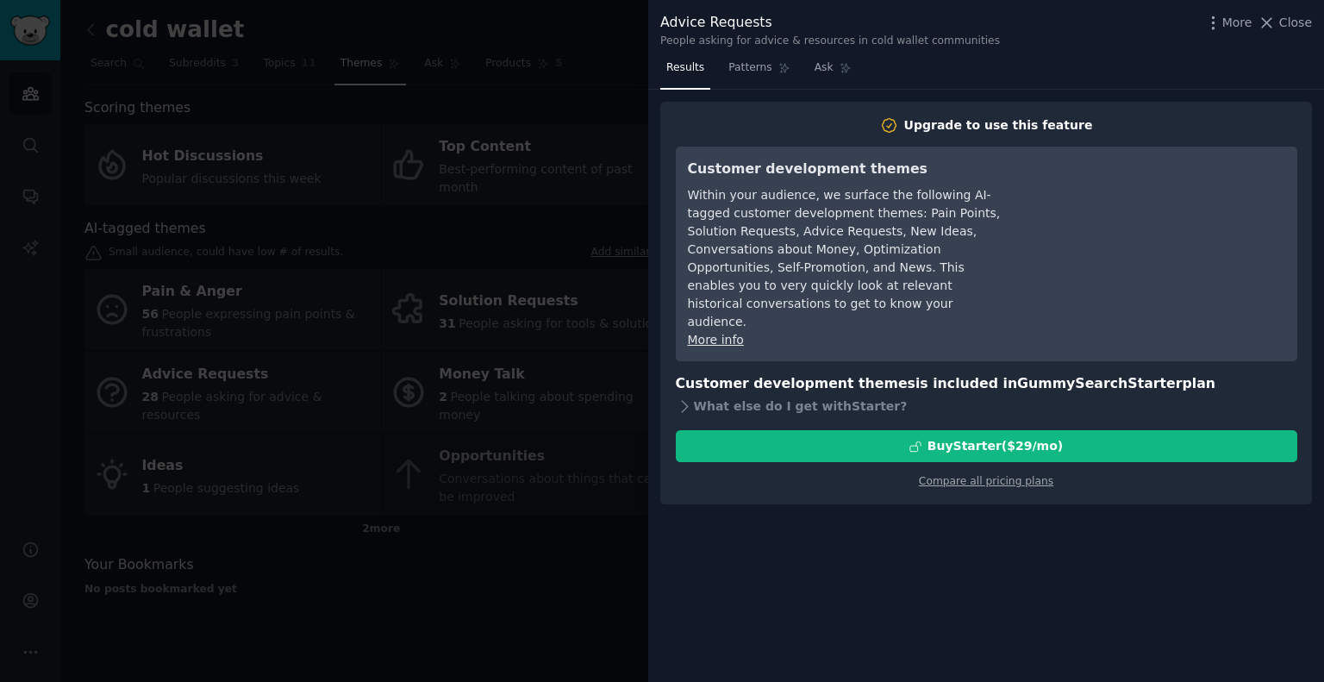
click at [493, 415] on div at bounding box center [662, 341] width 1324 height 682
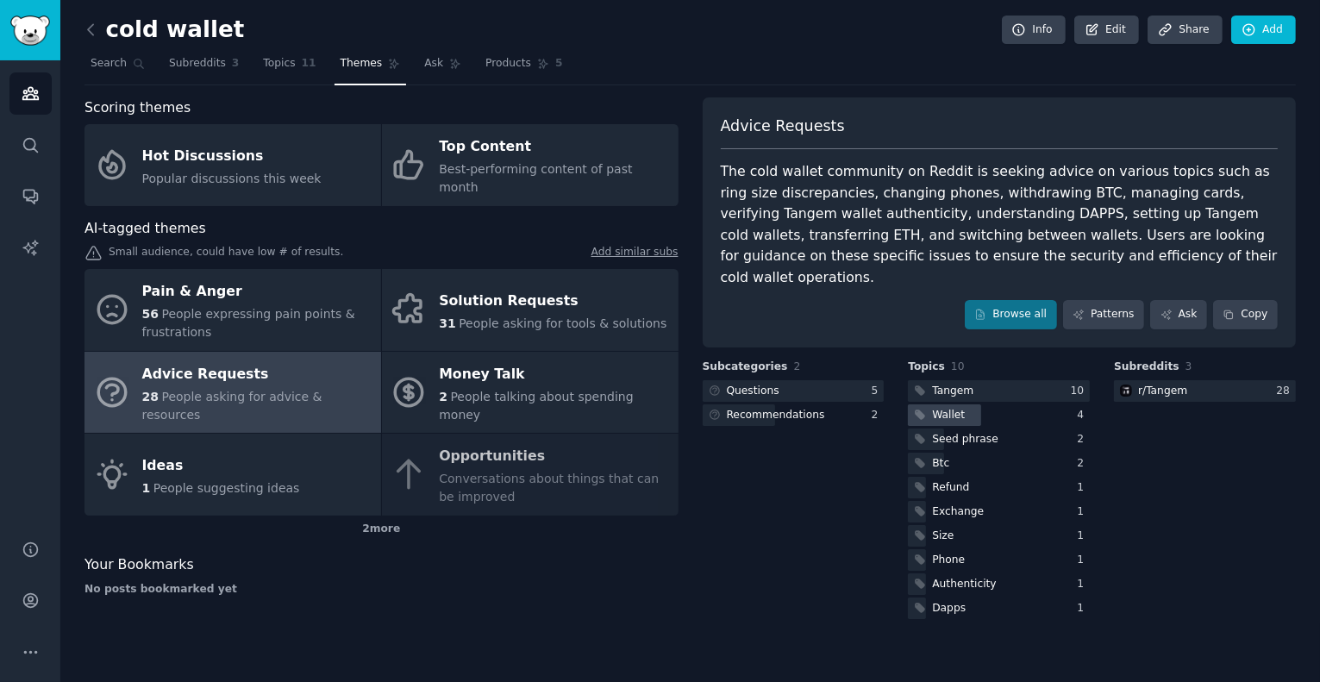
click at [968, 410] on div at bounding box center [944, 415] width 72 height 22
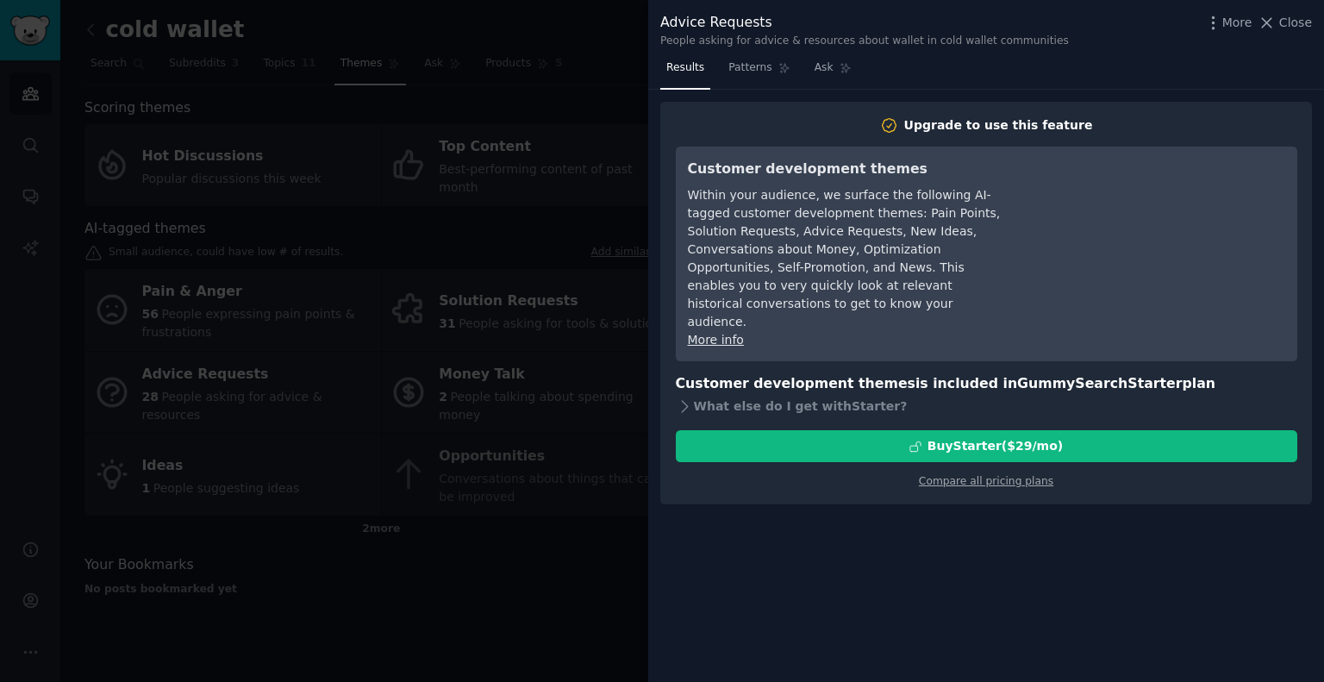
click at [517, 465] on div at bounding box center [662, 341] width 1324 height 682
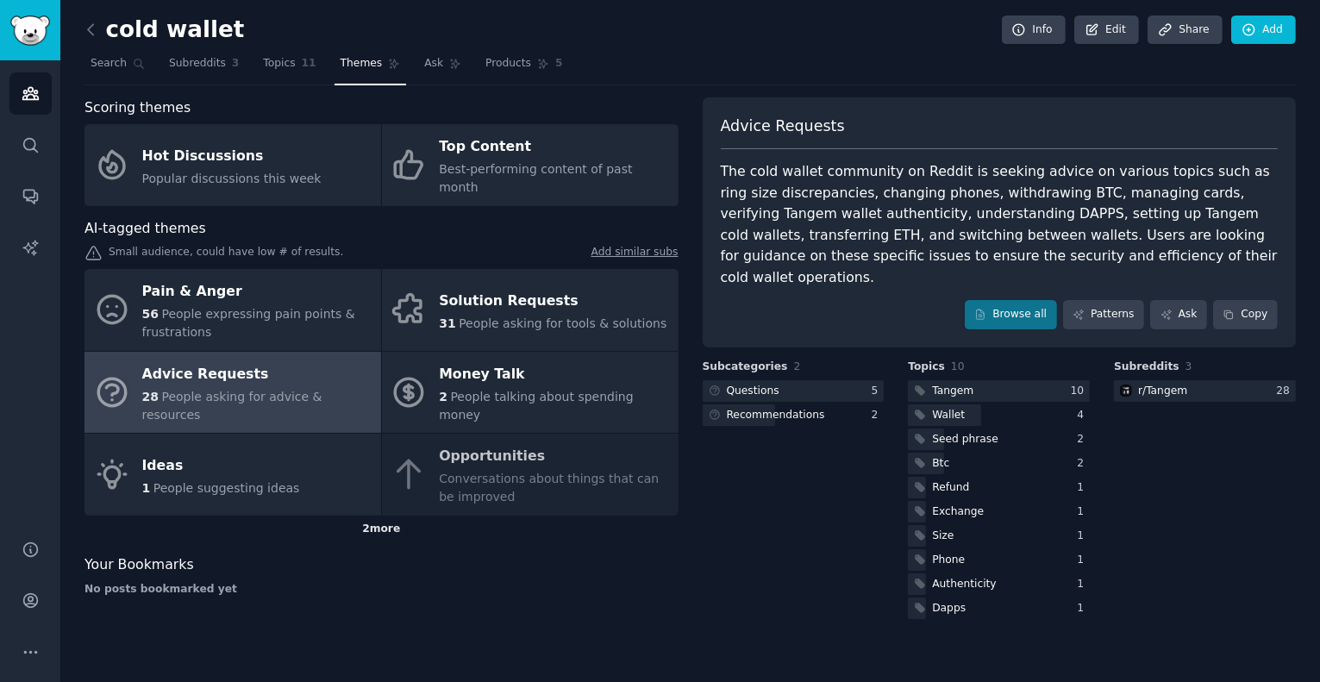
click at [385, 516] on div "2 more" at bounding box center [382, 530] width 594 height 28
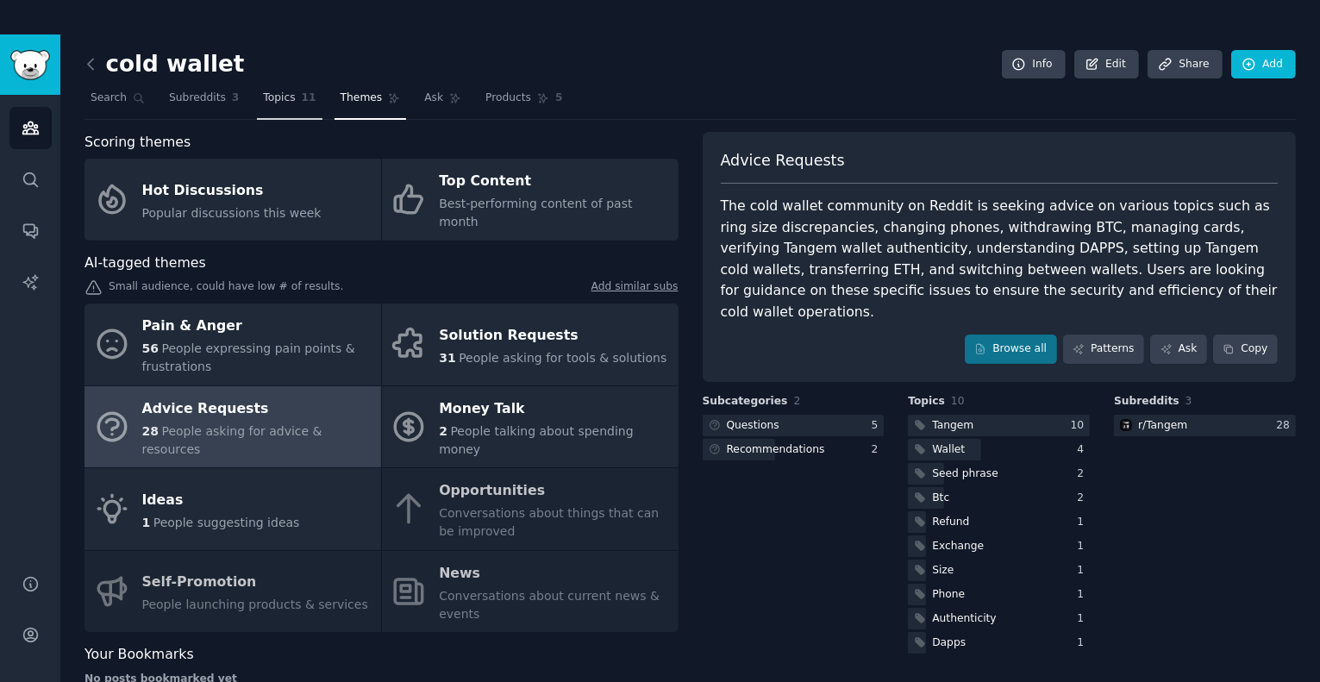
click at [283, 98] on span "Topics" at bounding box center [279, 99] width 32 height 16
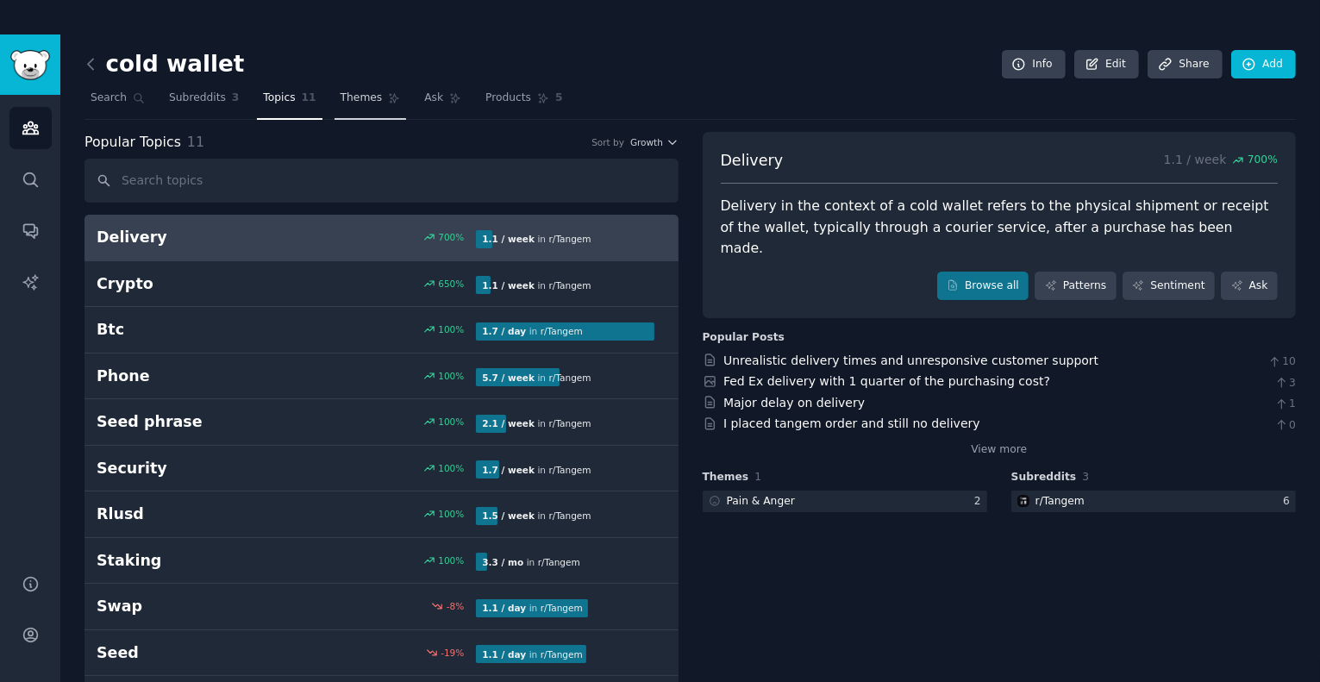
click at [350, 102] on span "Themes" at bounding box center [362, 99] width 42 height 16
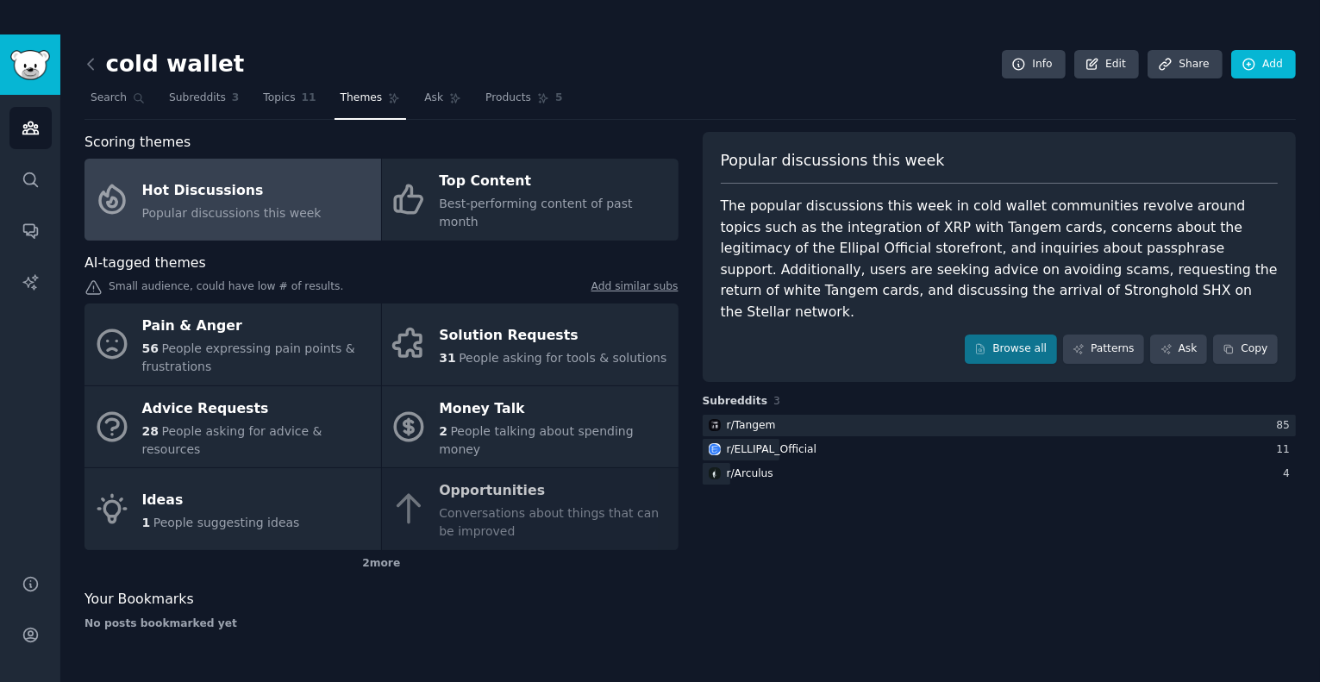
click at [237, 206] on span "Popular discussions this week" at bounding box center [231, 213] width 179 height 14
click at [1100, 335] on link "Patterns" at bounding box center [1103, 349] width 81 height 29
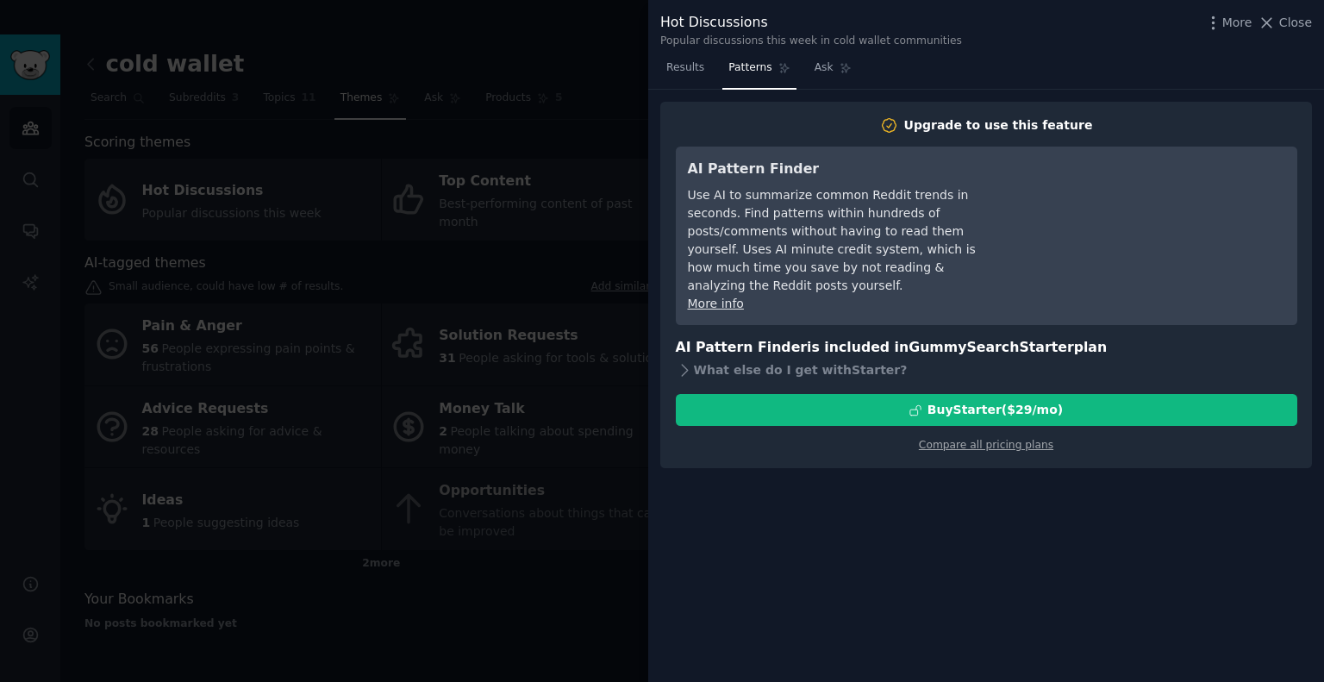
click at [530, 347] on div at bounding box center [662, 341] width 1324 height 682
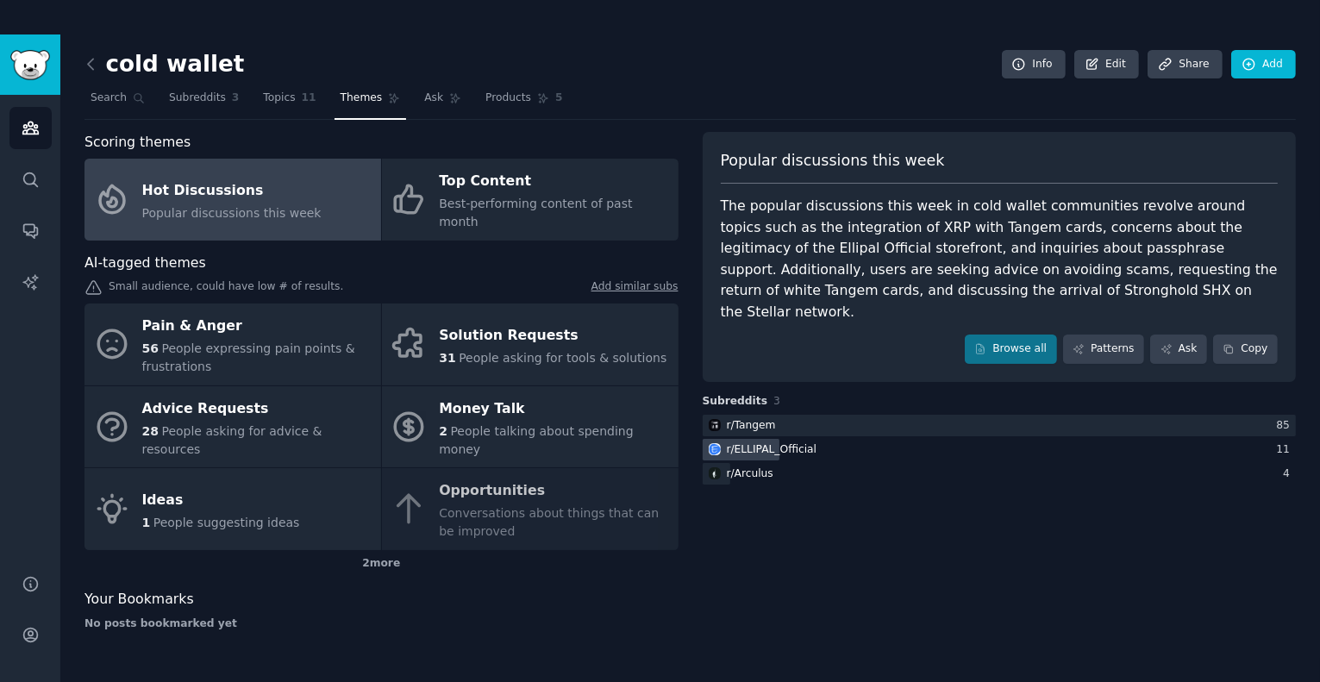
click at [802, 442] on div "r/ ELLIPAL_Official" at bounding box center [772, 450] width 91 height 16
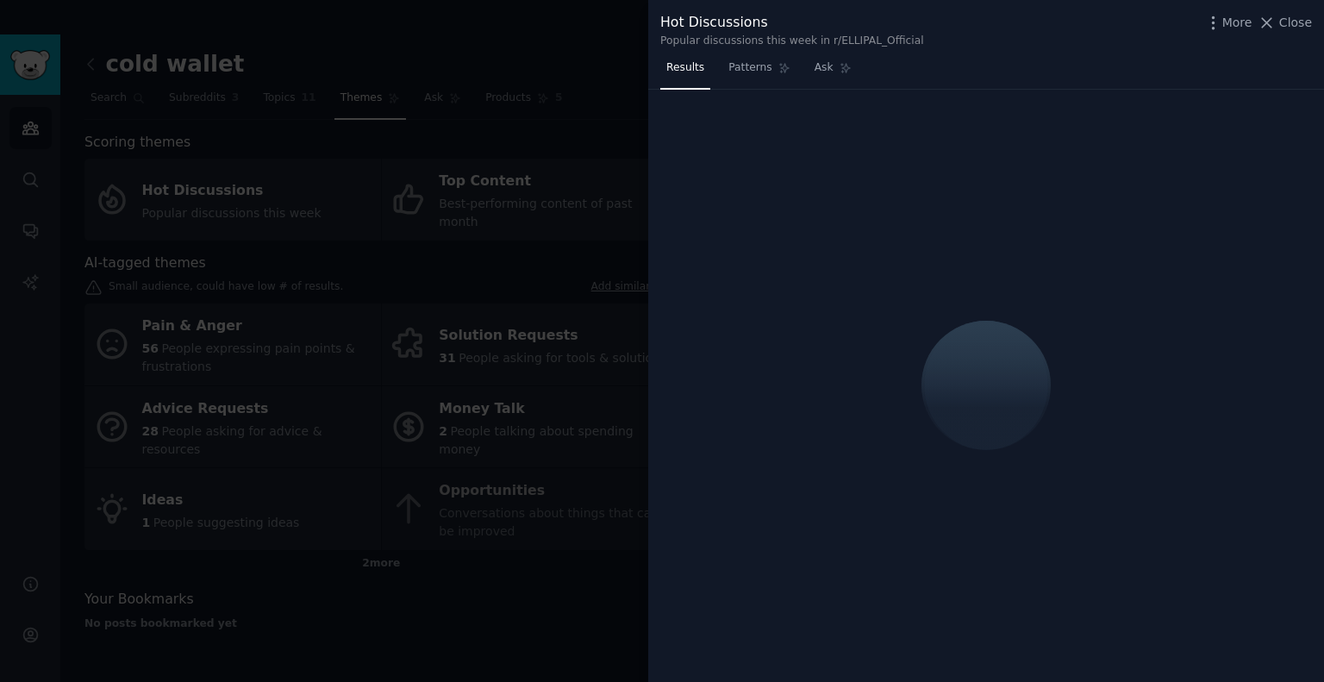
click at [460, 332] on div at bounding box center [662, 341] width 1324 height 682
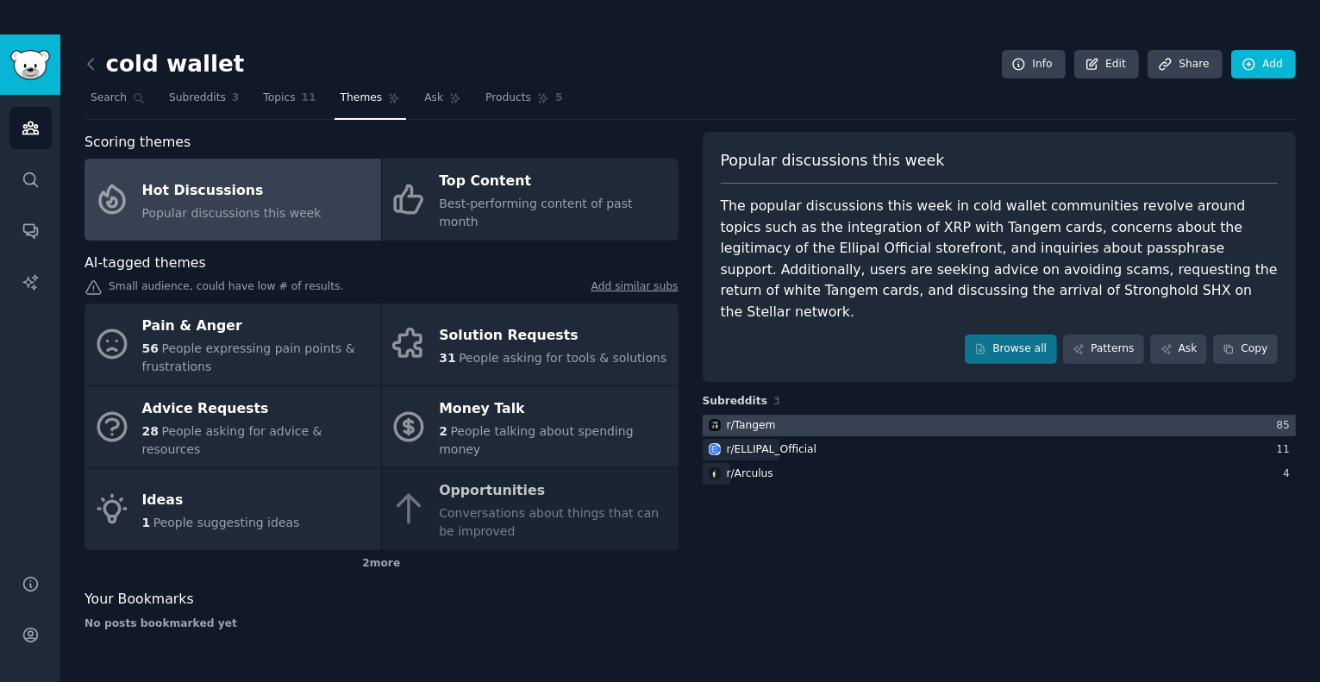
click at [759, 418] on div "r/ Tangem" at bounding box center [751, 426] width 49 height 16
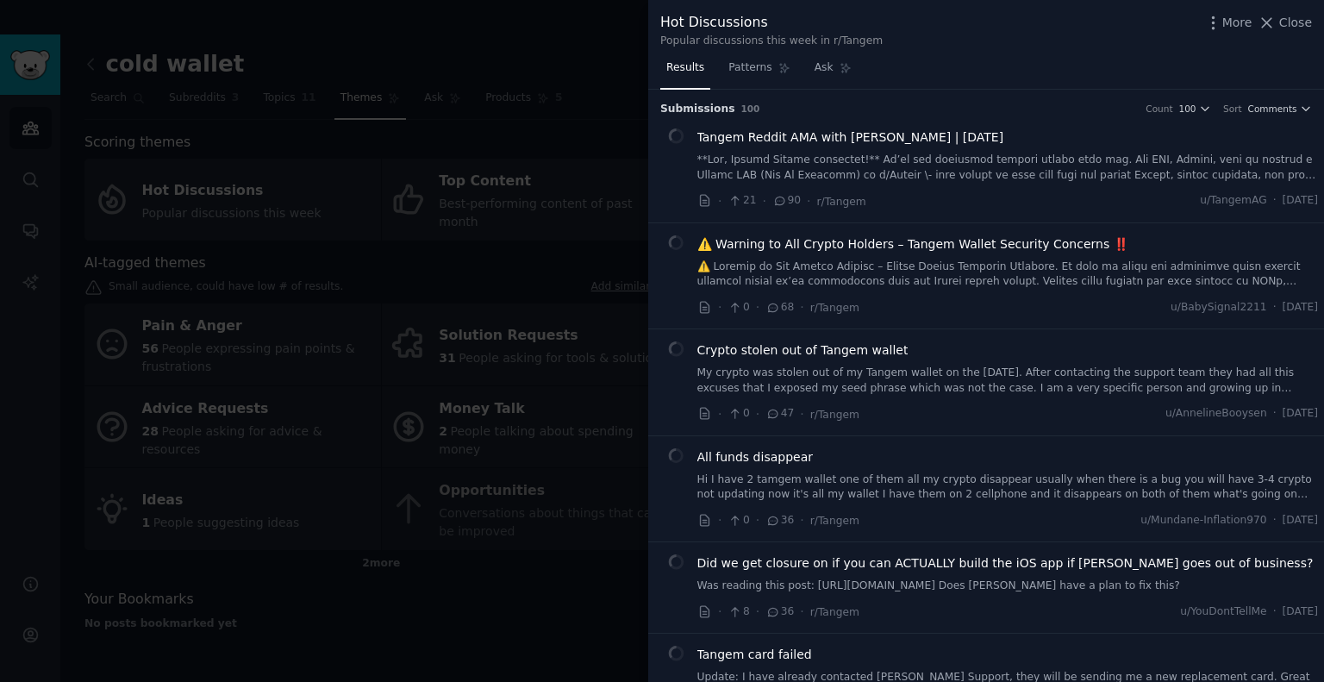
click at [575, 288] on div at bounding box center [662, 341] width 1324 height 682
